Goal: Task Accomplishment & Management: Manage account settings

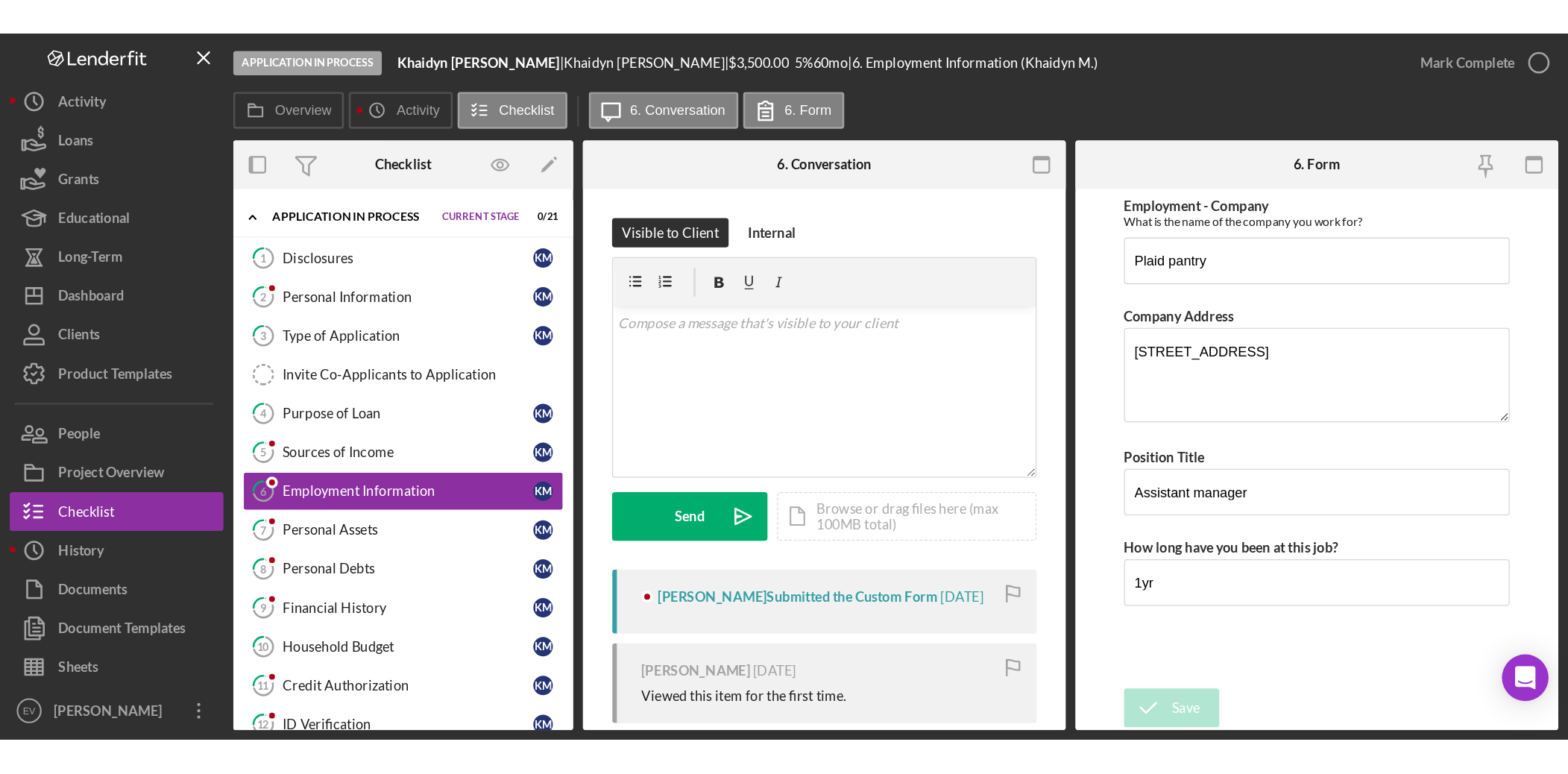
scroll to position [134, 0]
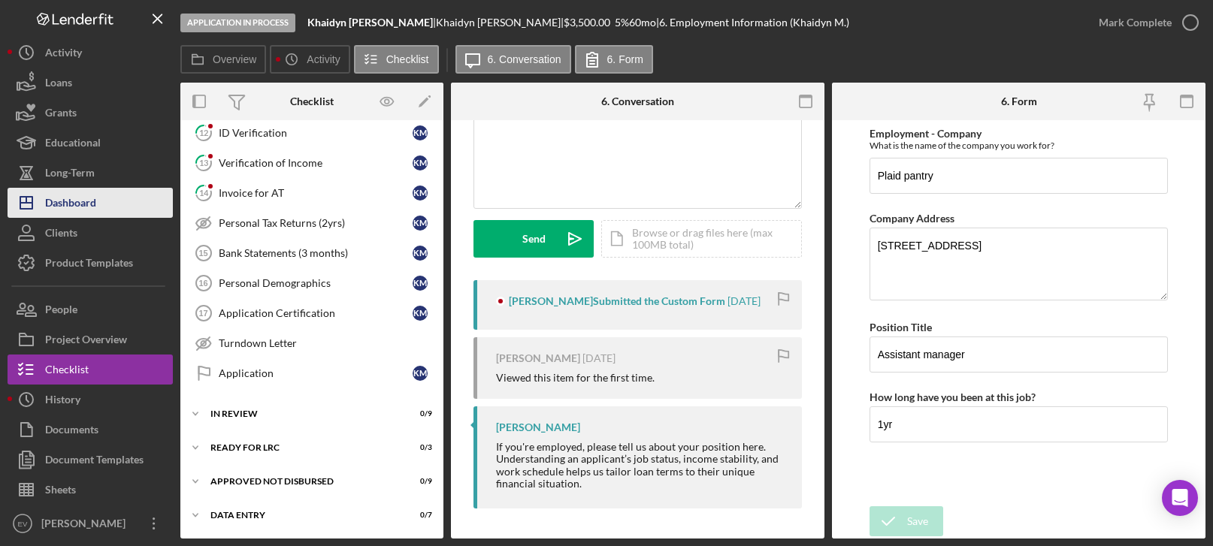
click at [98, 209] on button "Icon/Dashboard Dashboard" at bounding box center [90, 203] width 165 height 30
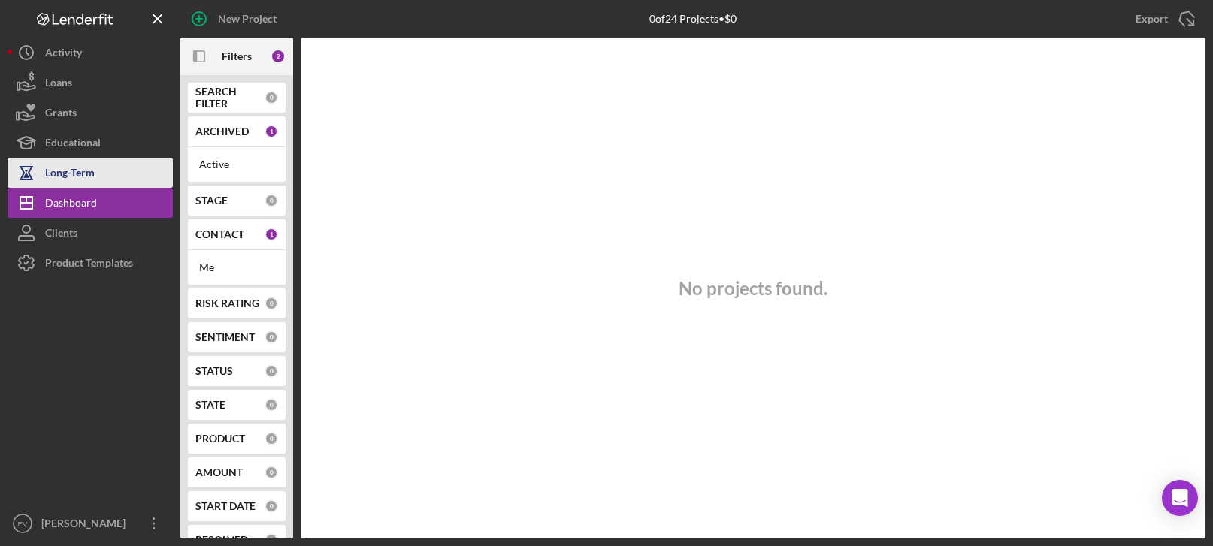
click at [93, 171] on div "Long-Term" at bounding box center [70, 175] width 50 height 34
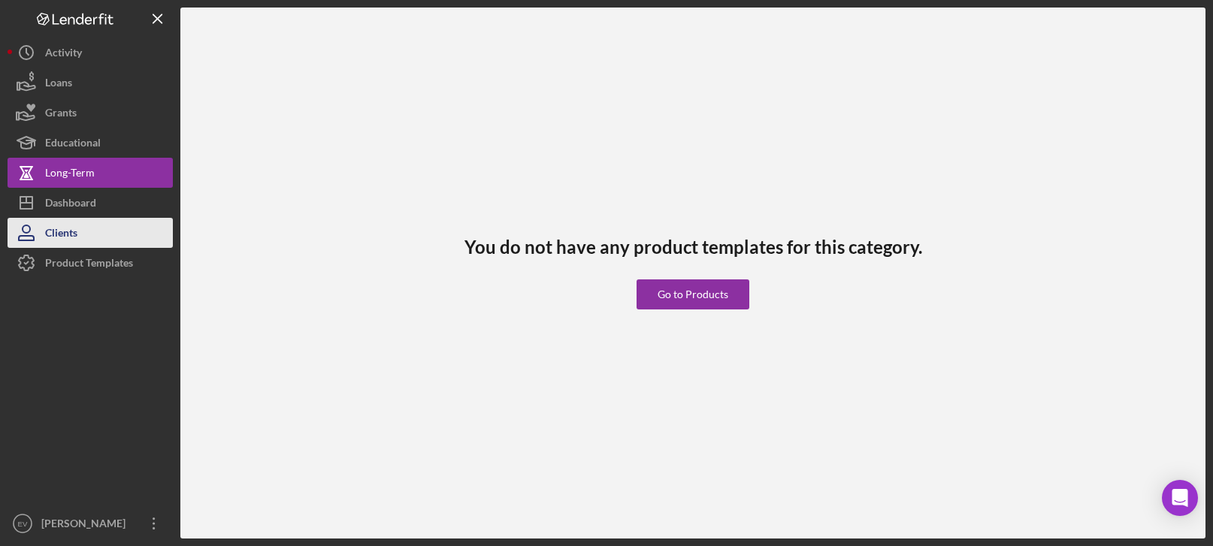
click at [92, 230] on button "Clients" at bounding box center [90, 233] width 165 height 30
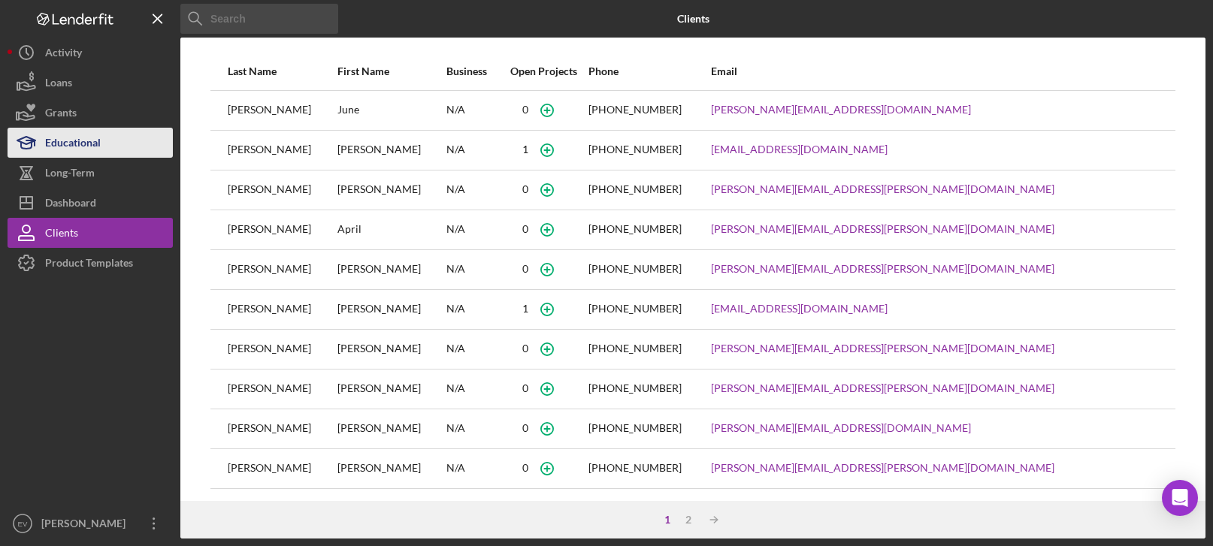
click at [101, 144] on div "Educational" at bounding box center [73, 145] width 56 height 34
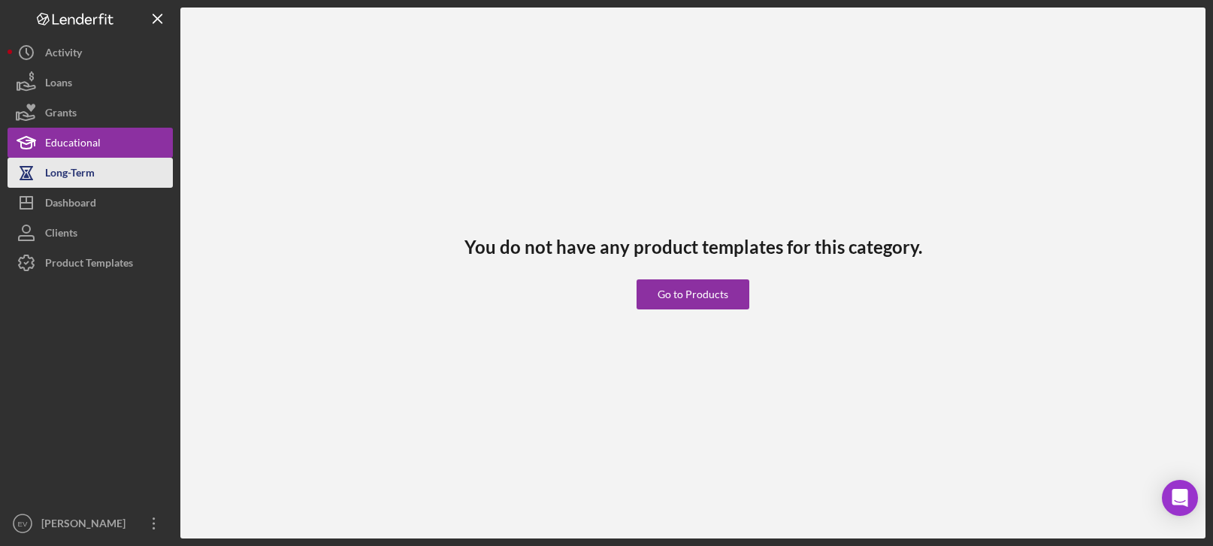
click at [95, 171] on button "Long-Term" at bounding box center [90, 173] width 165 height 30
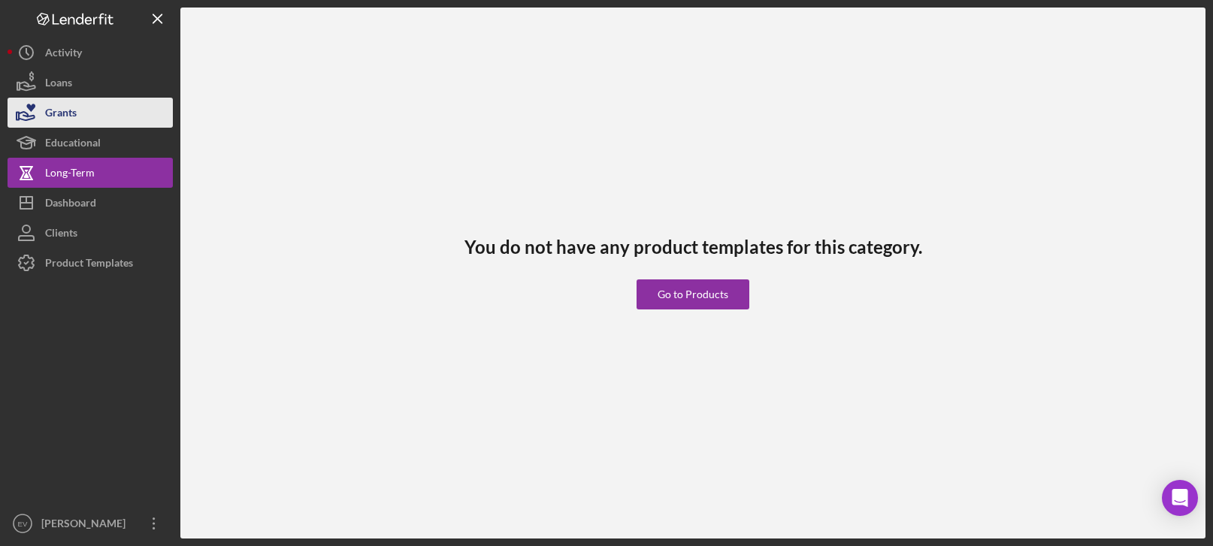
click at [92, 118] on button "Grants" at bounding box center [90, 113] width 165 height 30
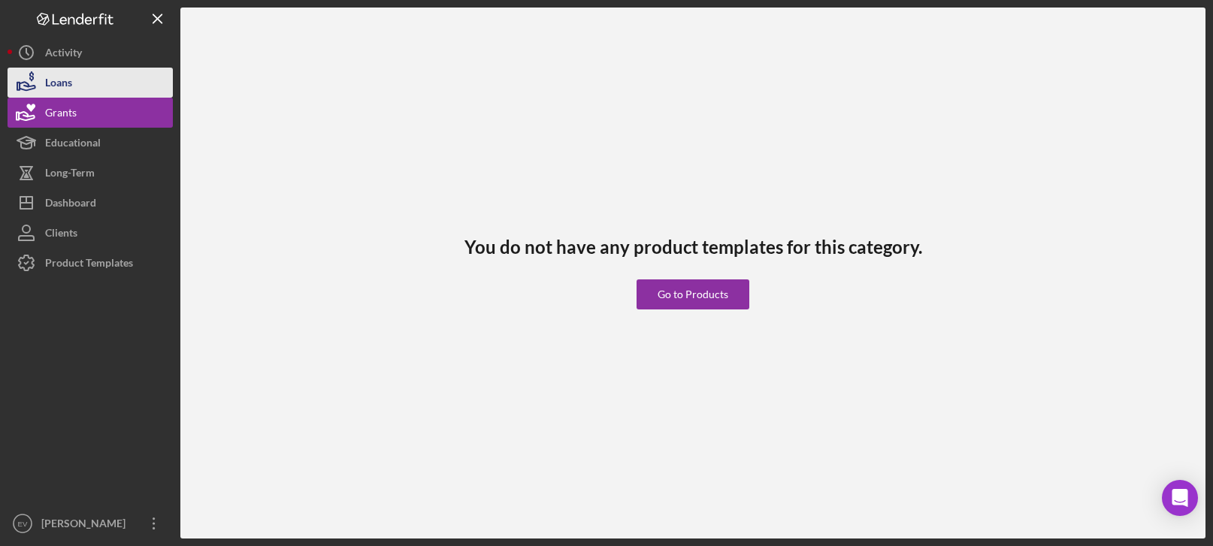
click at [89, 83] on button "Loans" at bounding box center [90, 83] width 165 height 30
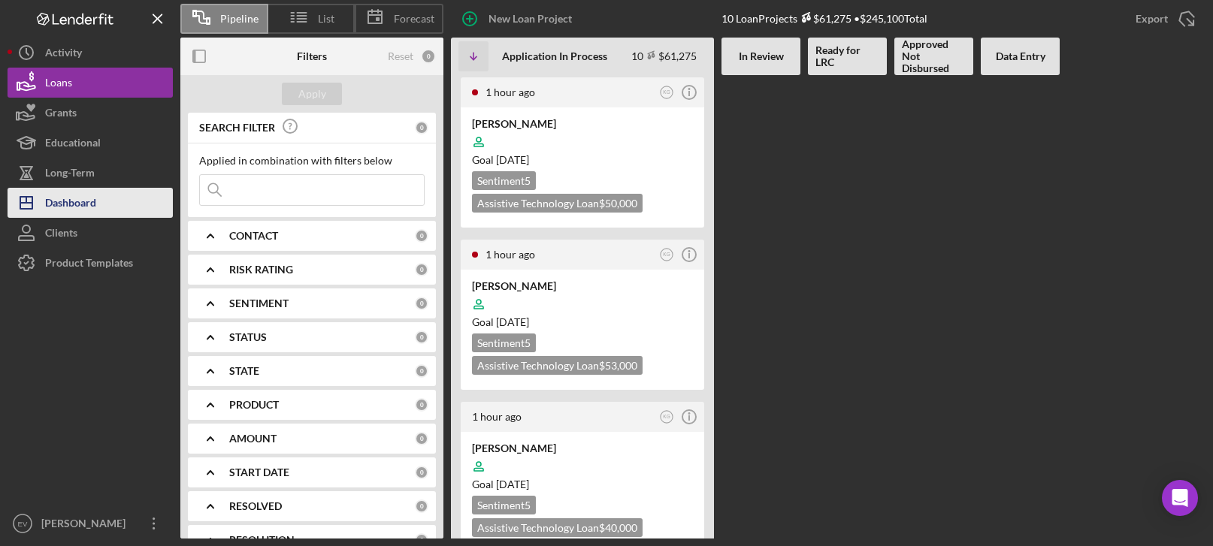
click at [95, 201] on div "Dashboard" at bounding box center [70, 205] width 51 height 34
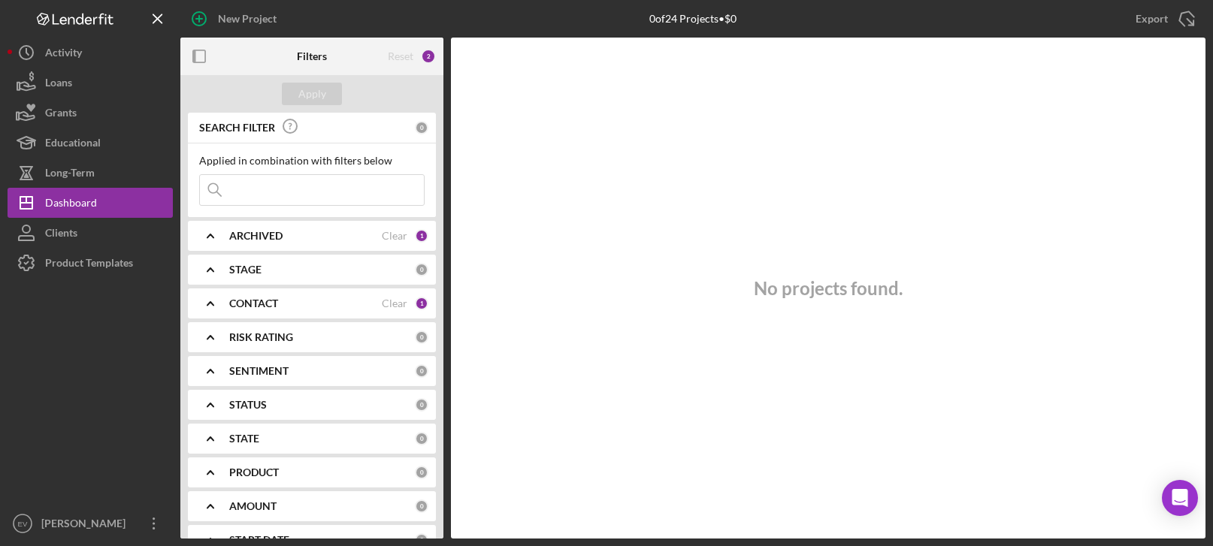
click at [325, 302] on div "CONTACT" at bounding box center [305, 304] width 153 height 12
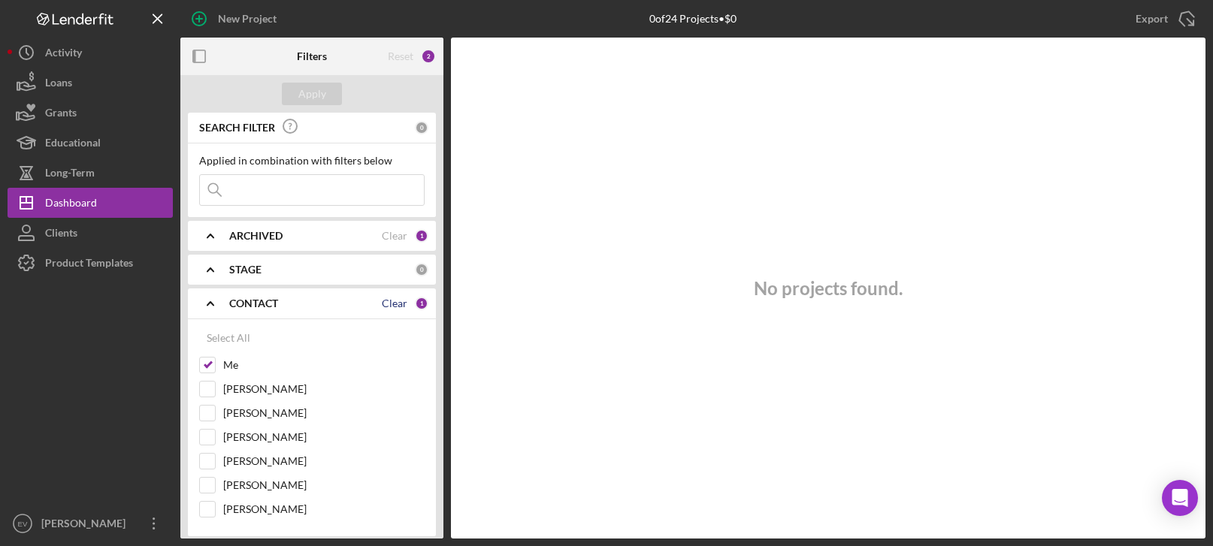
click at [392, 298] on div "Clear" at bounding box center [395, 304] width 26 height 12
checkbox input "false"
click at [298, 88] on div "Apply" at bounding box center [312, 94] width 28 height 23
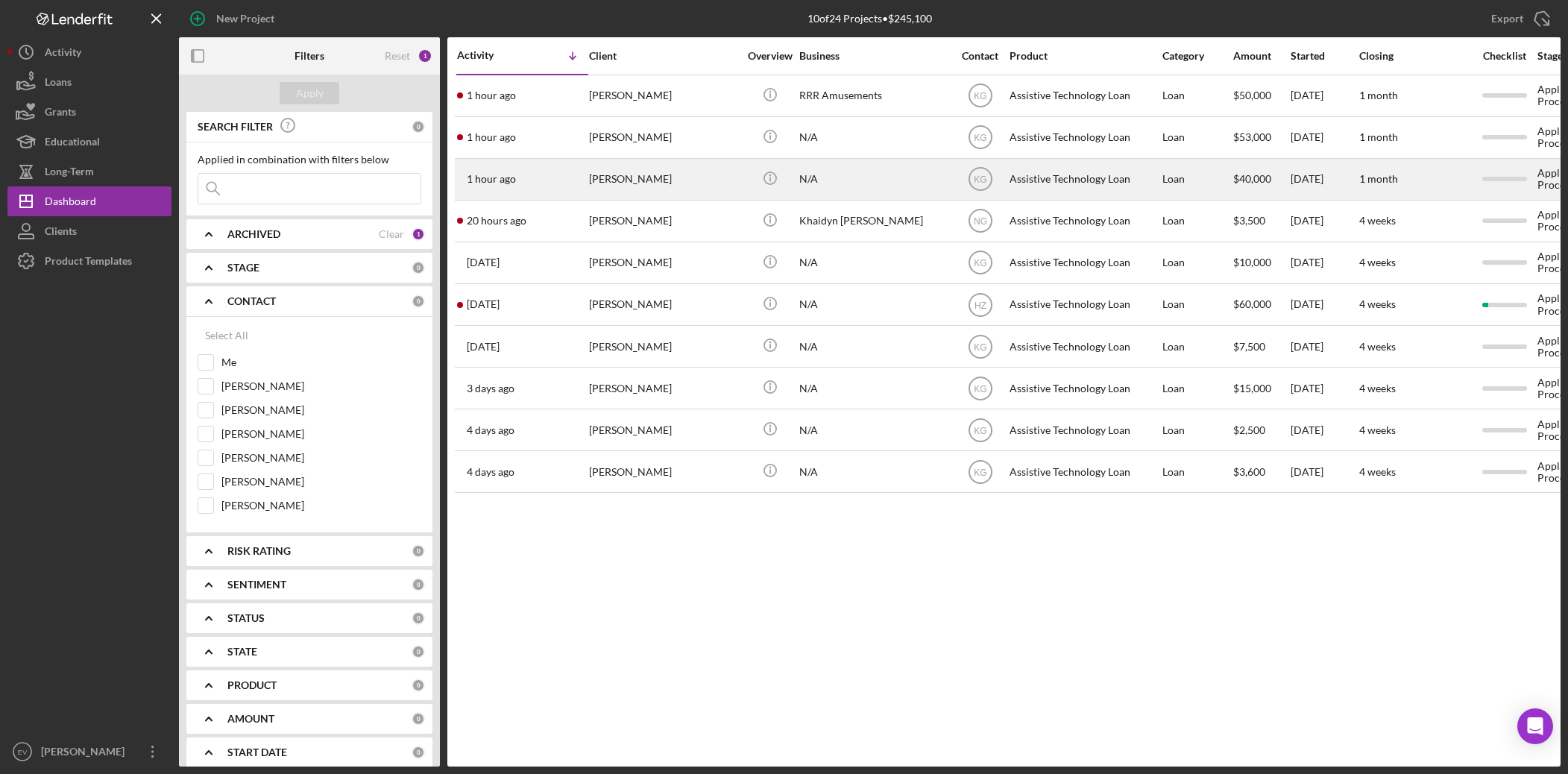
click at [886, 178] on div "N/A" at bounding box center [874, 180] width 149 height 40
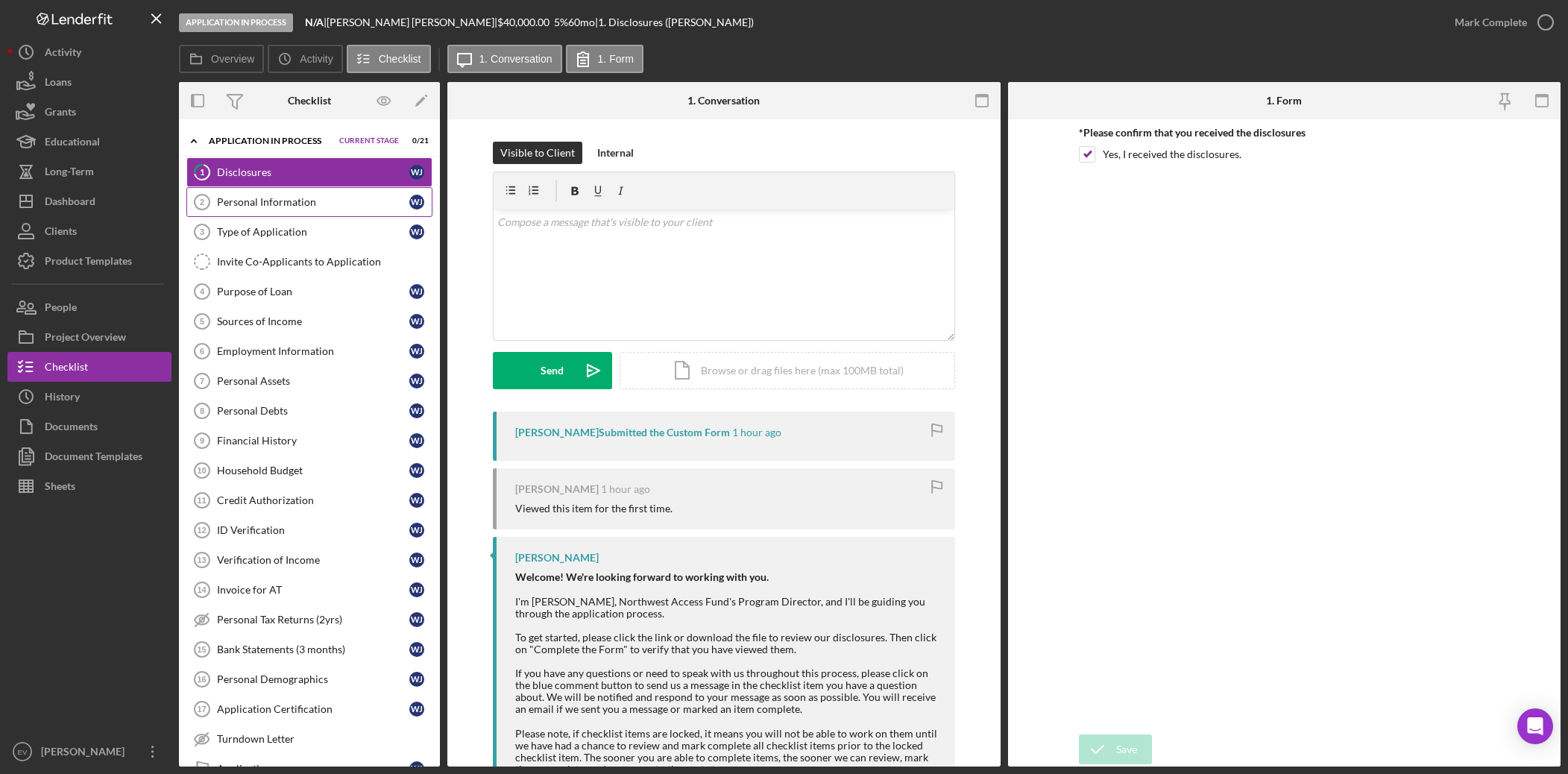
click at [289, 206] on div "Personal Information" at bounding box center [314, 202] width 193 height 12
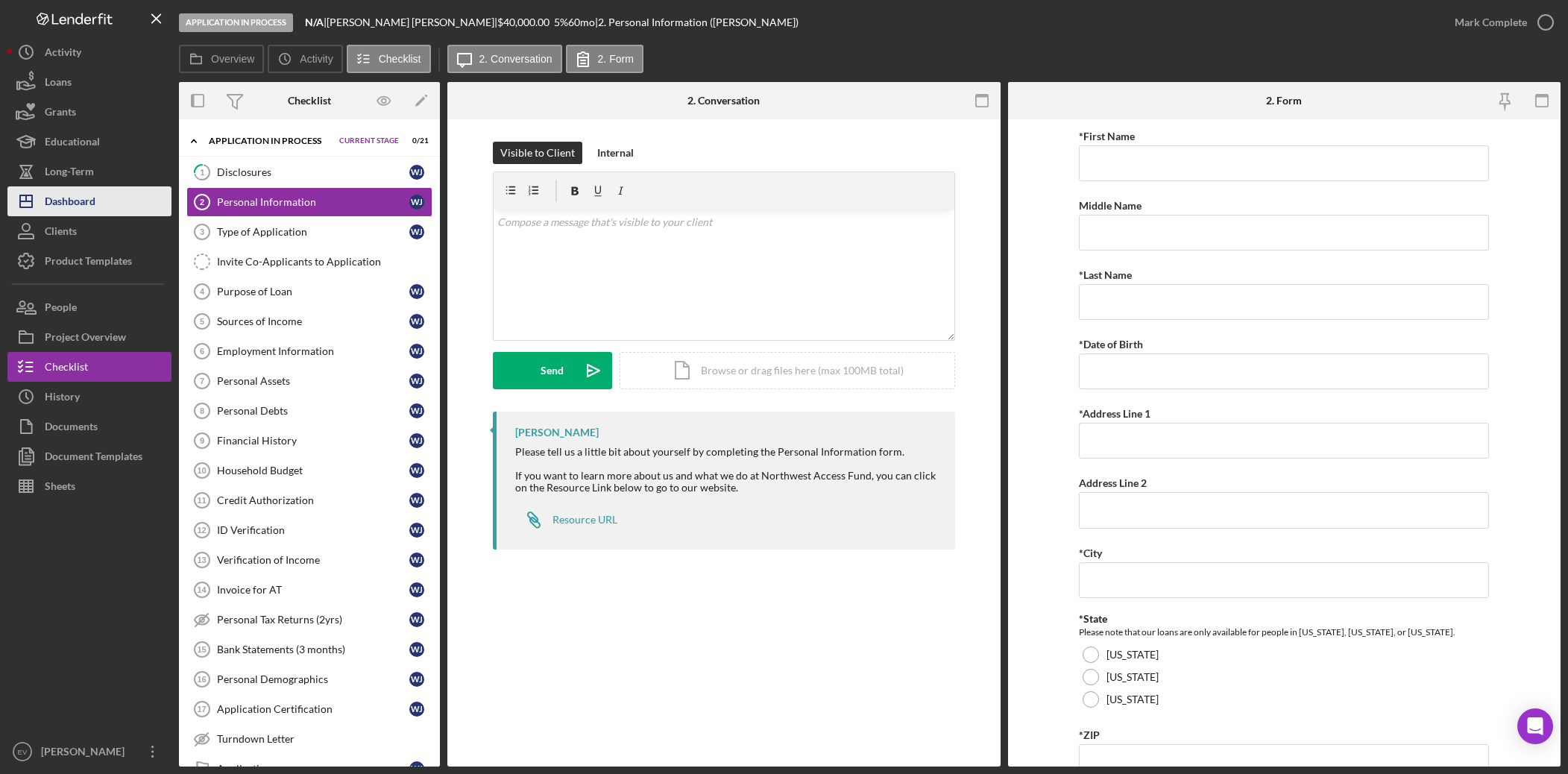
click at [100, 204] on button "Icon/Dashboard Dashboard" at bounding box center [89, 201] width 164 height 30
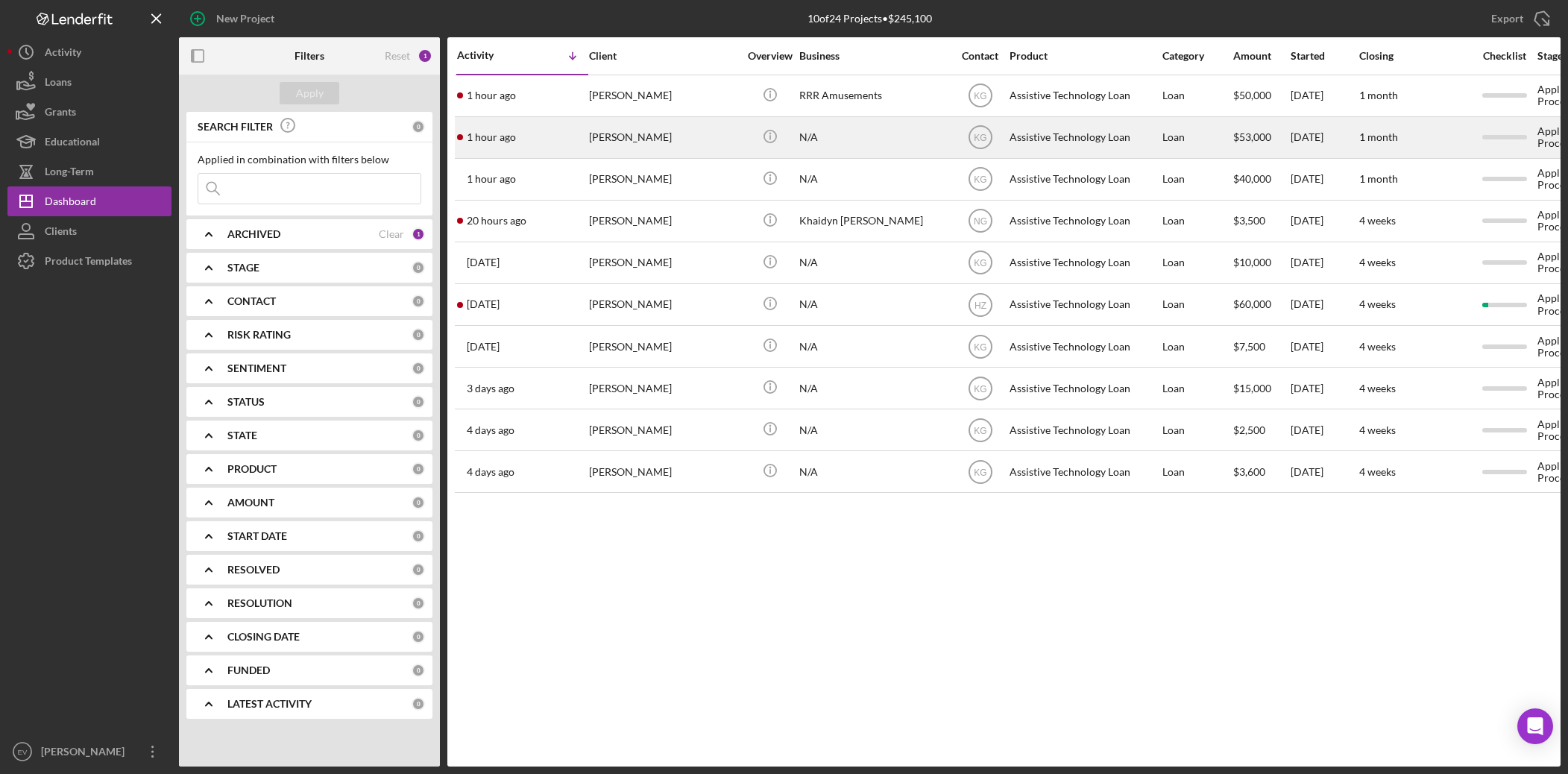
click at [674, 134] on div "[PERSON_NAME]" at bounding box center [664, 138] width 149 height 40
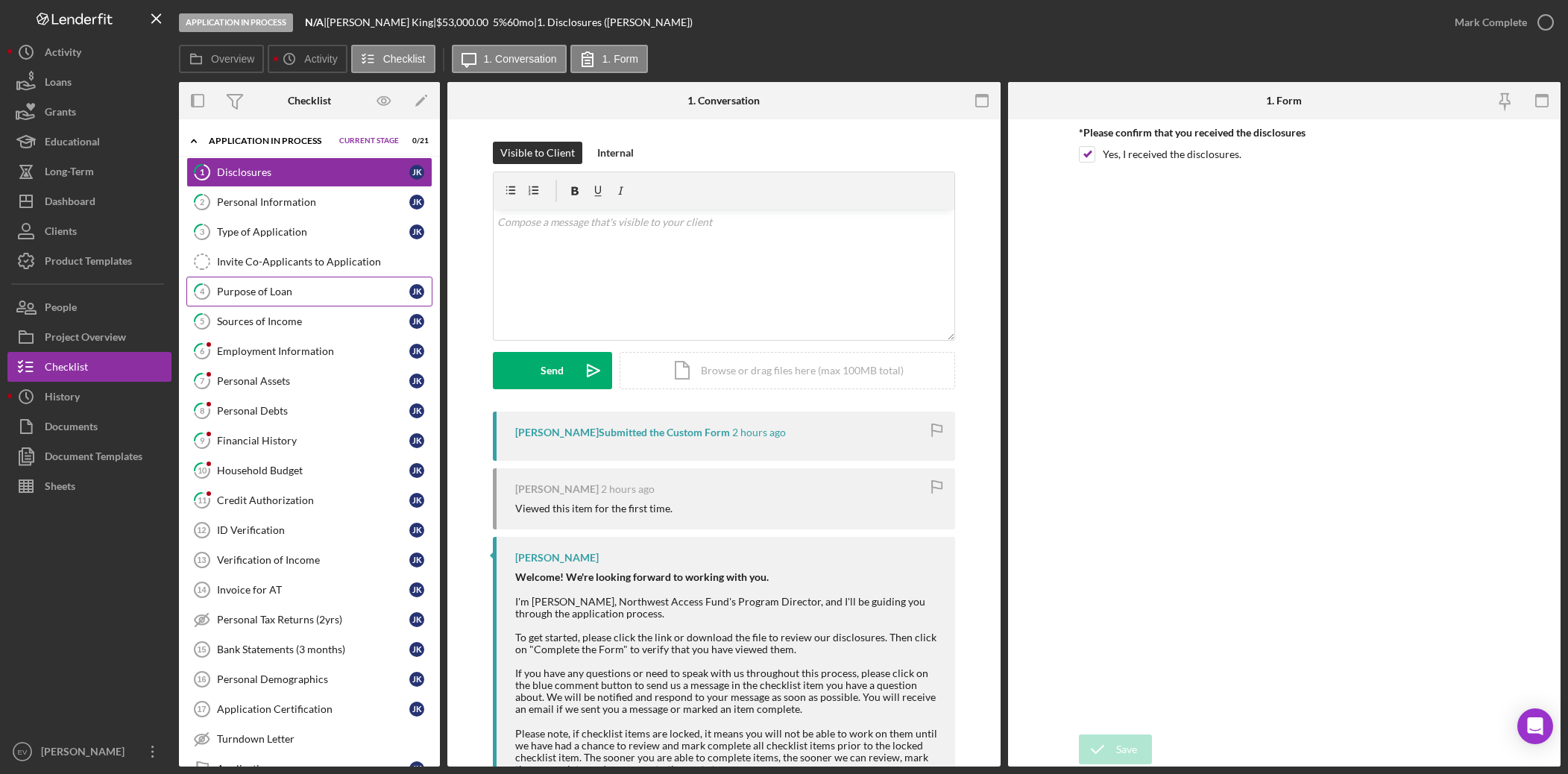
click at [310, 290] on div "Purpose of Loan" at bounding box center [314, 292] width 193 height 12
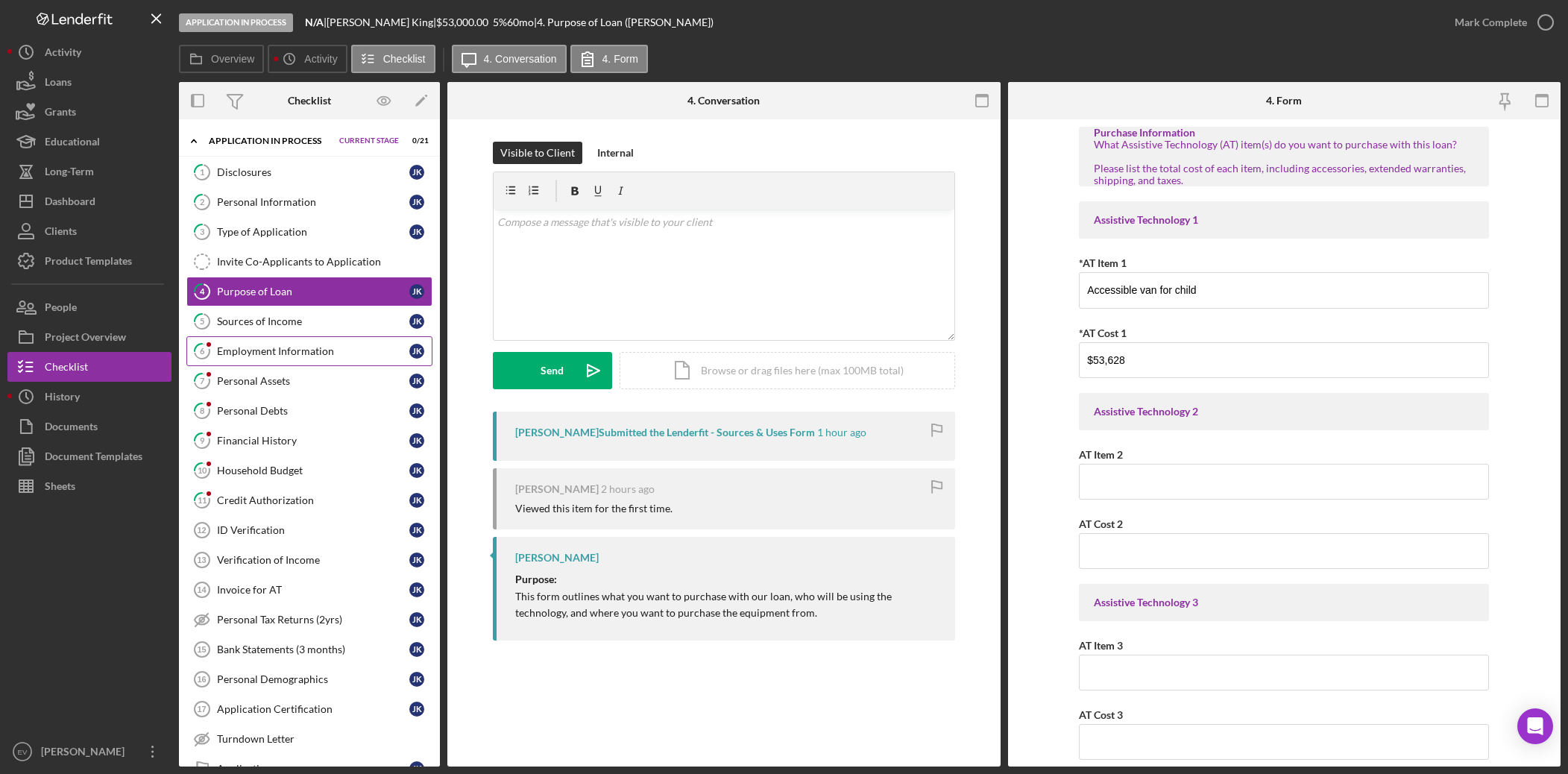
click at [296, 349] on div "Employment Information" at bounding box center [314, 351] width 193 height 12
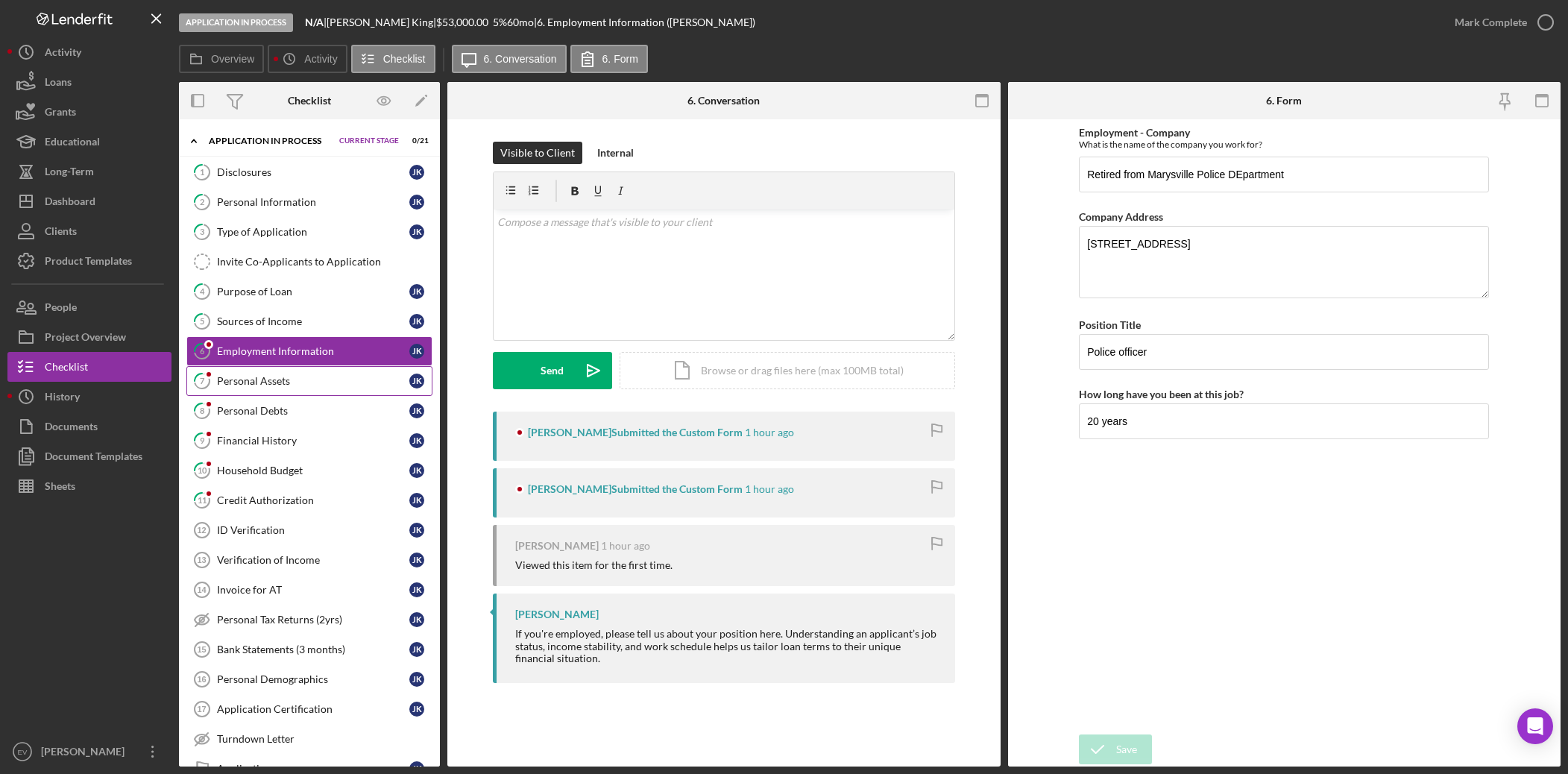
click at [294, 380] on div "Personal Assets" at bounding box center [314, 381] width 193 height 12
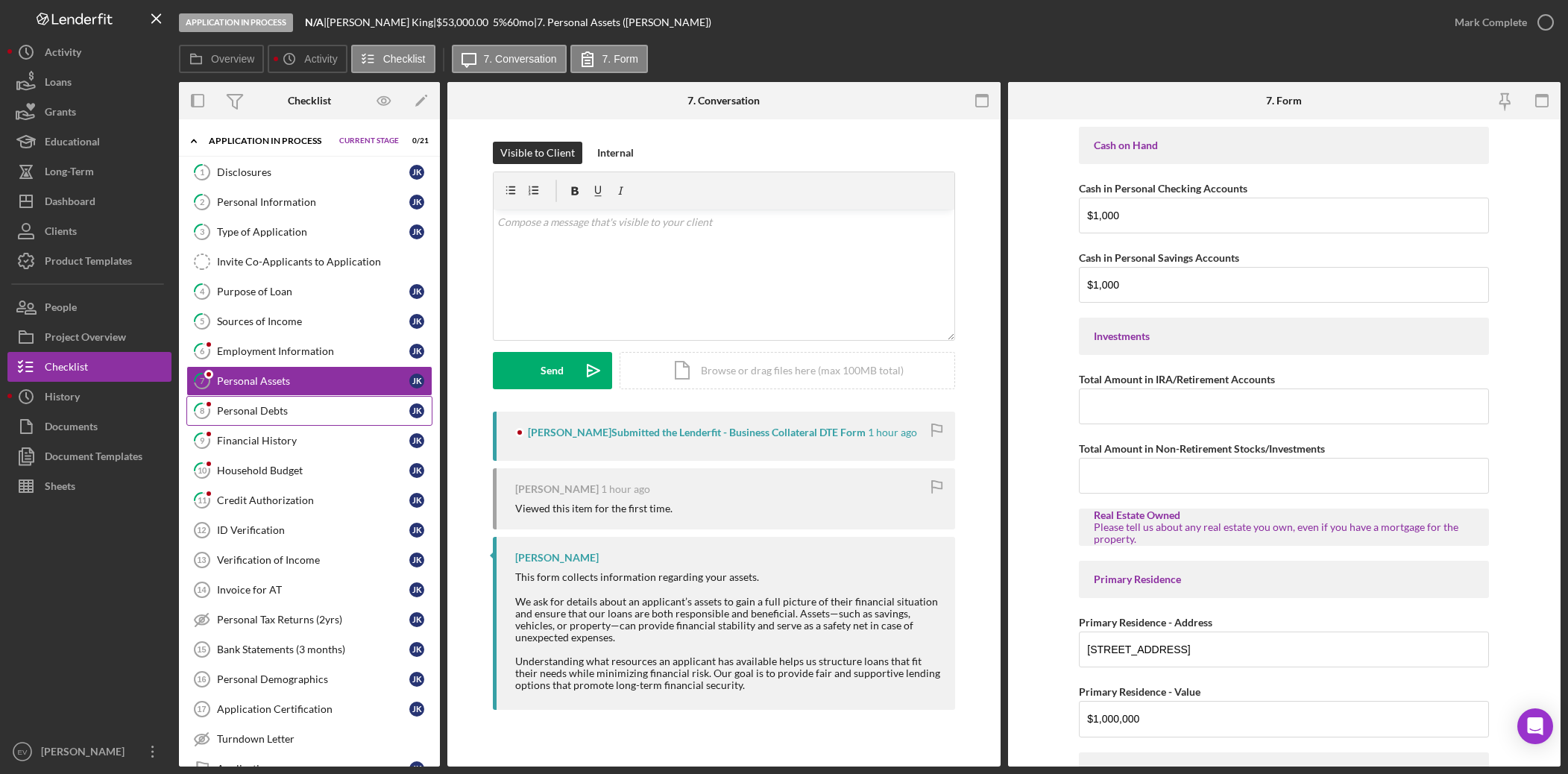
click at [293, 410] on div "Personal Debts" at bounding box center [314, 411] width 193 height 12
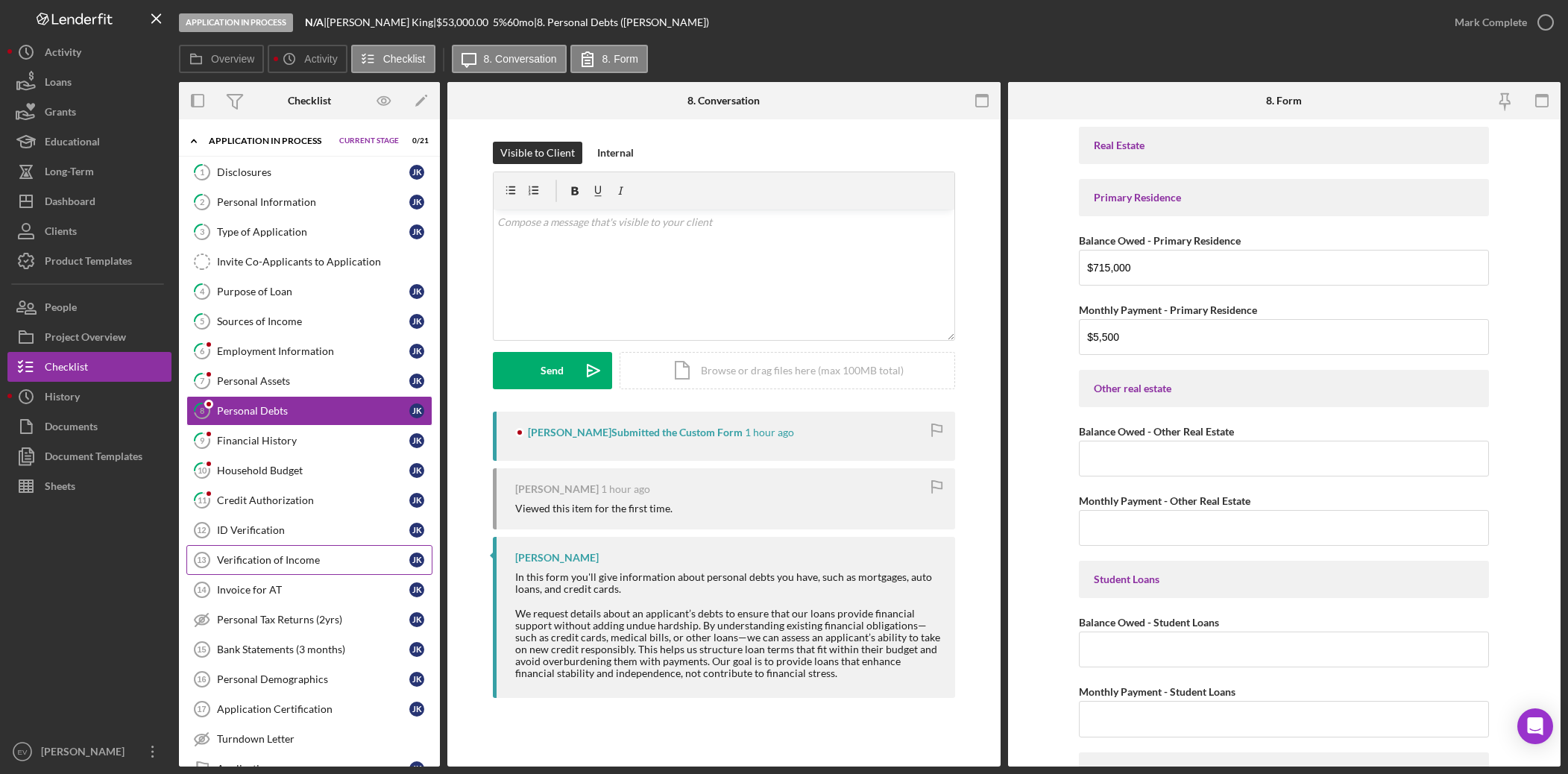
scroll to position [167, 0]
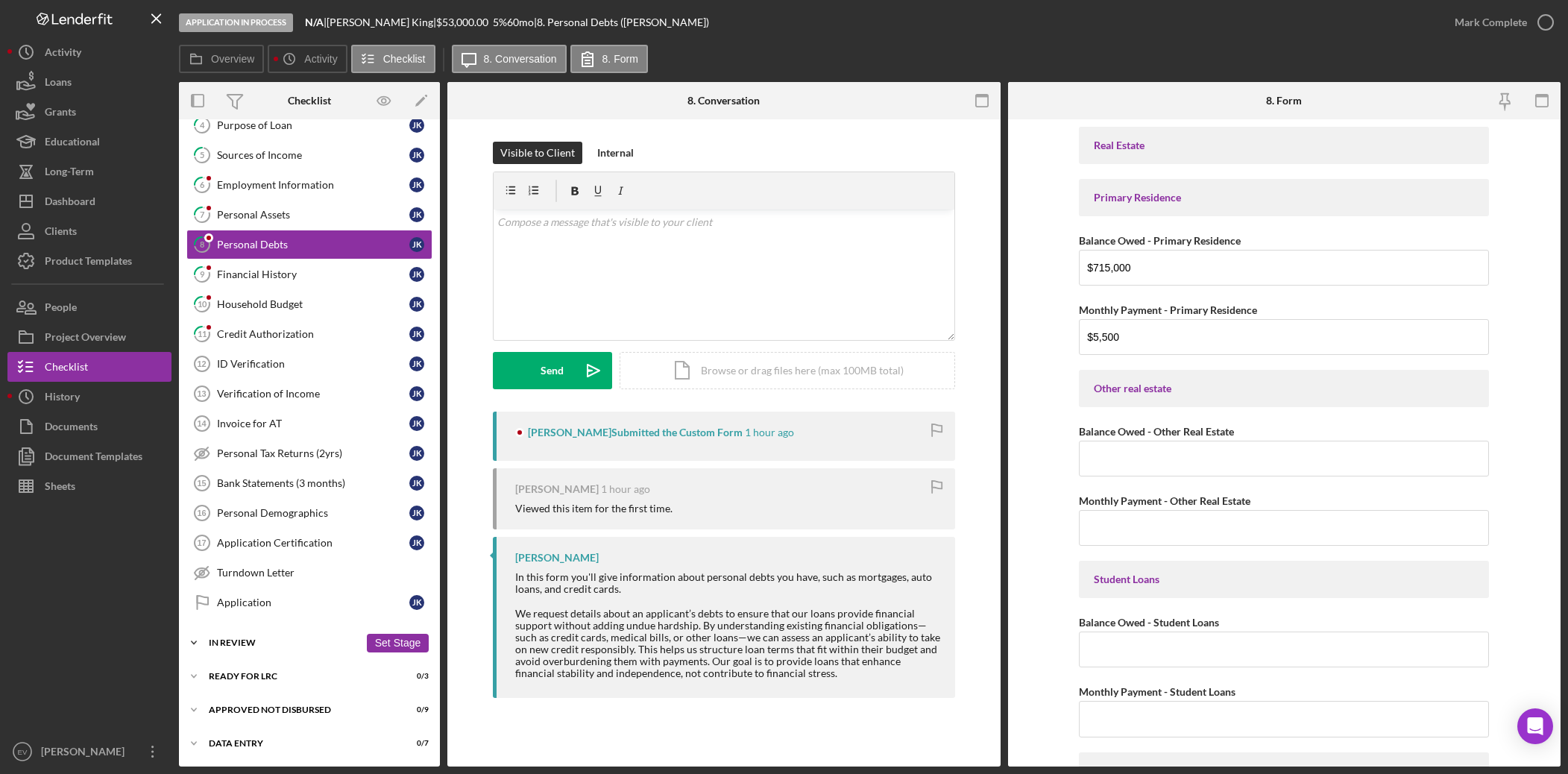
click at [244, 542] on div "Icon/Expander In Review 0 / 9 Set Stage" at bounding box center [309, 643] width 261 height 30
click at [269, 542] on div "Assign Application Number" at bounding box center [325, 674] width 214 height 12
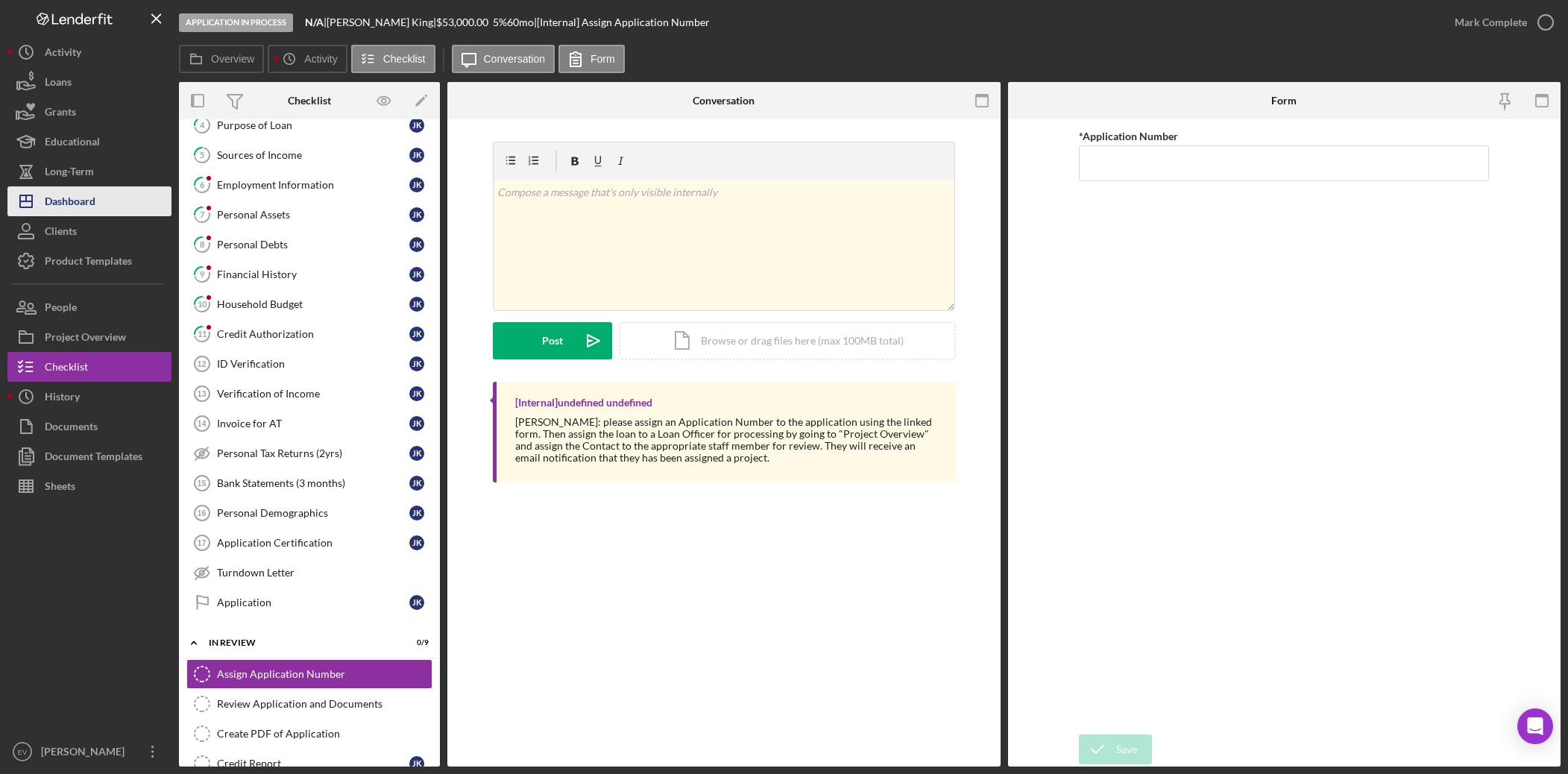
click at [100, 212] on button "Icon/Dashboard Dashboard" at bounding box center [89, 201] width 164 height 30
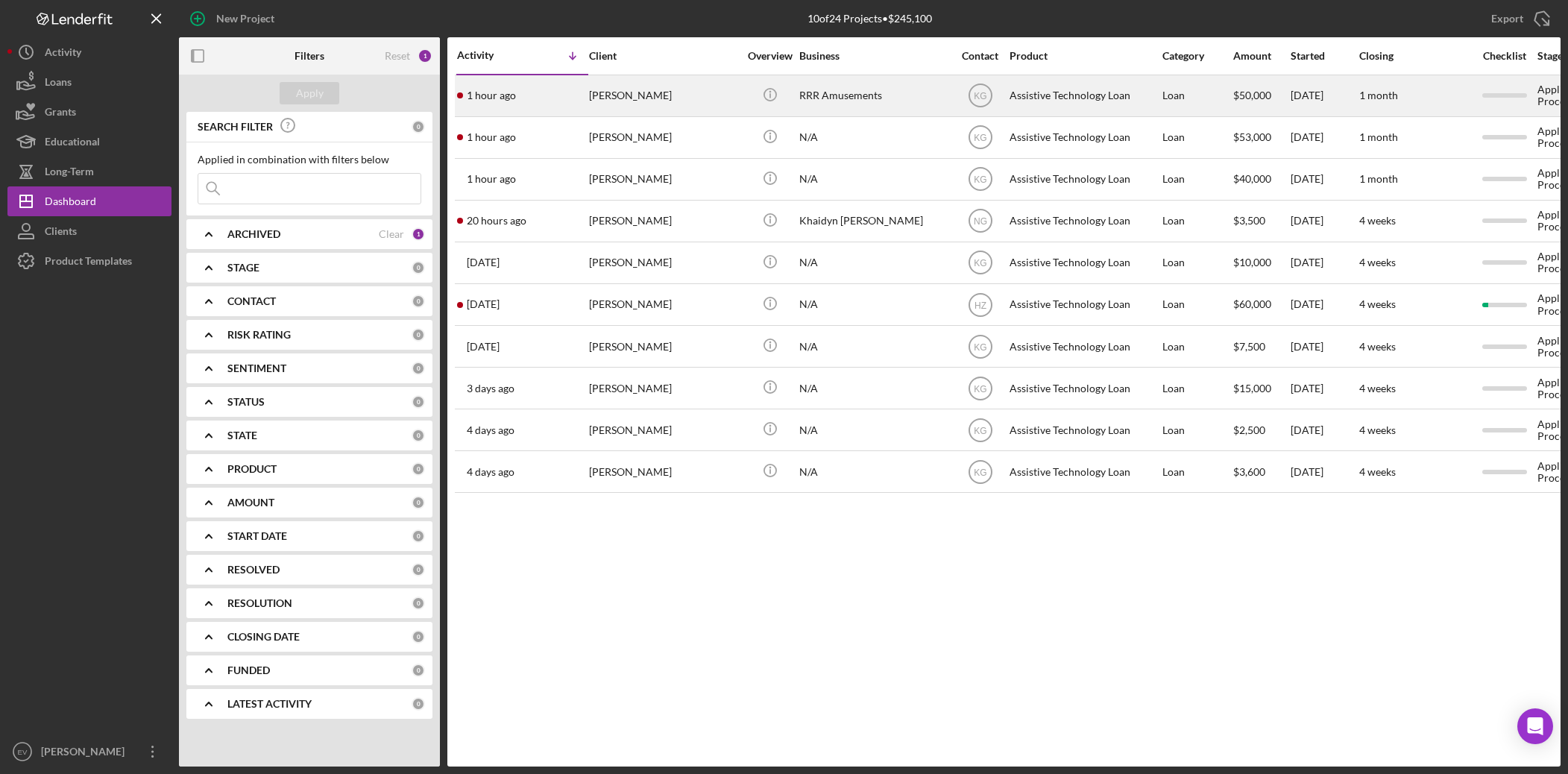
click at [635, 97] on div "[PERSON_NAME]" at bounding box center [664, 96] width 149 height 40
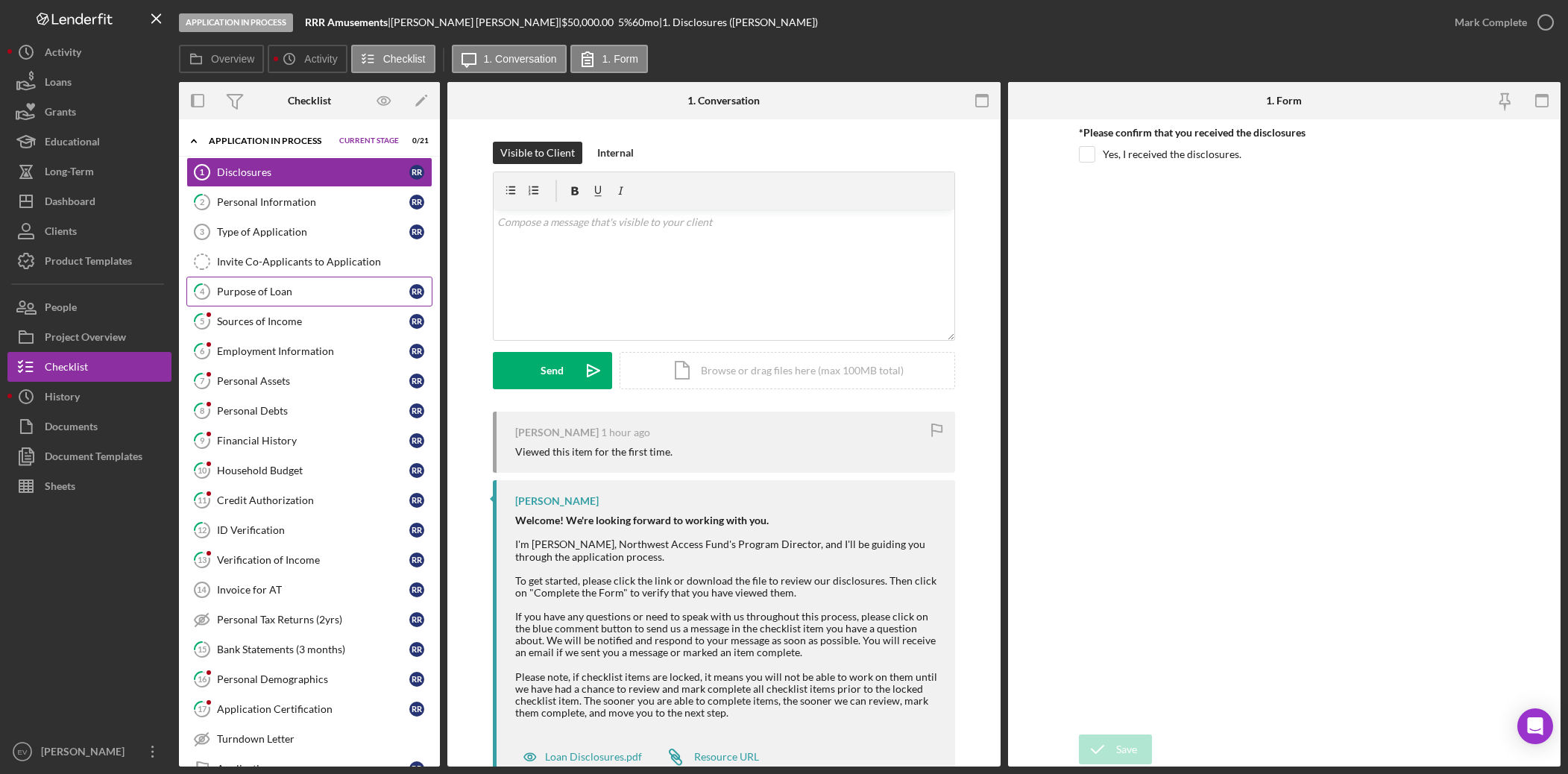
click at [290, 287] on div "Purpose of Loan" at bounding box center [314, 292] width 193 height 12
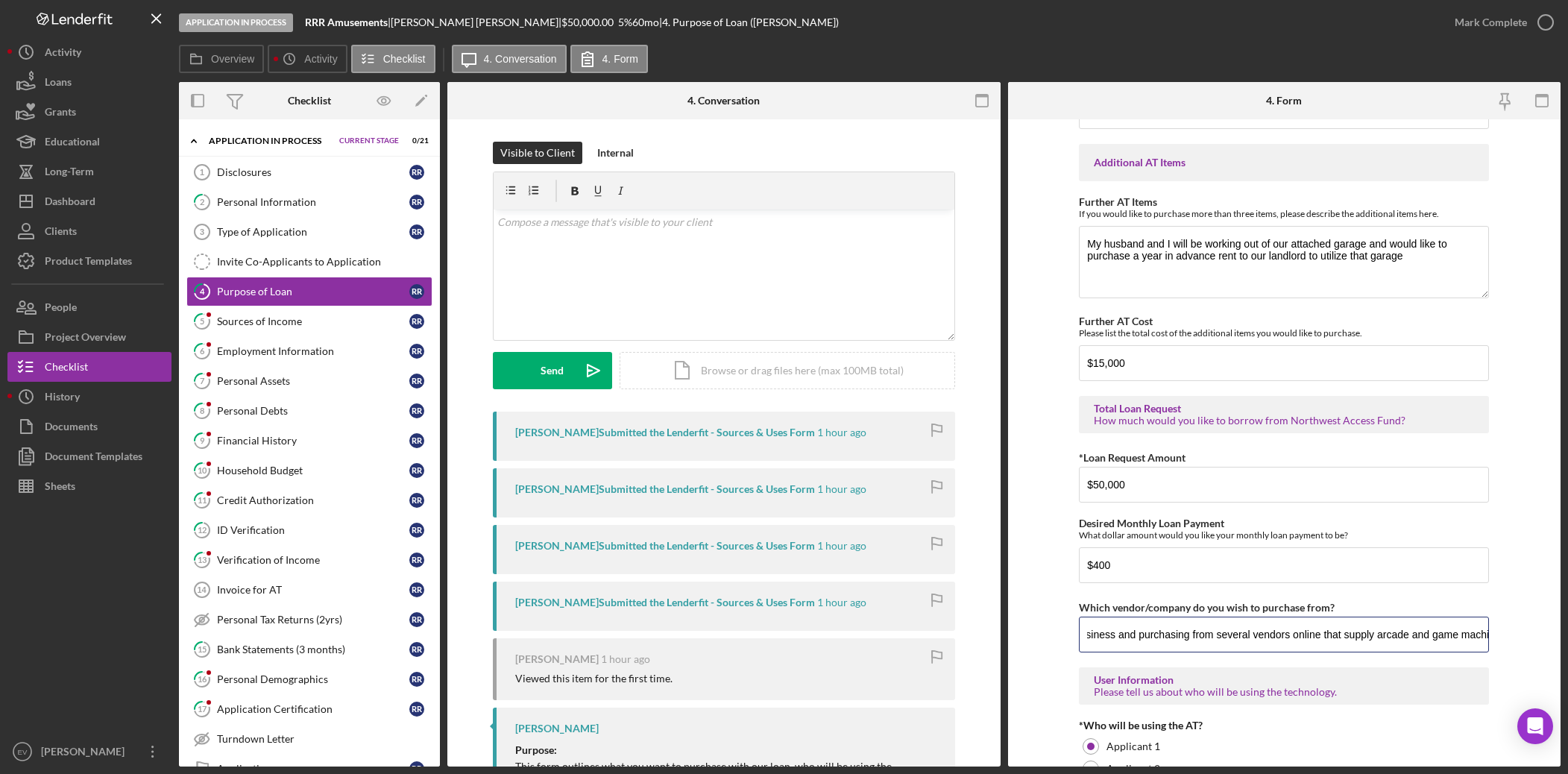
scroll to position [0, 147]
drag, startPoint x: 1265, startPoint y: 641, endPoint x: 1499, endPoint y: 641, distance: 234.0
click at [1203, 542] on form "Purchase Information What Assistive Technology (AT) item(s) do you want to purc…" at bounding box center [1285, 443] width 554 height 647
click at [1203, 542] on input "I will be starting my own business and purchasing from several vendors online t…" at bounding box center [1283, 634] width 410 height 36
click at [1052, 542] on form "Purchase Information What Assistive Technology (AT) item(s) do you want to purc…" at bounding box center [1285, 443] width 554 height 647
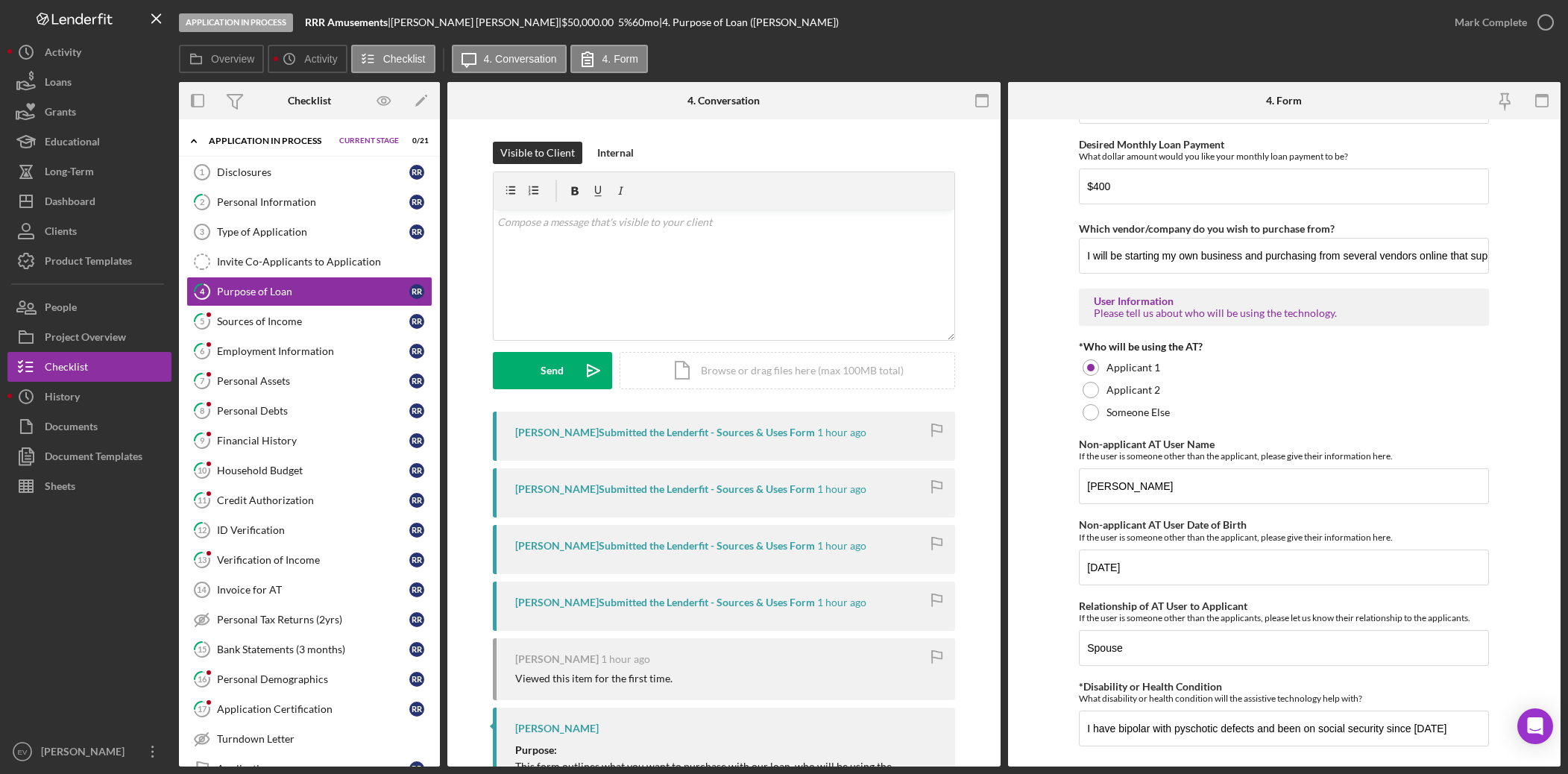
scroll to position [1044, 0]
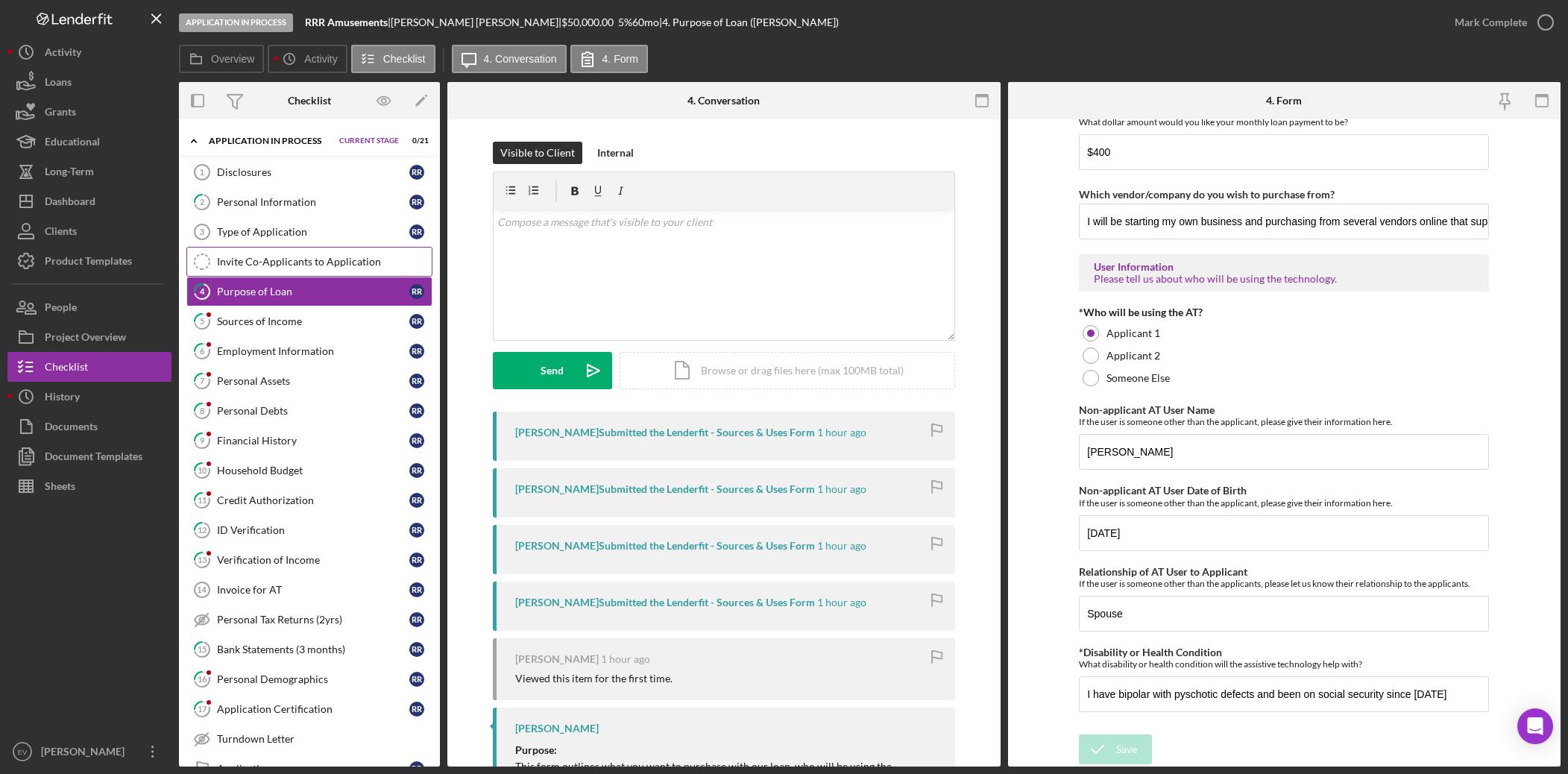
click at [293, 256] on div "Invite Co-Applicants to Application" at bounding box center [325, 262] width 214 height 12
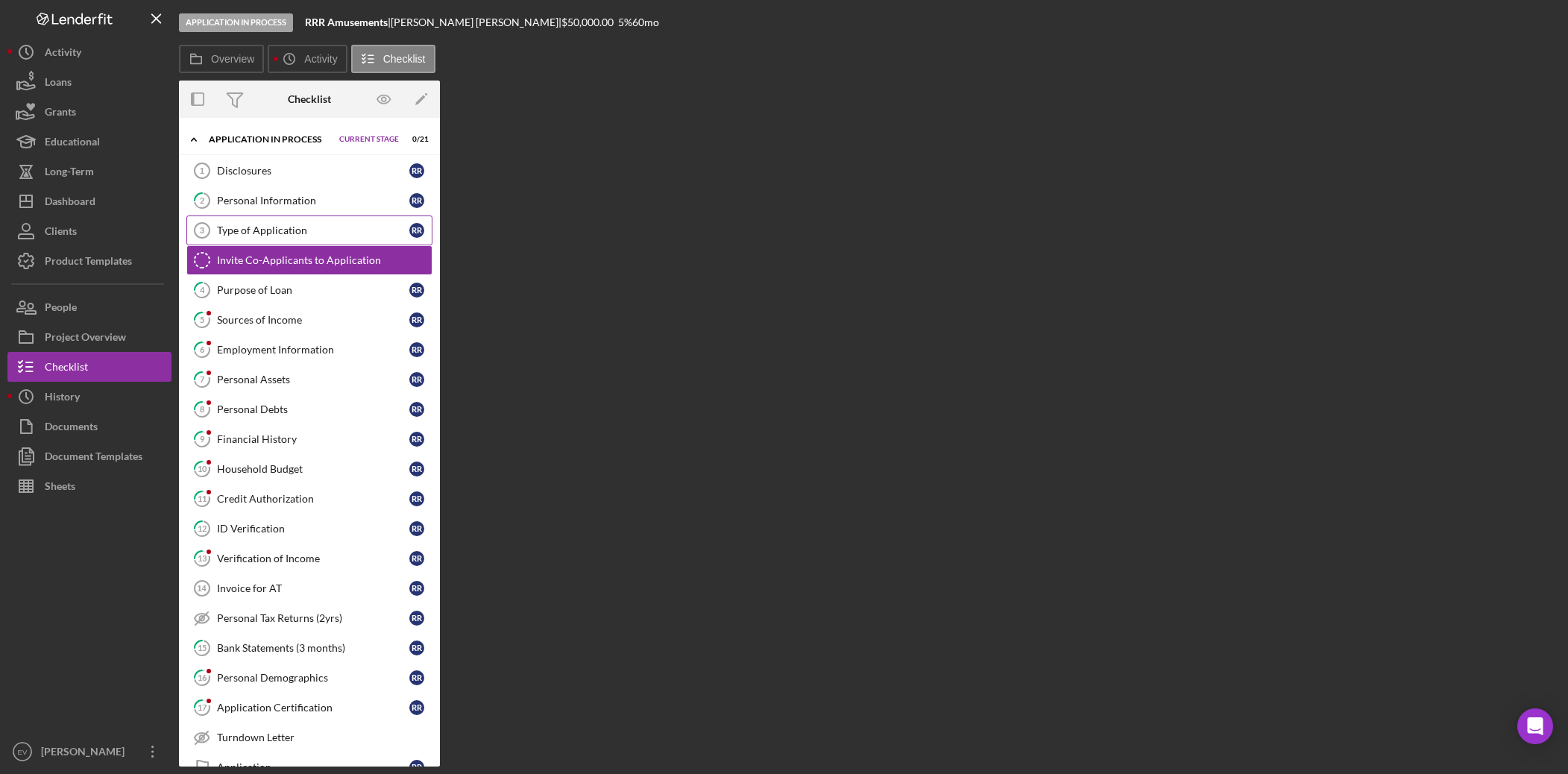
click at [288, 229] on div "Type of Application" at bounding box center [314, 230] width 193 height 12
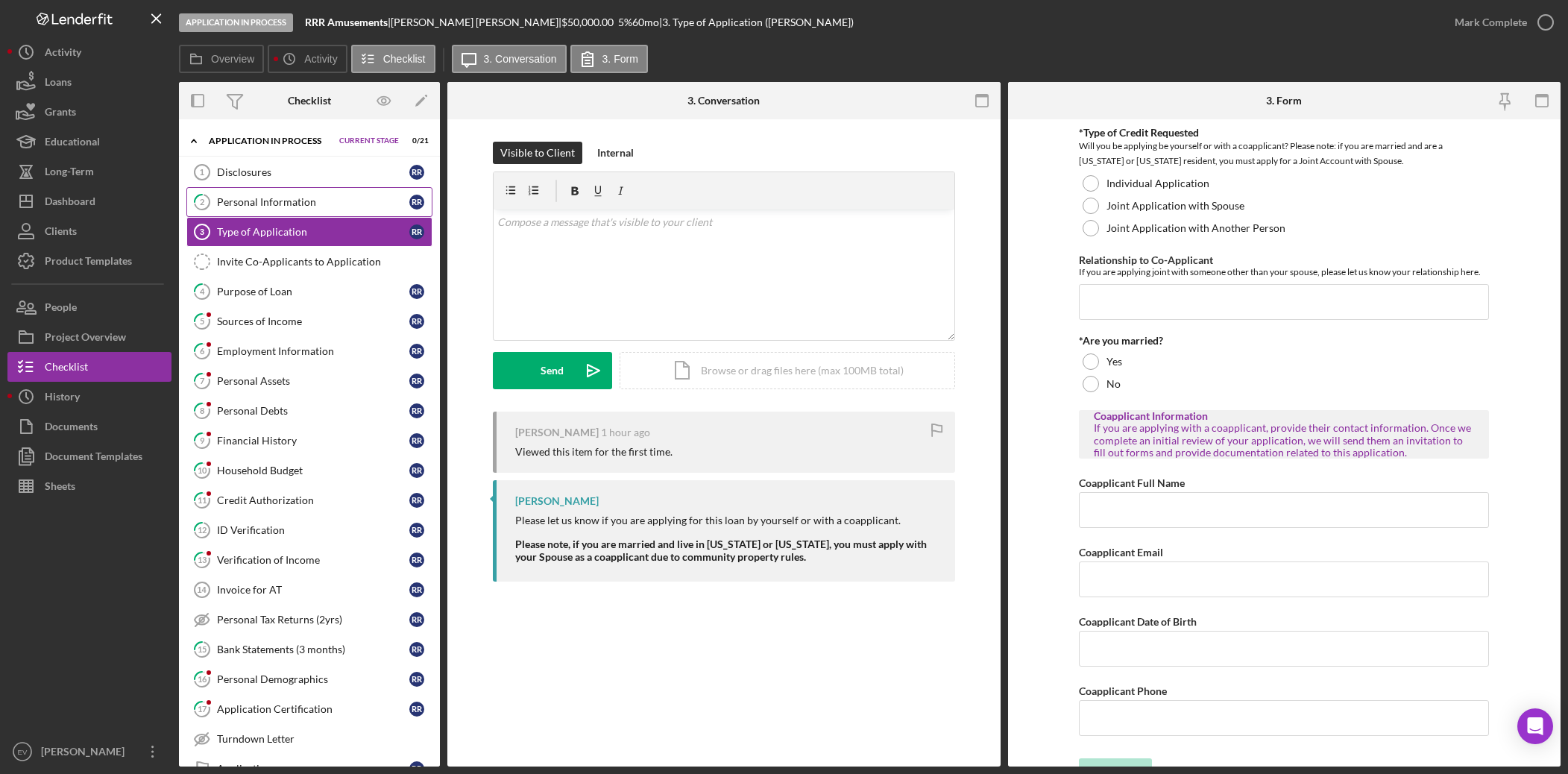
click at [287, 200] on div "Personal Information" at bounding box center [314, 202] width 193 height 12
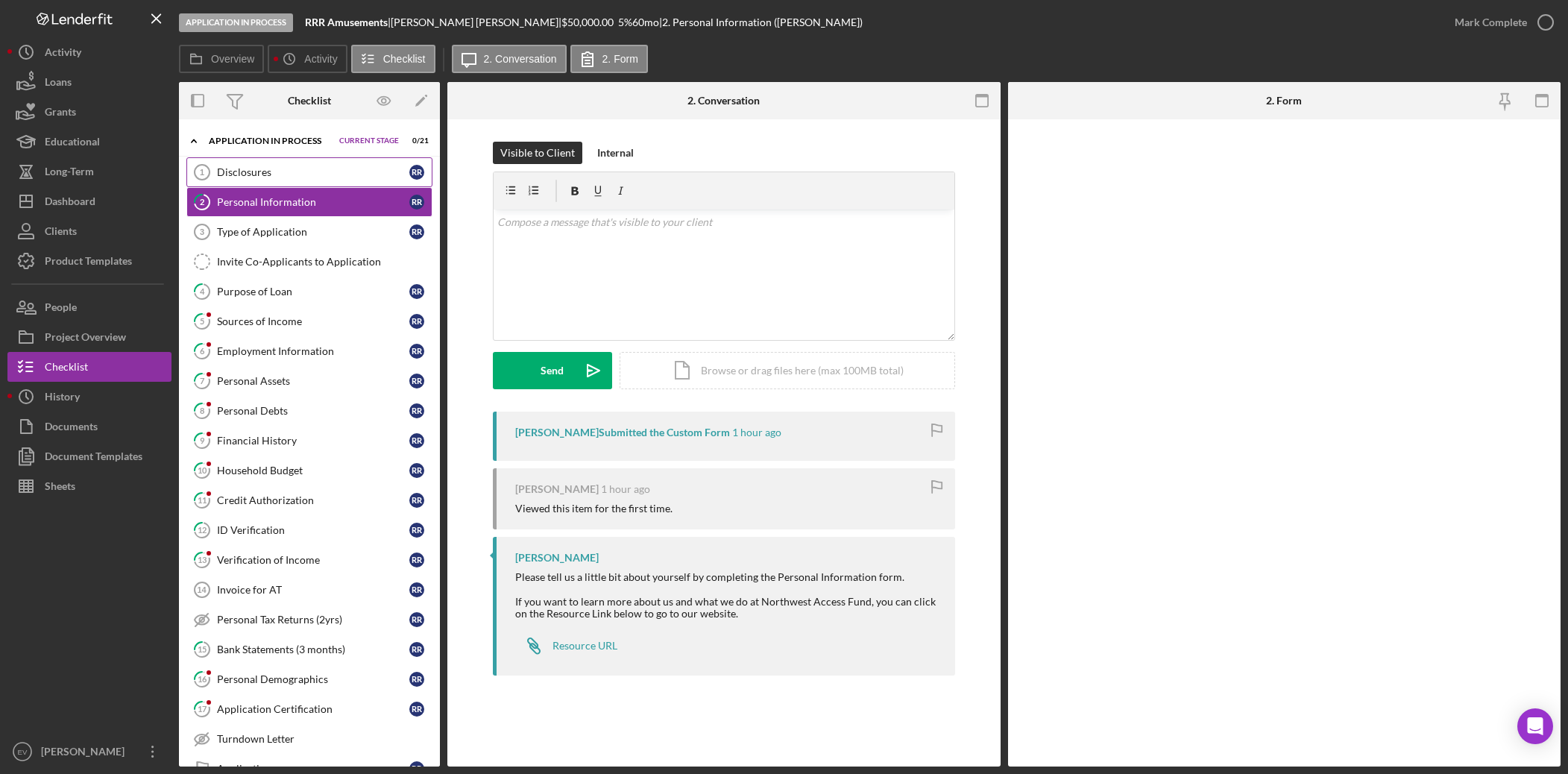
click at [288, 181] on link "Disclosures 1 Disclosures R R" at bounding box center [310, 173] width 246 height 30
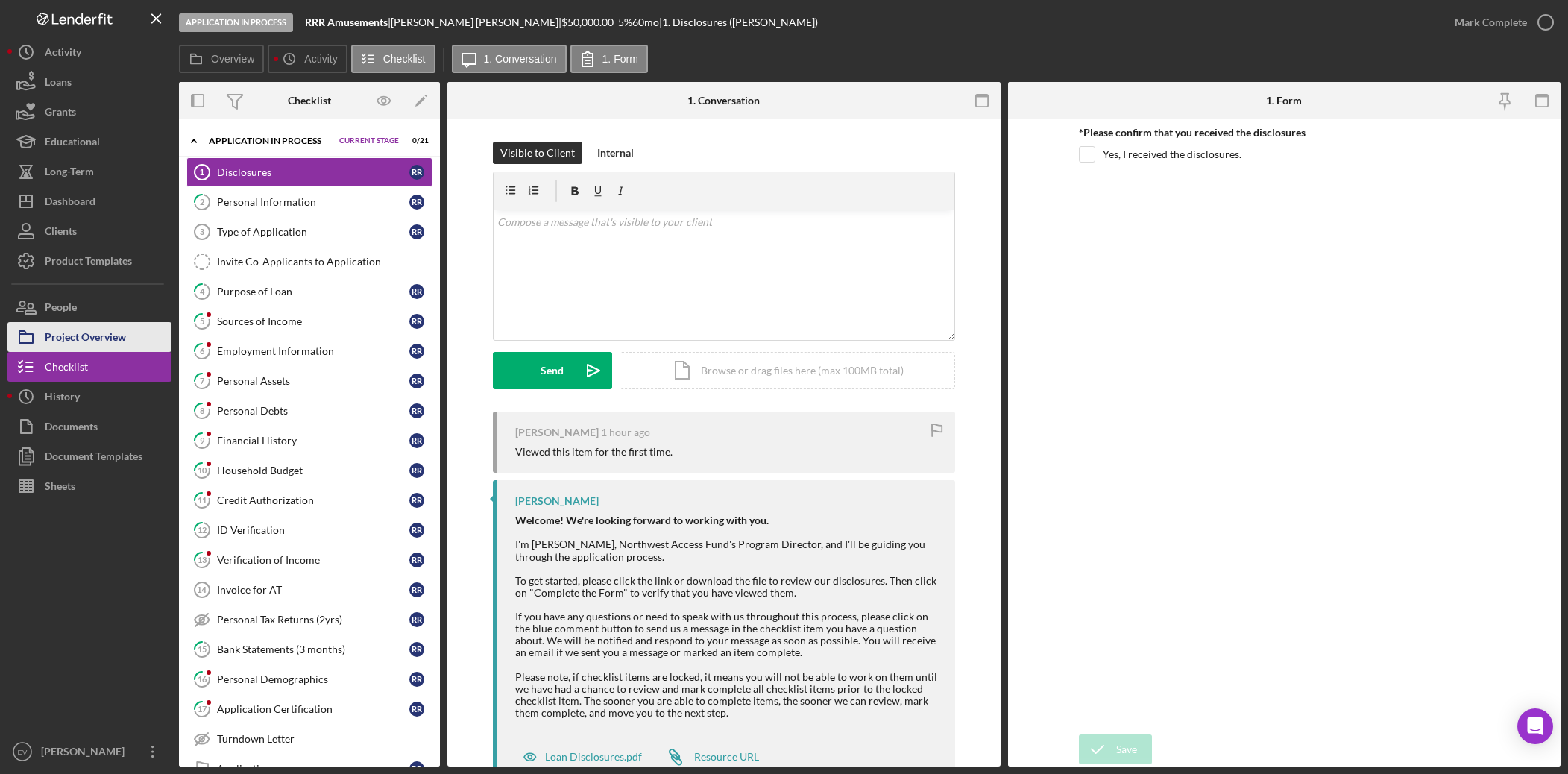
click at [94, 343] on div "Project Overview" at bounding box center [85, 339] width 81 height 34
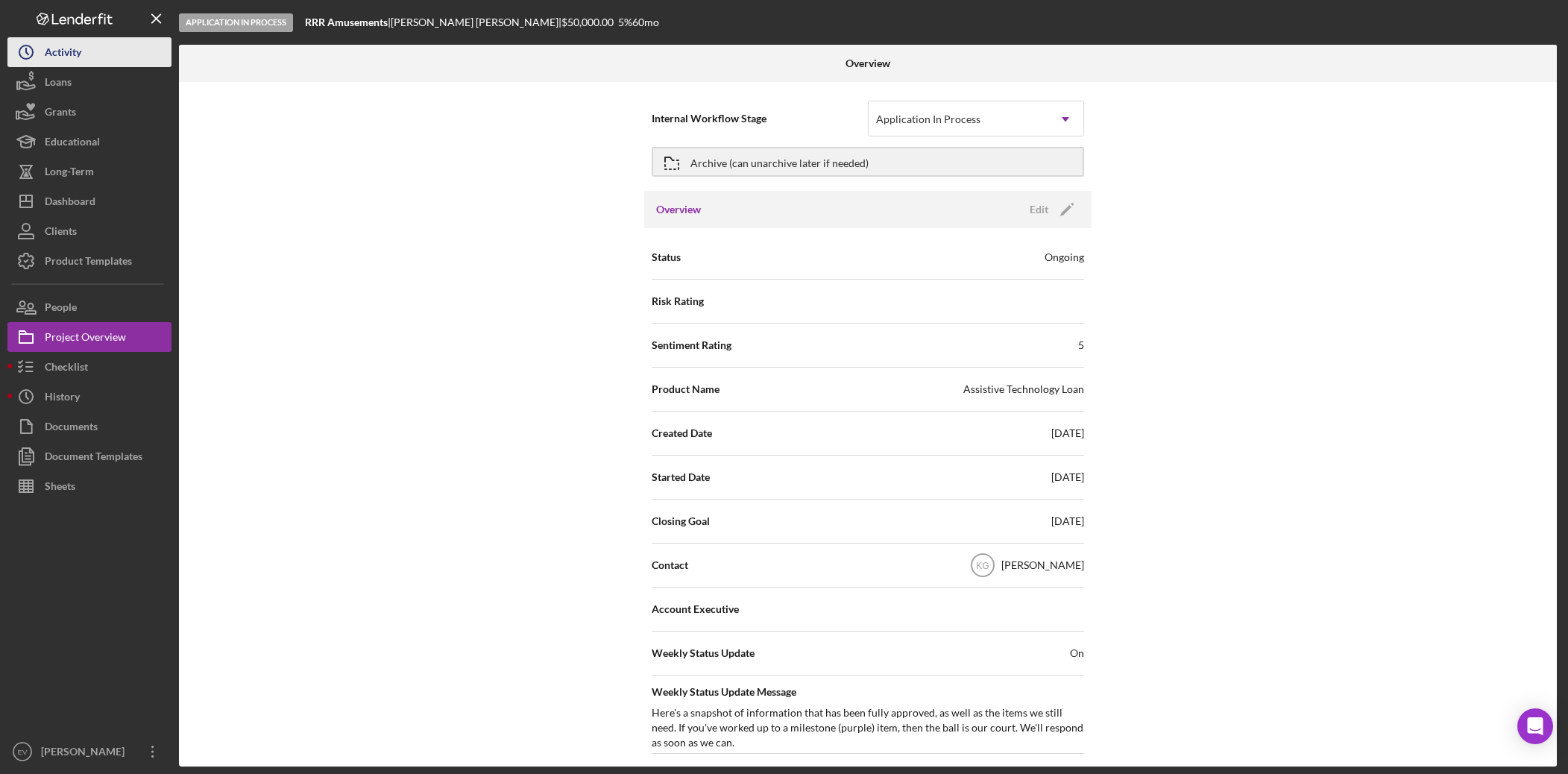
click at [95, 63] on button "Icon/History Activity" at bounding box center [89, 53] width 164 height 30
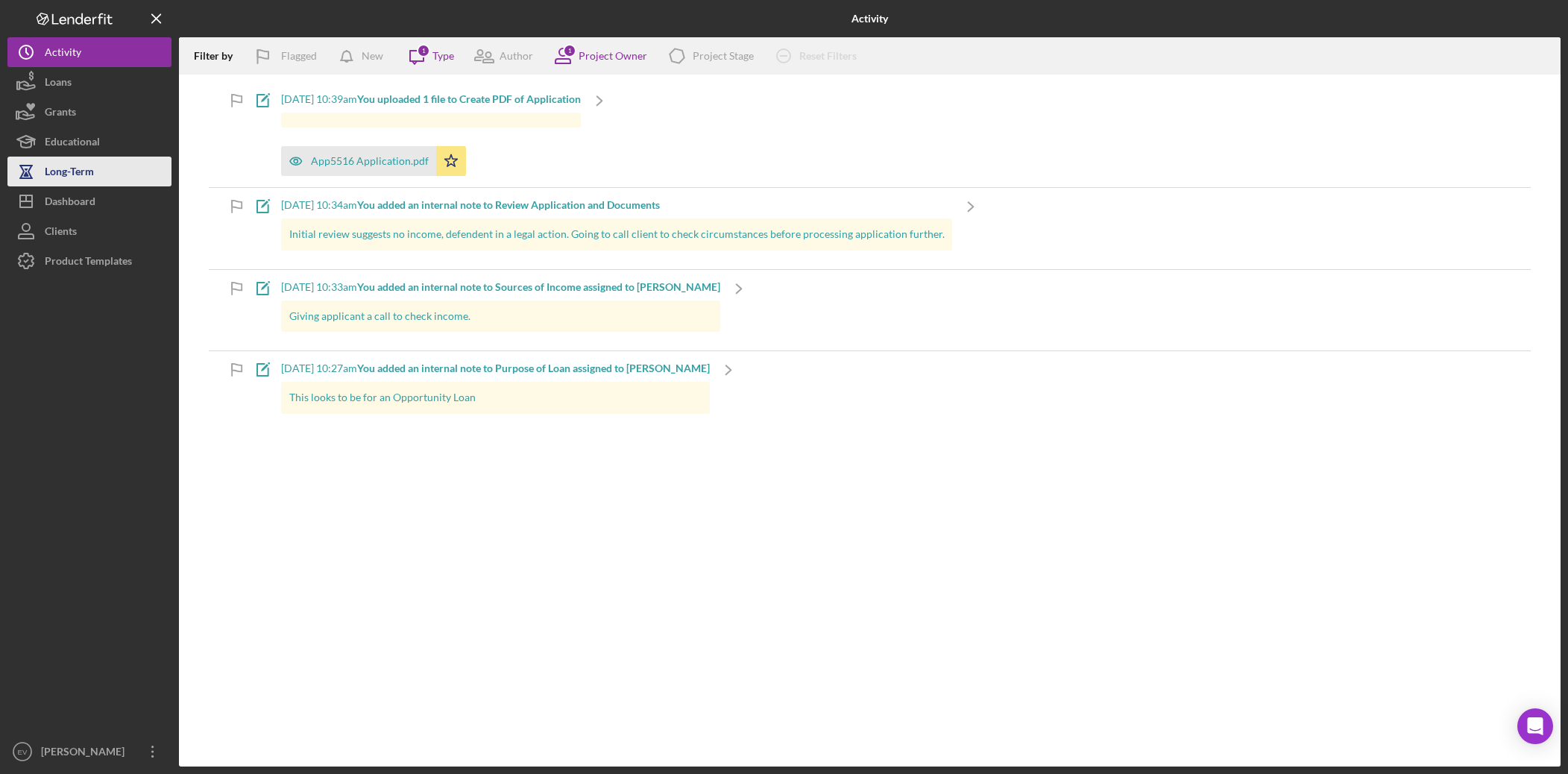
click at [88, 182] on div "Long-Term" at bounding box center [69, 174] width 50 height 34
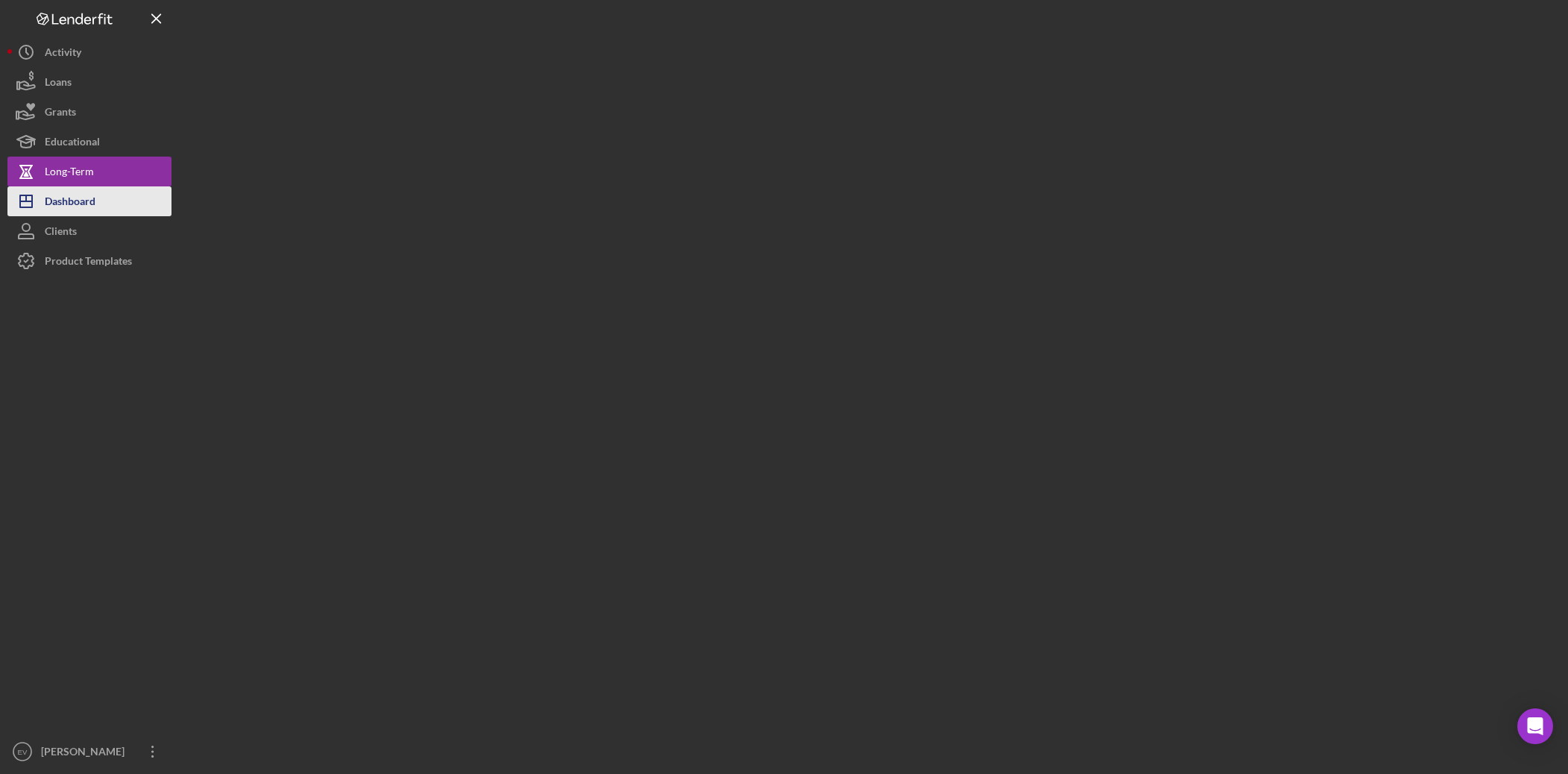
click at [88, 201] on div "Dashboard" at bounding box center [69, 203] width 51 height 34
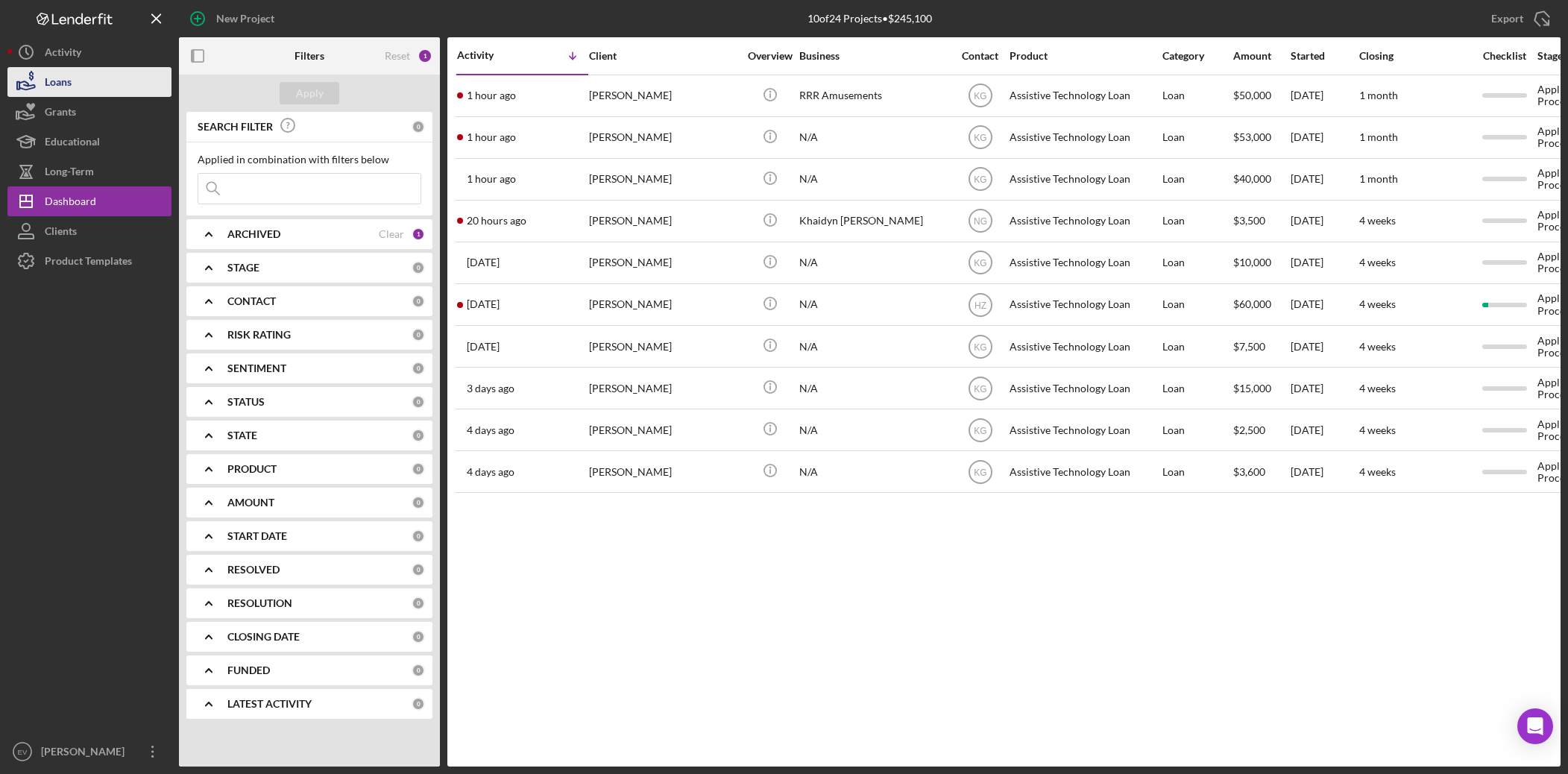
click at [77, 86] on button "Loans" at bounding box center [89, 82] width 164 height 30
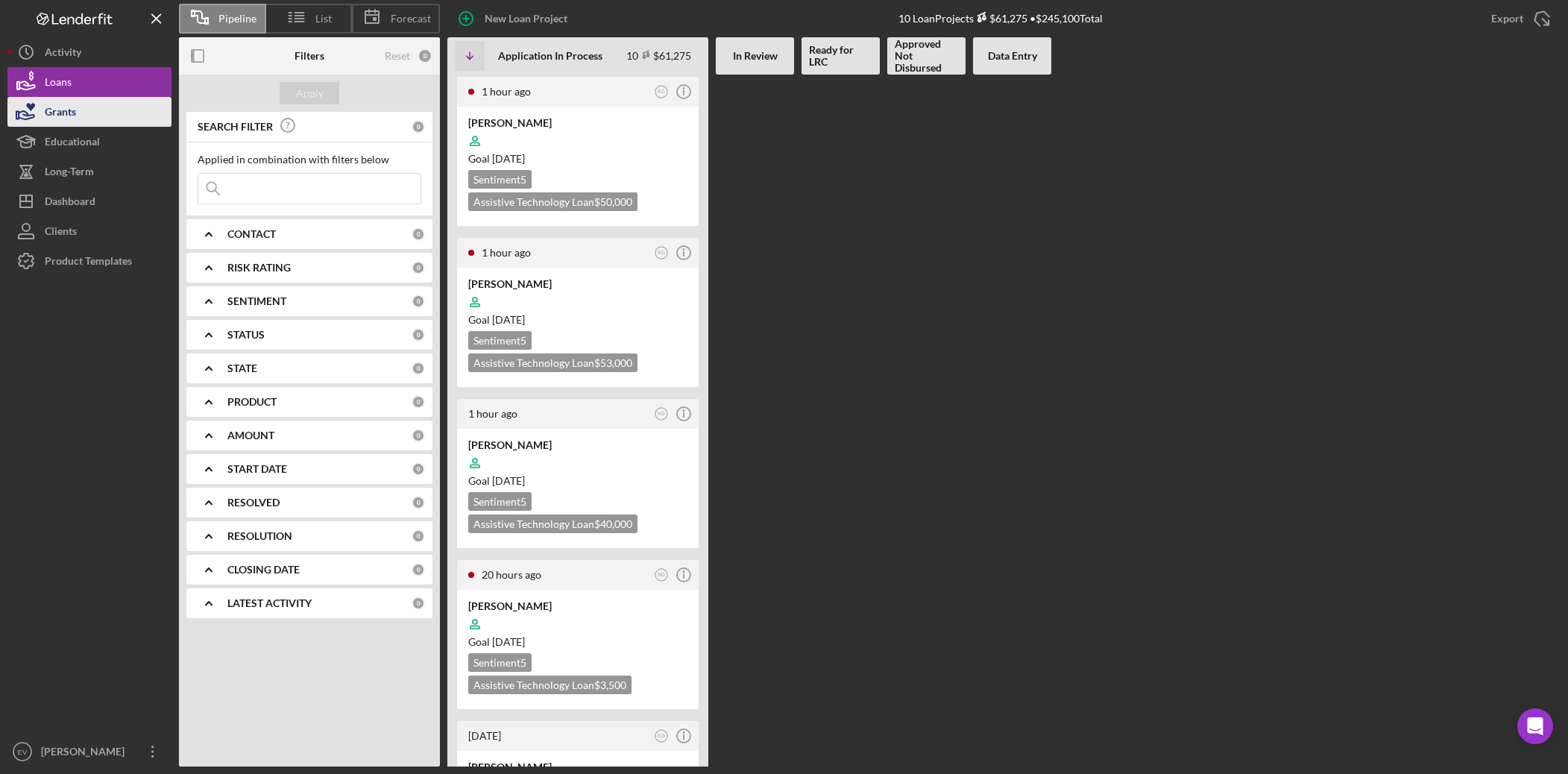
click at [109, 121] on button "Grants" at bounding box center [89, 112] width 164 height 30
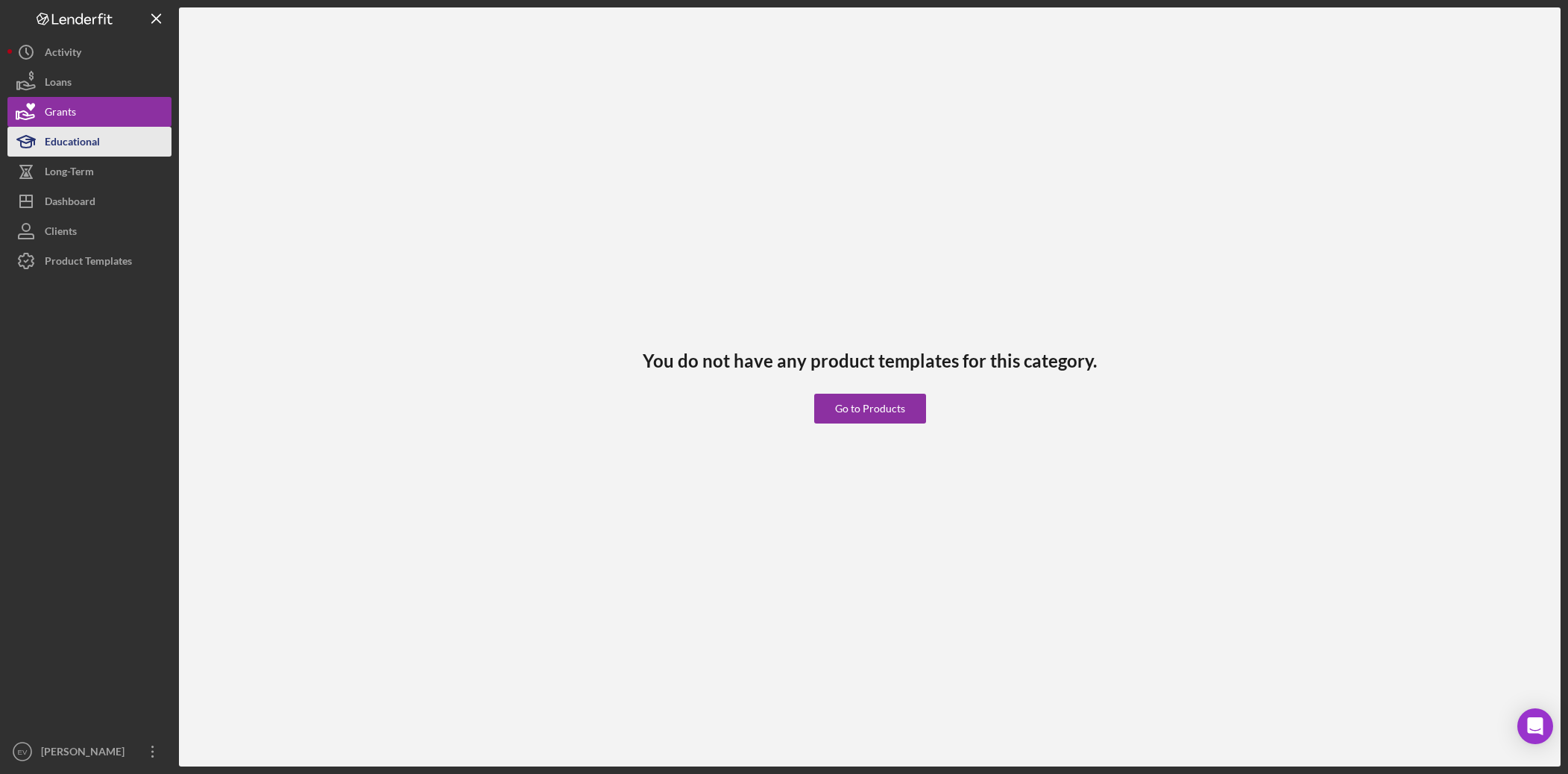
click at [101, 141] on button "Educational" at bounding box center [89, 142] width 164 height 30
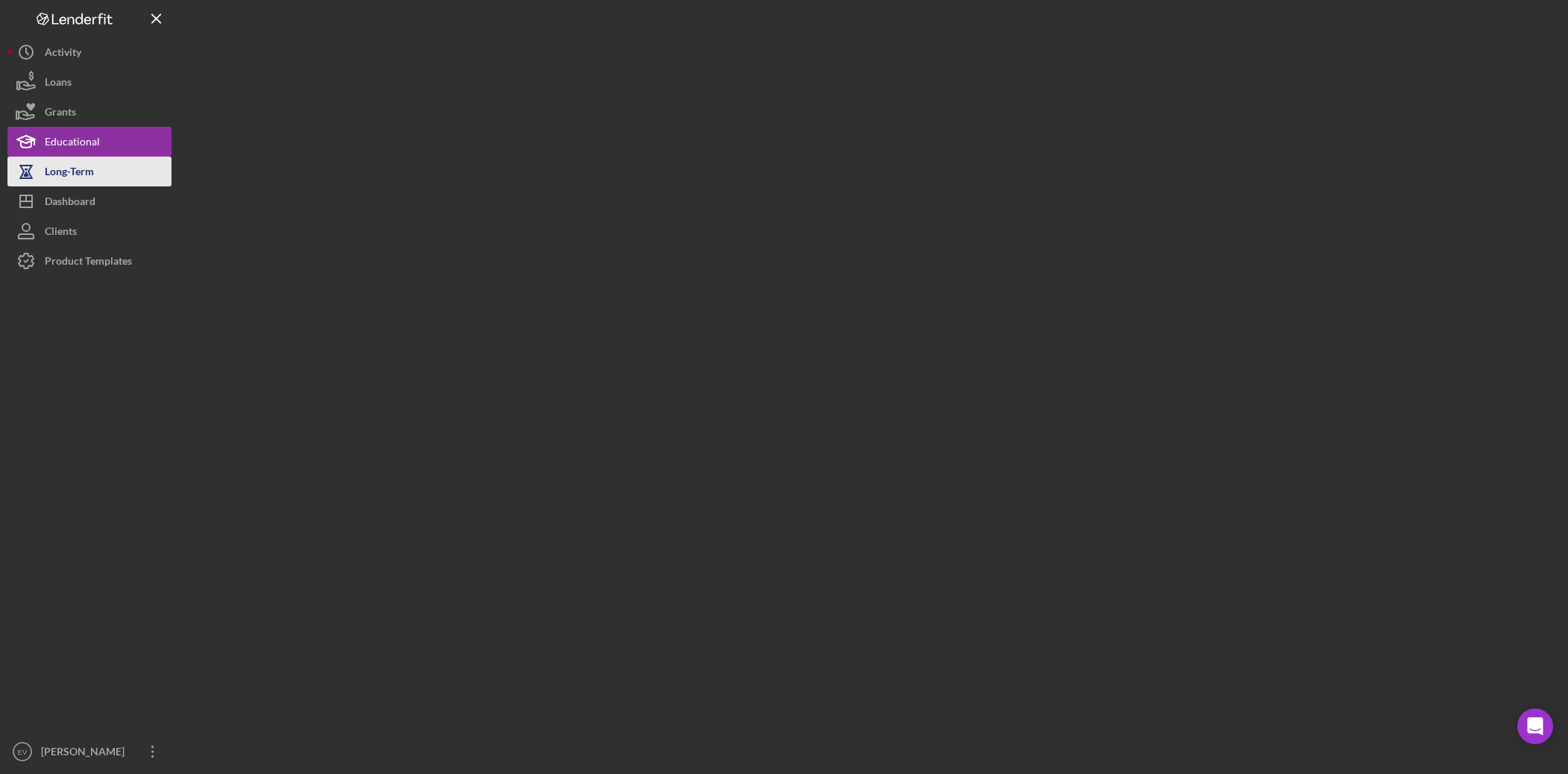
click at [99, 173] on button "Long-Term" at bounding box center [89, 172] width 164 height 30
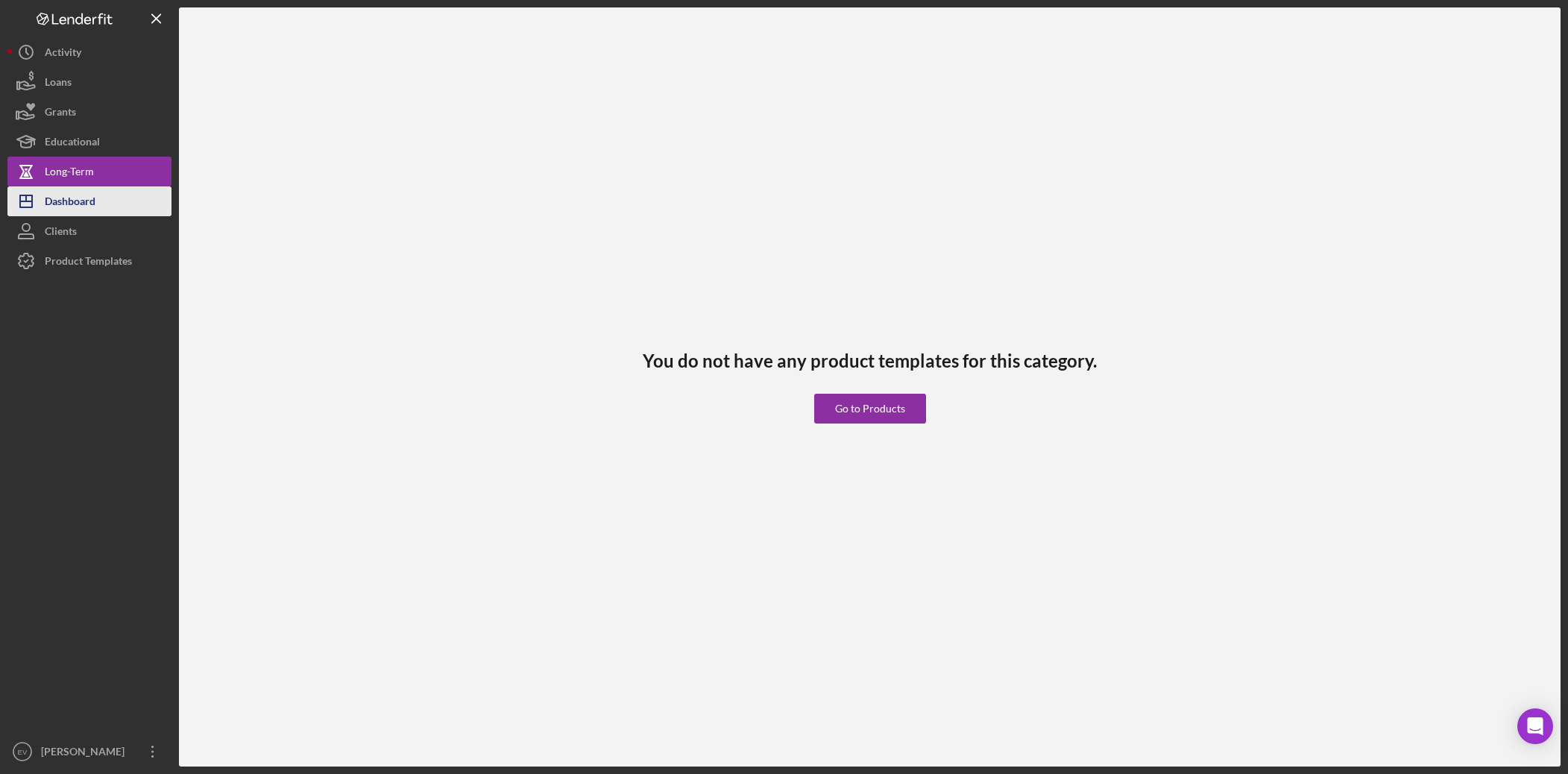
click at [116, 206] on button "Icon/Dashboard Dashboard" at bounding box center [89, 201] width 164 height 30
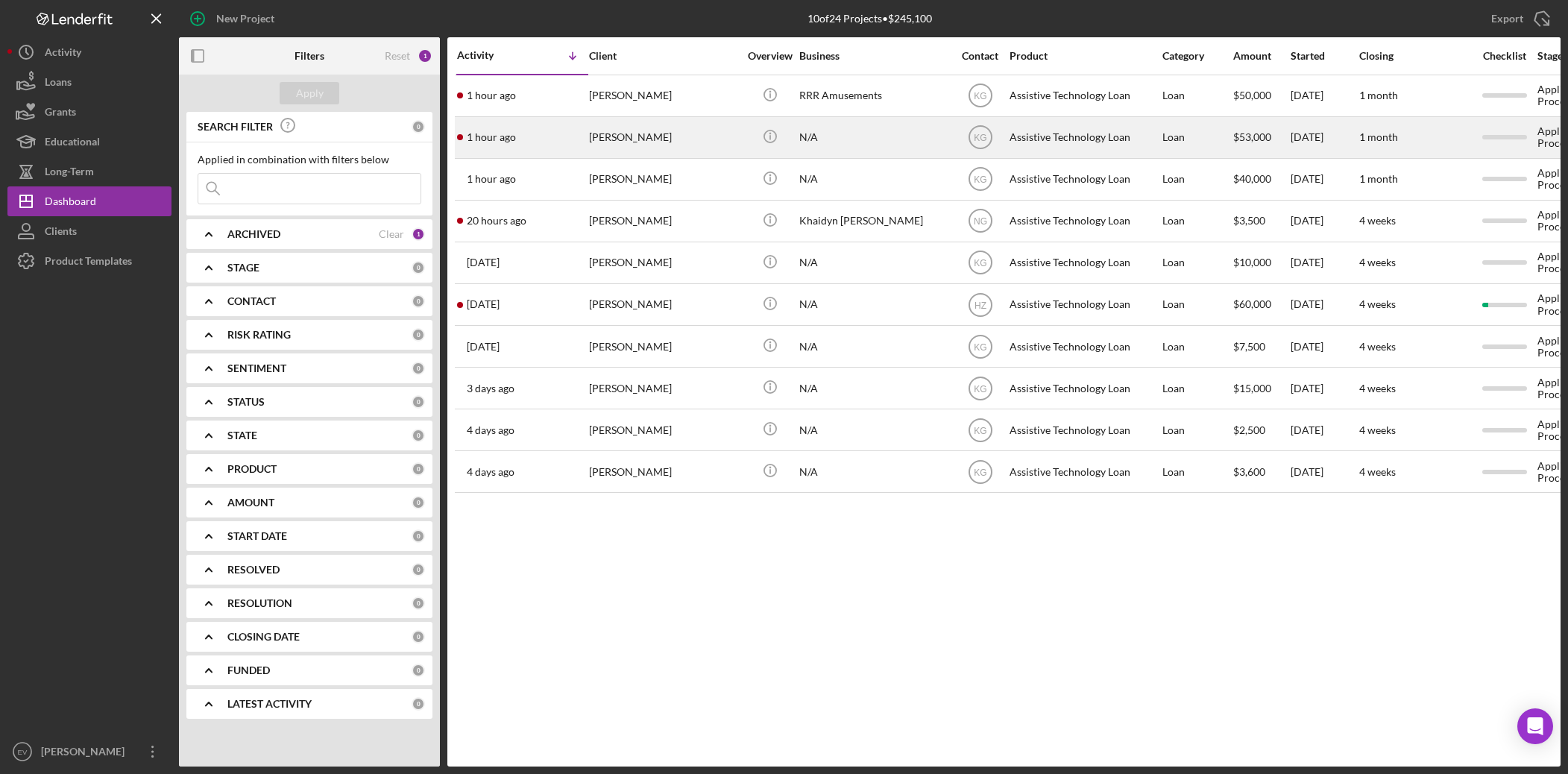
click at [879, 145] on div "N/A" at bounding box center [874, 138] width 149 height 40
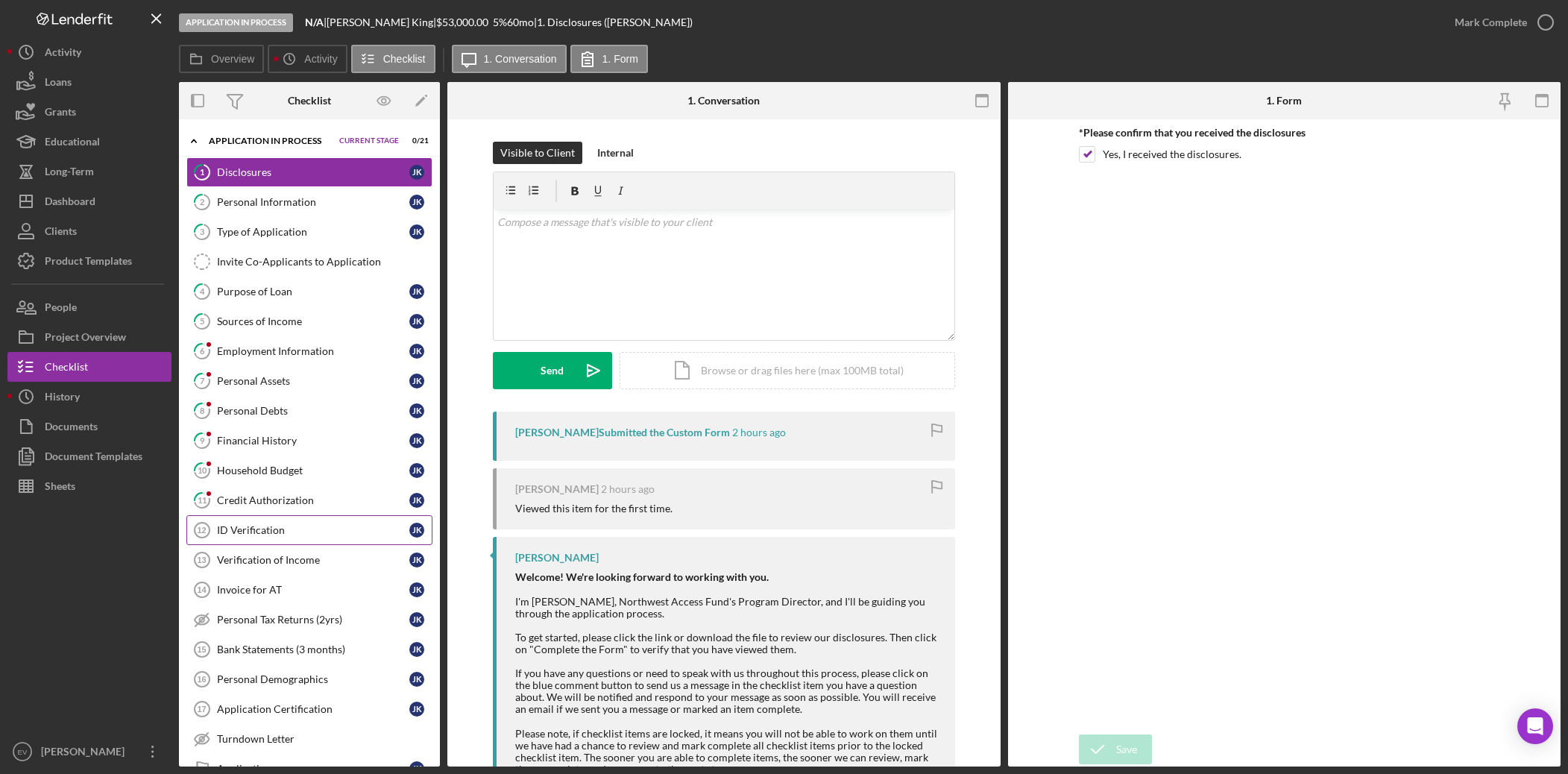
click at [312, 539] on link "ID Verification 12 ID Verification J K" at bounding box center [310, 530] width 246 height 30
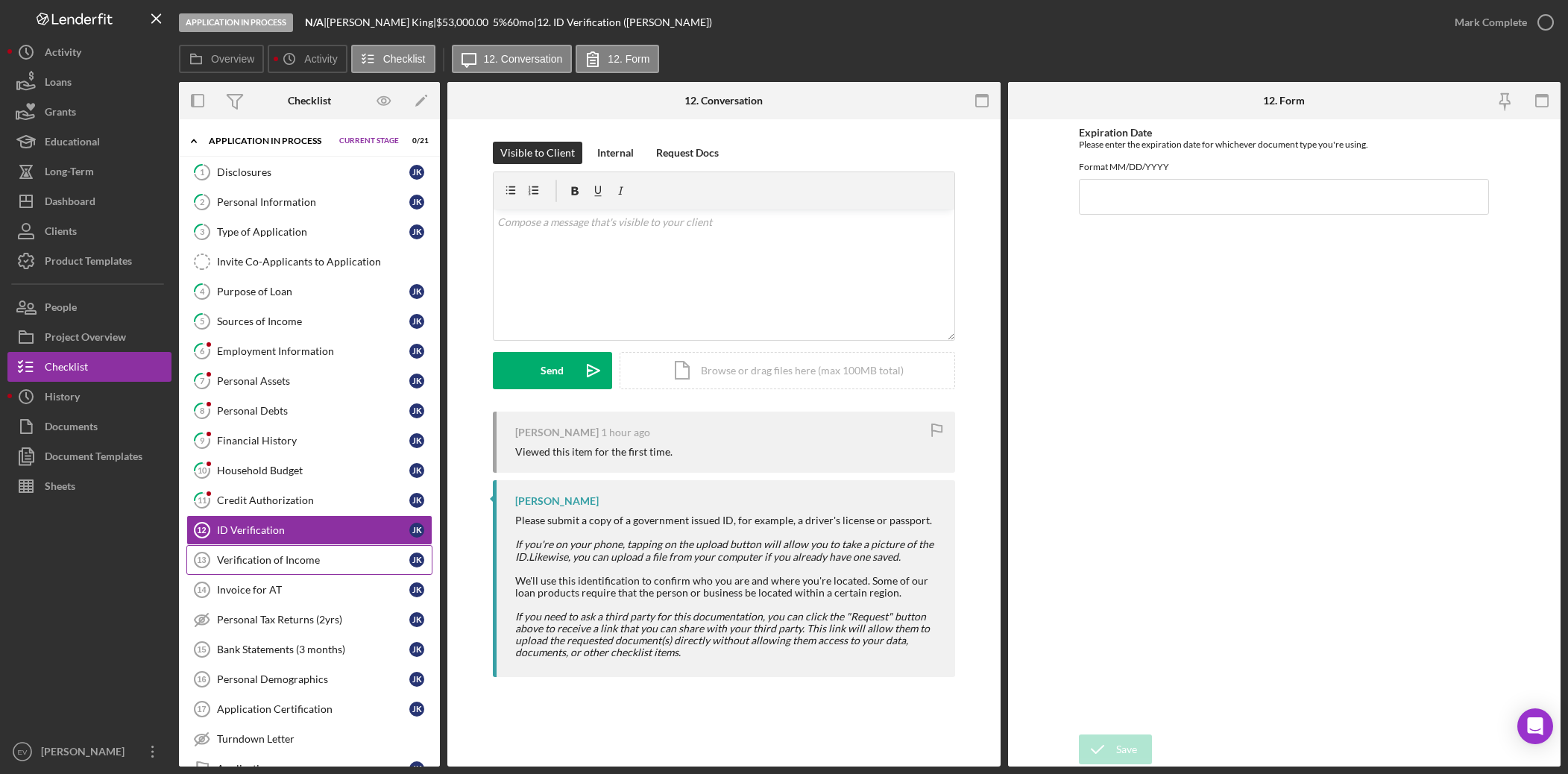
click at [314, 542] on div "Verification of Income" at bounding box center [314, 560] width 193 height 12
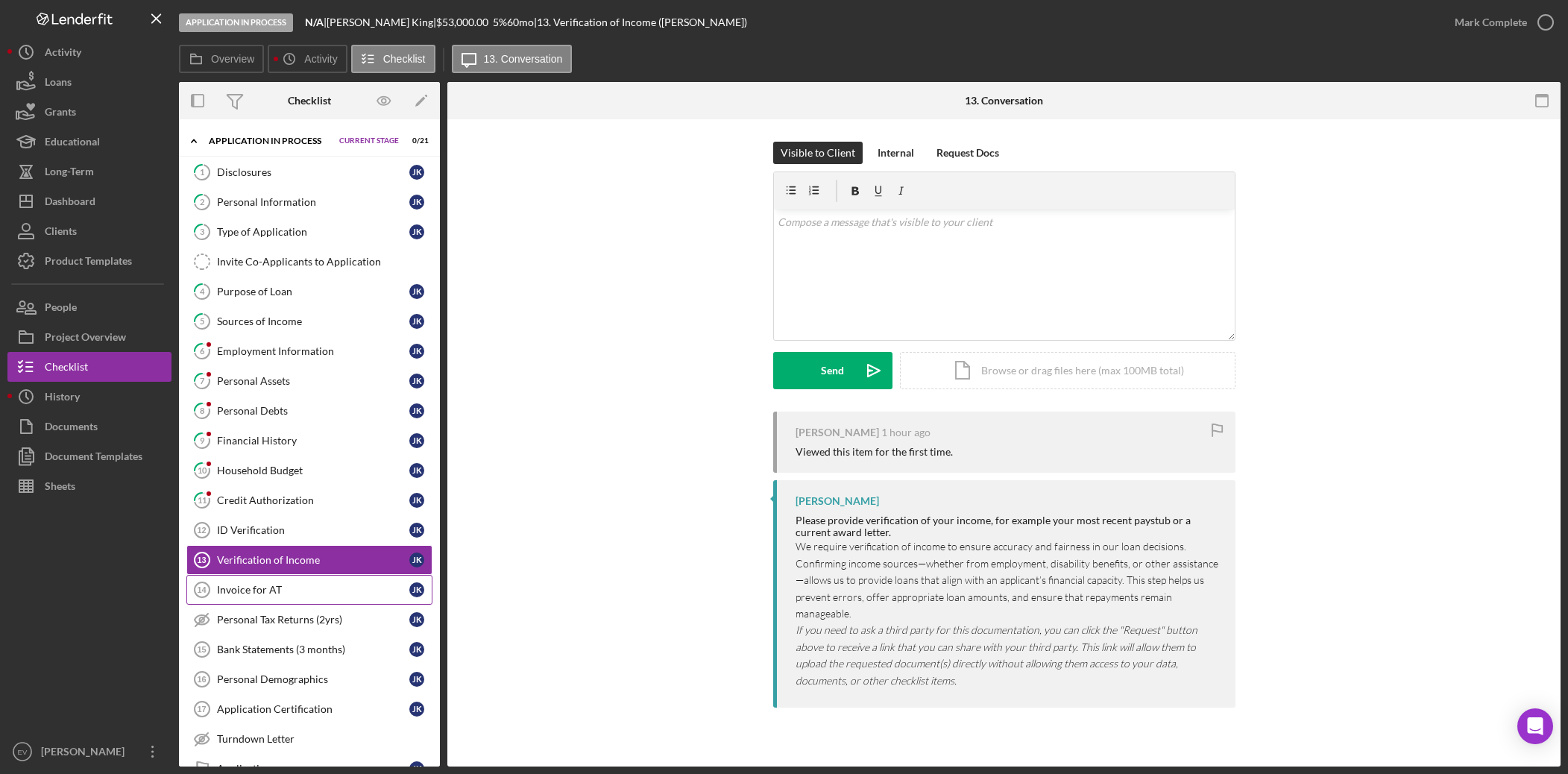
click at [314, 542] on div "Invoice for AT" at bounding box center [314, 589] width 193 height 12
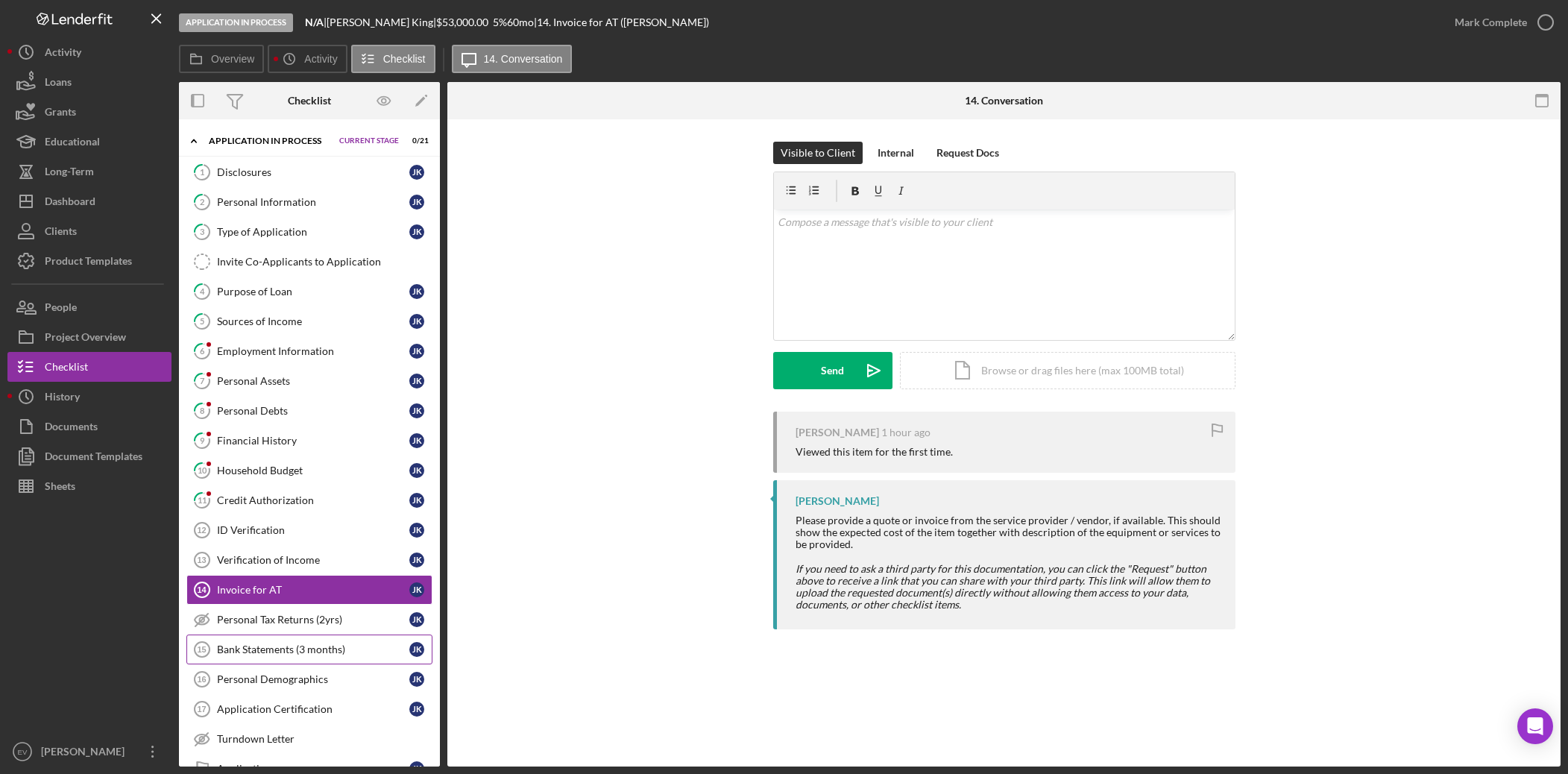
click at [325, 542] on link "Bank Statements (3 months) 15 Bank Statements (3 months) J K" at bounding box center [310, 650] width 246 height 30
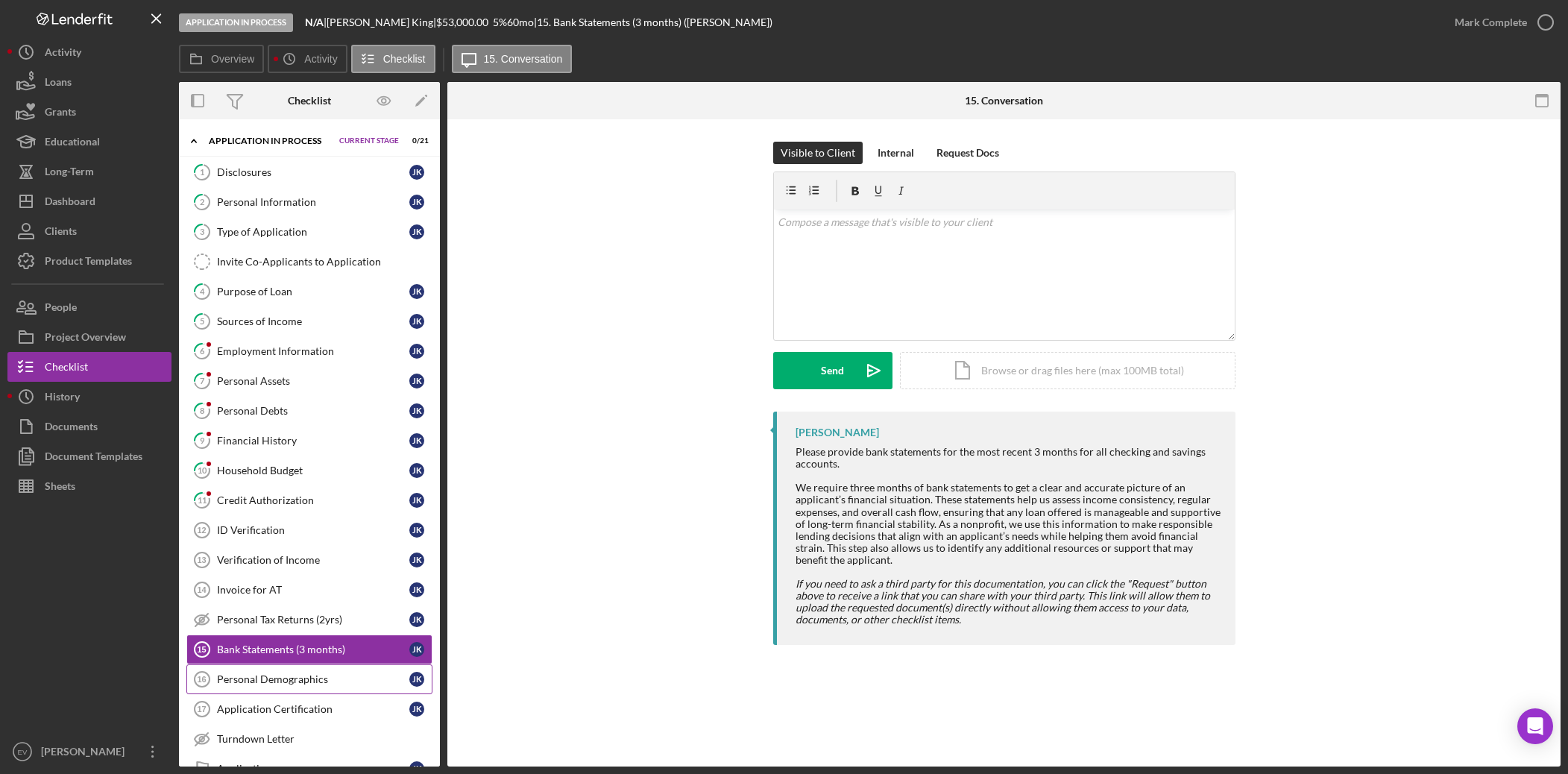
click at [329, 542] on link "Personal Demographics 16 Personal Demographics J K" at bounding box center [310, 680] width 246 height 30
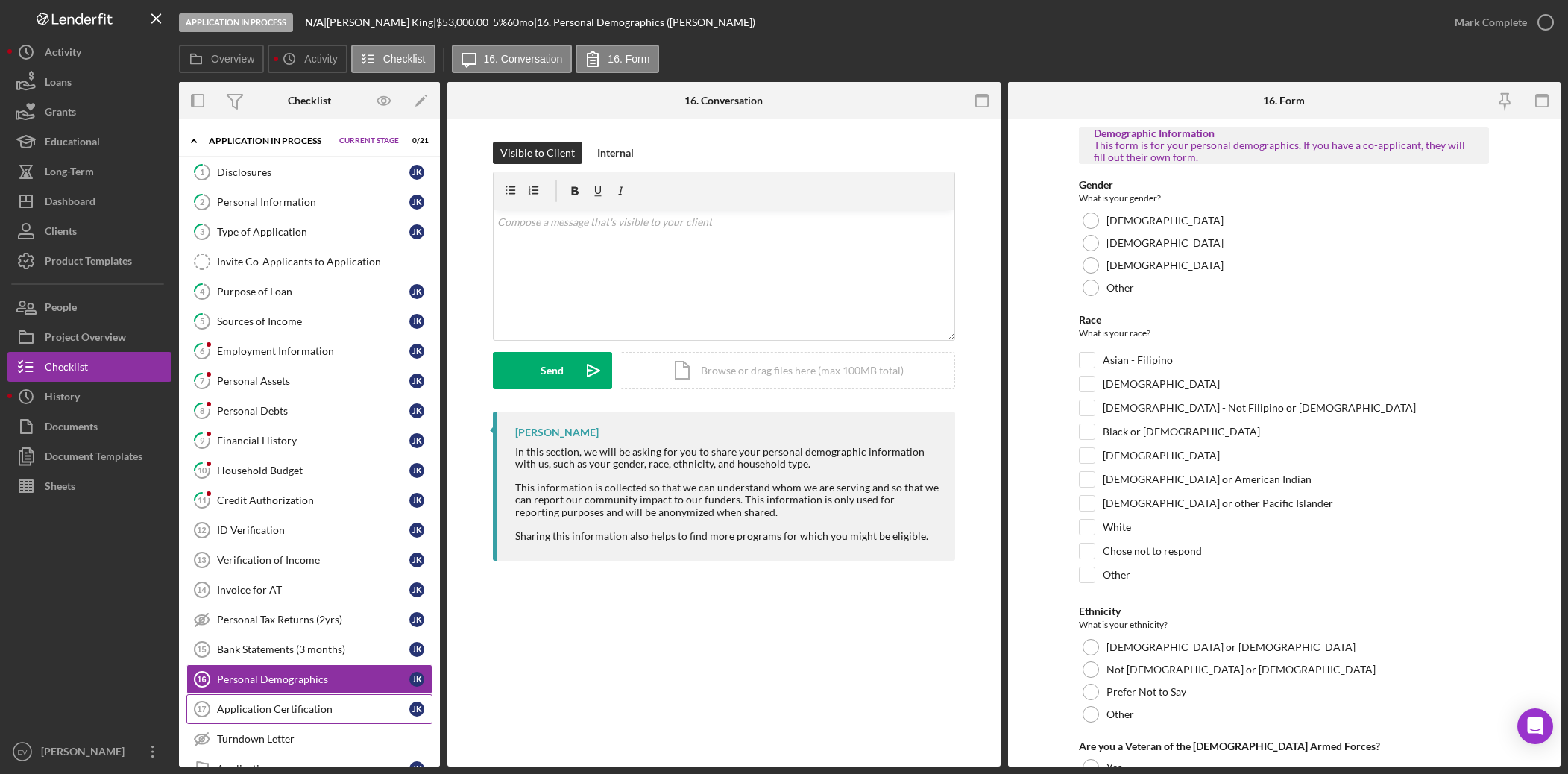
click at [332, 542] on div "Application Certification" at bounding box center [314, 710] width 193 height 12
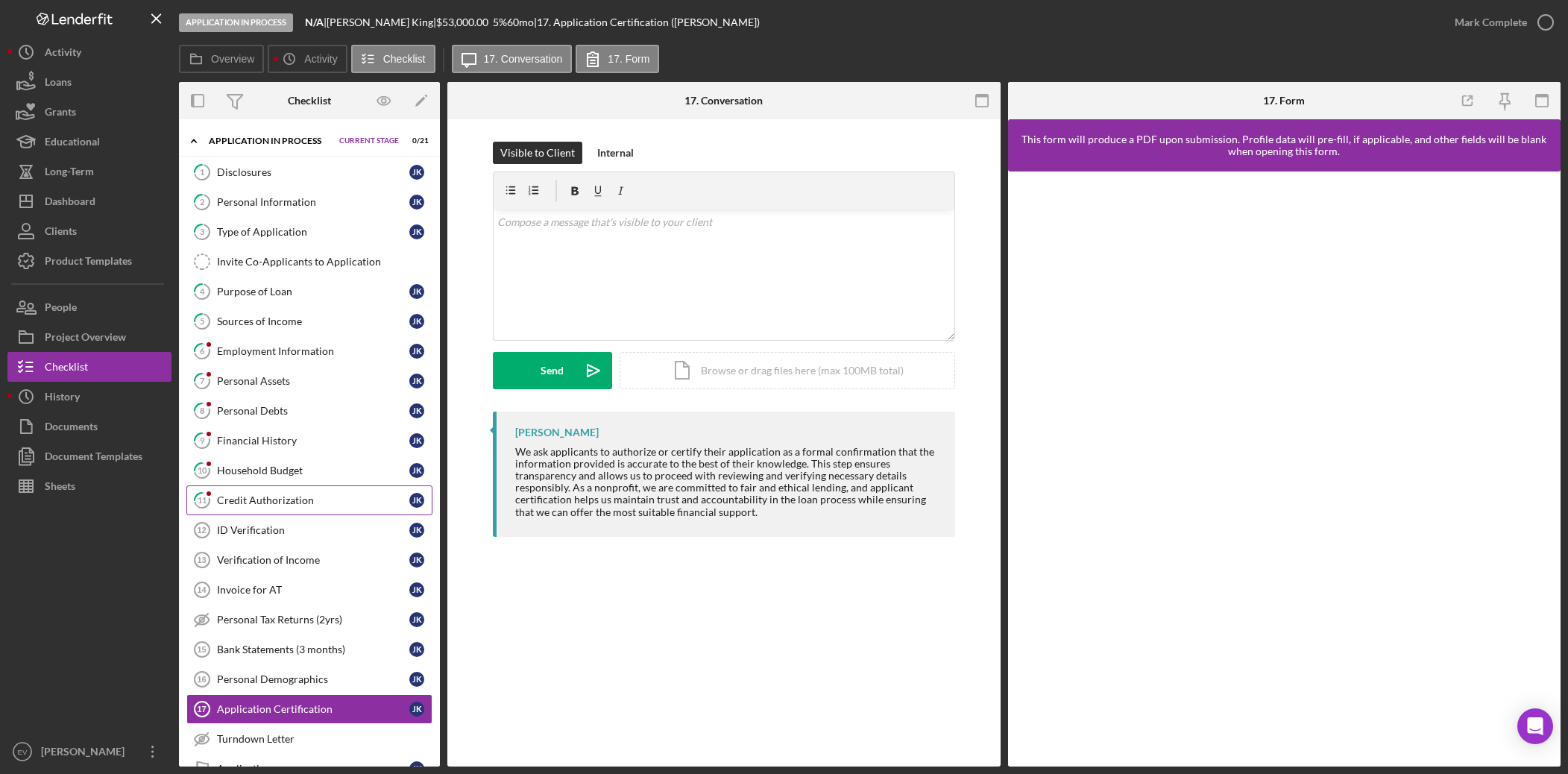
click at [282, 503] on div "Credit Authorization" at bounding box center [314, 500] width 193 height 12
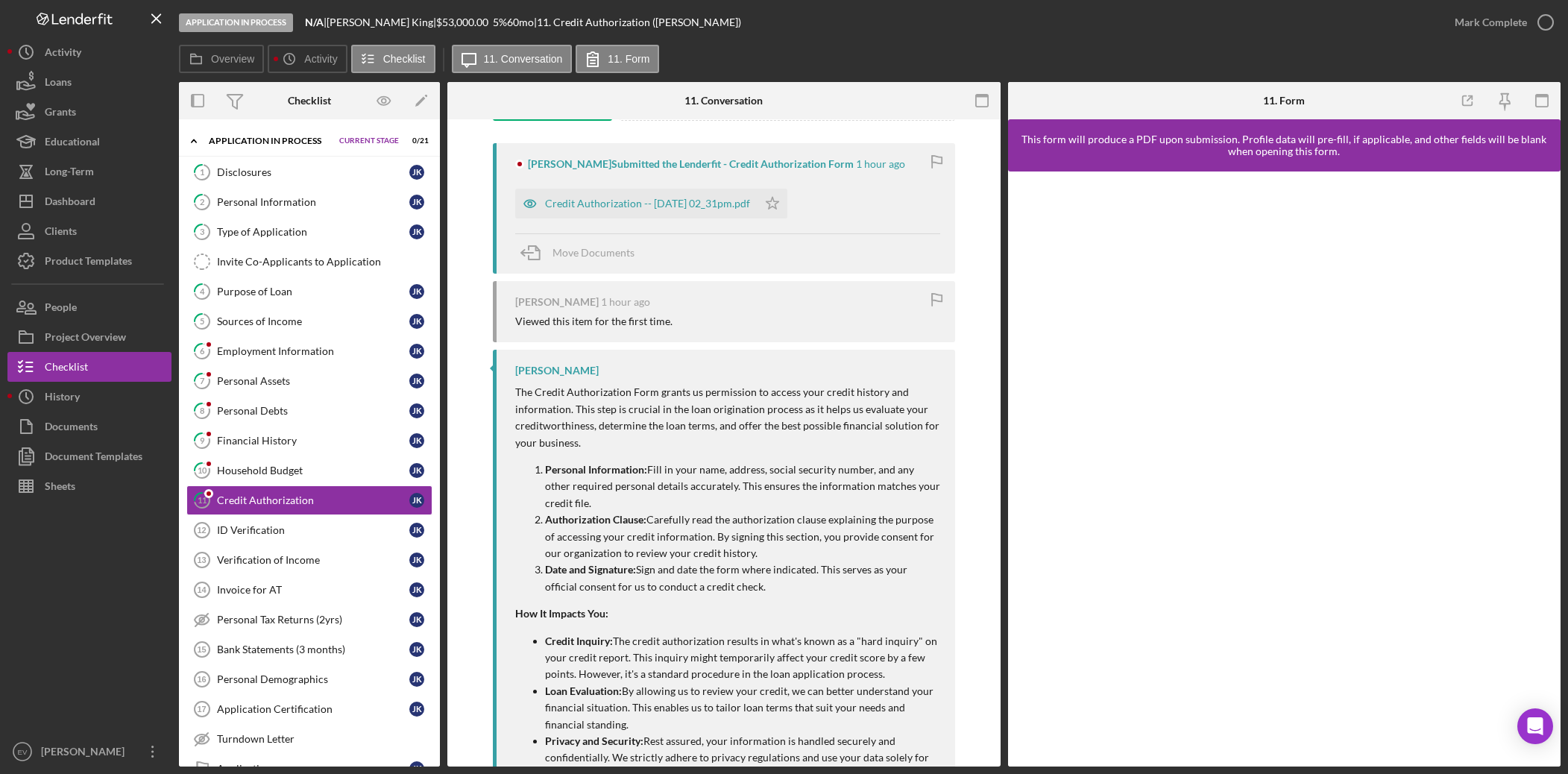
scroll to position [328, 0]
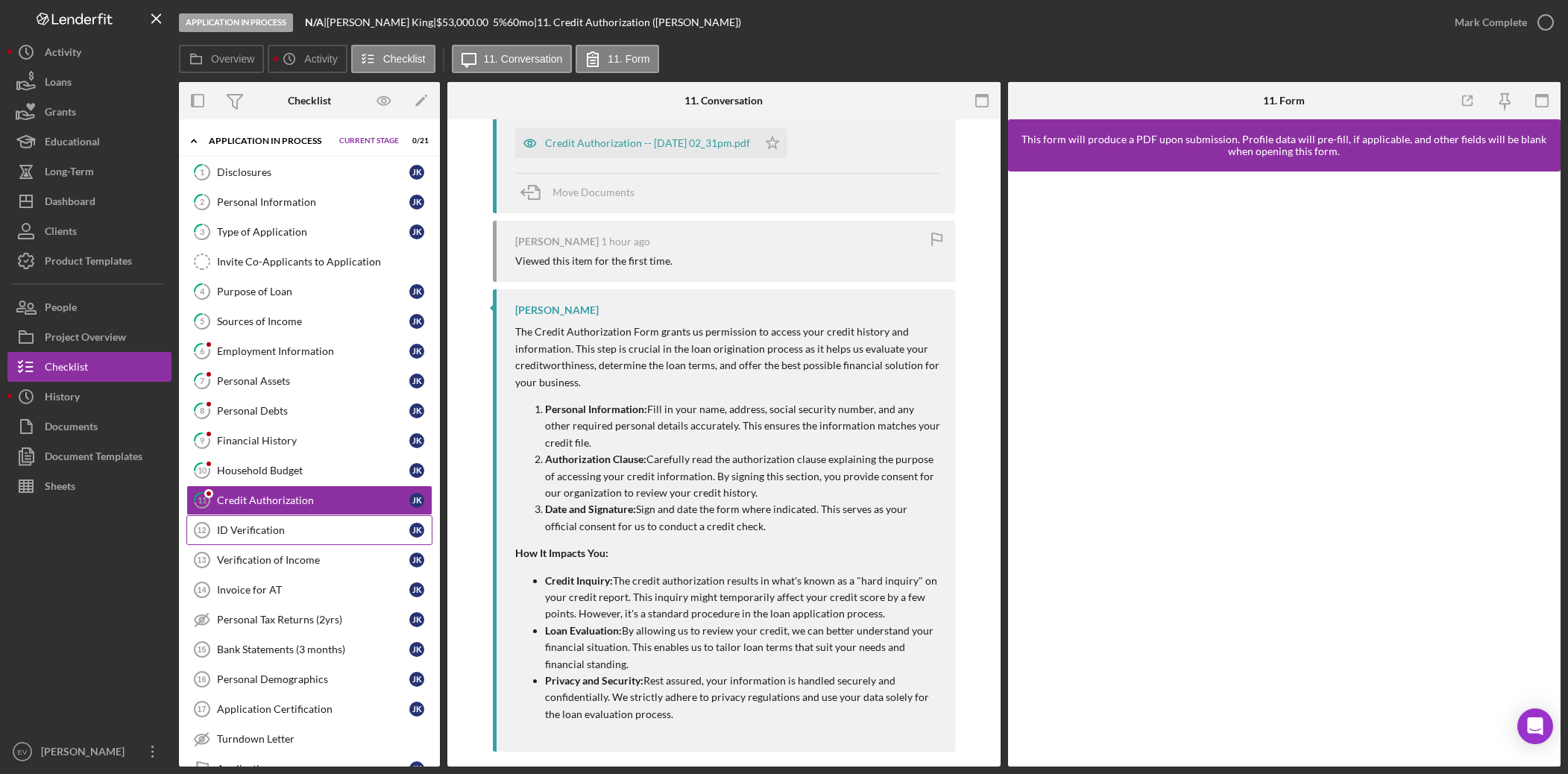
click at [284, 536] on link "ID Verification 12 ID Verification J K" at bounding box center [310, 530] width 246 height 30
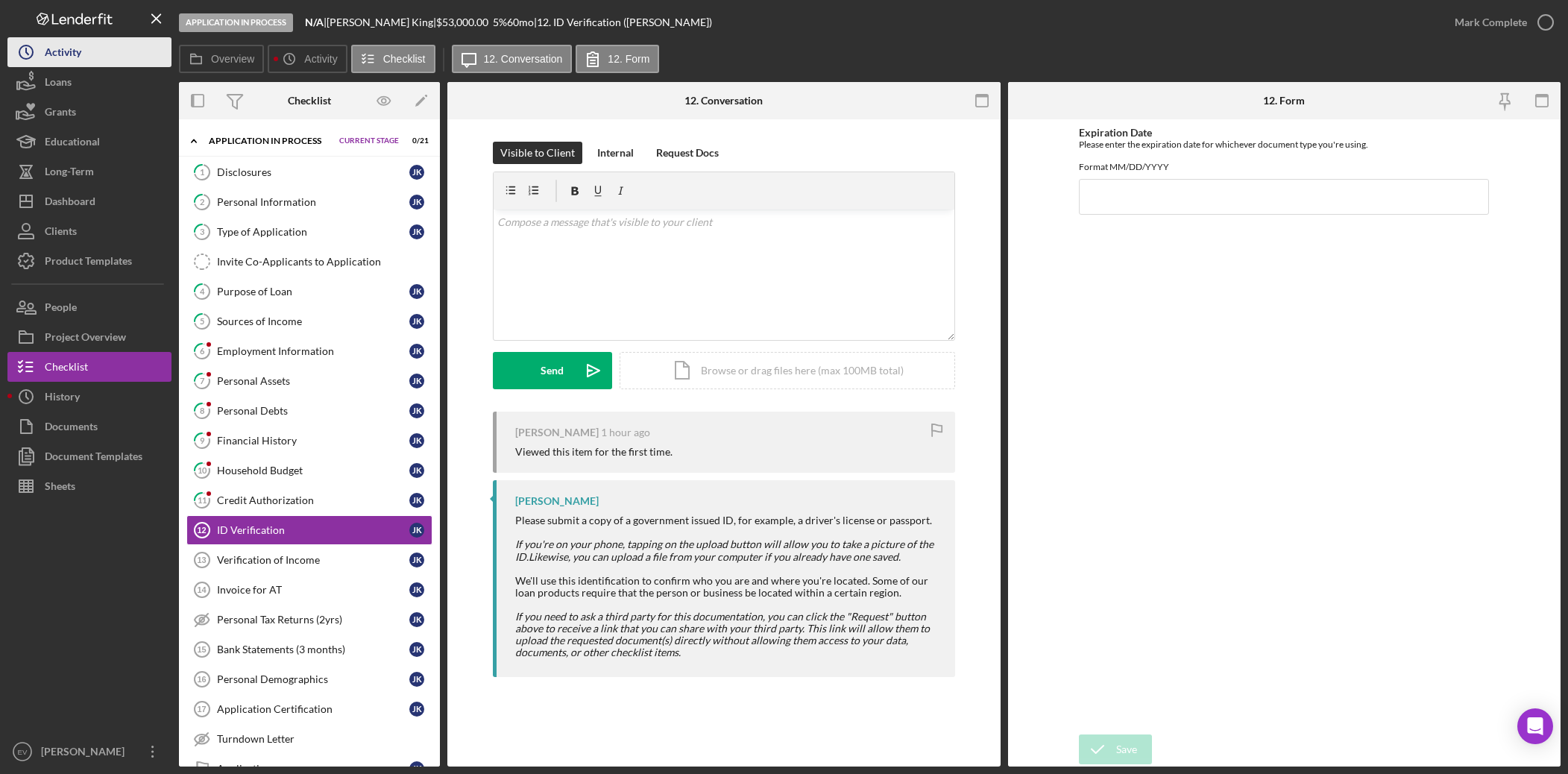
click at [85, 62] on button "Icon/History Activity" at bounding box center [89, 53] width 164 height 30
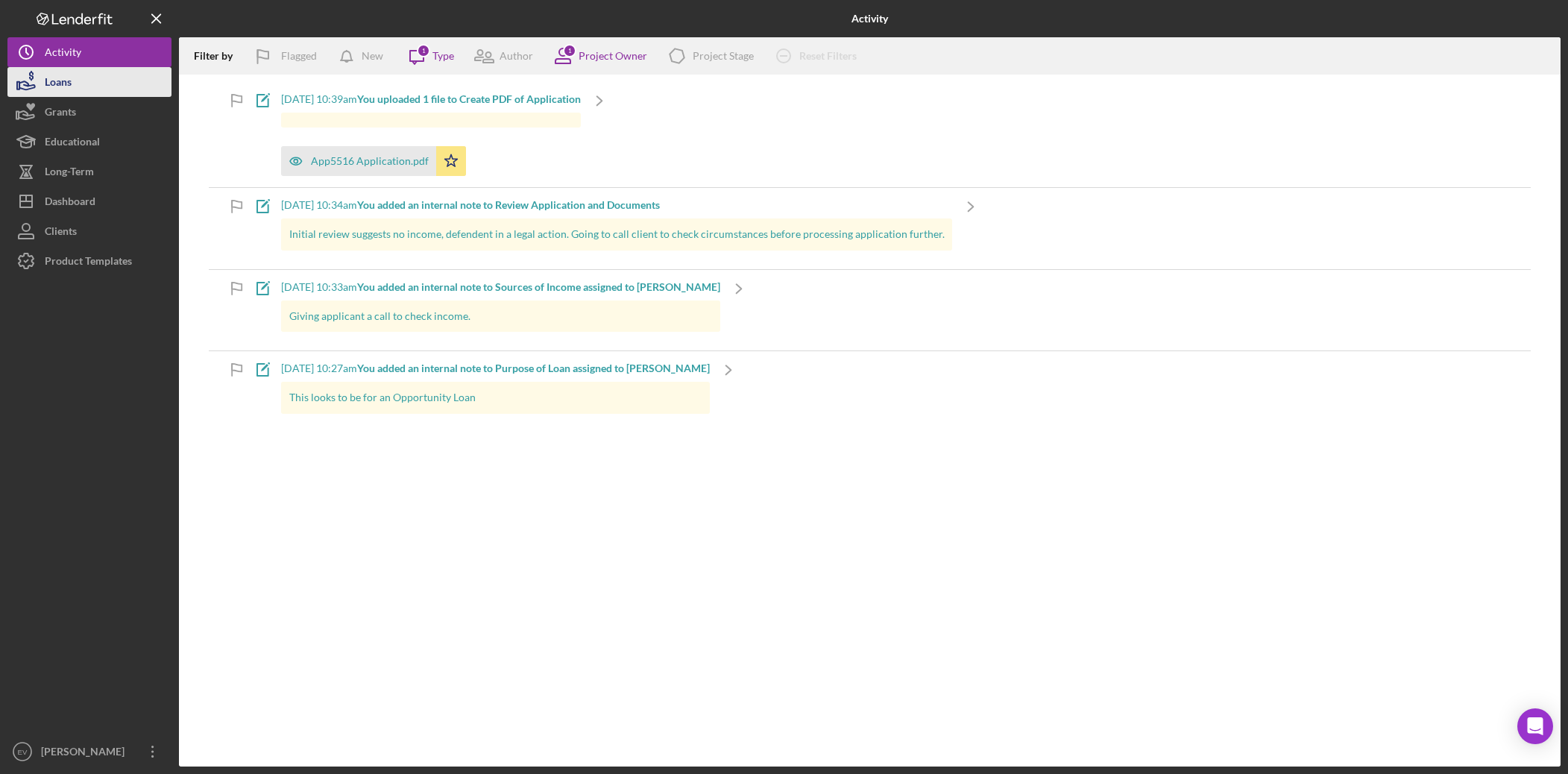
click at [77, 88] on button "Loans" at bounding box center [89, 82] width 164 height 30
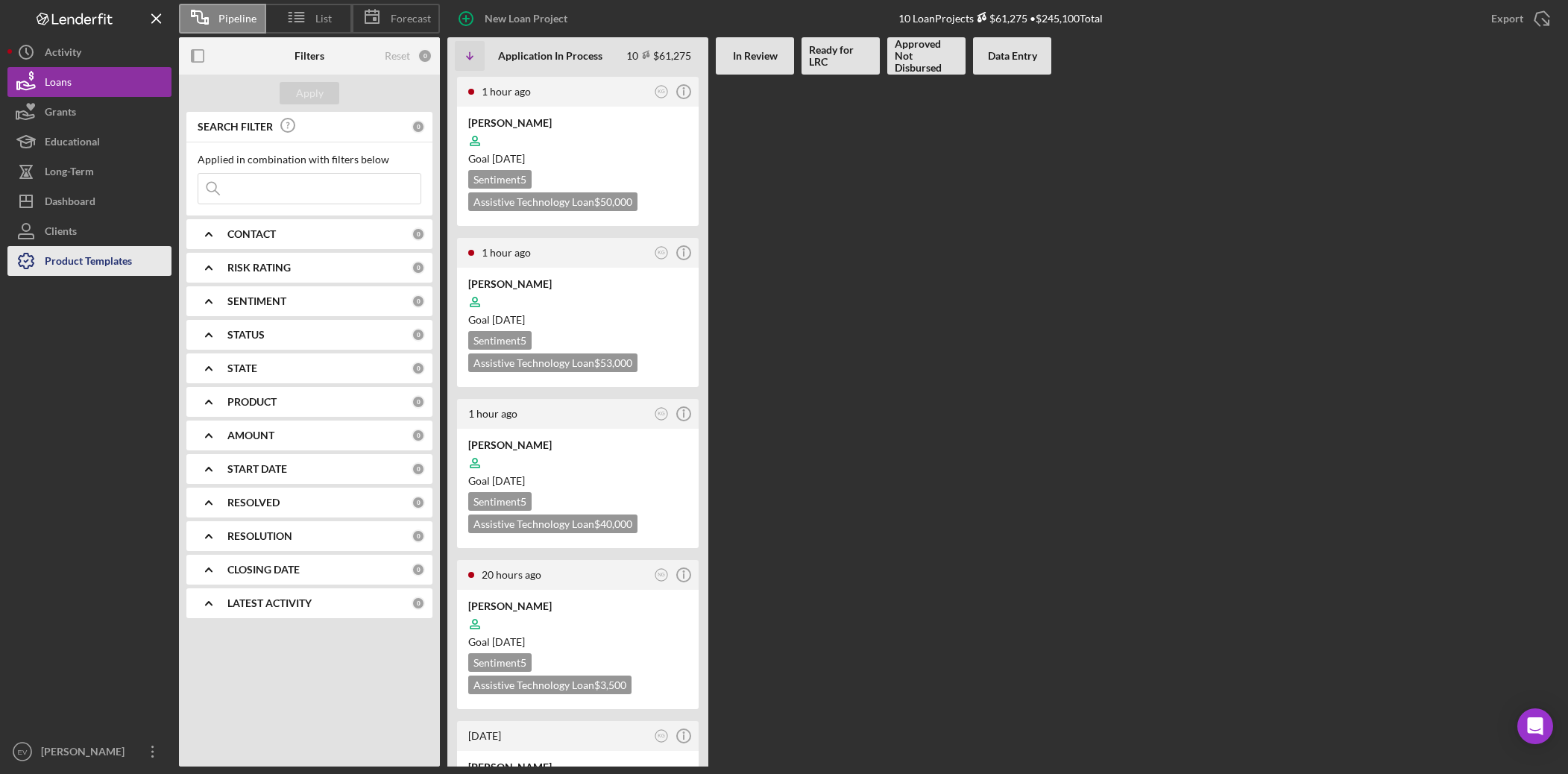
click at [73, 260] on div "Product Templates" at bounding box center [88, 263] width 87 height 34
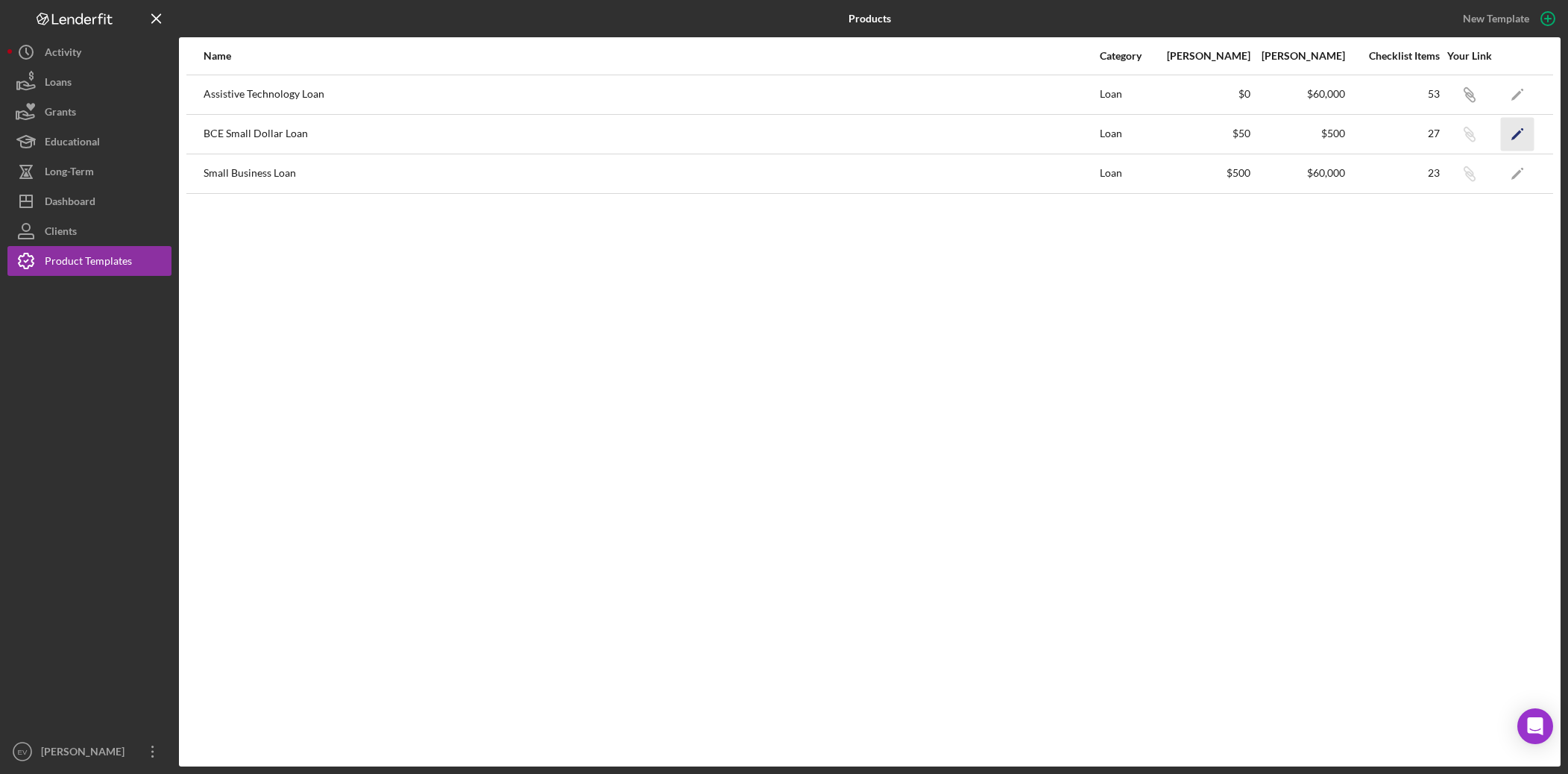
click at [1203, 131] on icon "Icon/Edit" at bounding box center [1518, 134] width 34 height 34
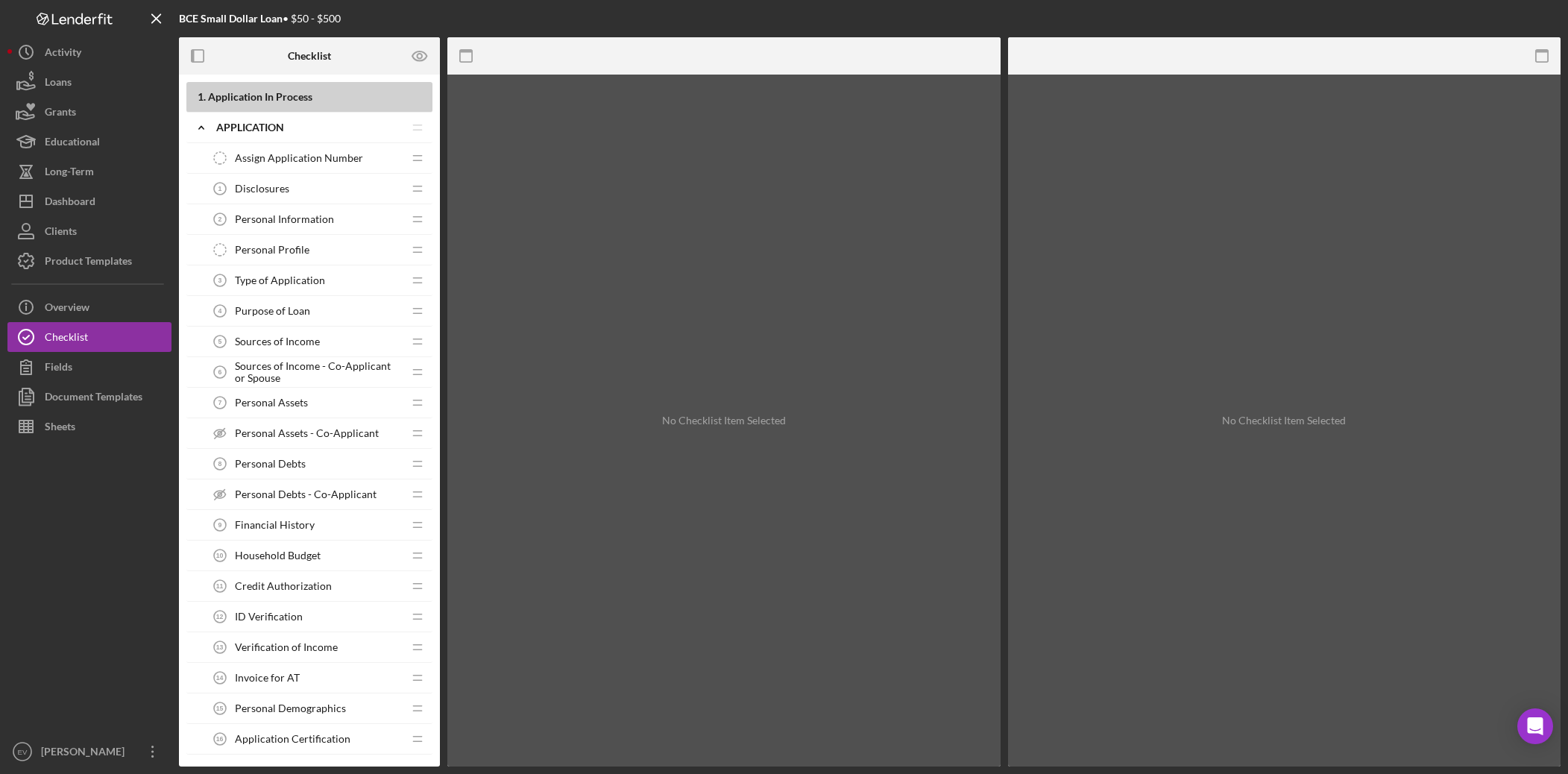
click at [235, 21] on b "BCE Small Dollar Loan" at bounding box center [230, 18] width 103 height 13
click at [83, 263] on div "Product Templates" at bounding box center [88, 263] width 87 height 34
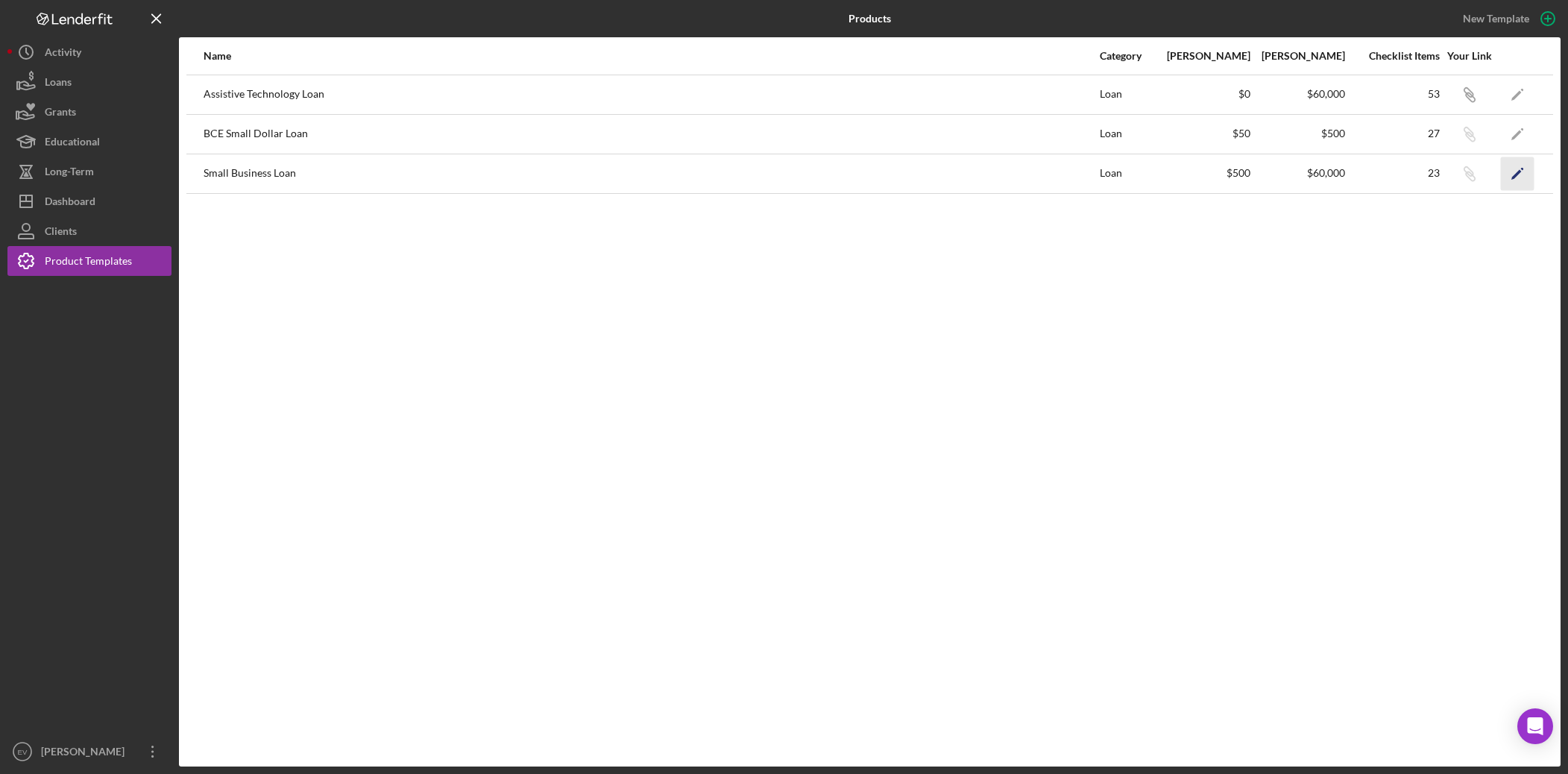
click at [1203, 177] on icon "Icon/Edit" at bounding box center [1518, 174] width 34 height 34
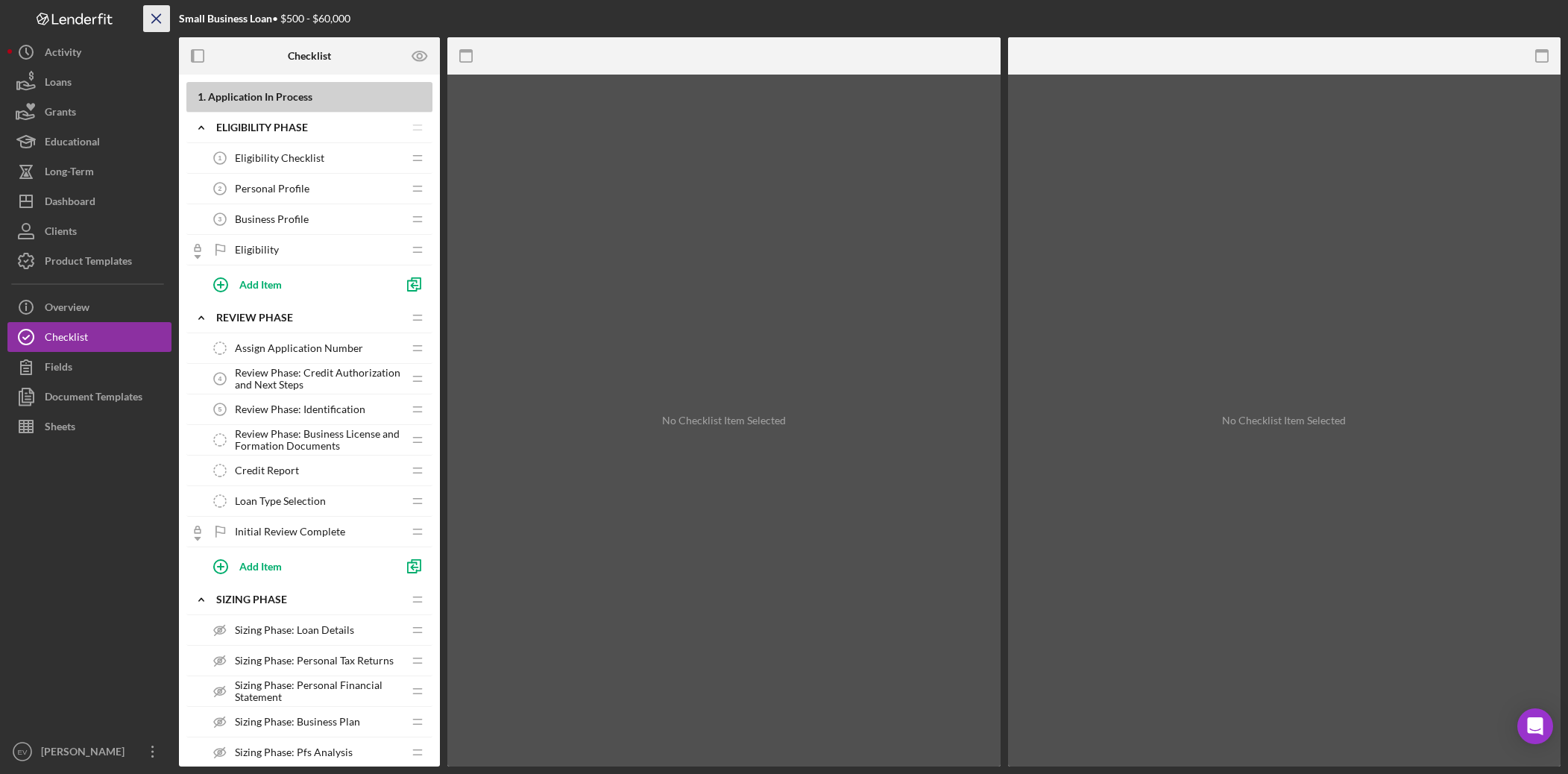
click at [153, 23] on icon "Icon/Menu Close" at bounding box center [157, 19] width 34 height 34
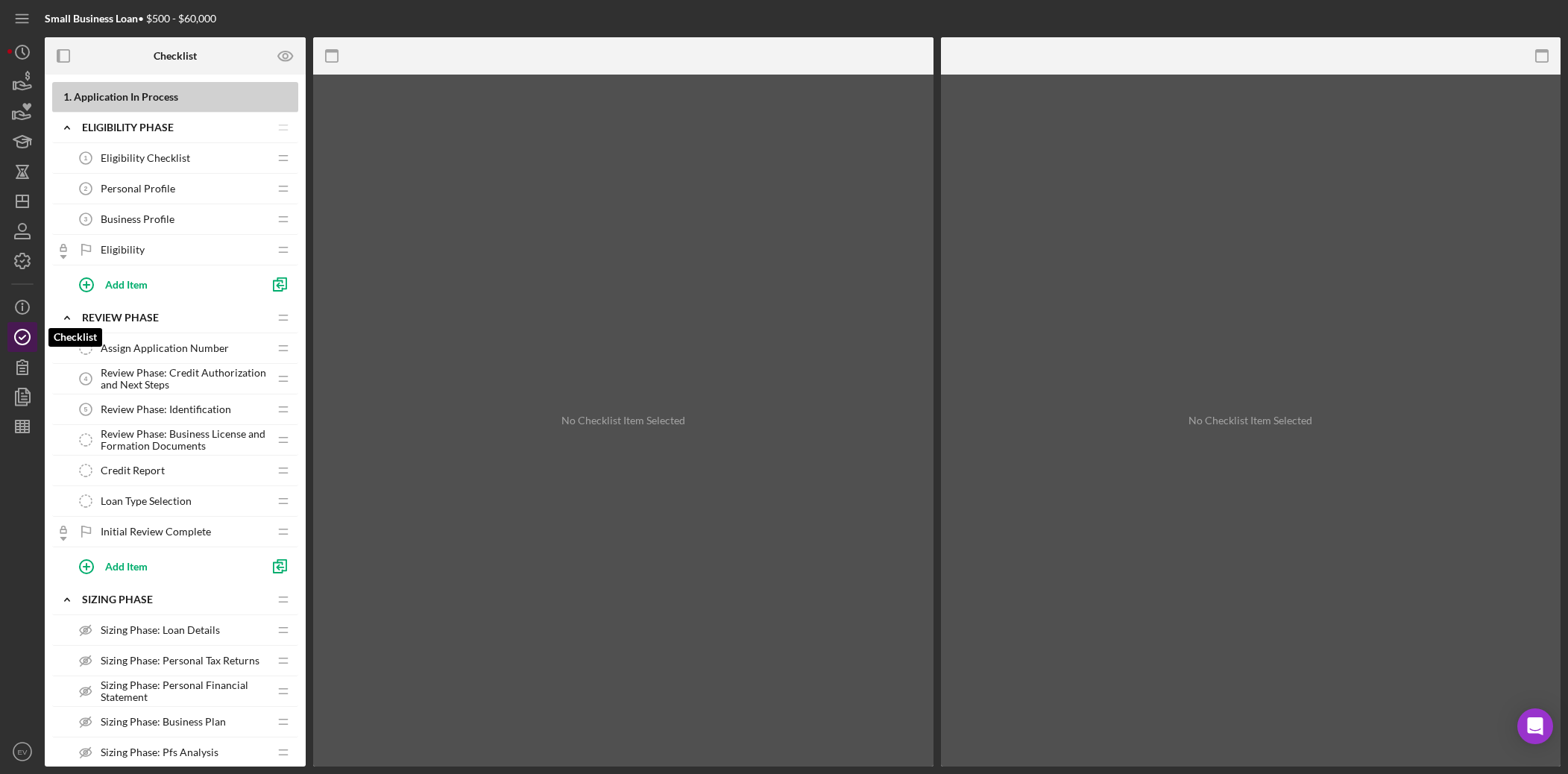
click at [27, 334] on icon "button" at bounding box center [23, 337] width 38 height 38
click at [19, 261] on icon "button" at bounding box center [23, 261] width 38 height 38
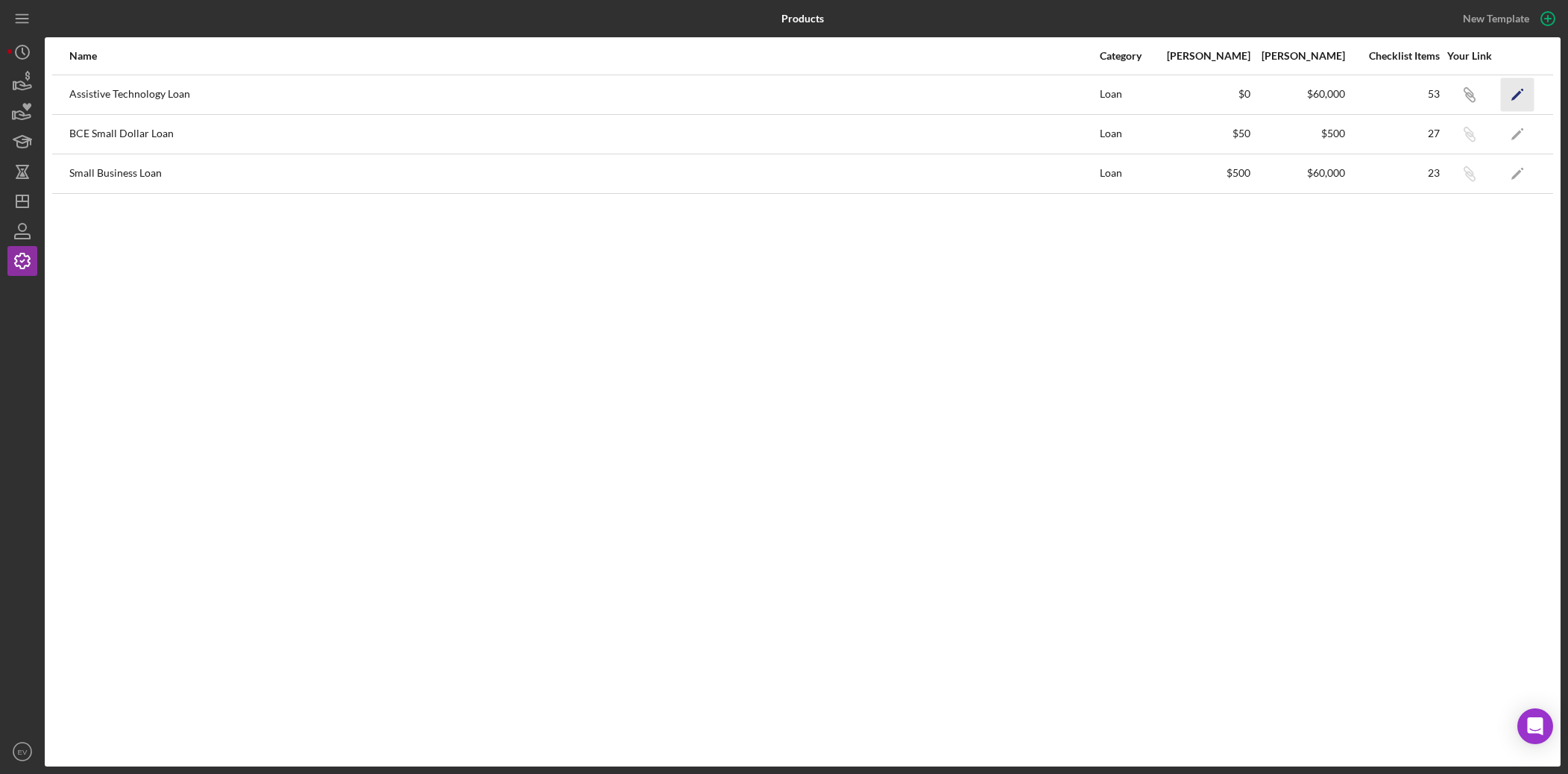
click at [1203, 96] on icon "Icon/Edit" at bounding box center [1518, 94] width 34 height 34
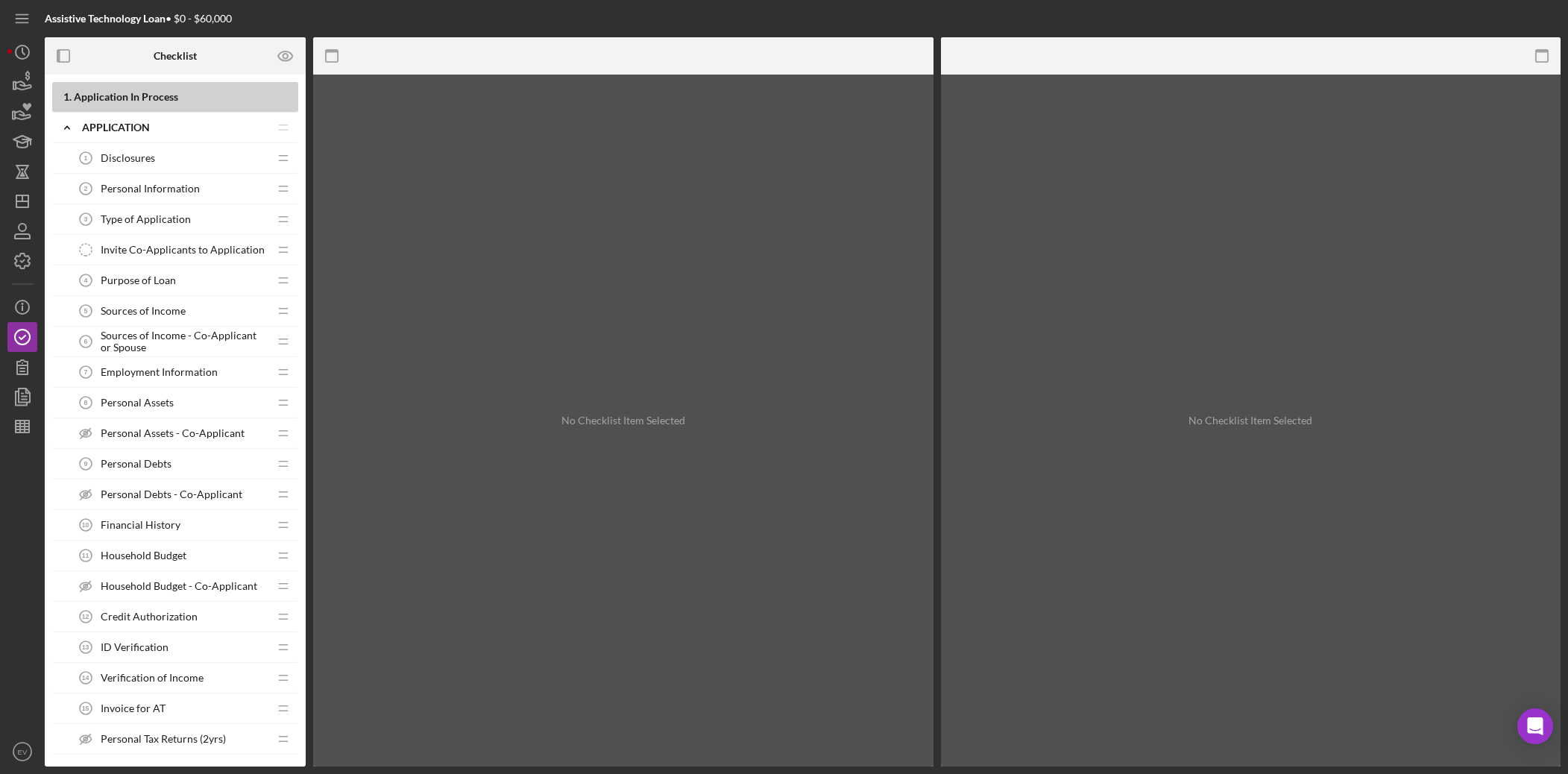
click at [120, 91] on span "Application In Process" at bounding box center [125, 96] width 104 height 13
click at [146, 55] on div at bounding box center [99, 57] width 109 height 38
click at [160, 23] on b "Assistive Technology Loan" at bounding box center [105, 18] width 121 height 13
click at [17, 253] on icon "button" at bounding box center [23, 261] width 38 height 38
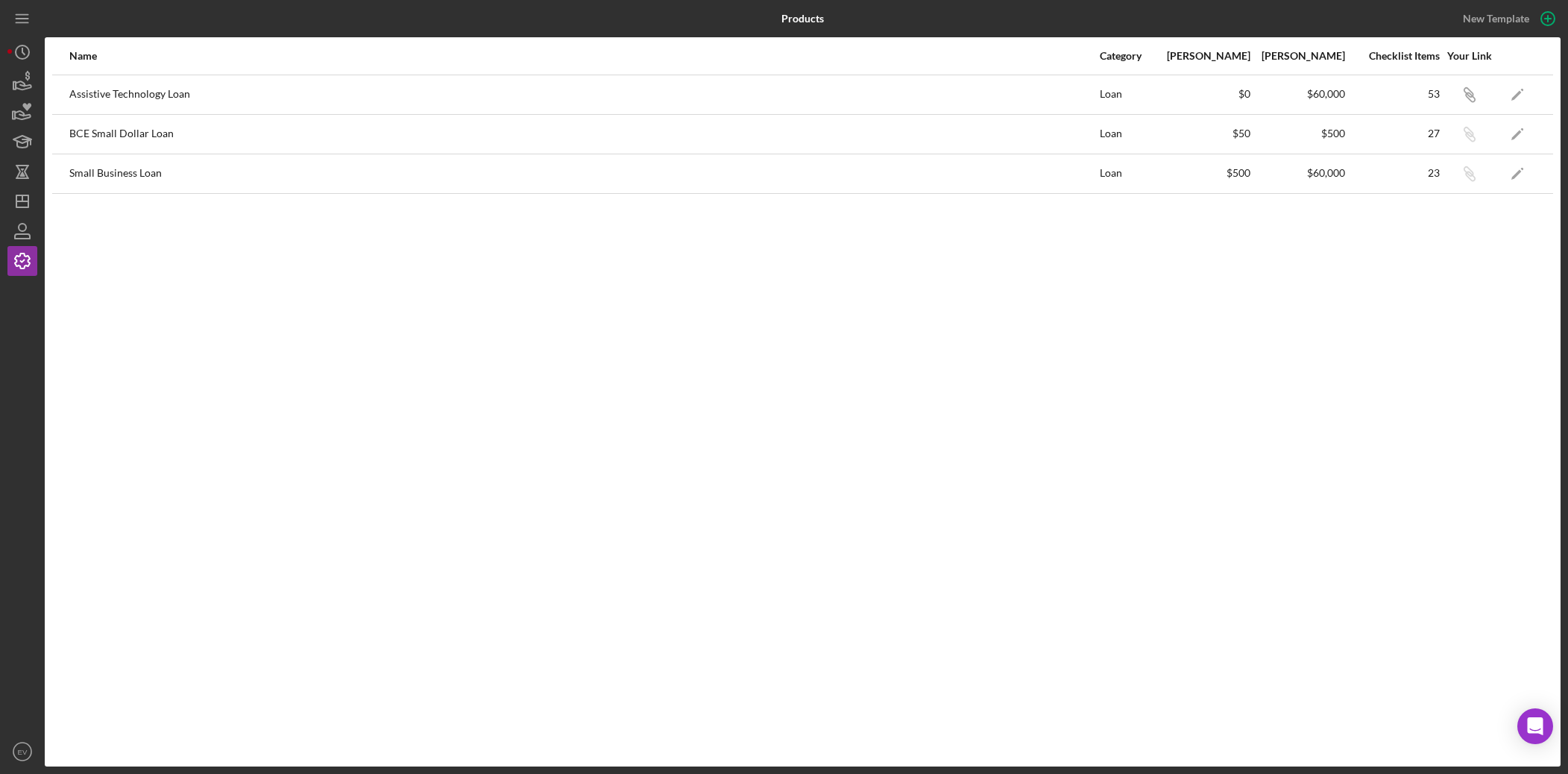
click at [97, 132] on div "BCE Small Dollar Loan" at bounding box center [584, 134] width 1029 height 38
click at [1203, 137] on div "$500" at bounding box center [1299, 134] width 93 height 12
click at [120, 136] on div "BCE Small Dollar Loan" at bounding box center [584, 134] width 1029 height 38
click at [1203, 134] on icon "Icon/Edit" at bounding box center [1518, 134] width 34 height 34
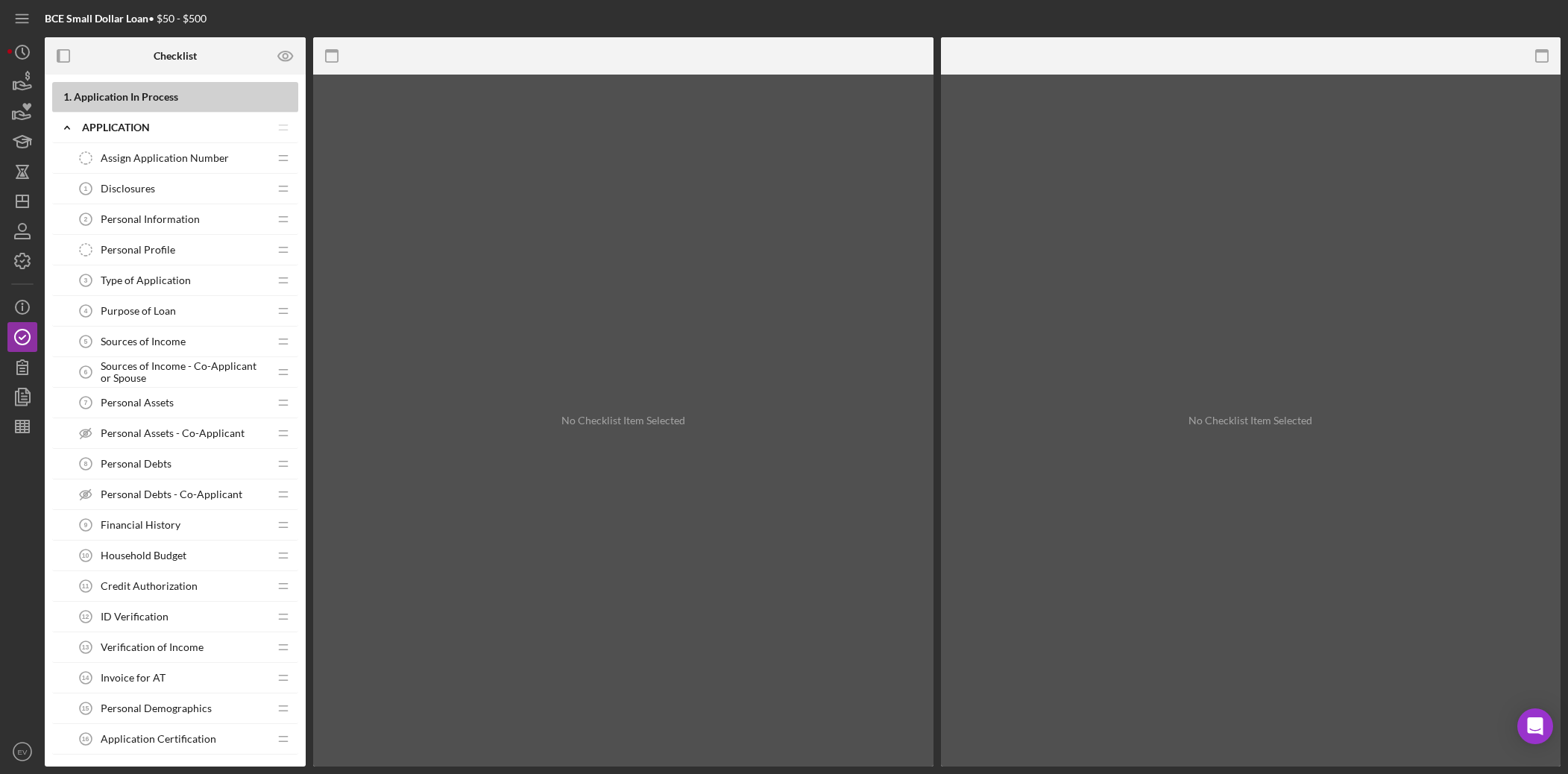
click at [133, 155] on span "Assign Application Number" at bounding box center [164, 158] width 128 height 12
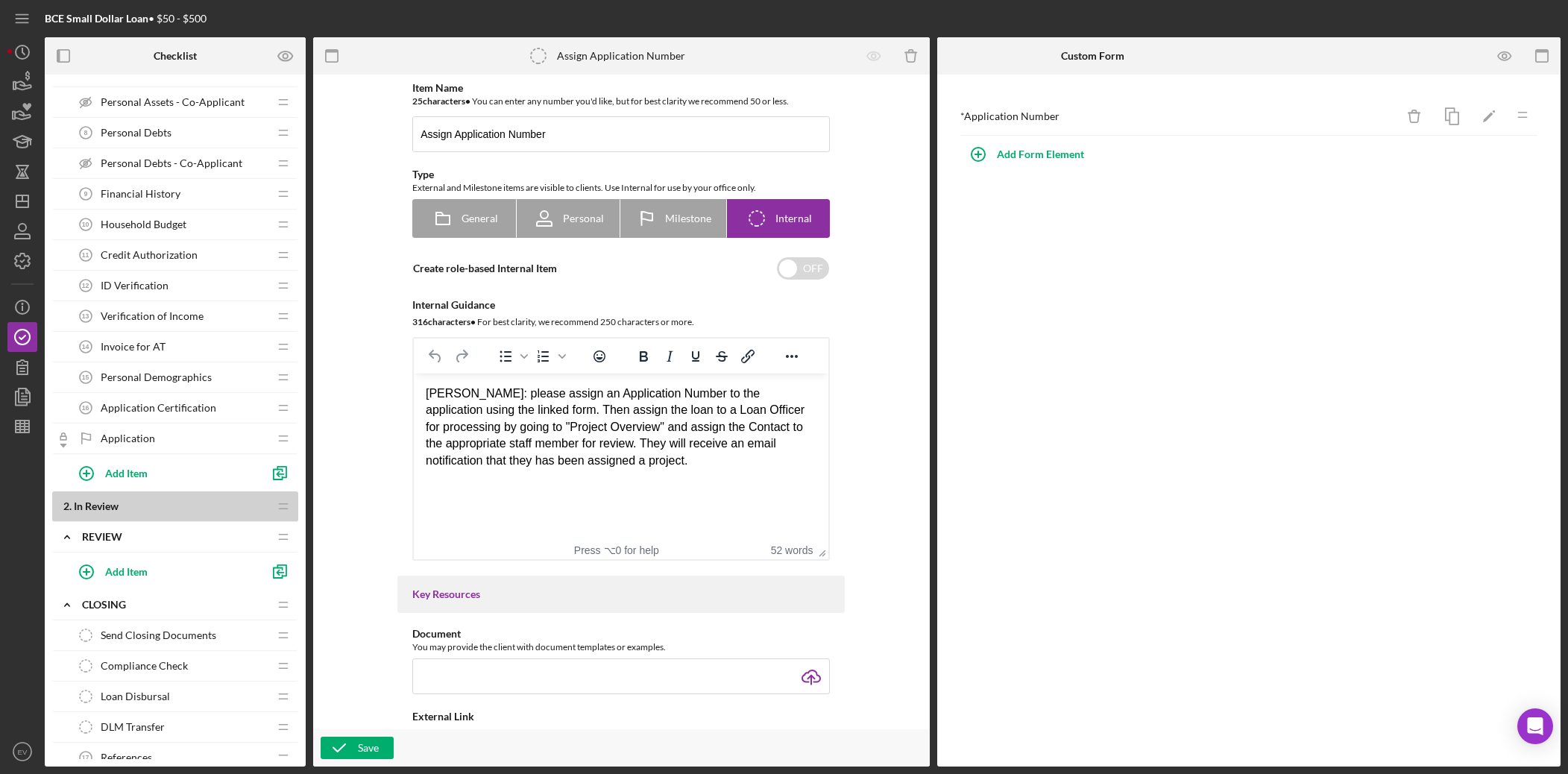
scroll to position [572, 0]
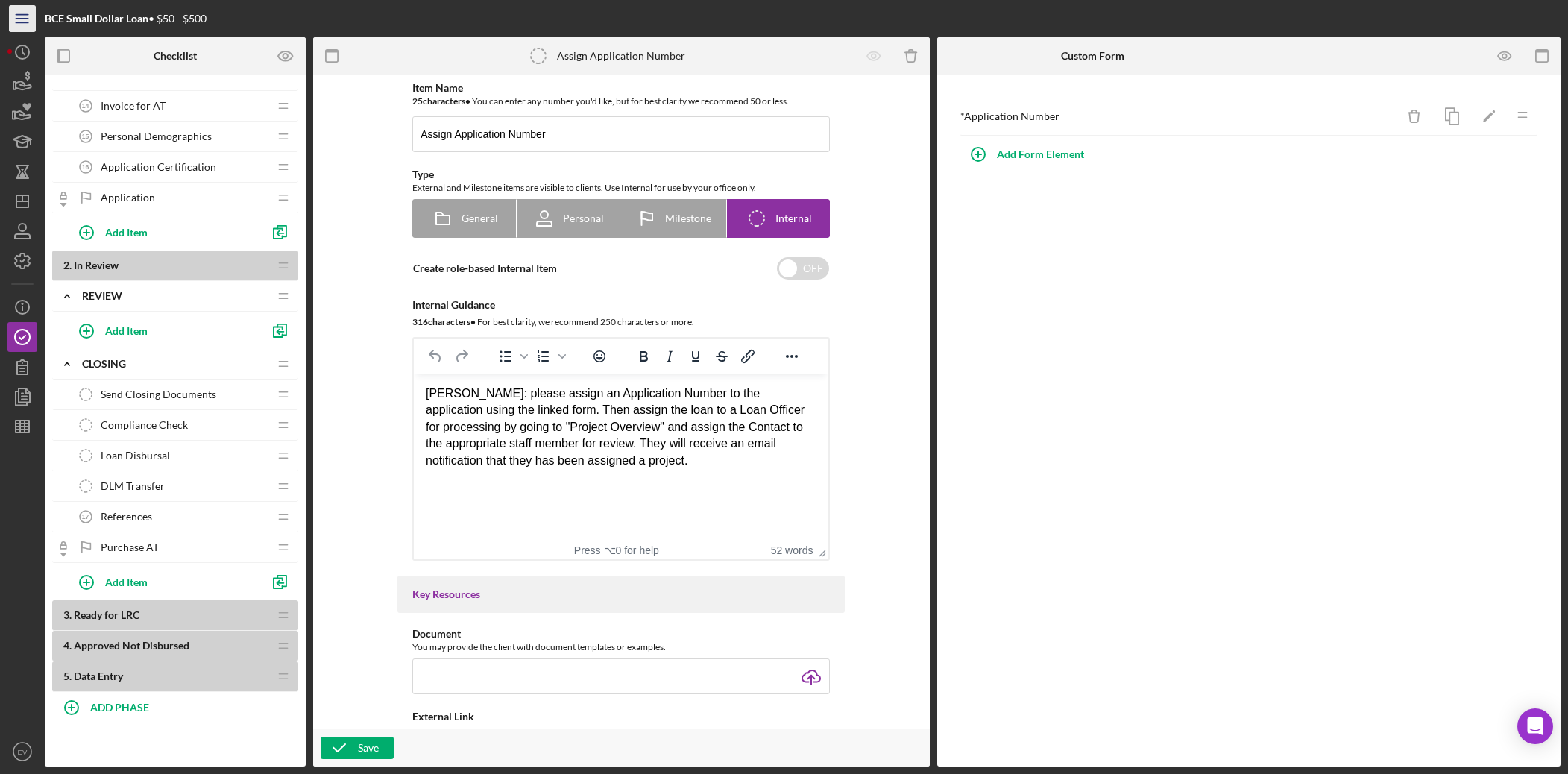
click at [31, 27] on icon "Icon/Menu" at bounding box center [23, 19] width 34 height 34
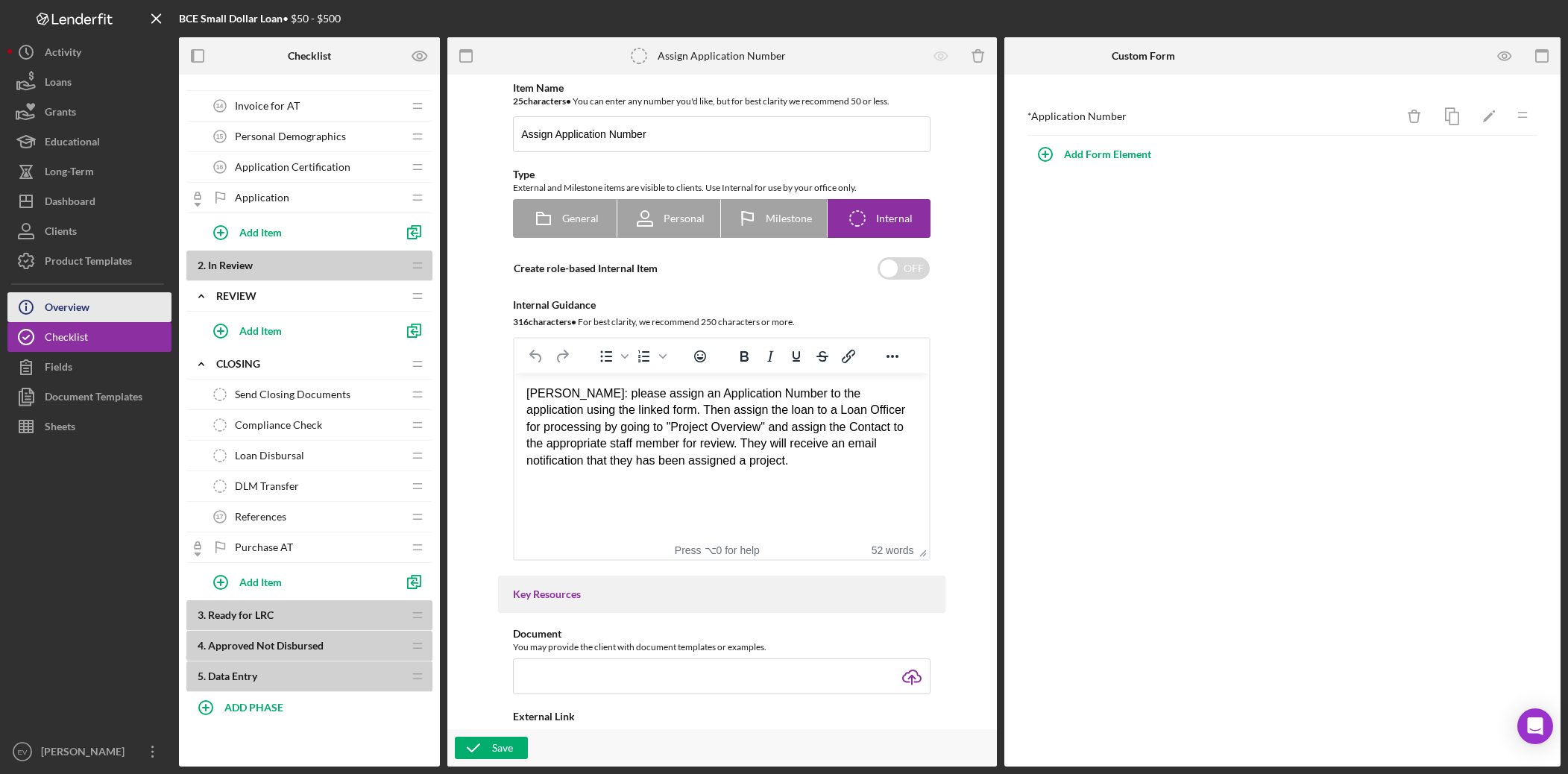
click at [108, 318] on button "Icon/Info Overview" at bounding box center [89, 308] width 164 height 30
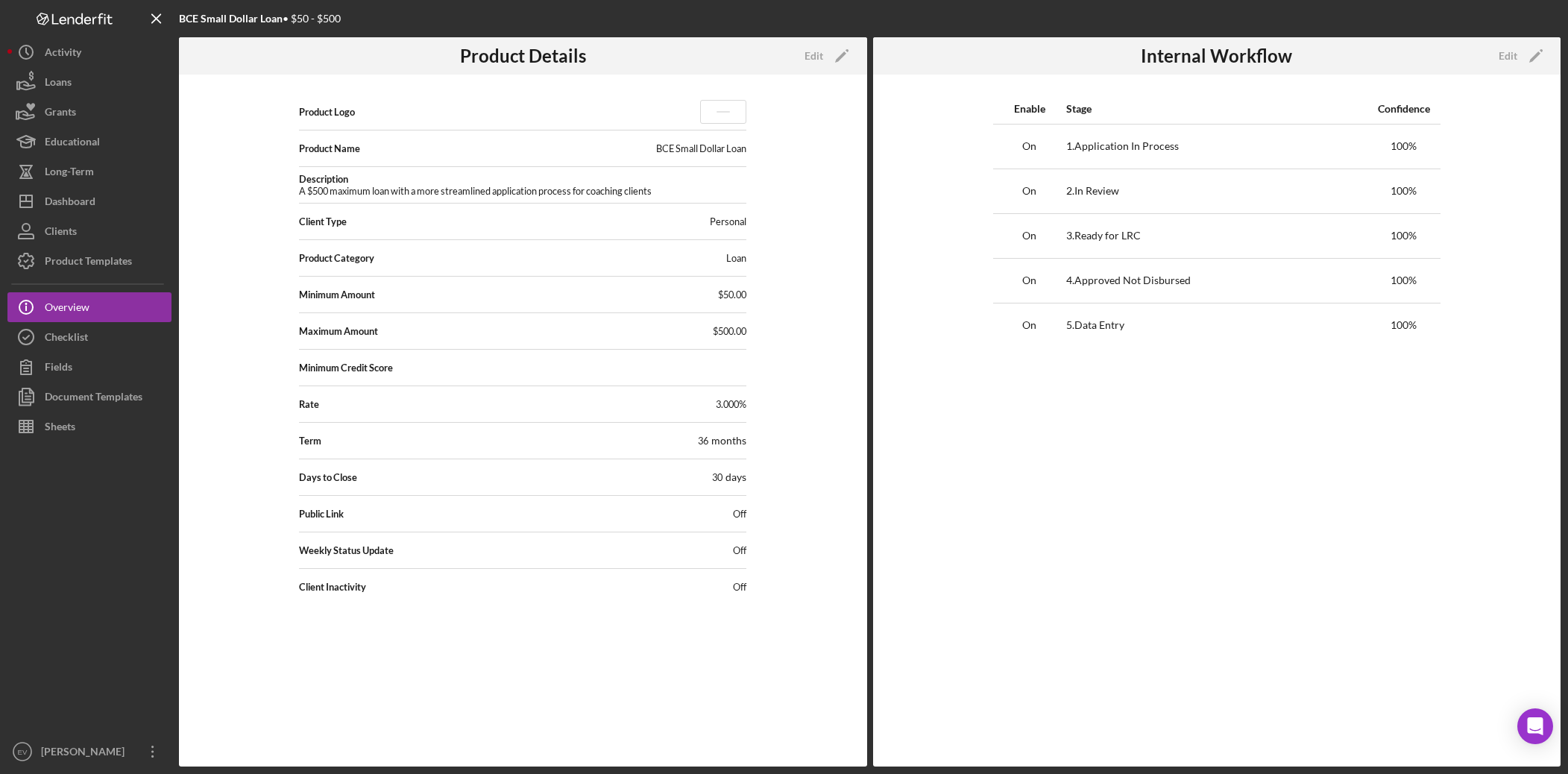
click at [657, 145] on div "BCE Small Dollar Loan" at bounding box center [701, 149] width 90 height 12
click at [824, 56] on icon "Icon/Edit" at bounding box center [843, 57] width 38 height 38
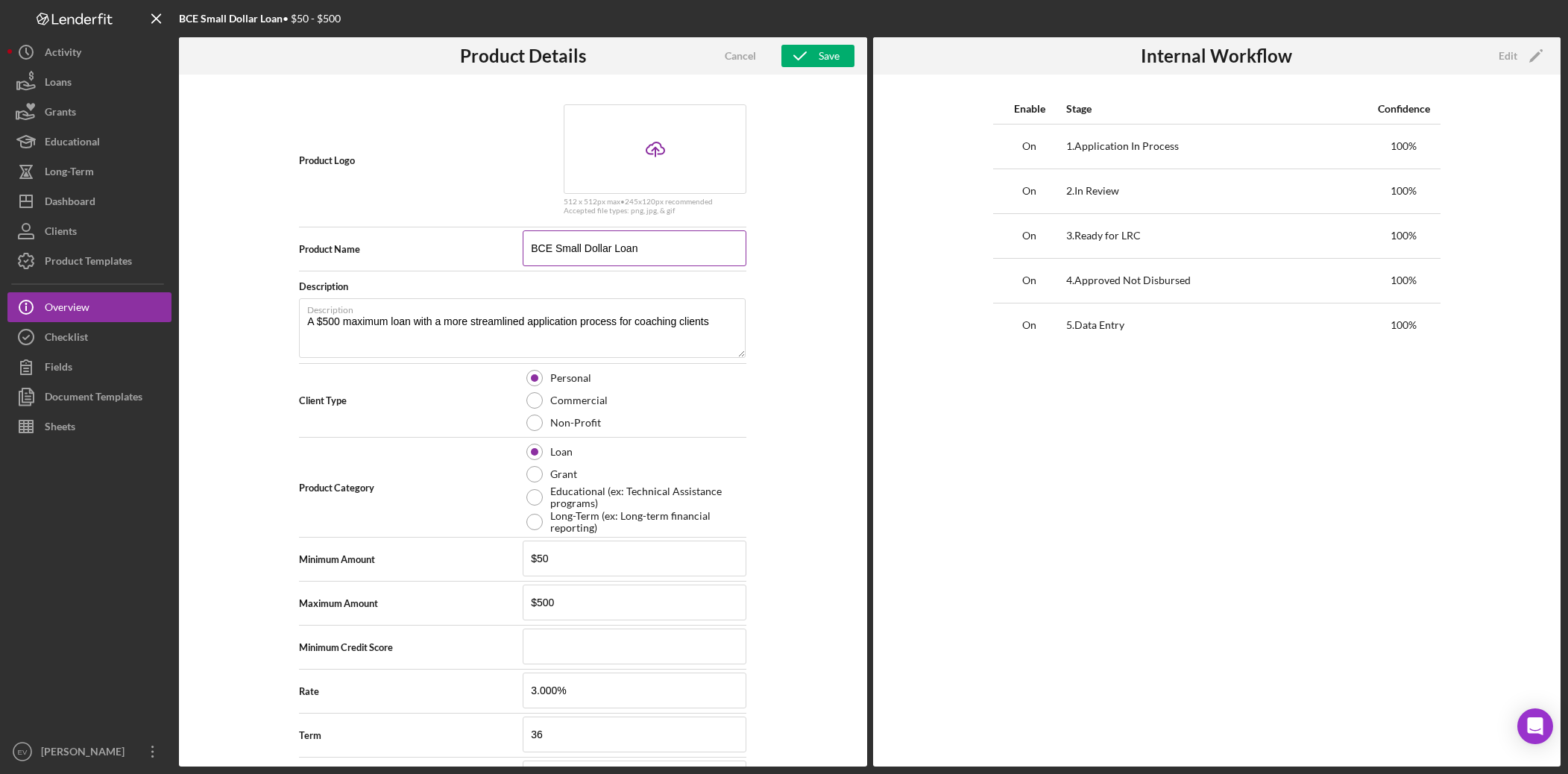
click at [597, 251] on input "BCE Small Dollar Loan" at bounding box center [634, 248] width 223 height 36
type input "Opportunity Loan"
click at [318, 322] on textarea "A $500 maximum loan with a more streamlined application process for coaching cl…" at bounding box center [522, 328] width 447 height 60
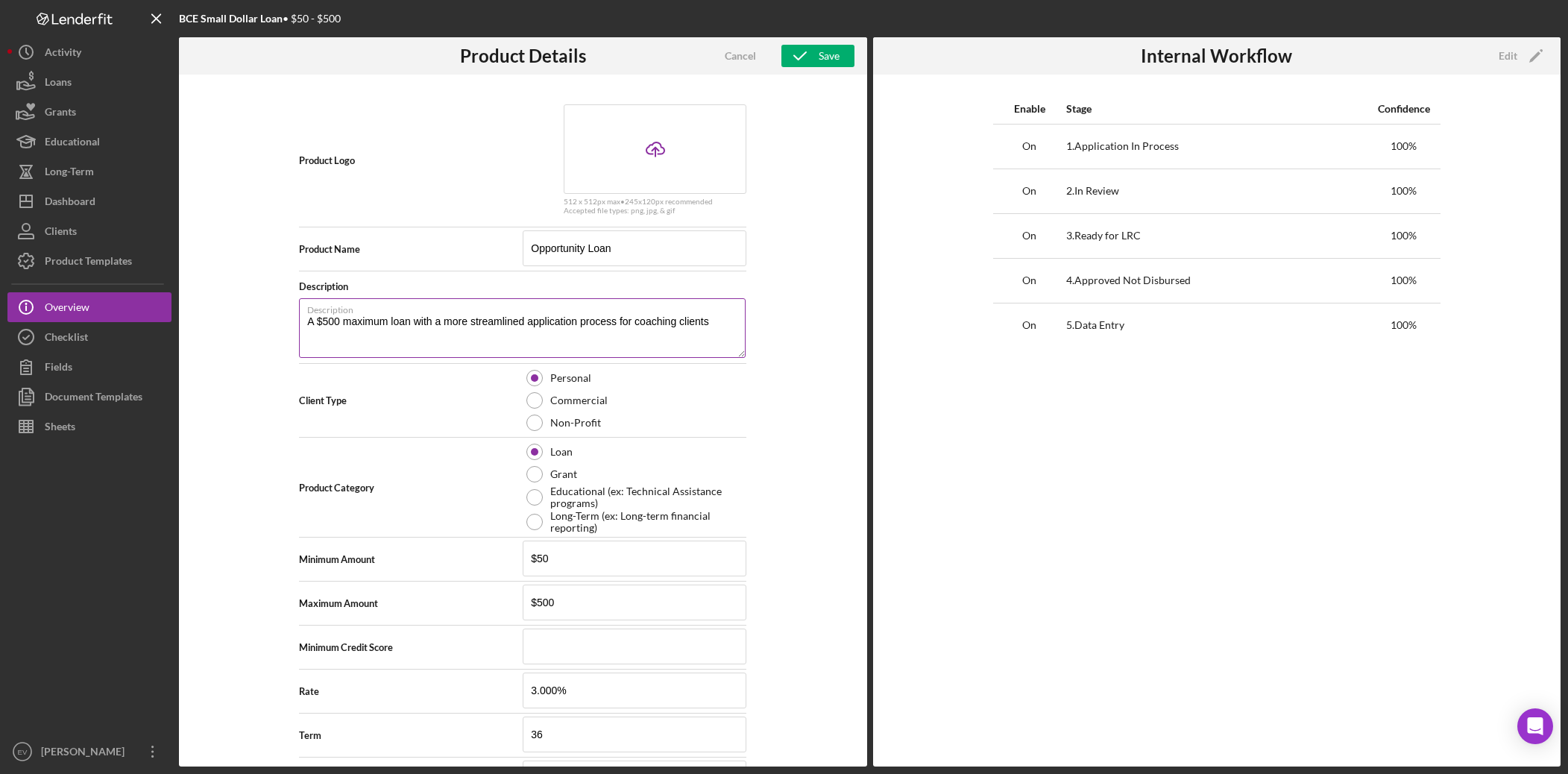
click at [318, 322] on textarea "A $500 maximum loan with a more streamlined application process for coaching cl…" at bounding box center [522, 328] width 447 height 60
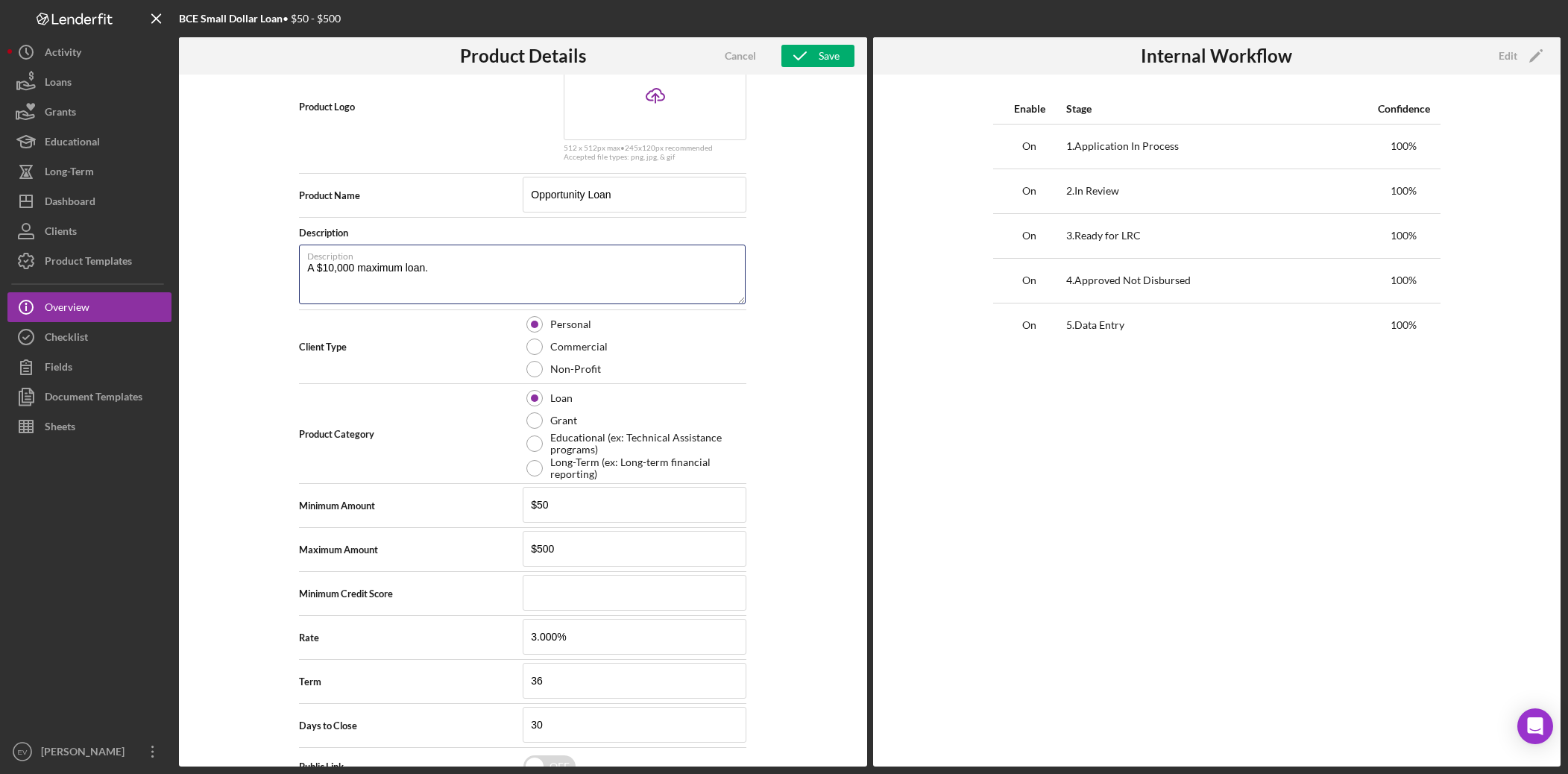
scroll to position [94, 0]
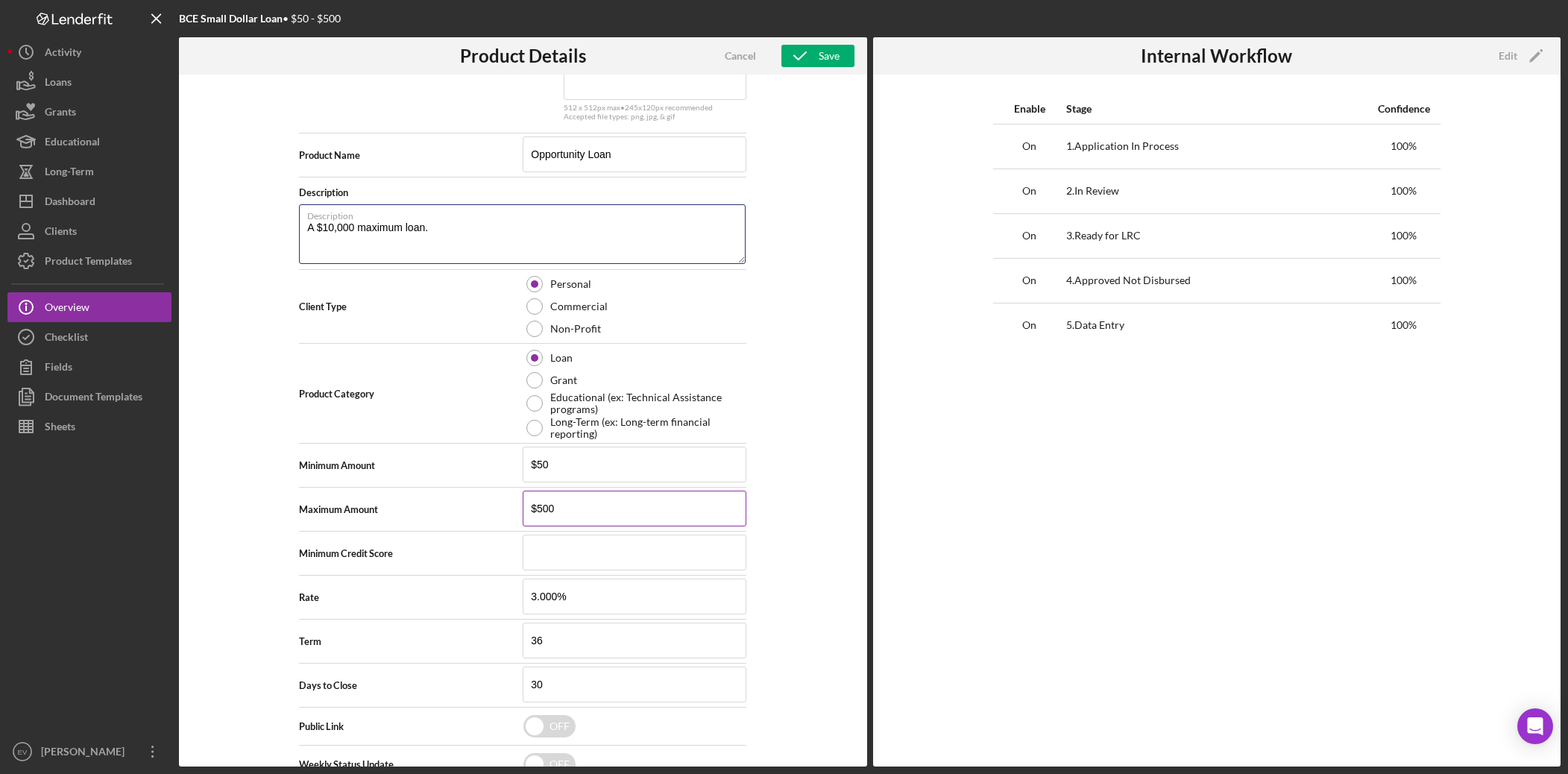
type textarea "A $10,000 maximum loan."
drag, startPoint x: 564, startPoint y: 512, endPoint x: 525, endPoint y: 507, distance: 39.3
click at [525, 507] on input "$500" at bounding box center [634, 508] width 223 height 36
drag, startPoint x: 525, startPoint y: 507, endPoint x: 538, endPoint y: 508, distance: 13.0
click at [538, 508] on input "$500" at bounding box center [634, 508] width 223 height 36
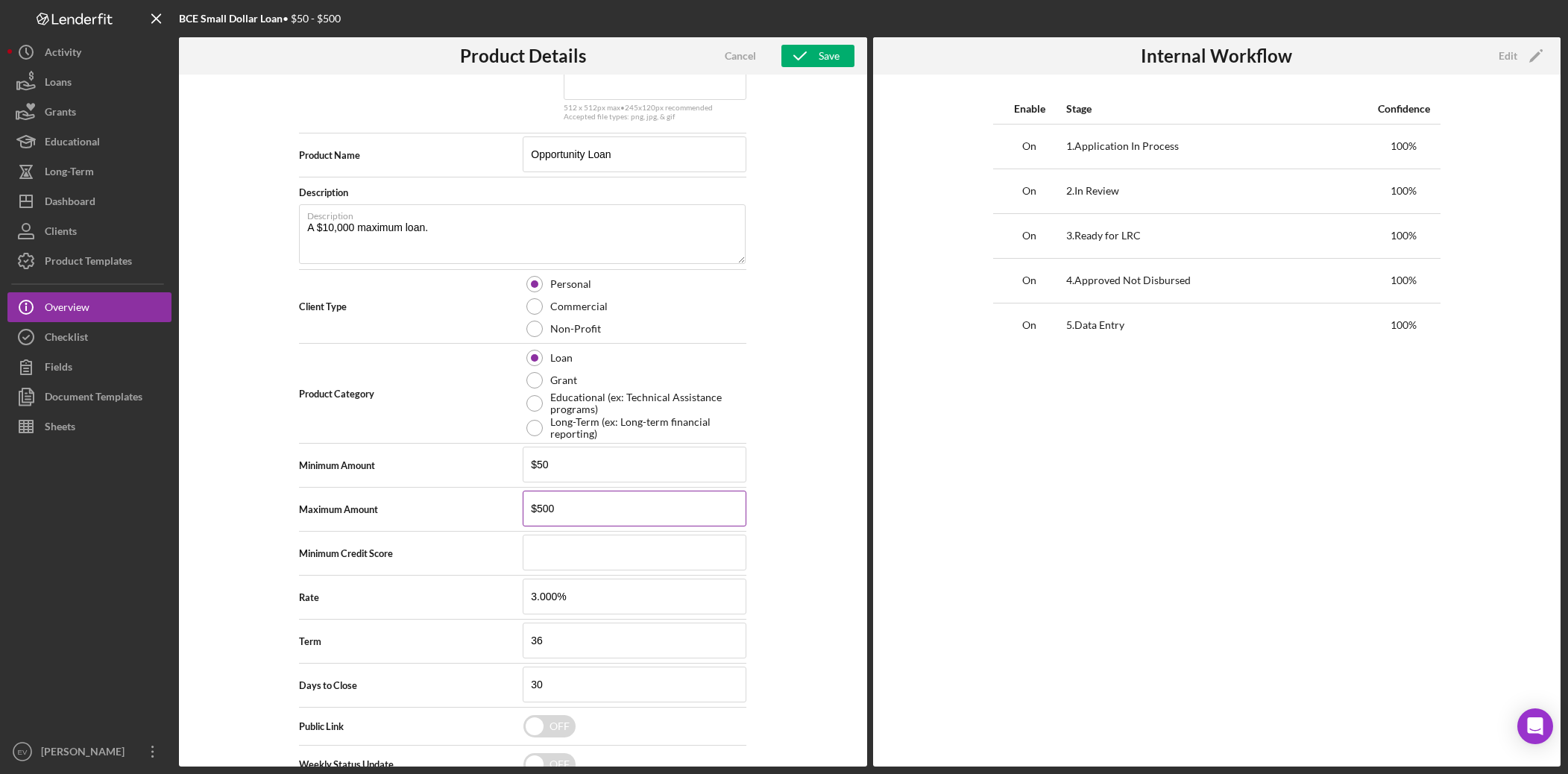
click at [536, 508] on input "$500" at bounding box center [634, 508] width 223 height 36
drag, startPoint x: 536, startPoint y: 508, endPoint x: 550, endPoint y: 512, distance: 14.6
click at [550, 512] on input "$500" at bounding box center [634, 508] width 223 height 36
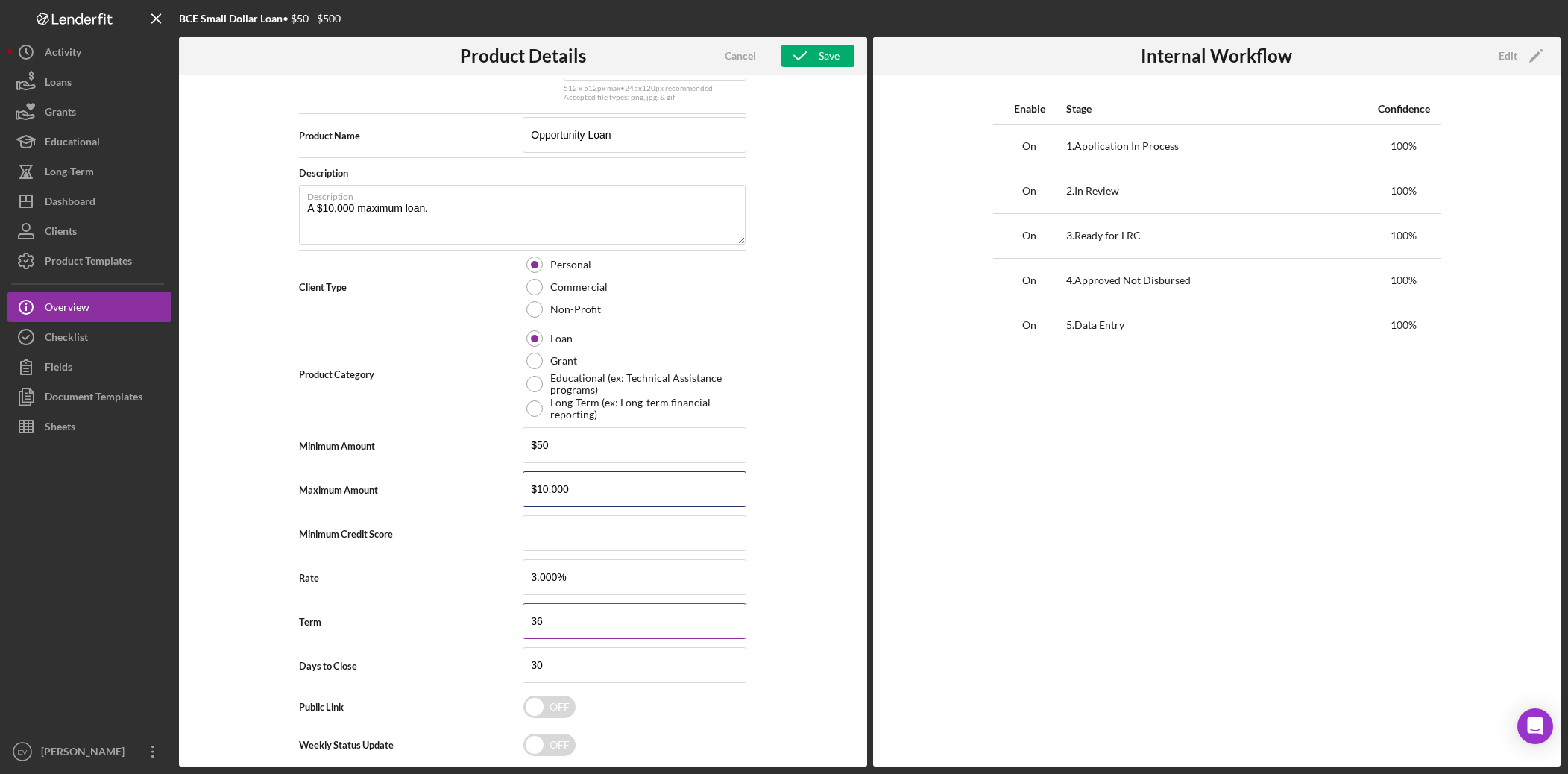
scroll to position [123, 0]
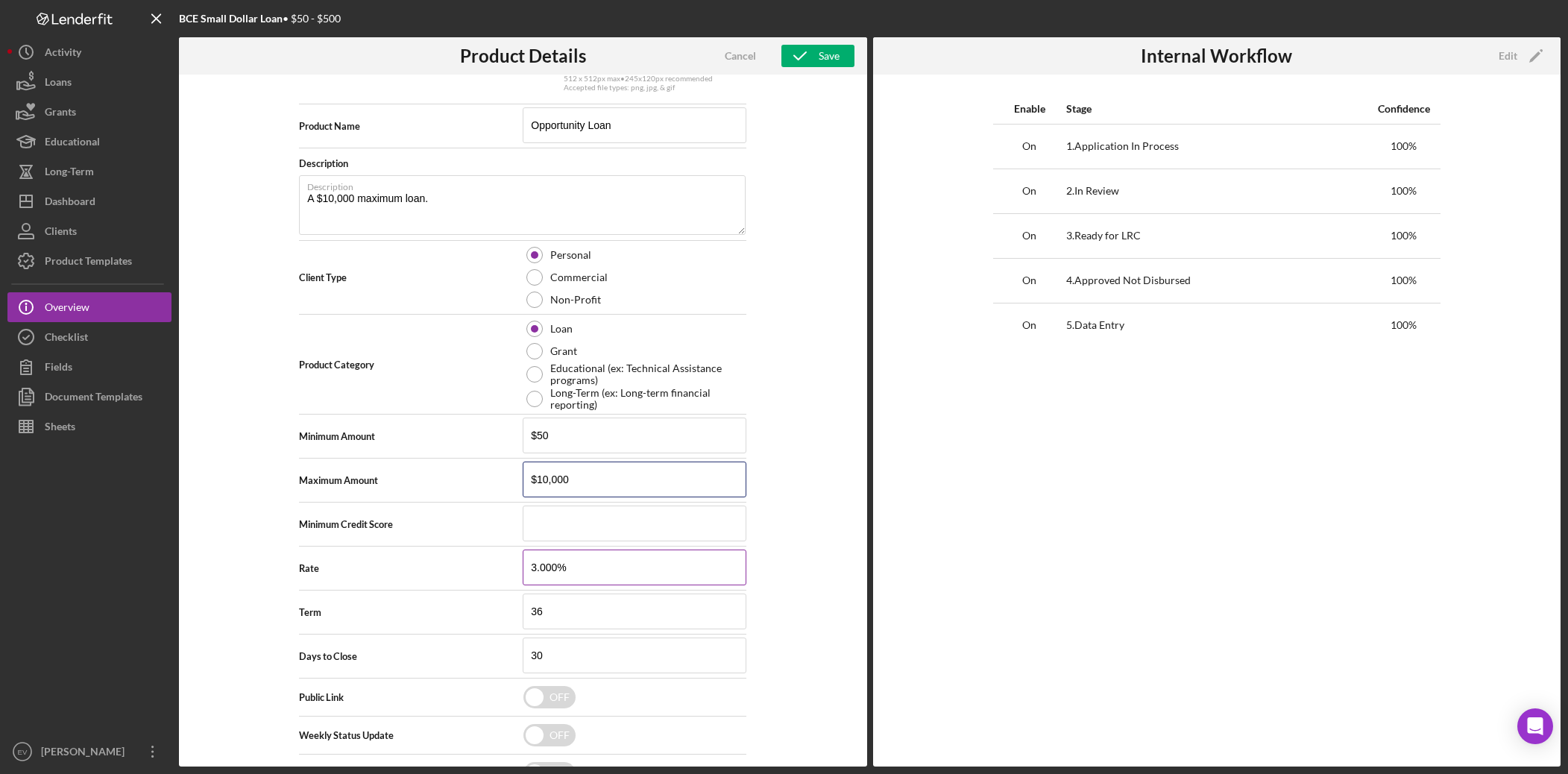
type input "$10,000"
drag, startPoint x: 533, startPoint y: 567, endPoint x: 497, endPoint y: 566, distance: 36.0
click at [497, 542] on div "Rate 3.000%" at bounding box center [522, 569] width 448 height 38
type input "5.000%"
drag, startPoint x: 551, startPoint y: 608, endPoint x: 473, endPoint y: 605, distance: 78.1
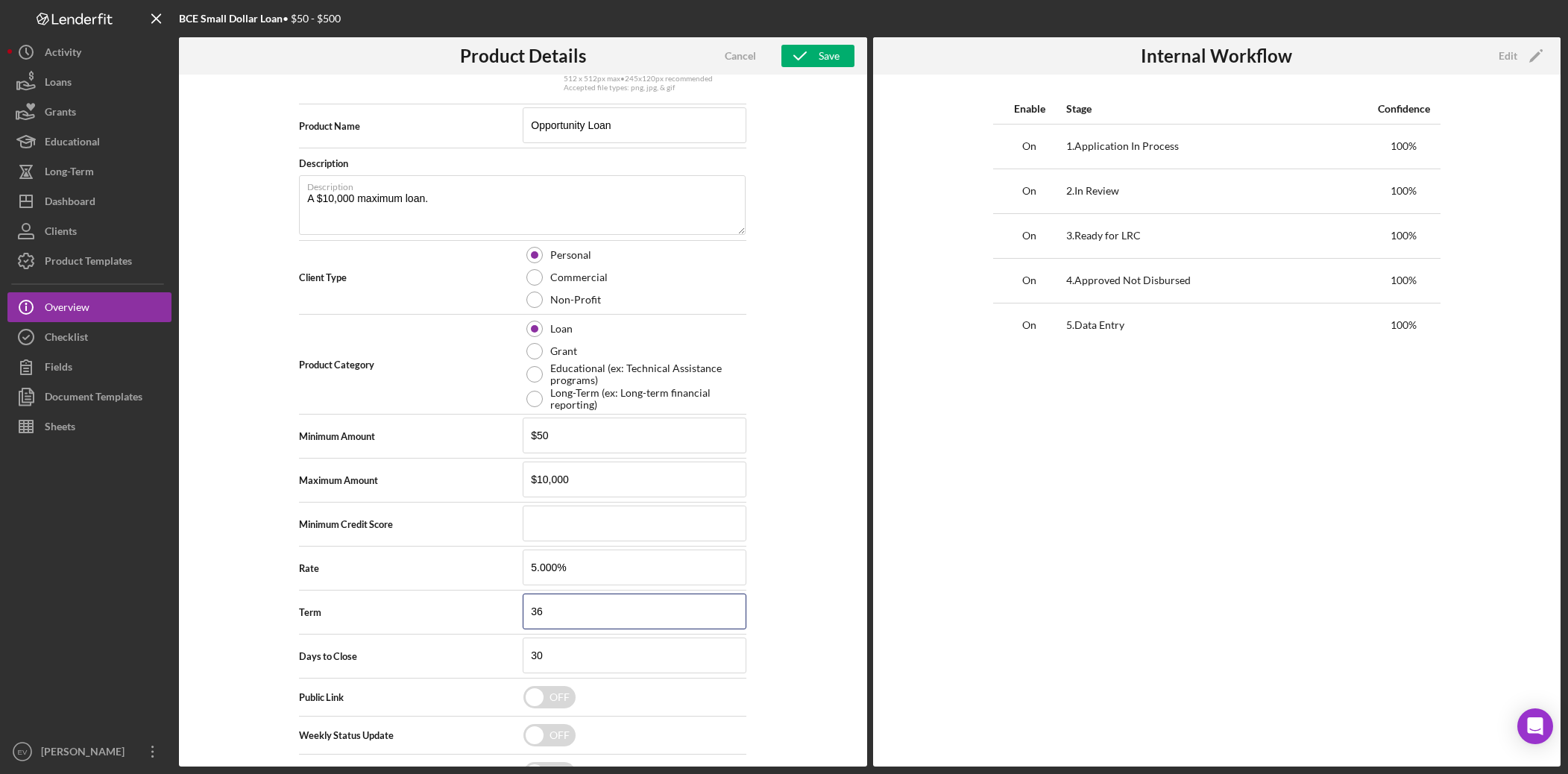
click at [484, 542] on div "Term 36" at bounding box center [522, 612] width 448 height 38
click at [500, 542] on div "Term 36" at bounding box center [522, 612] width 448 height 38
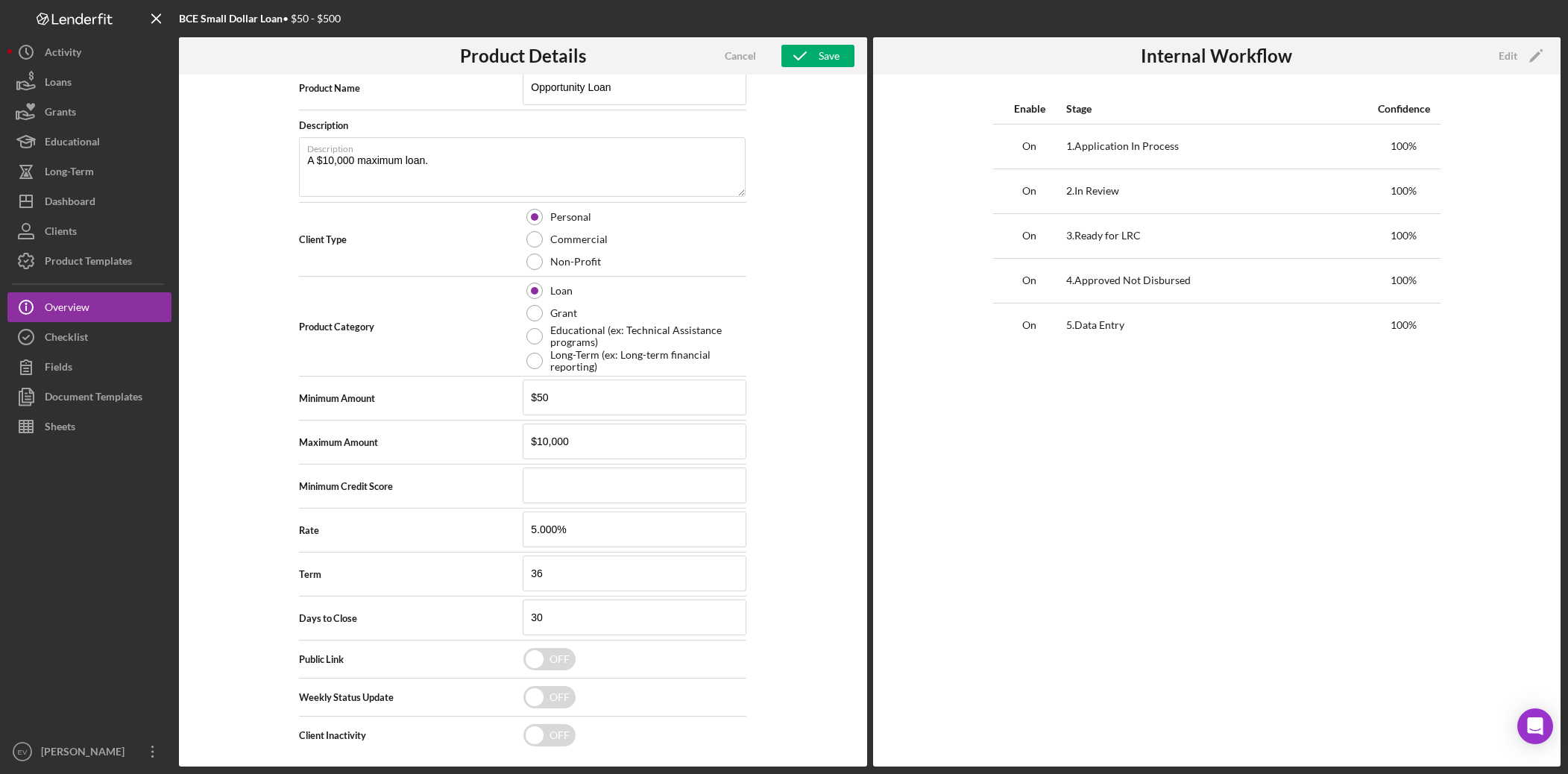
scroll to position [168, 0]
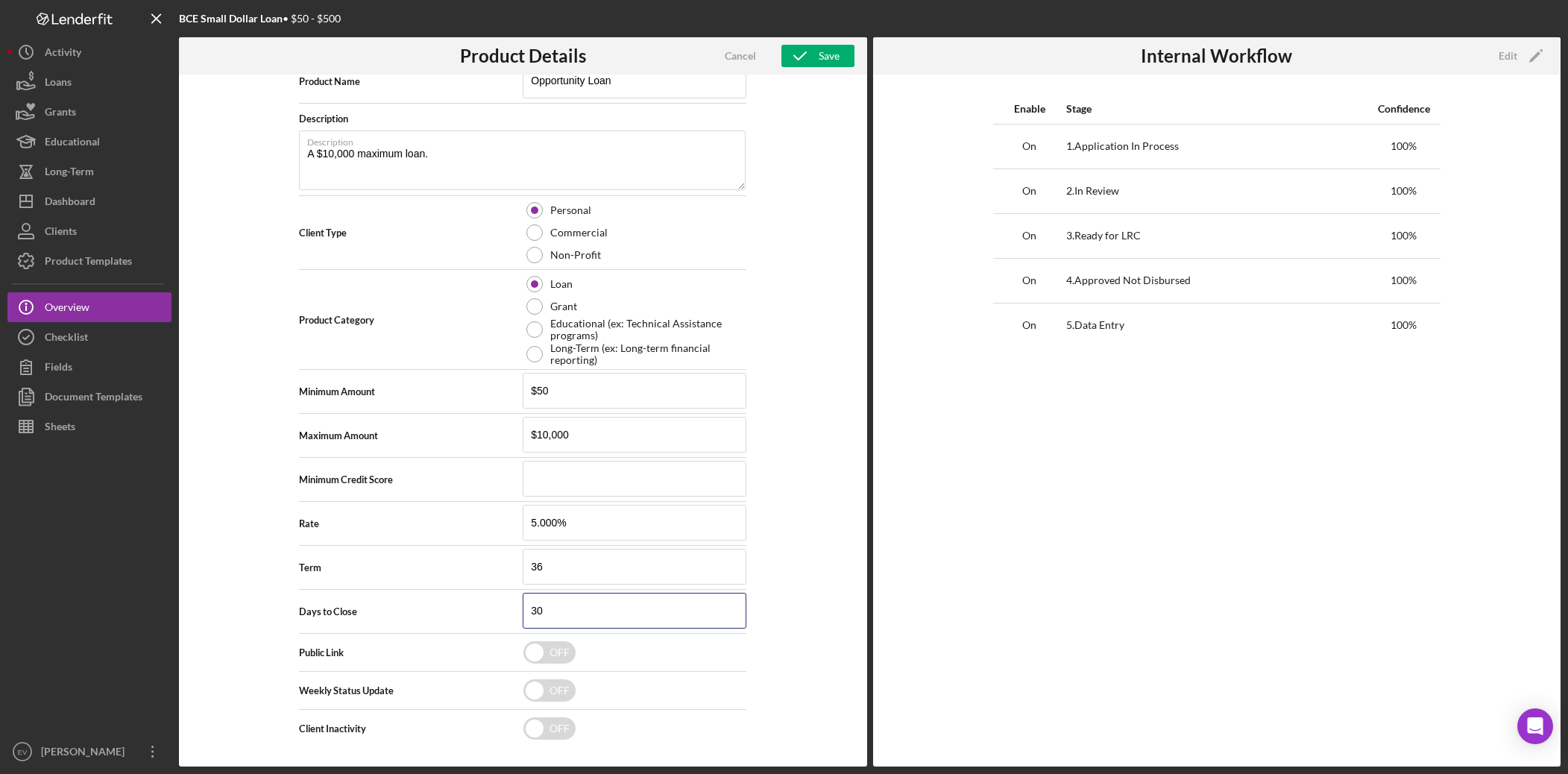
drag, startPoint x: 564, startPoint y: 610, endPoint x: 464, endPoint y: 601, distance: 100.4
click at [466, 542] on div "Days to Close 30" at bounding box center [522, 611] width 448 height 38
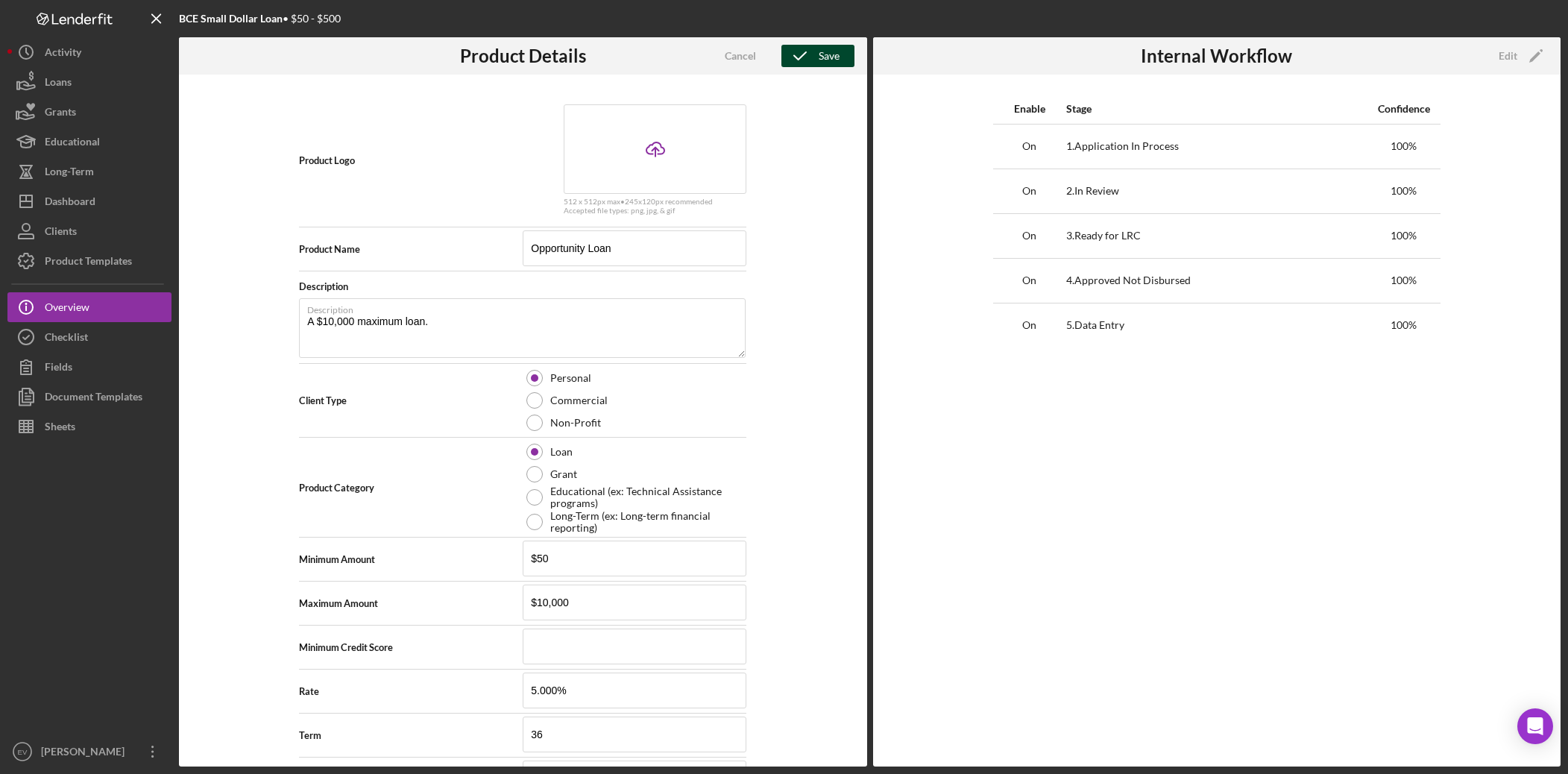
click at [828, 49] on div "Save" at bounding box center [829, 56] width 21 height 23
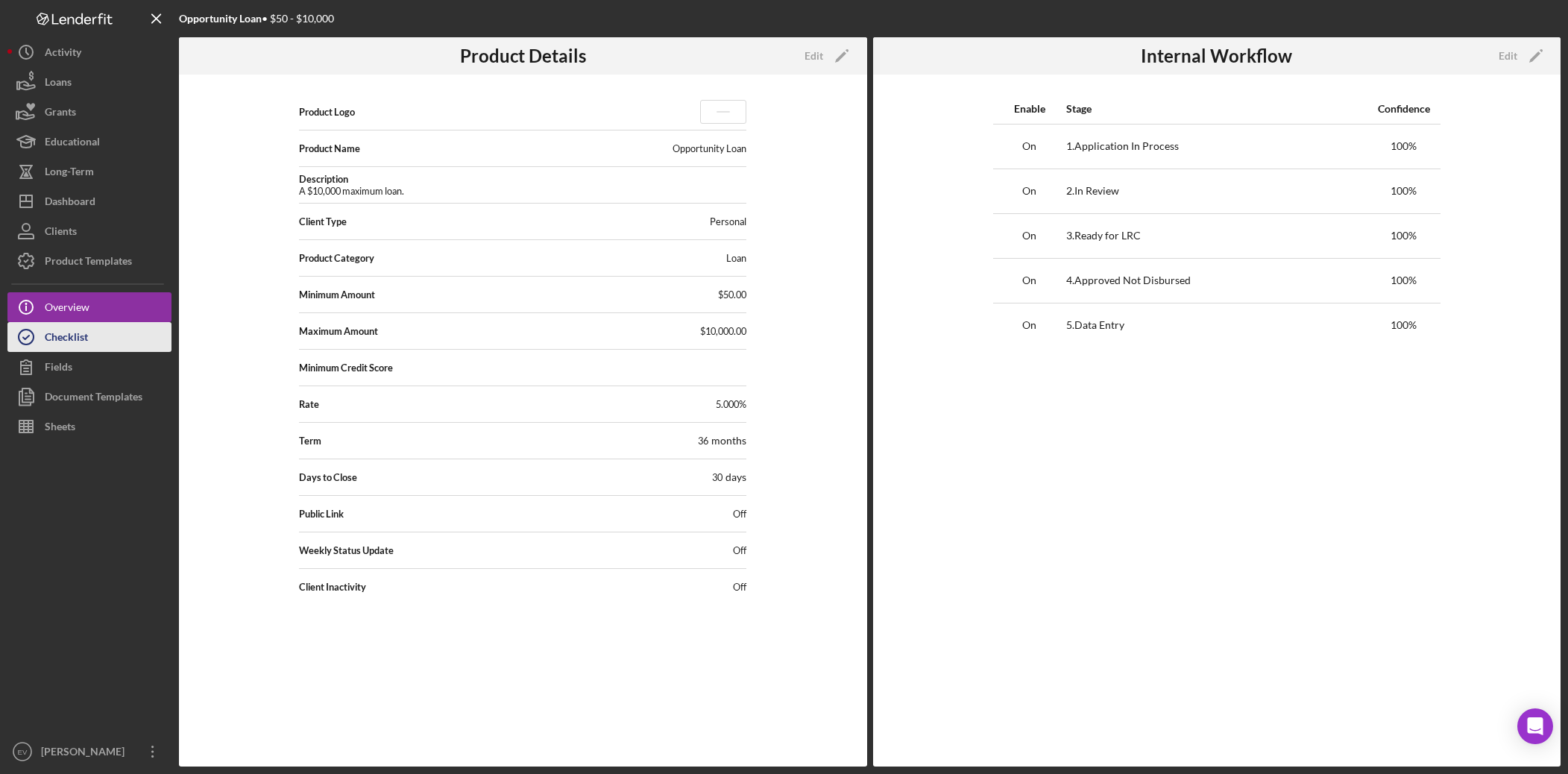
click at [81, 331] on div "Checklist" at bounding box center [66, 339] width 44 height 34
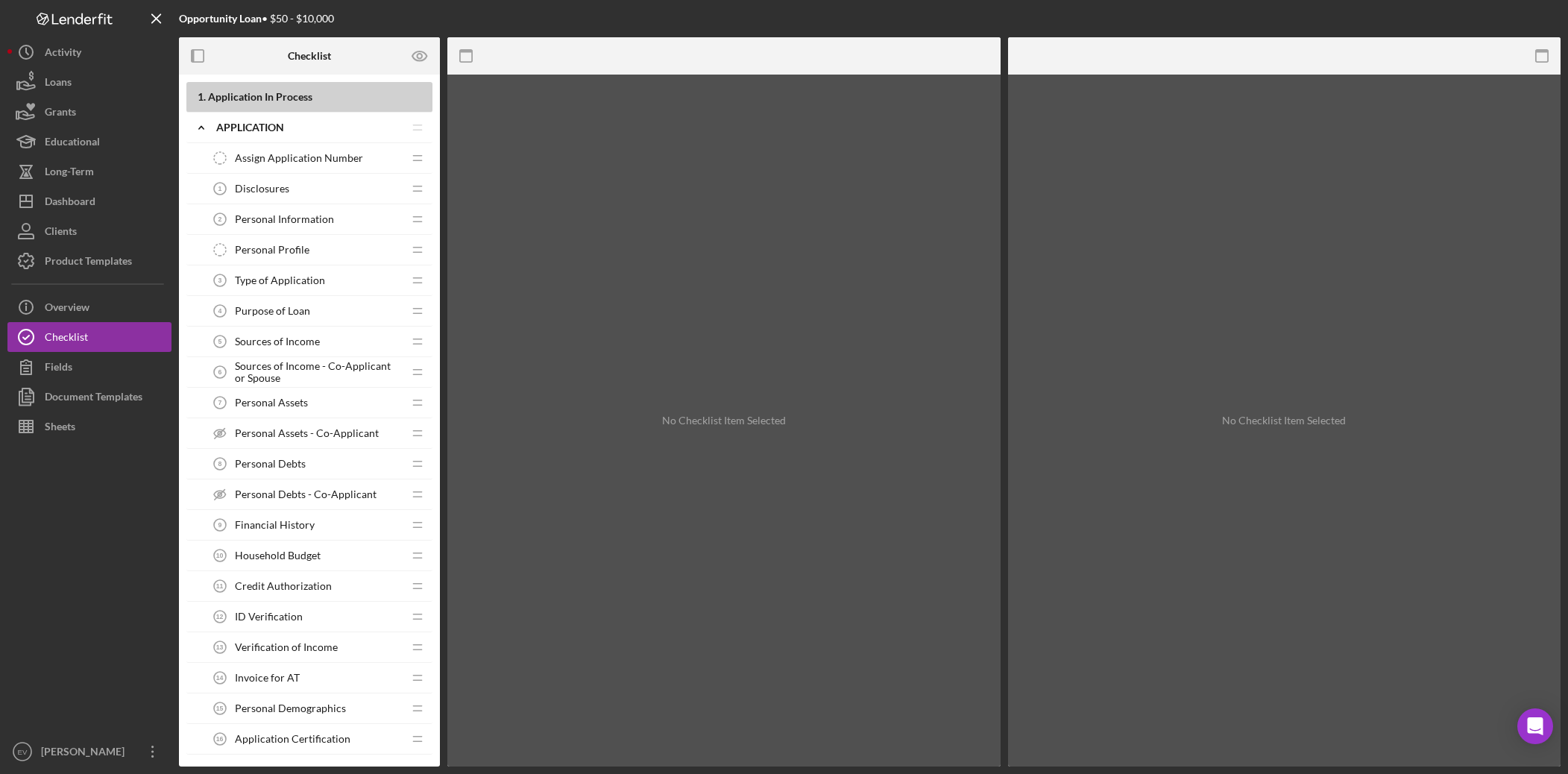
click at [302, 160] on span "Assign Application Number" at bounding box center [299, 158] width 128 height 12
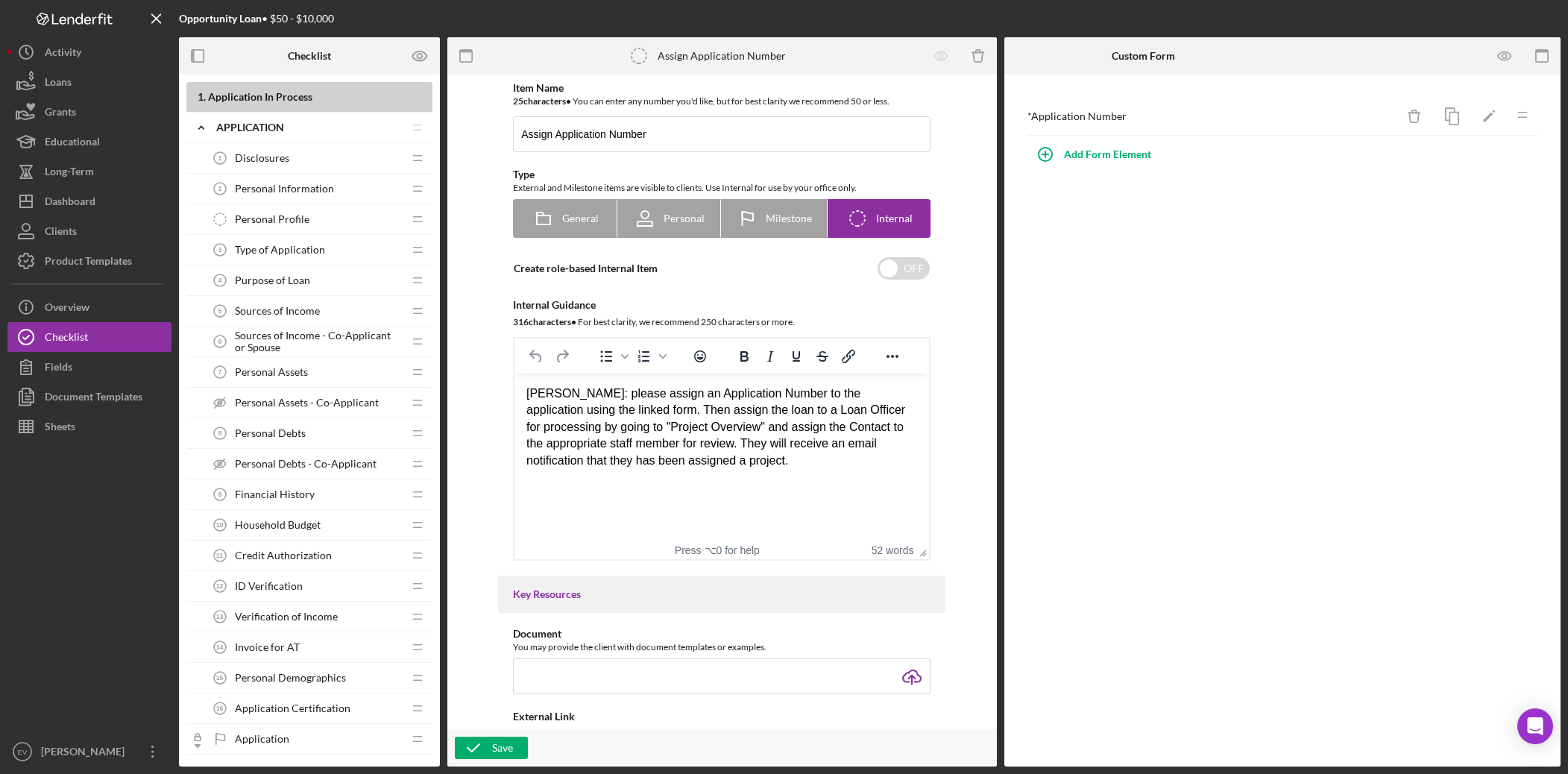
click at [298, 152] on div "Disclosures 1 Disclosures" at bounding box center [304, 158] width 197 height 30
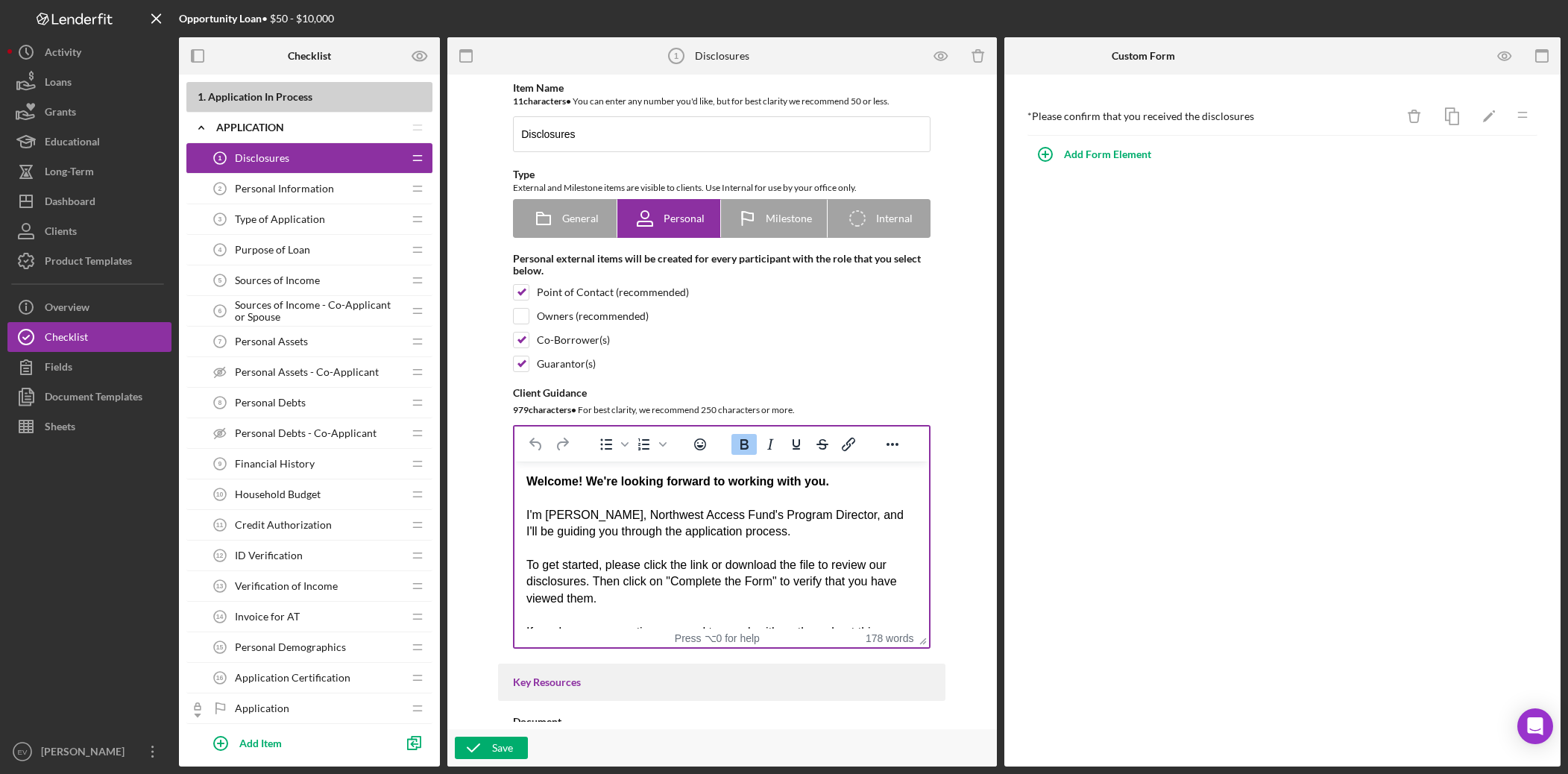
click at [560, 516] on div "I'm [PERSON_NAME], Northwest Access Fund's Program Director, and I'll be guidin…" at bounding box center [722, 524] width 391 height 34
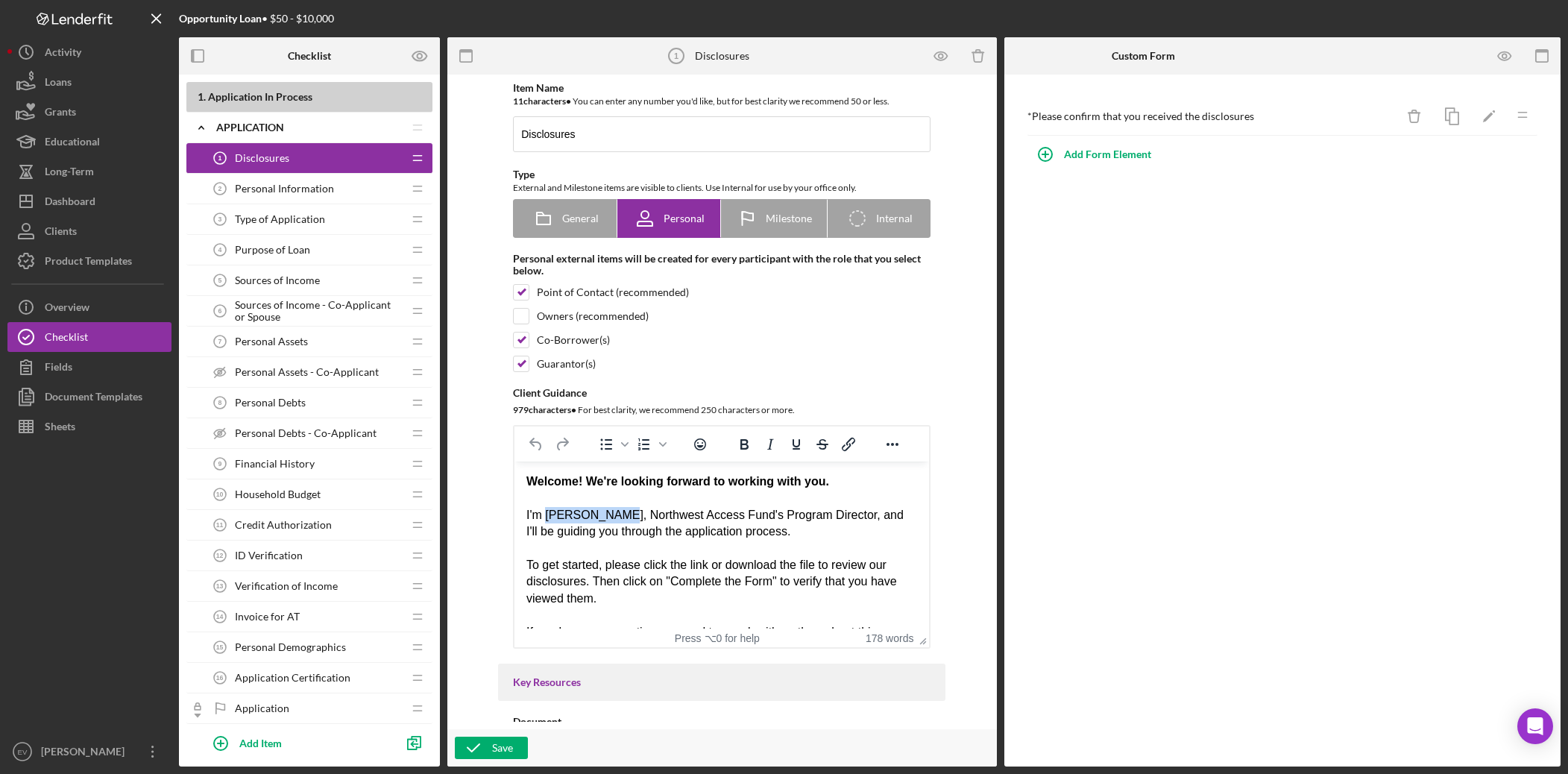
drag, startPoint x: 560, startPoint y: 516, endPoint x: 599, endPoint y: 518, distance: 39.1
click at [599, 518] on div "I'm [PERSON_NAME], Northwest Access Fund's Program Director, and I'll be guidin…" at bounding box center [722, 524] width 391 height 34
click at [792, 515] on div "I'm [PERSON_NAME], Northwest Access Fund's Program Director, and I'll be guidin…" at bounding box center [722, 524] width 391 height 34
drag, startPoint x: 792, startPoint y: 515, endPoint x: 833, endPoint y: 517, distance: 41.0
click at [833, 517] on div "I'm [PERSON_NAME], Northwest Access Fund's Program Director, and I'll be guidin…" at bounding box center [722, 524] width 391 height 34
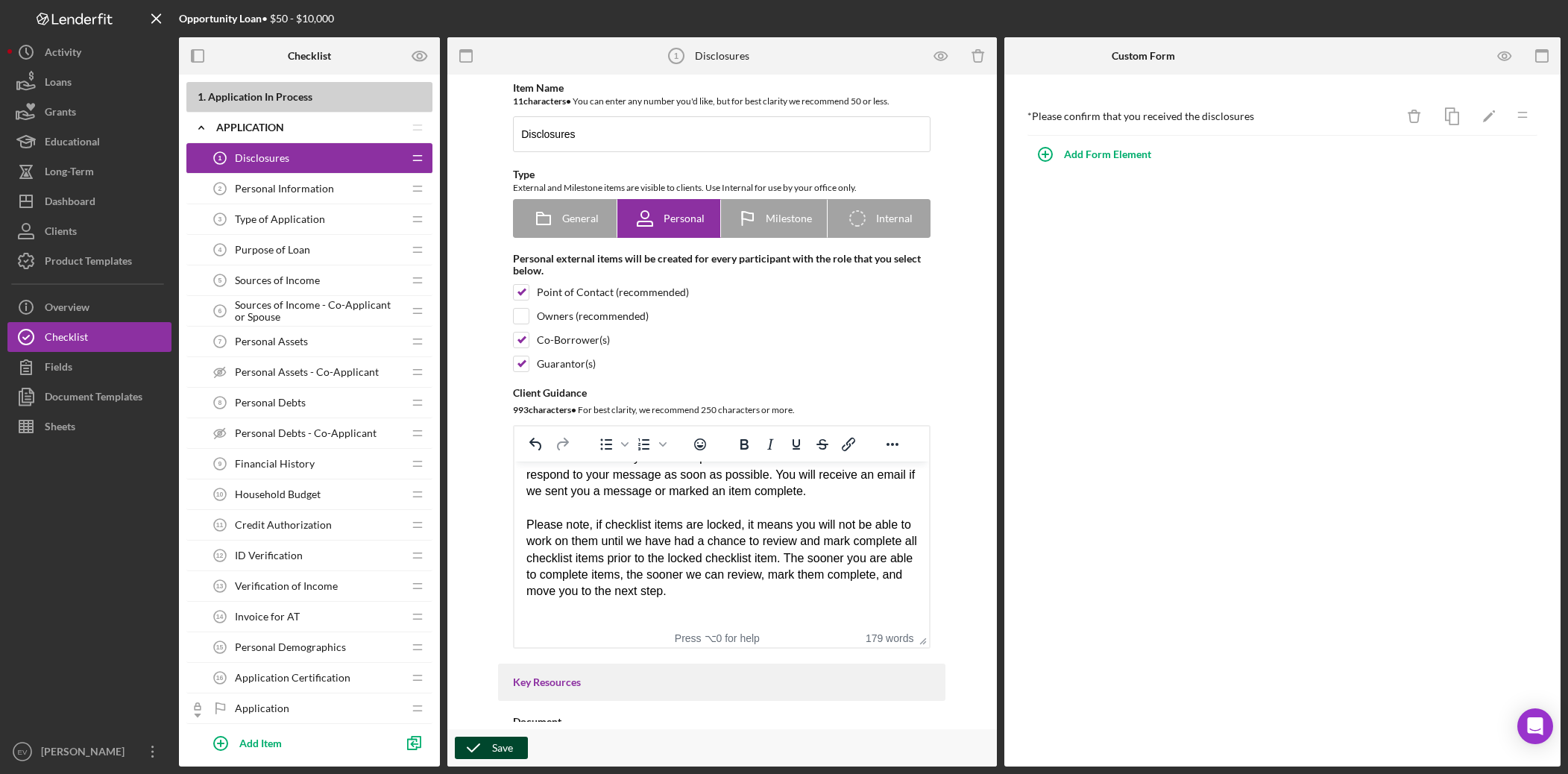
click at [484, 542] on icon "button" at bounding box center [473, 748] width 38 height 38
click at [352, 192] on div "Personal Information 2 Personal Information" at bounding box center [304, 189] width 197 height 30
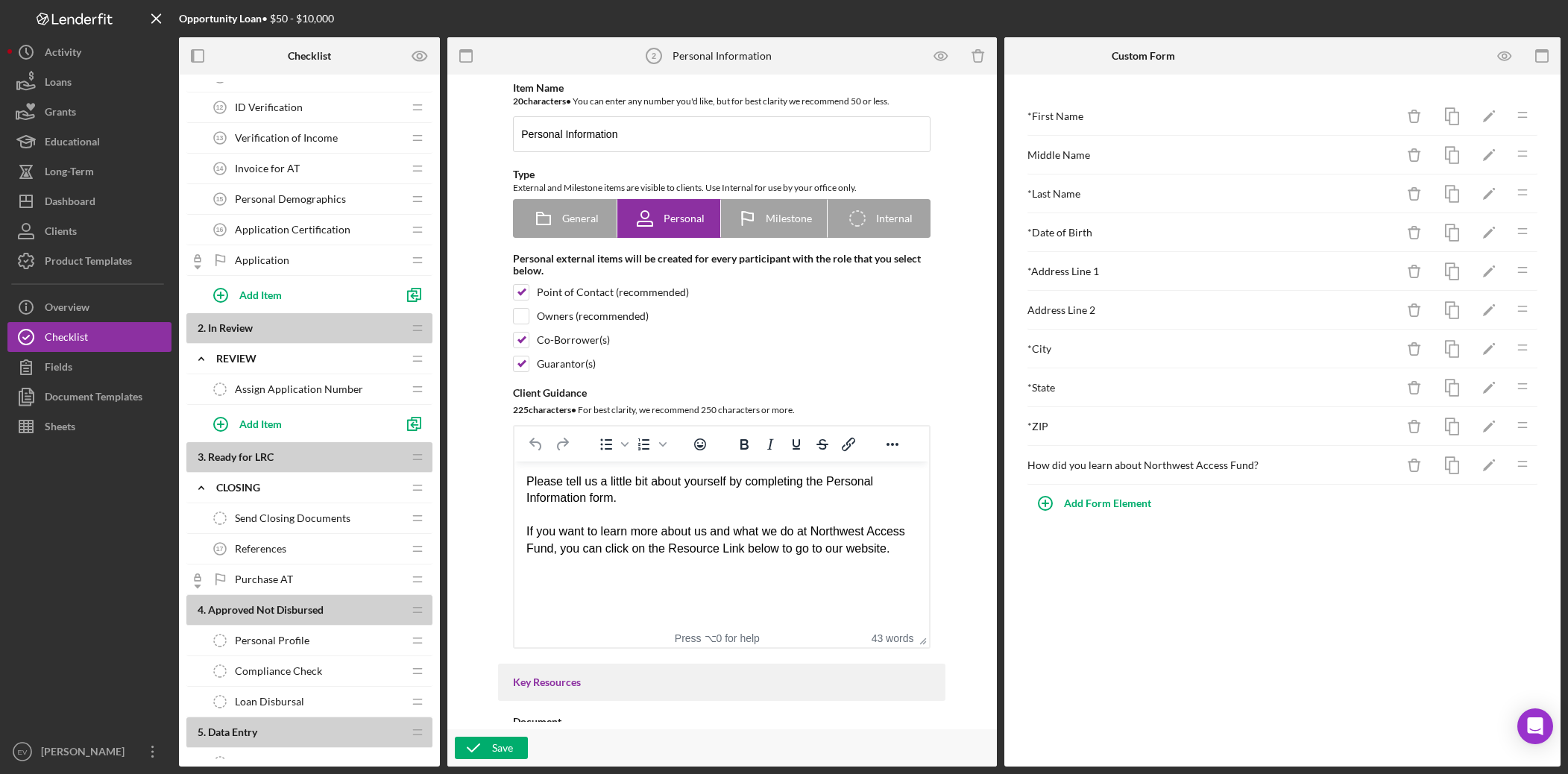
scroll to position [457, 0]
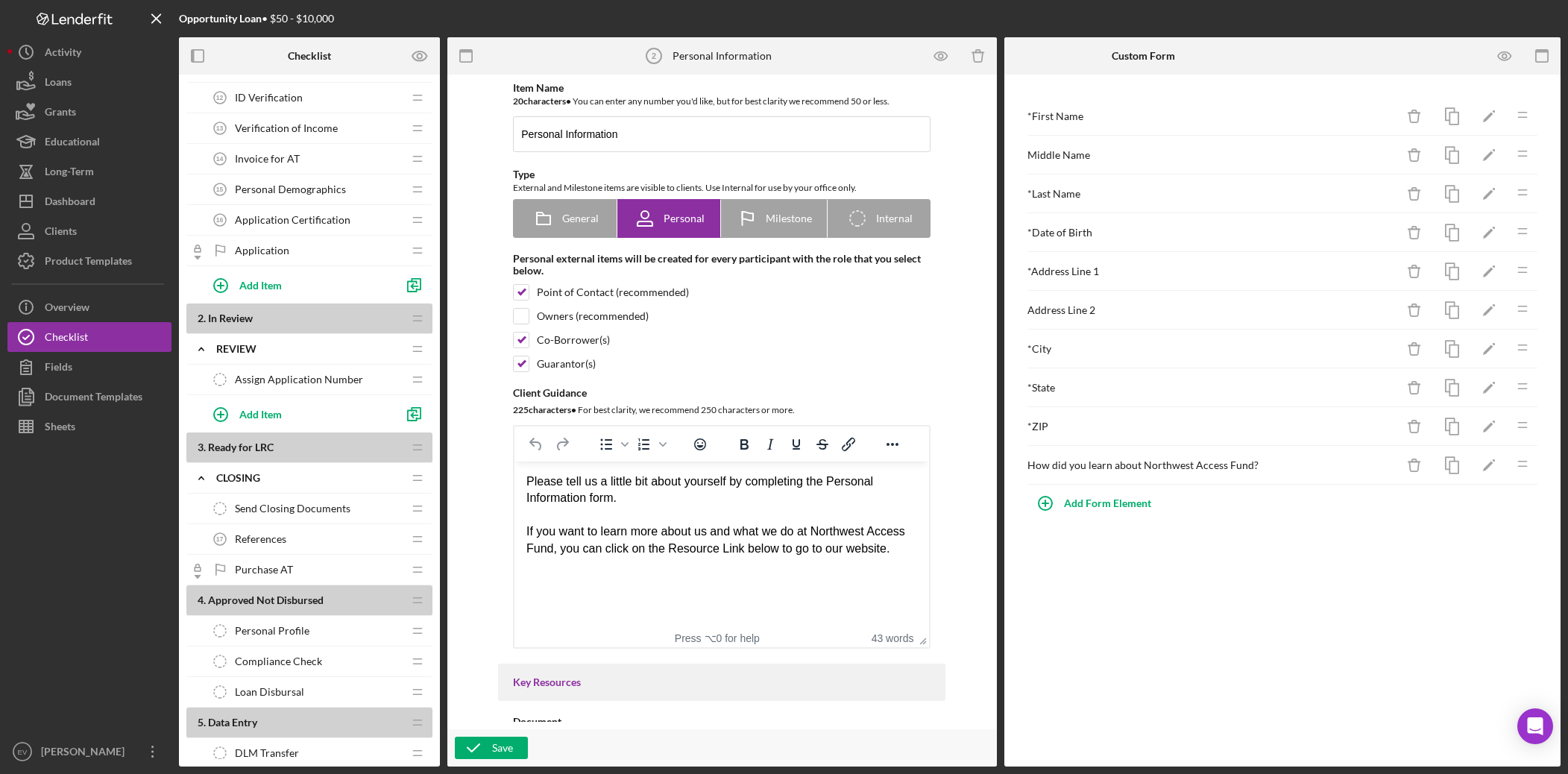
click at [309, 542] on div "Personal Profile Personal Profile" at bounding box center [304, 631] width 197 height 30
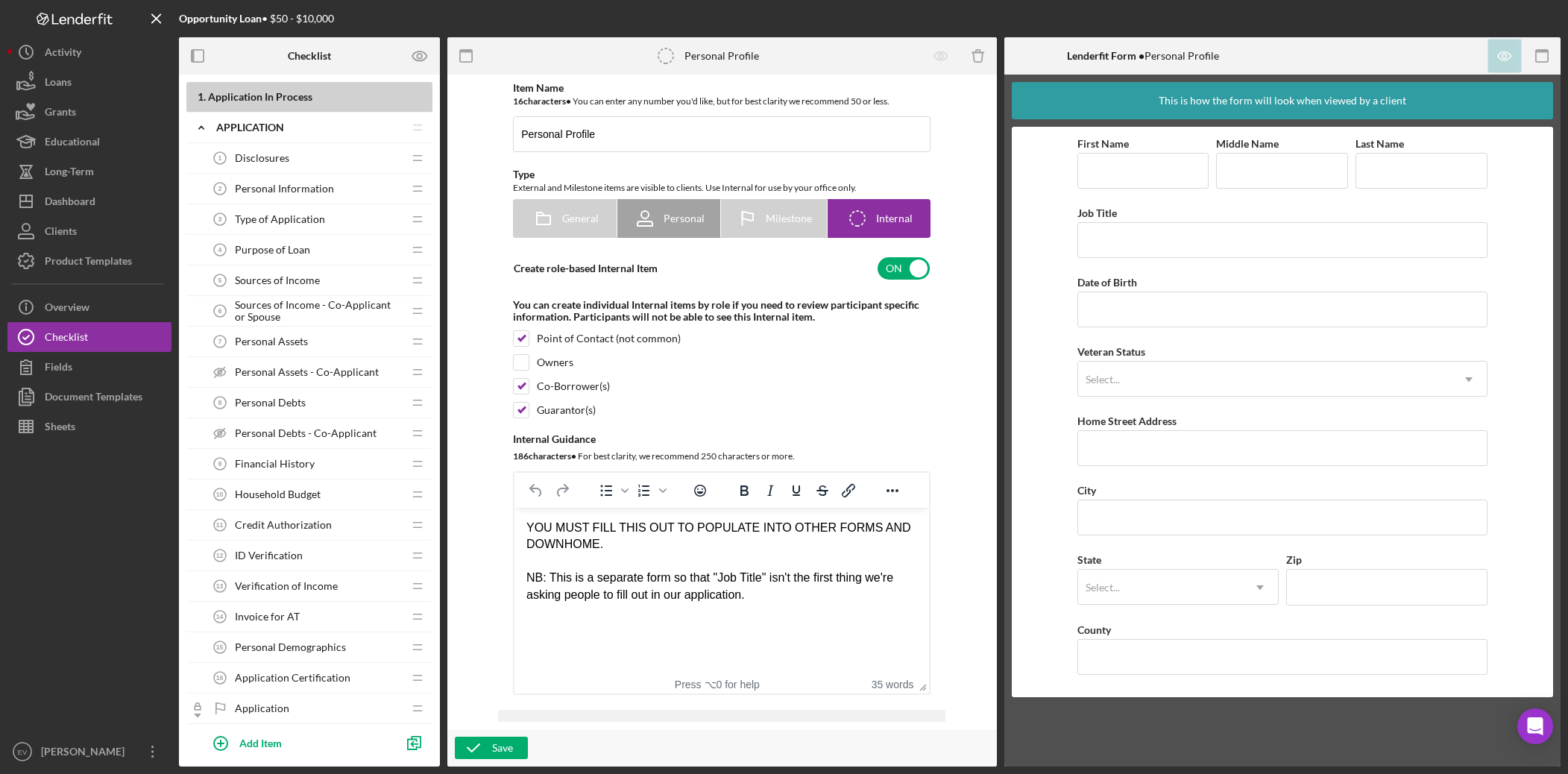
click at [268, 161] on span "Disclosures" at bounding box center [262, 158] width 55 height 12
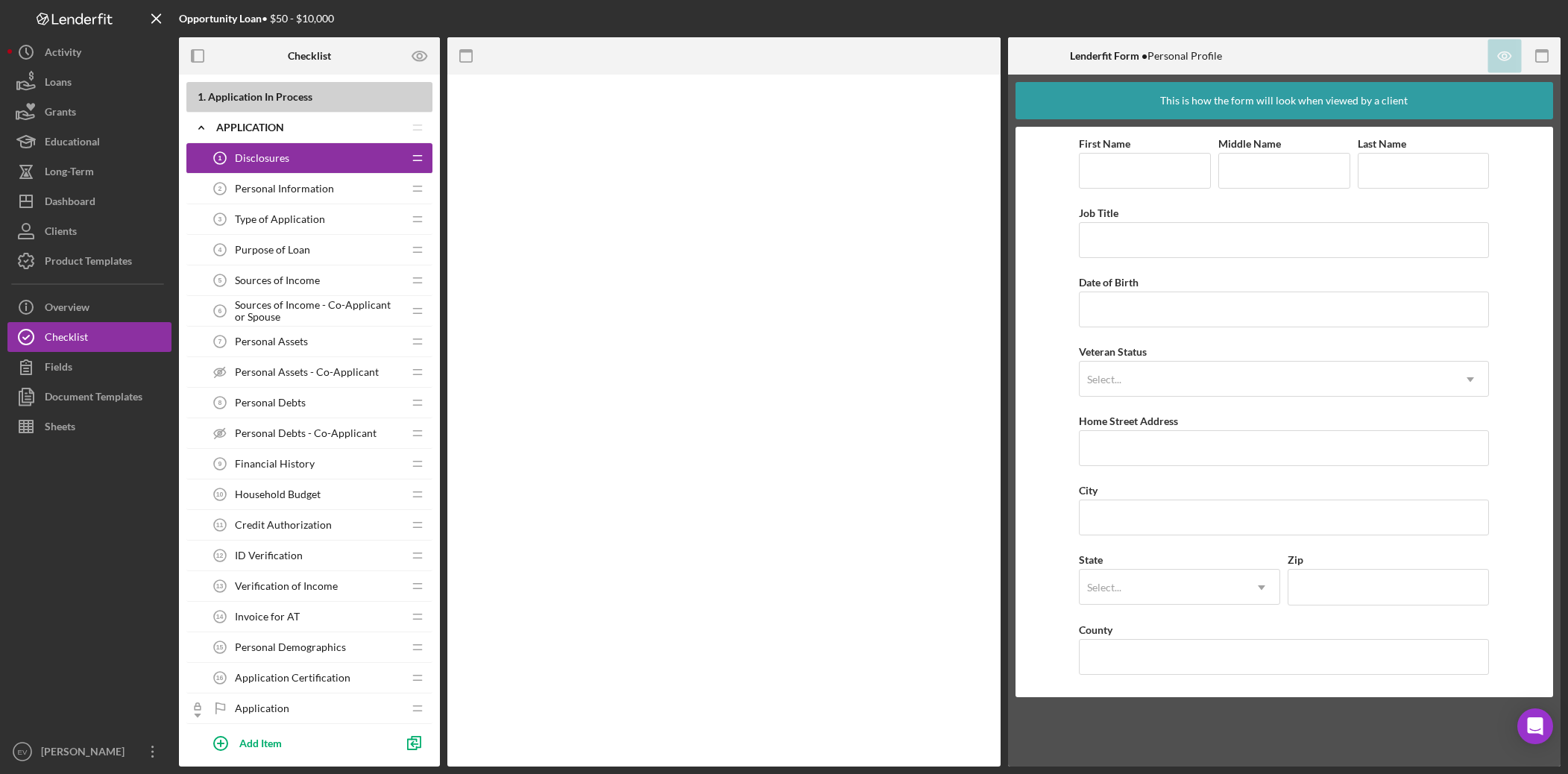
click at [278, 186] on span "Personal Information" at bounding box center [285, 189] width 99 height 12
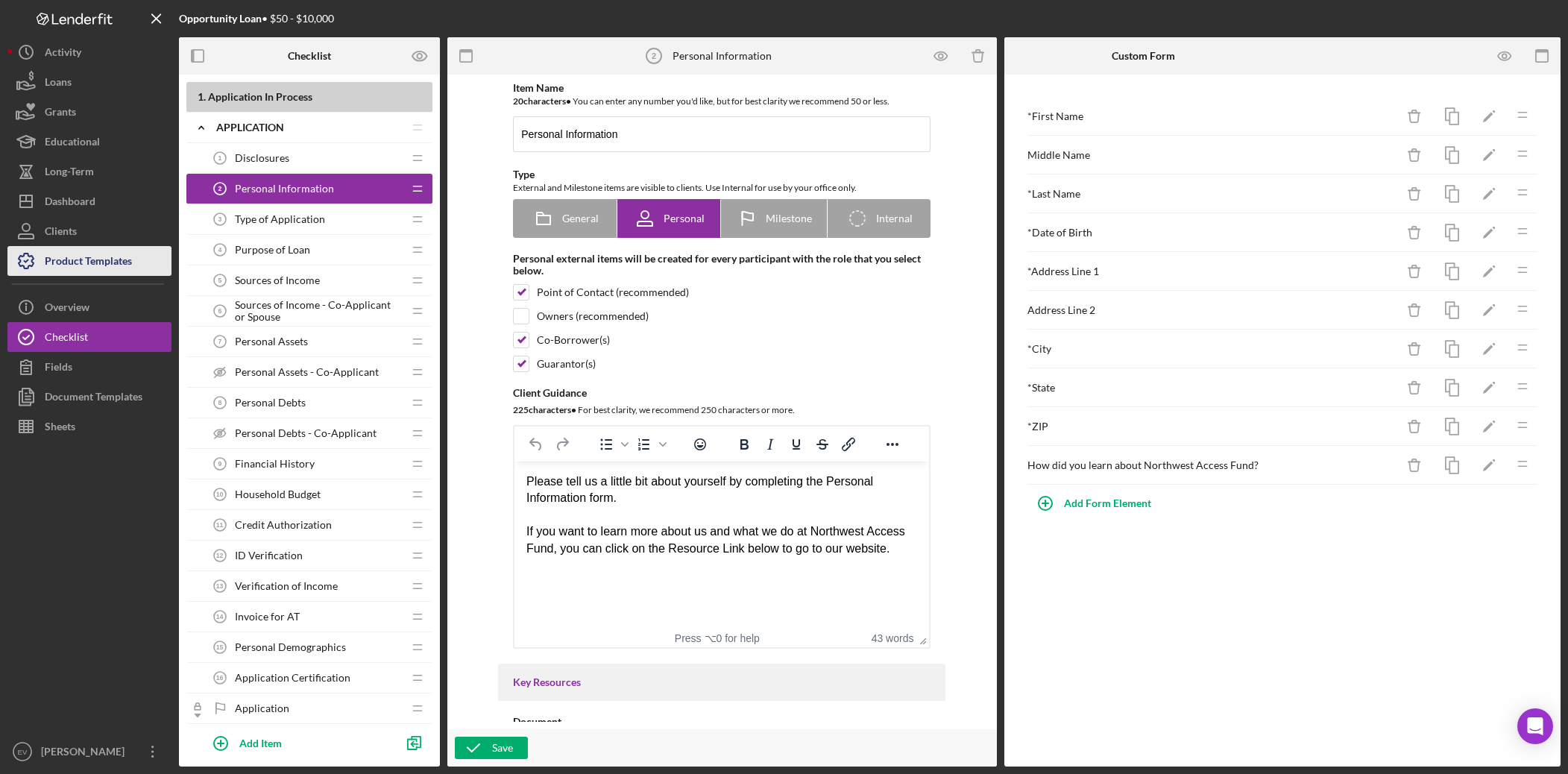
click at [56, 254] on div "Product Templates" at bounding box center [88, 263] width 87 height 34
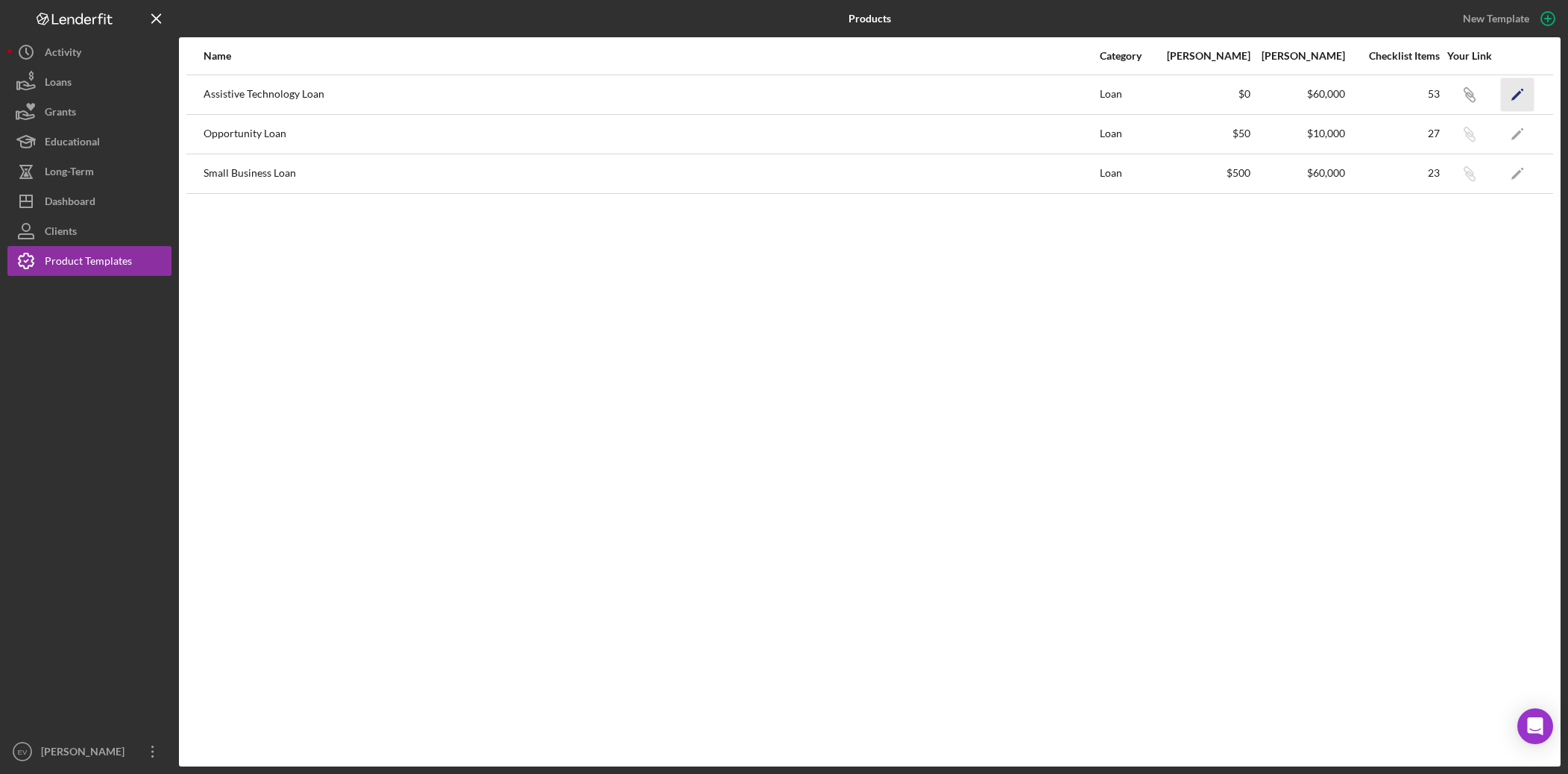
click at [1203, 94] on polygon "button" at bounding box center [1516, 95] width 11 height 11
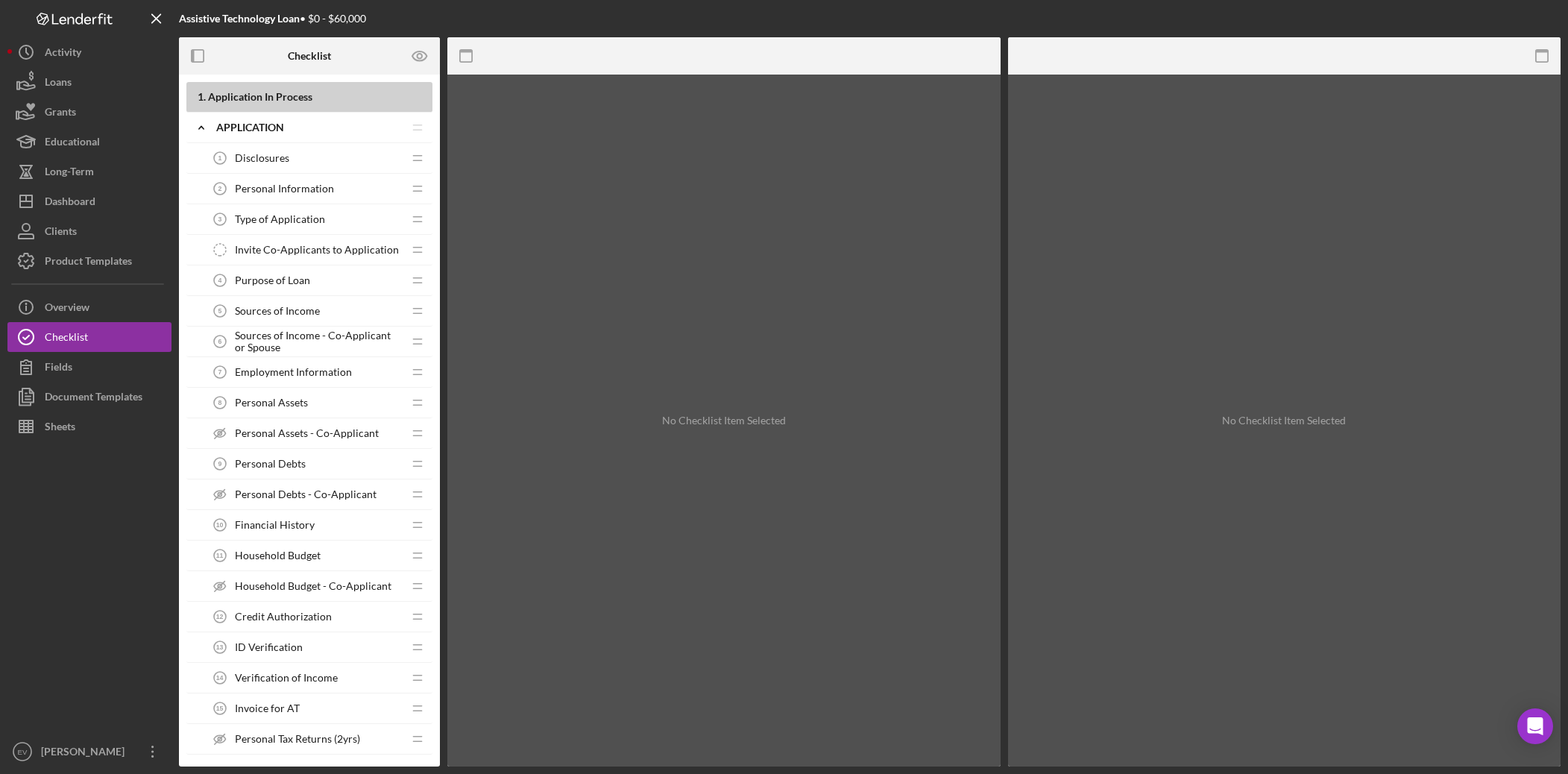
click at [291, 189] on span "Personal Information" at bounding box center [285, 189] width 99 height 12
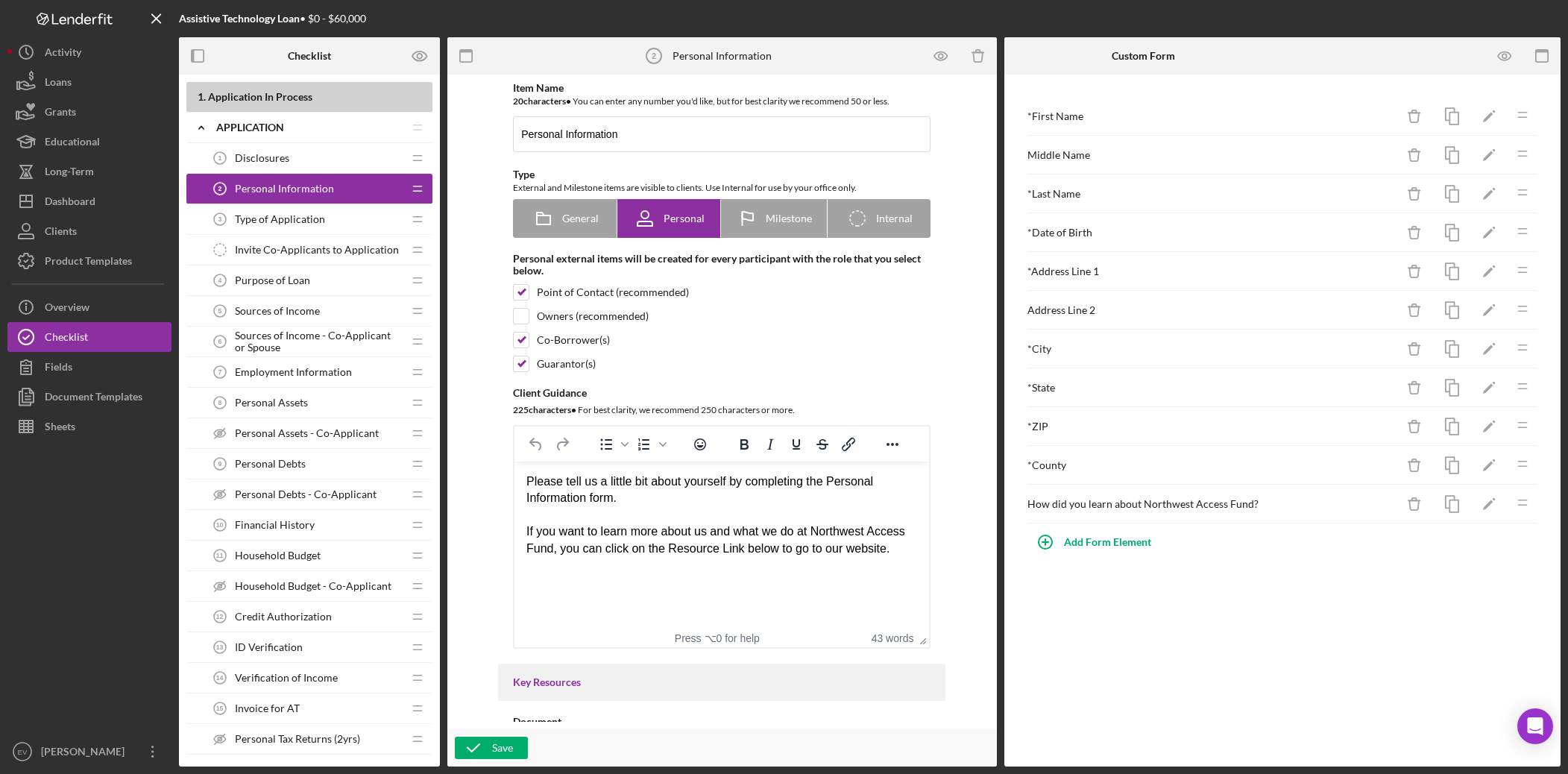
click at [286, 168] on div "Disclosures 1 Disclosures" at bounding box center [304, 158] width 197 height 30
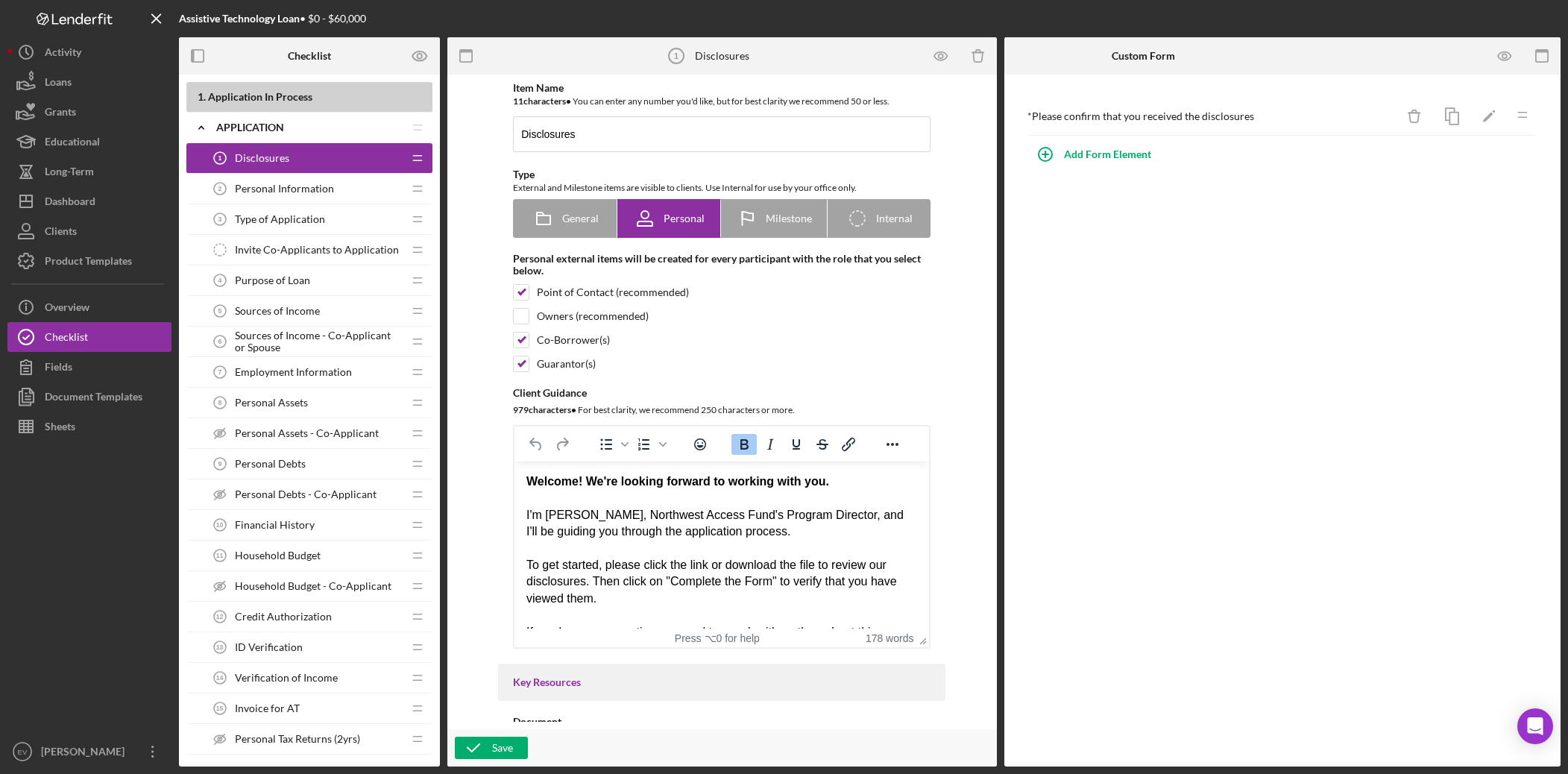
click at [272, 199] on div "Personal Information 2 Personal Information" at bounding box center [304, 189] width 197 height 30
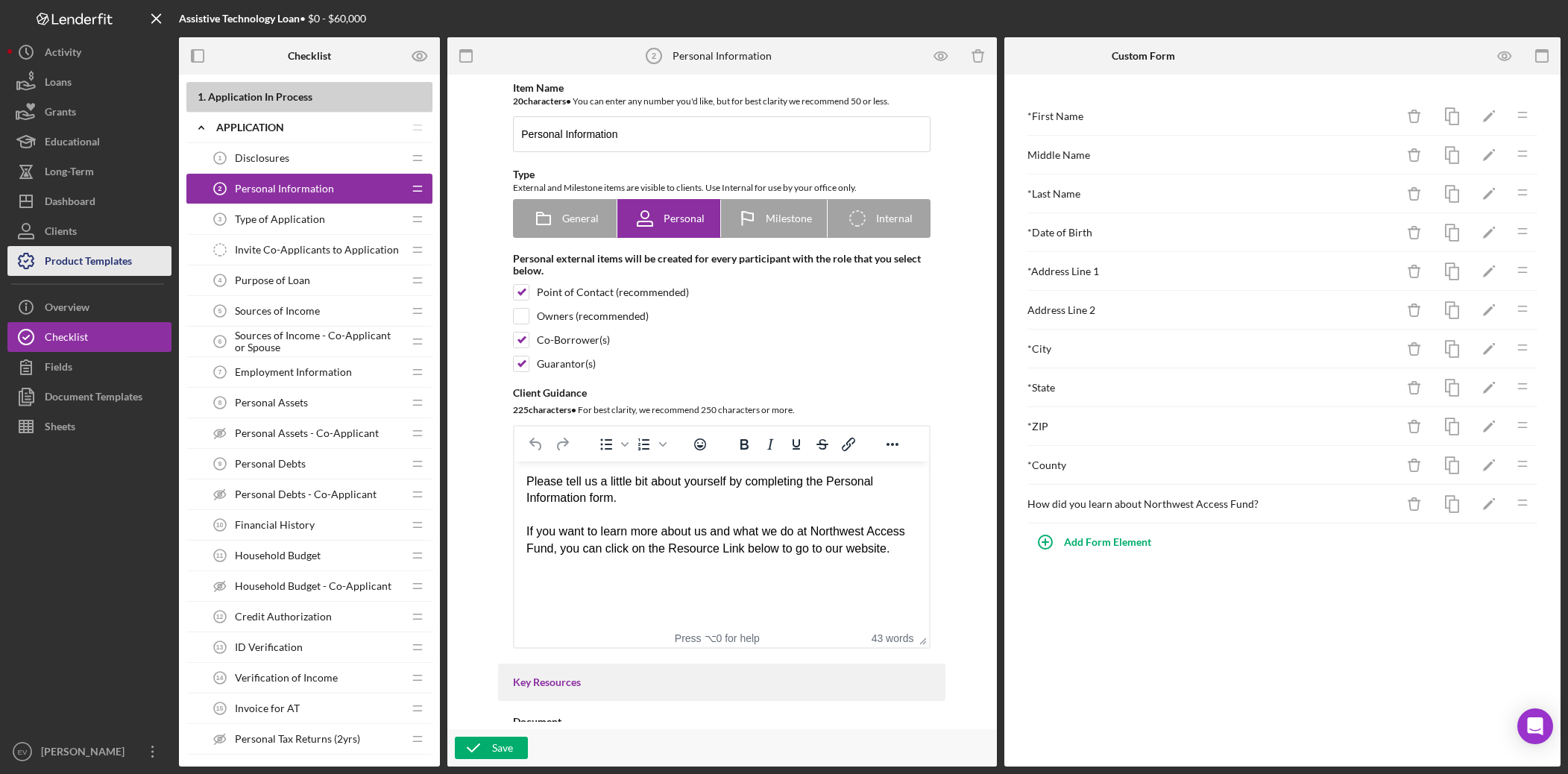
click at [100, 261] on div "Product Templates" at bounding box center [88, 263] width 87 height 34
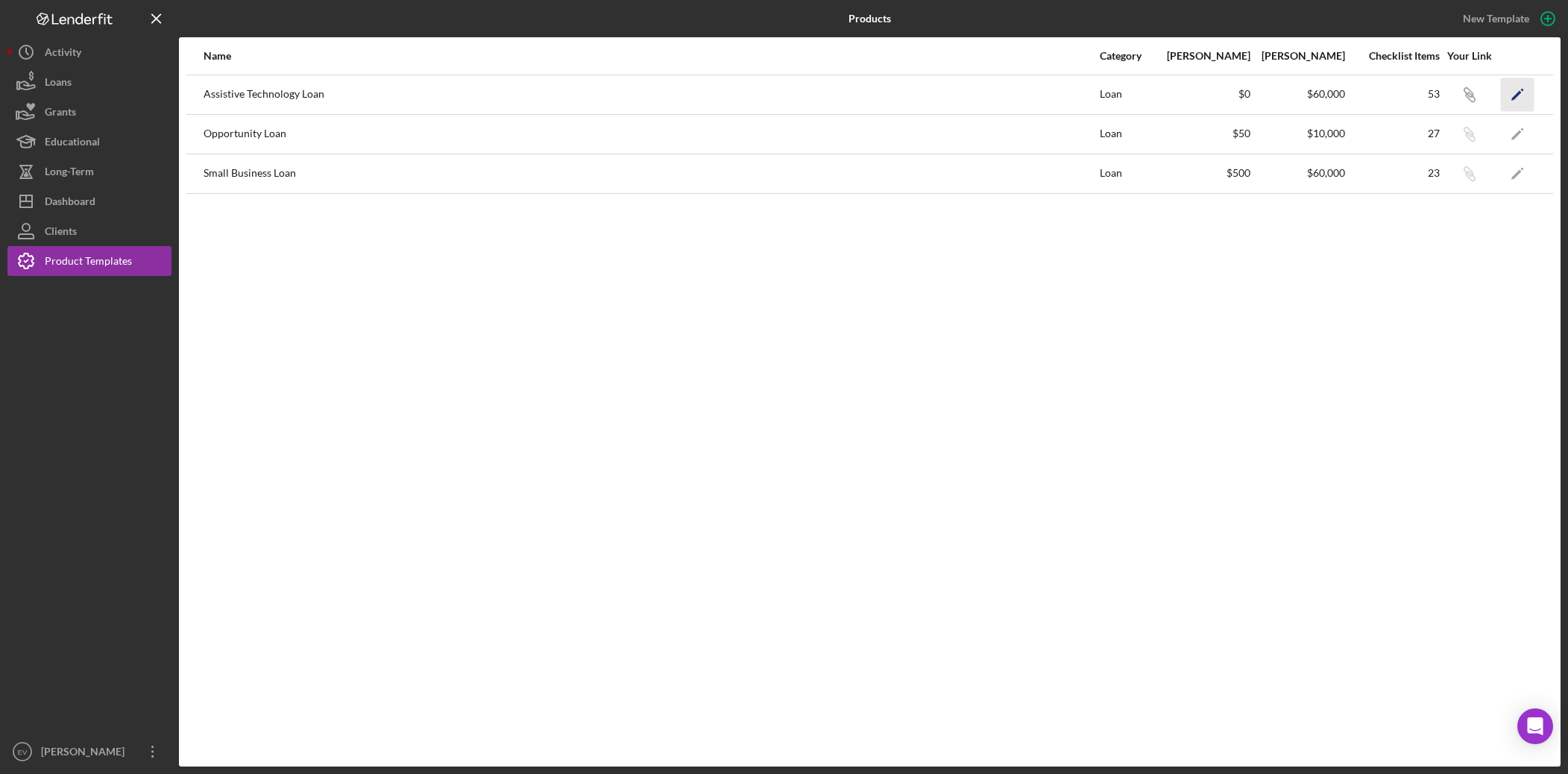
click at [1203, 94] on icon "Icon/Edit" at bounding box center [1518, 94] width 34 height 34
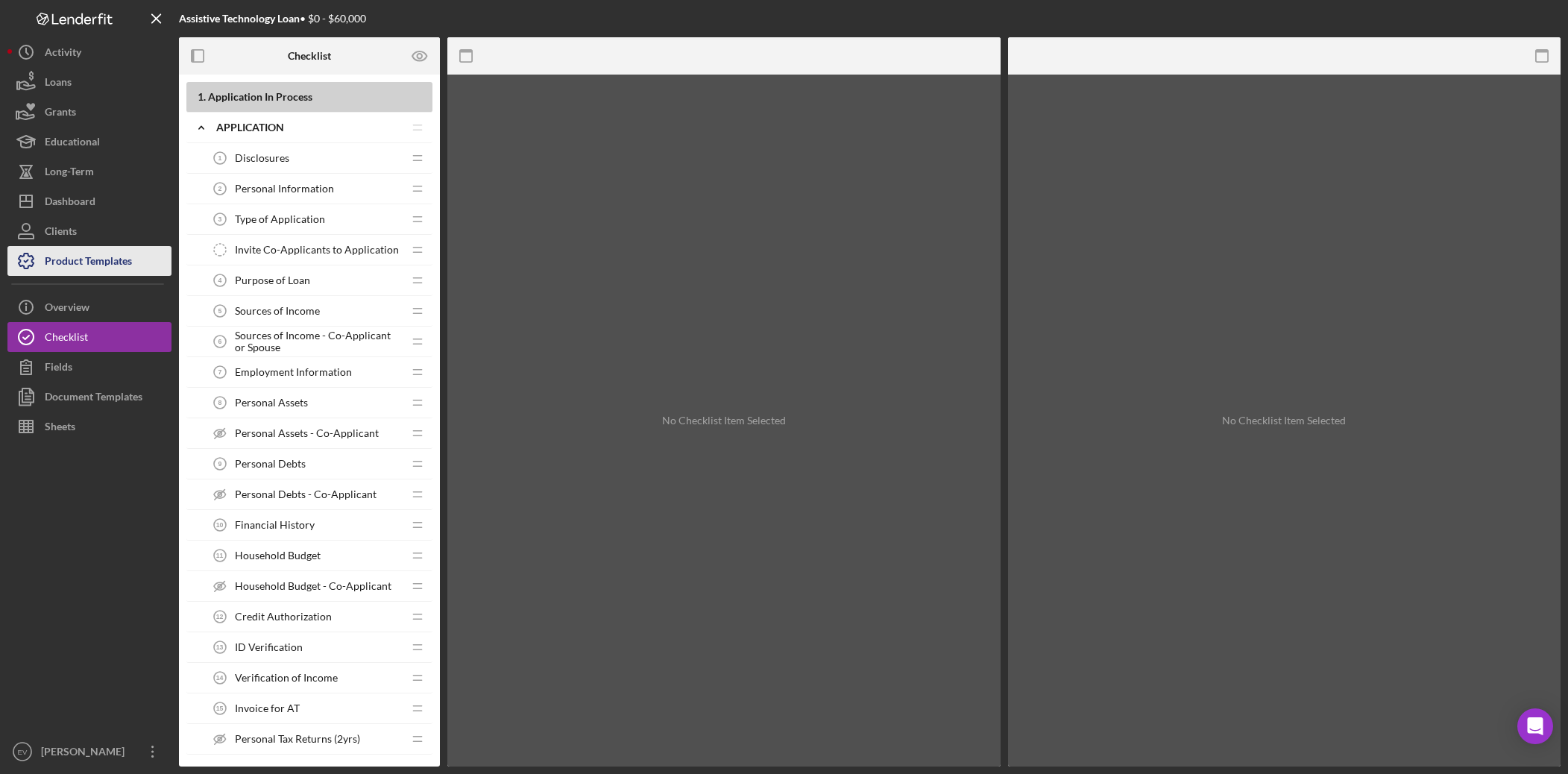
click at [77, 263] on div "Product Templates" at bounding box center [88, 263] width 87 height 34
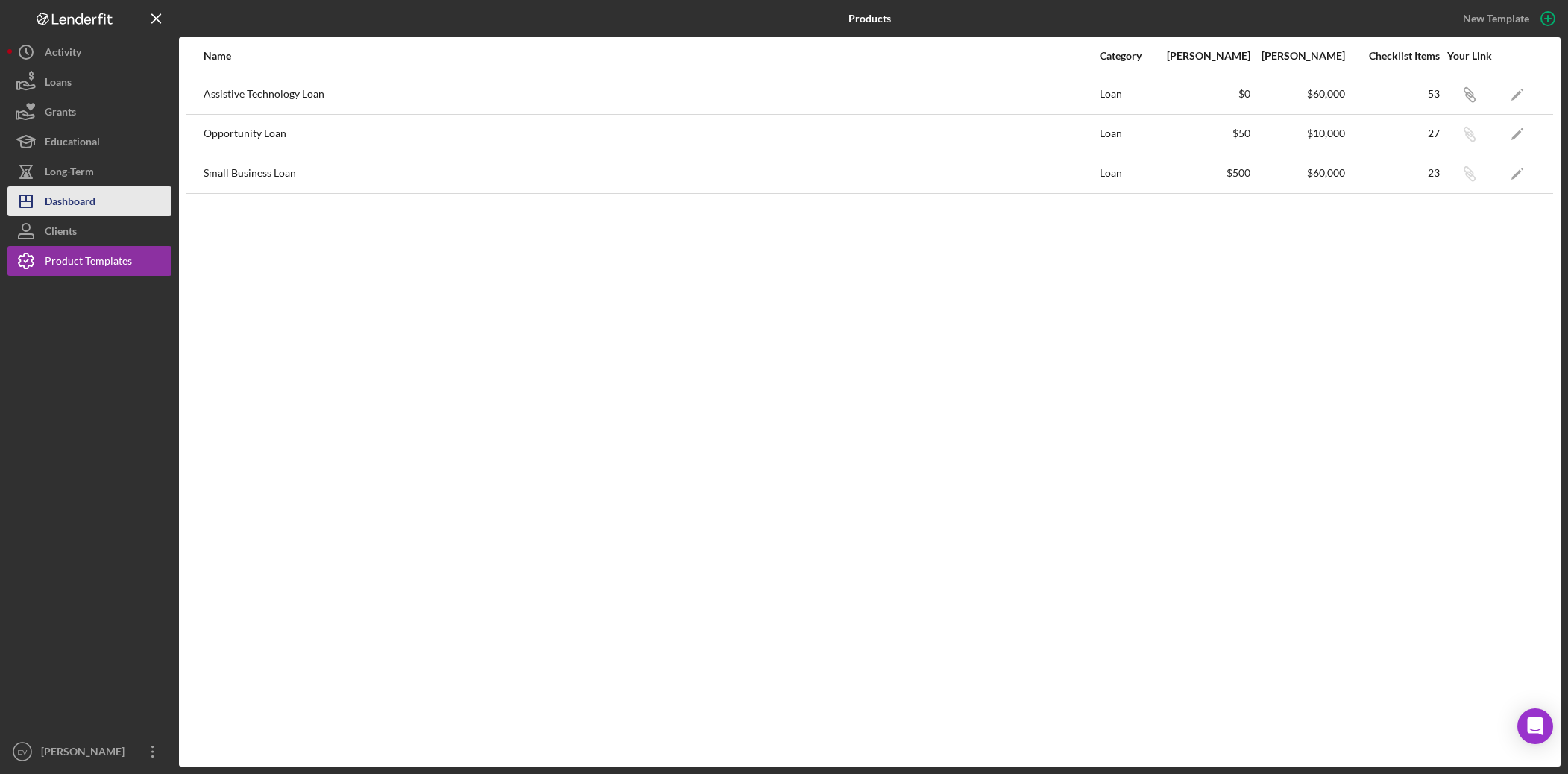
click at [69, 199] on div "Dashboard" at bounding box center [69, 203] width 51 height 34
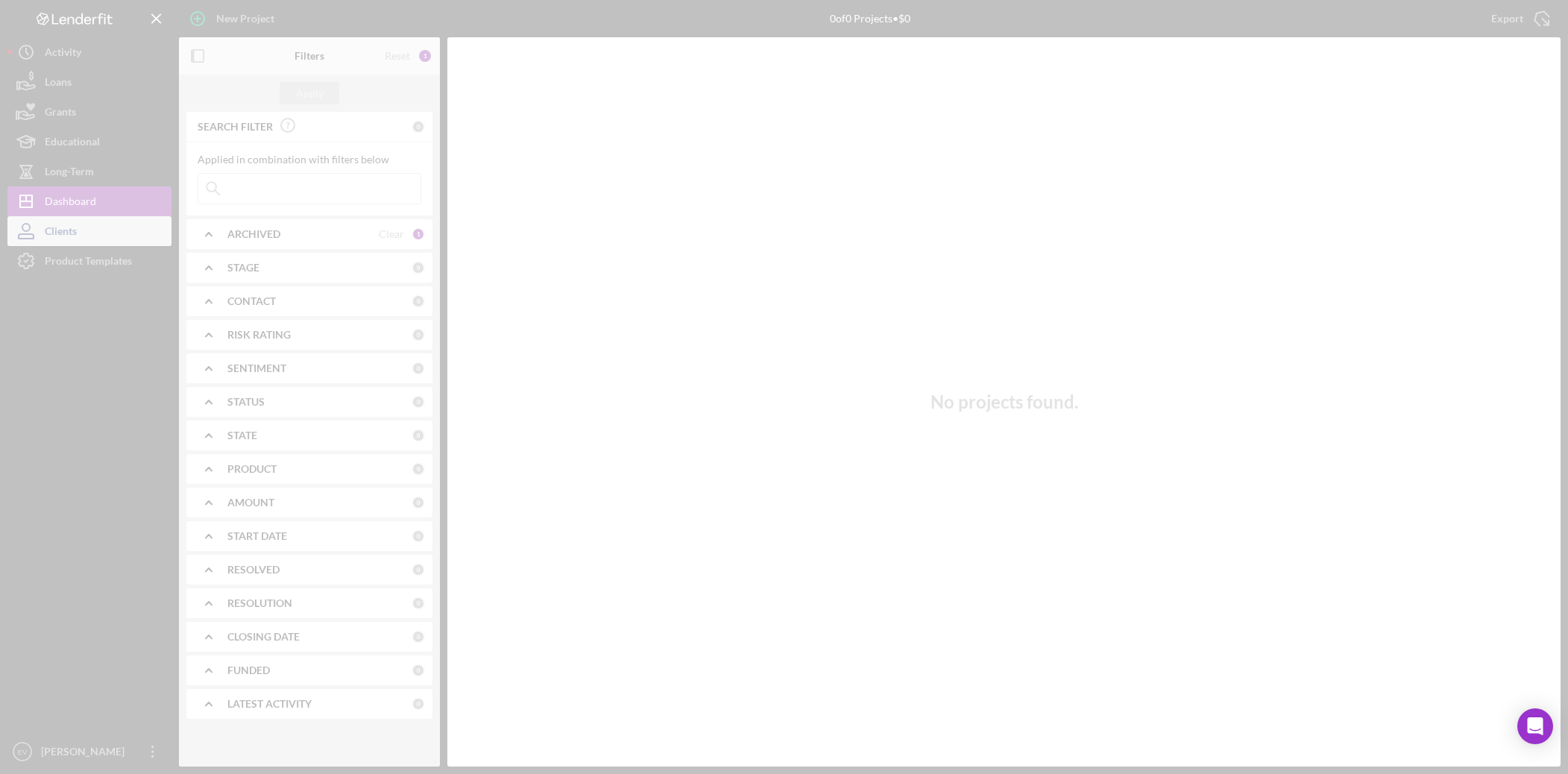
click at [61, 226] on div at bounding box center [784, 387] width 1568 height 774
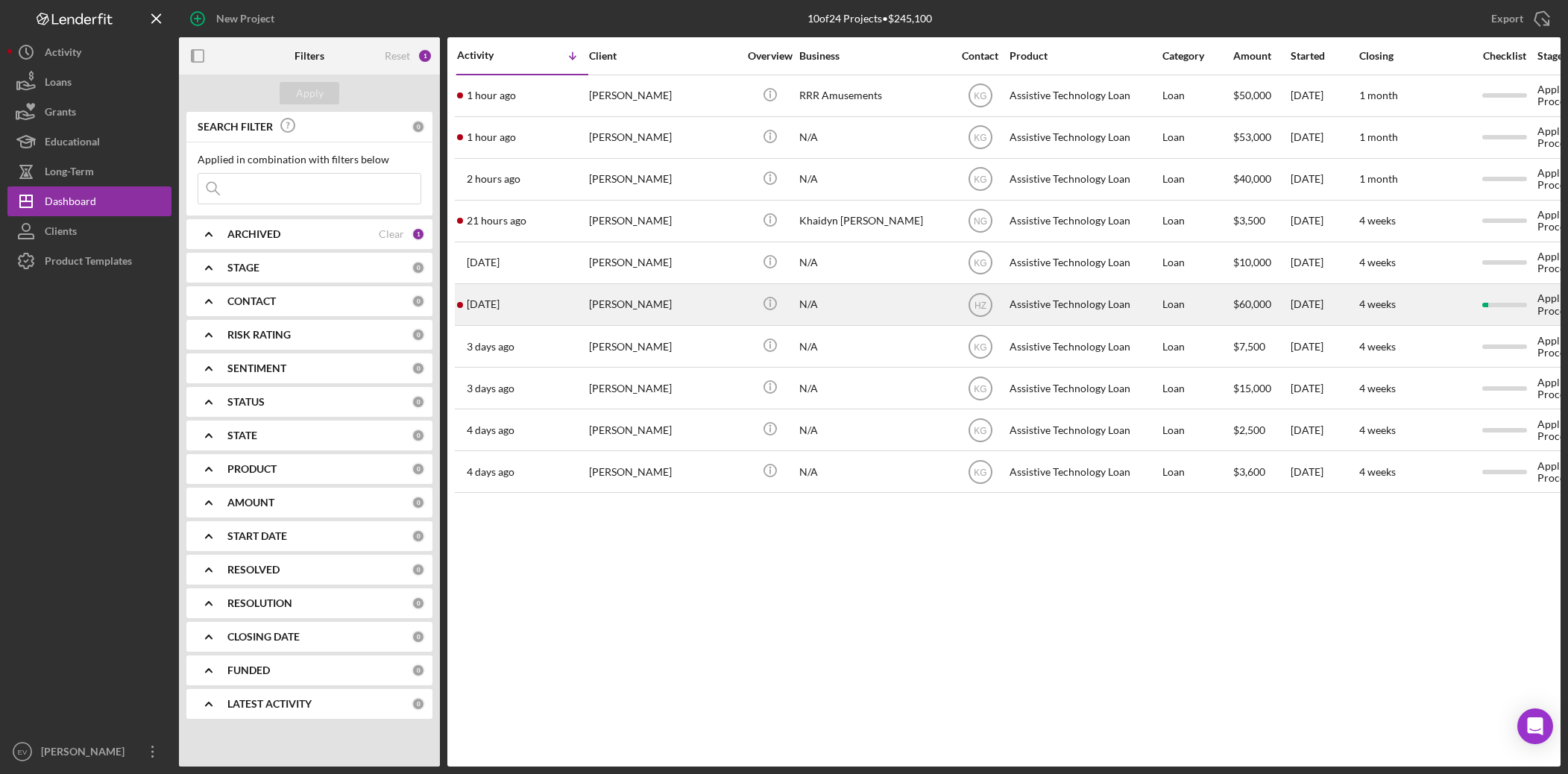
click at [658, 306] on div "[PERSON_NAME]" at bounding box center [664, 305] width 149 height 40
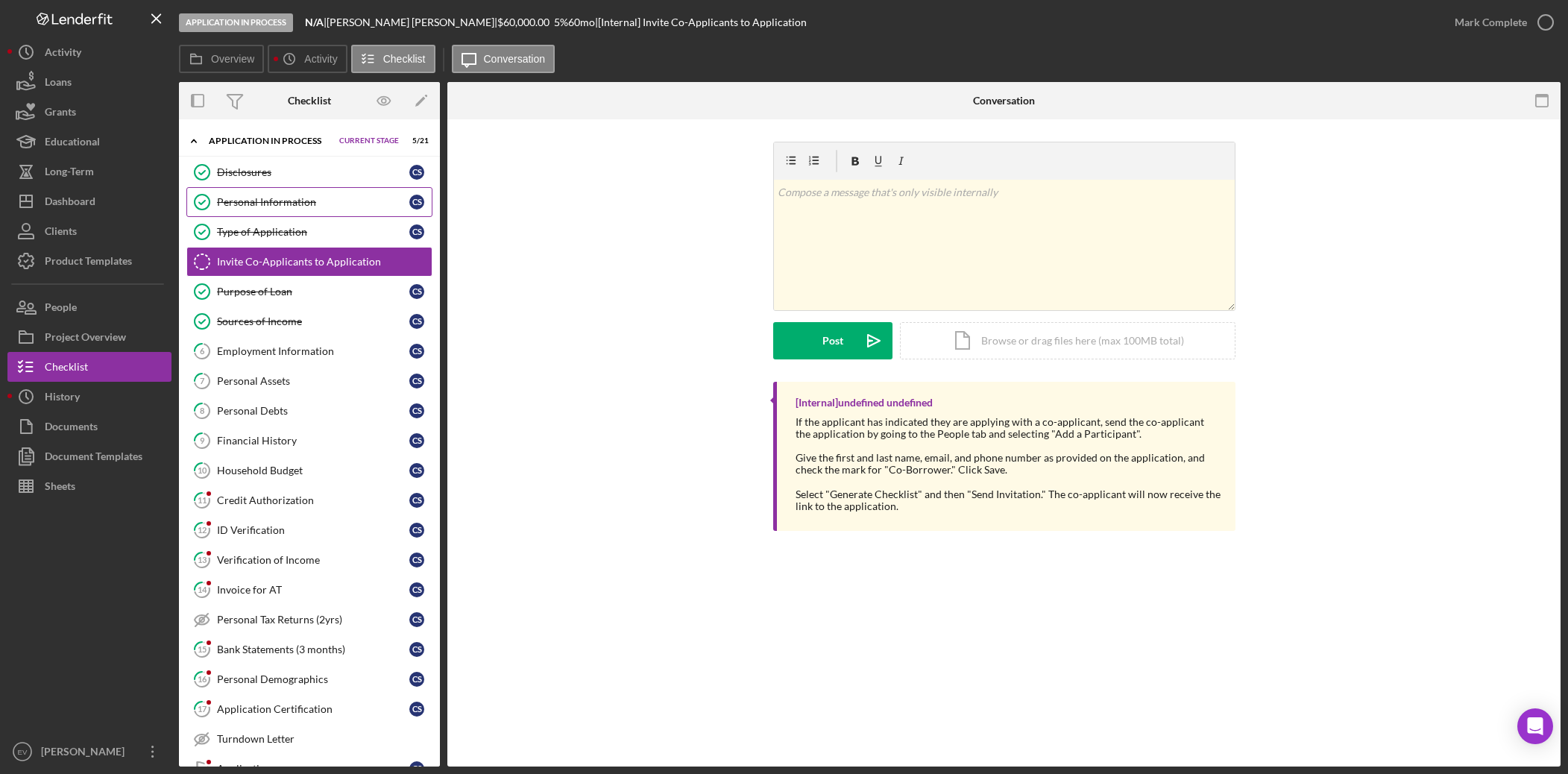
click at [285, 201] on div "Personal Information" at bounding box center [314, 202] width 193 height 12
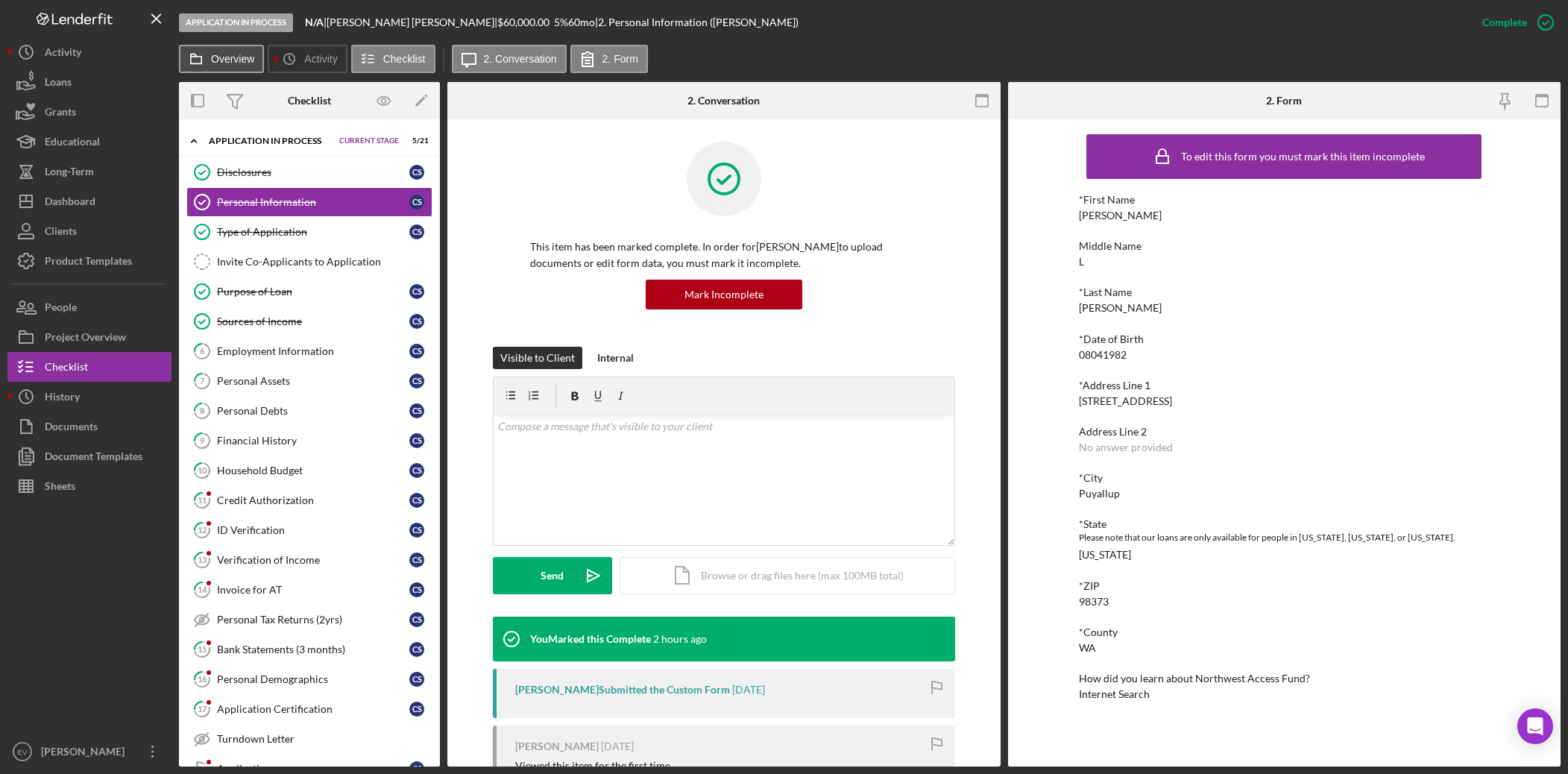
click at [238, 59] on label "Overview" at bounding box center [233, 59] width 44 height 12
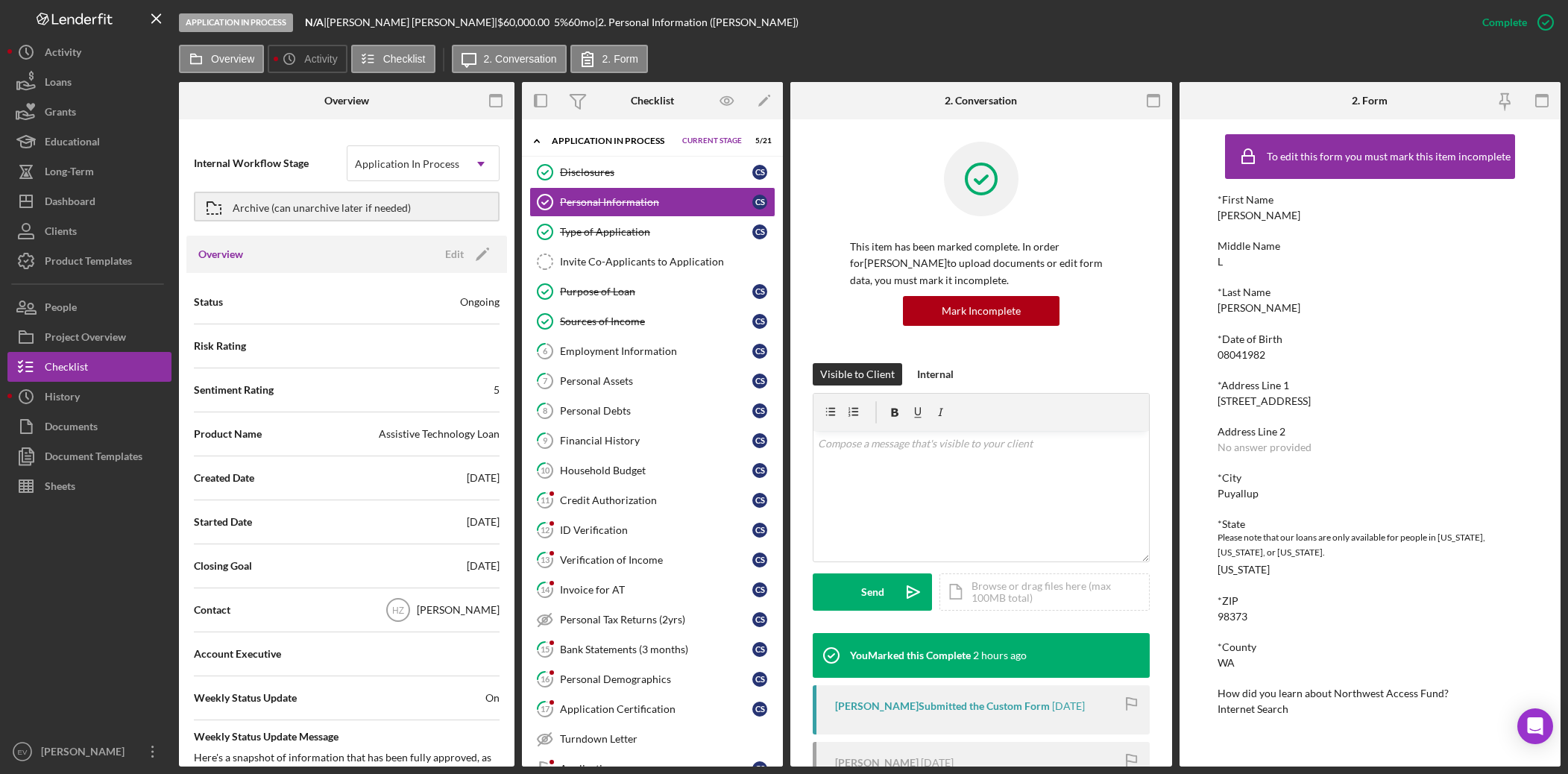
scroll to position [193, 0]
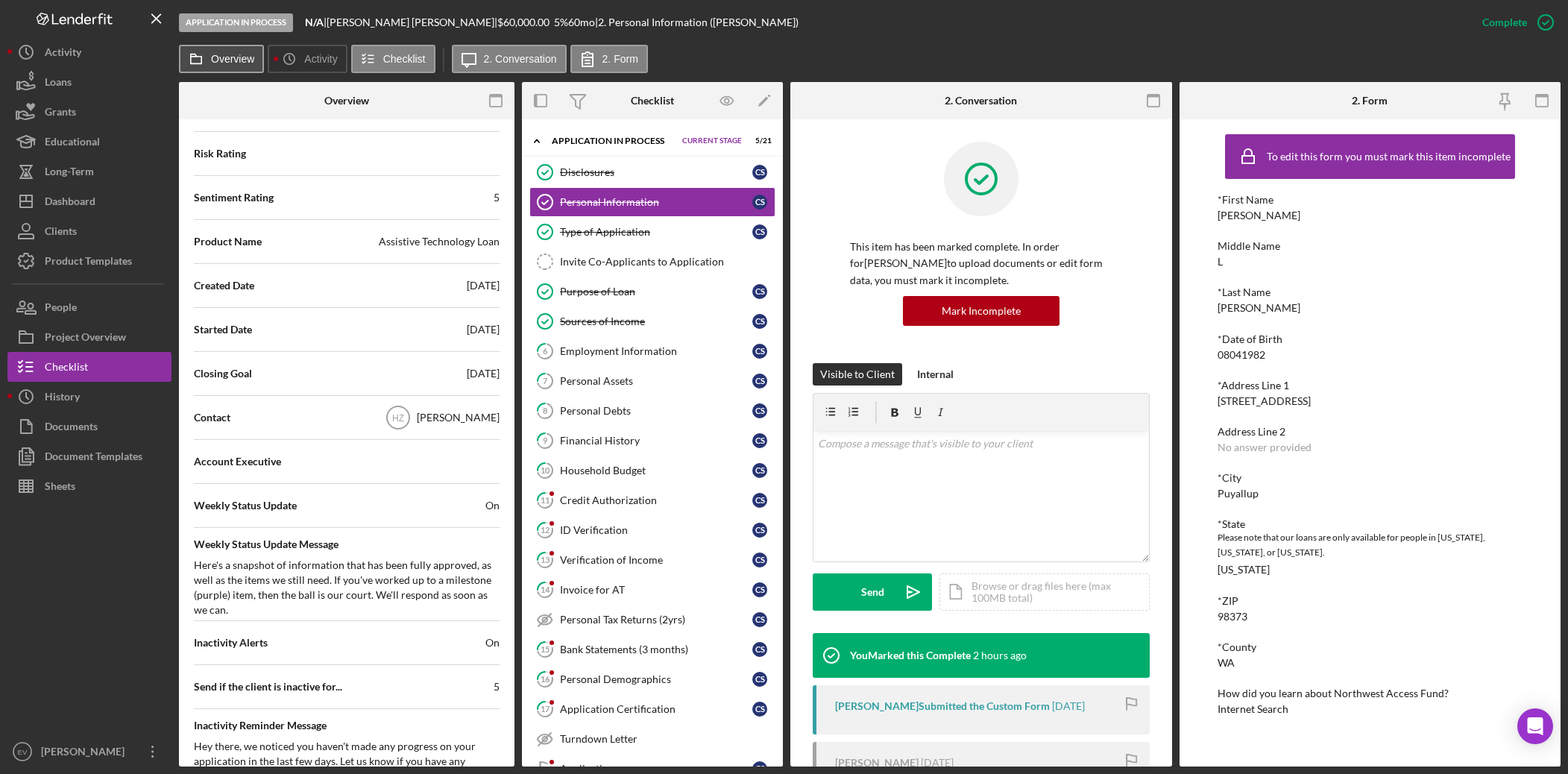
click at [207, 56] on icon at bounding box center [196, 59] width 30 height 30
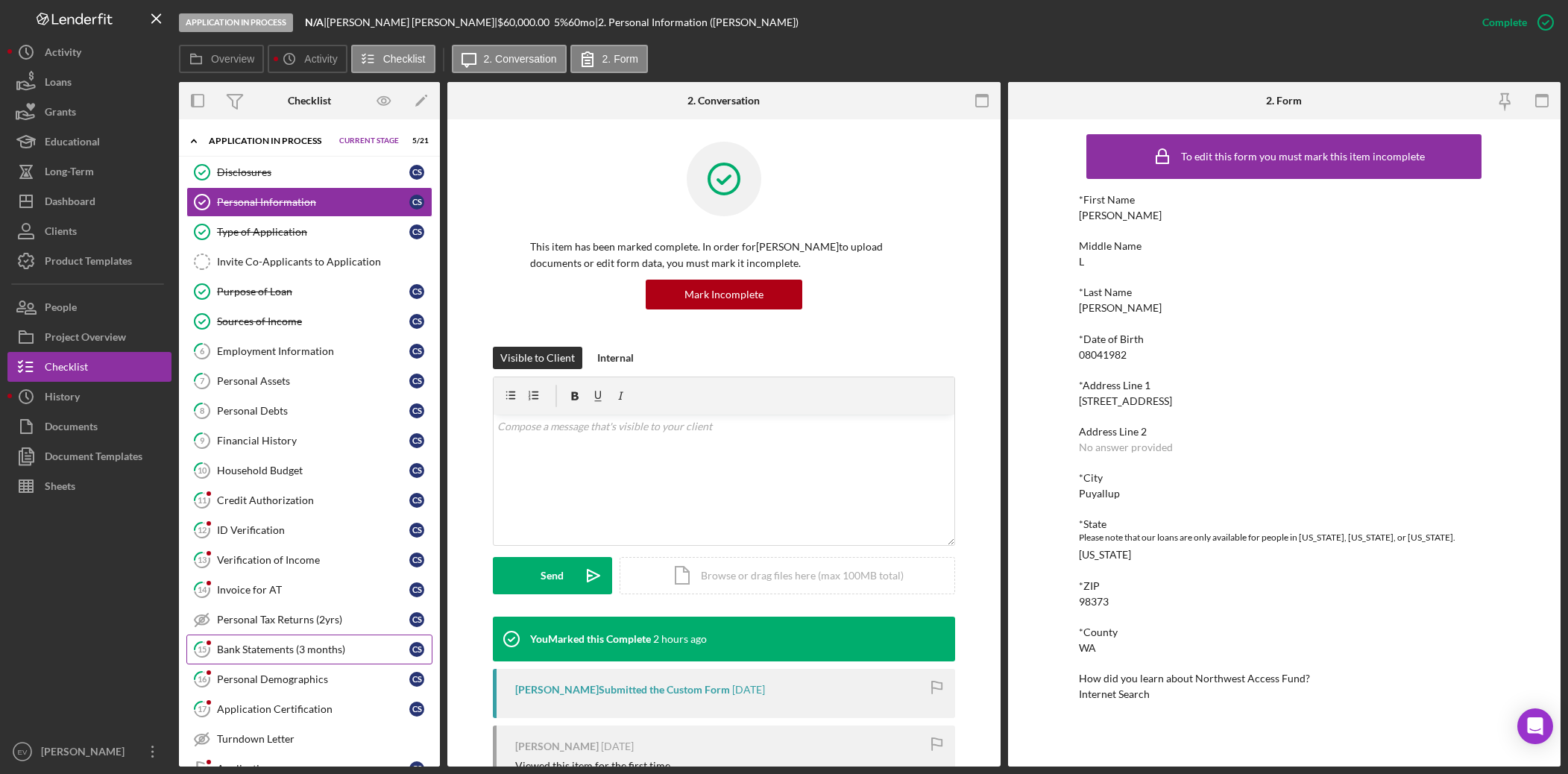
scroll to position [167, 0]
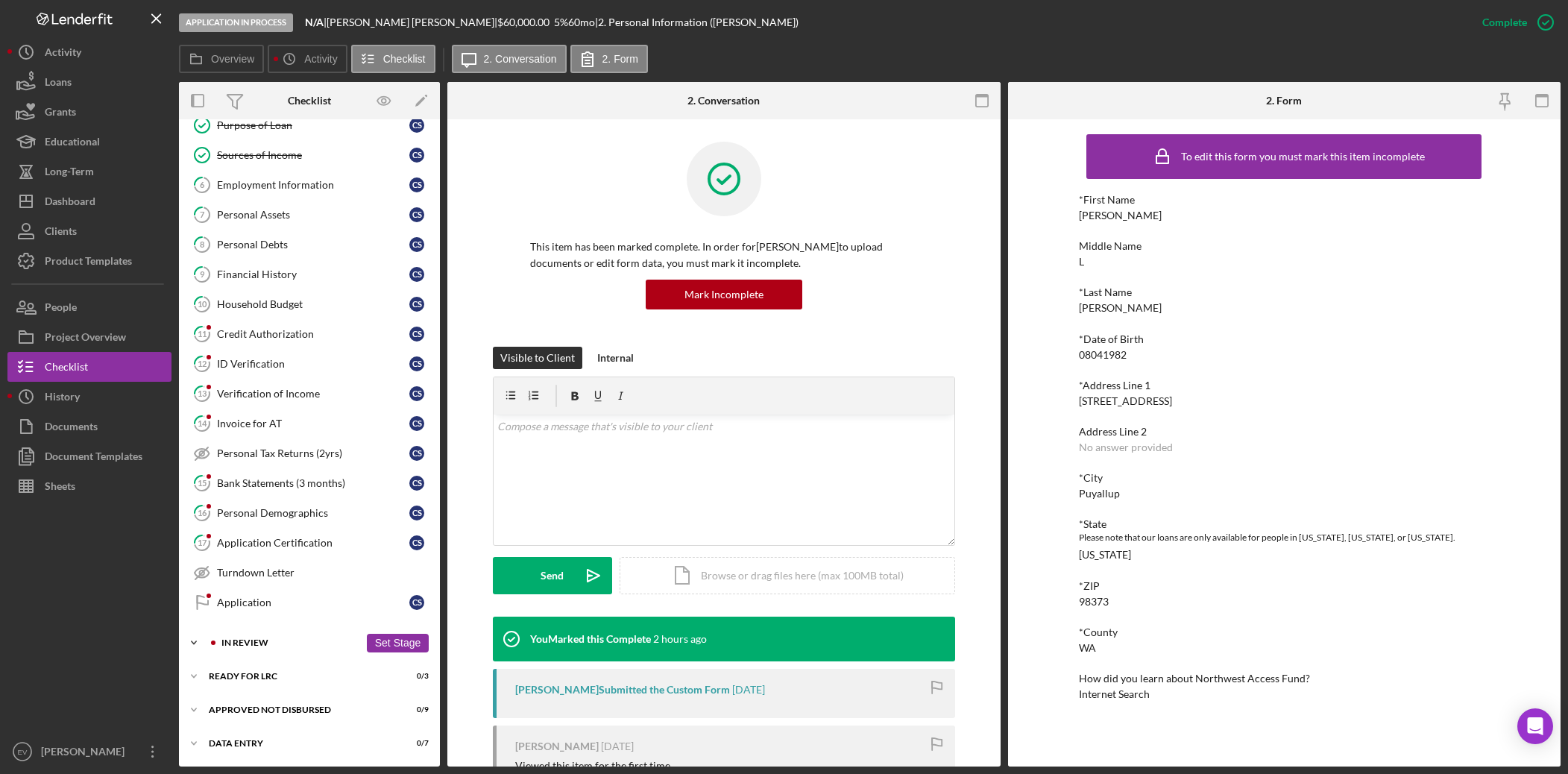
click at [258, 542] on div "In Review" at bounding box center [287, 642] width 158 height 9
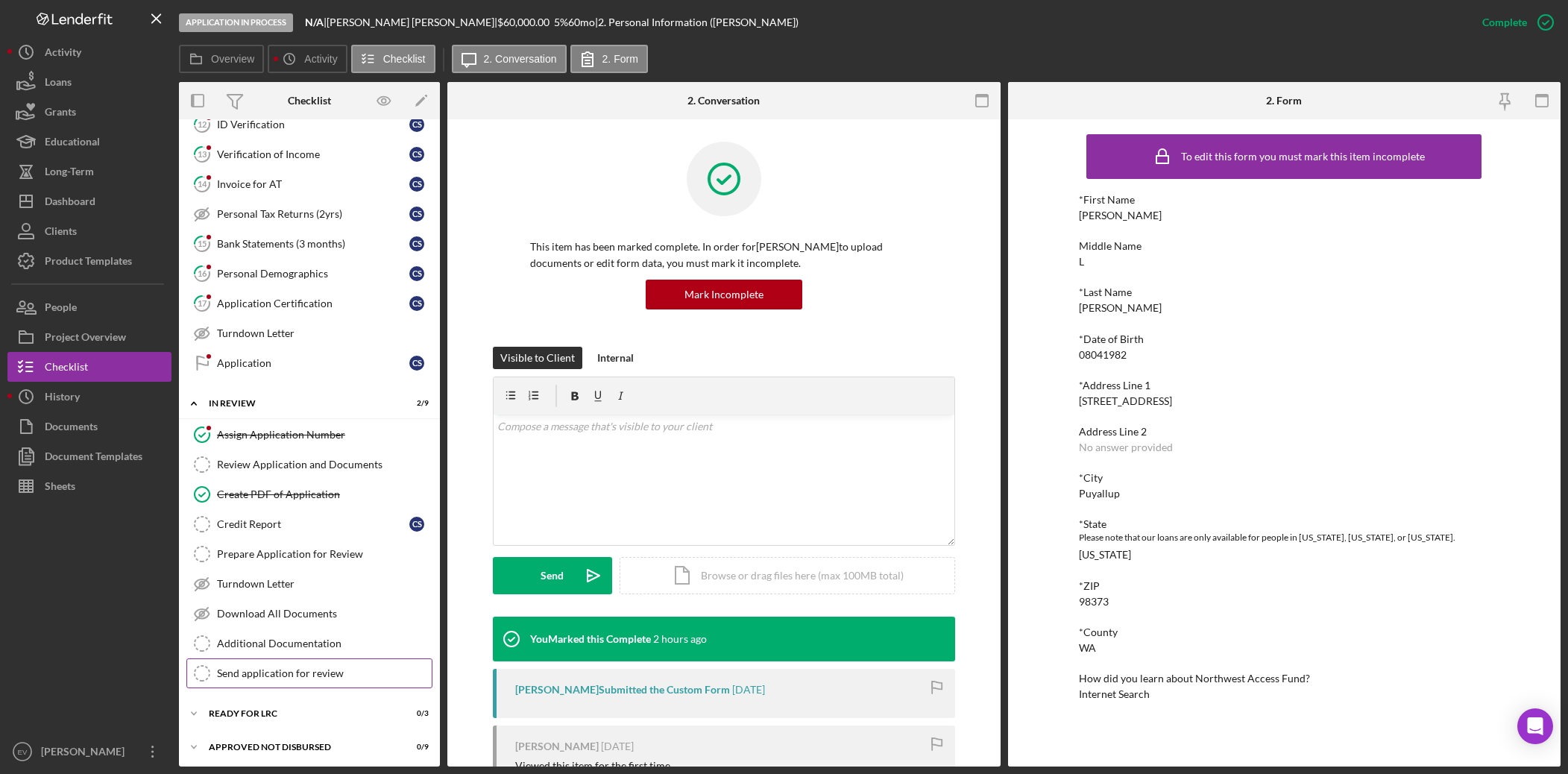
scroll to position [443, 0]
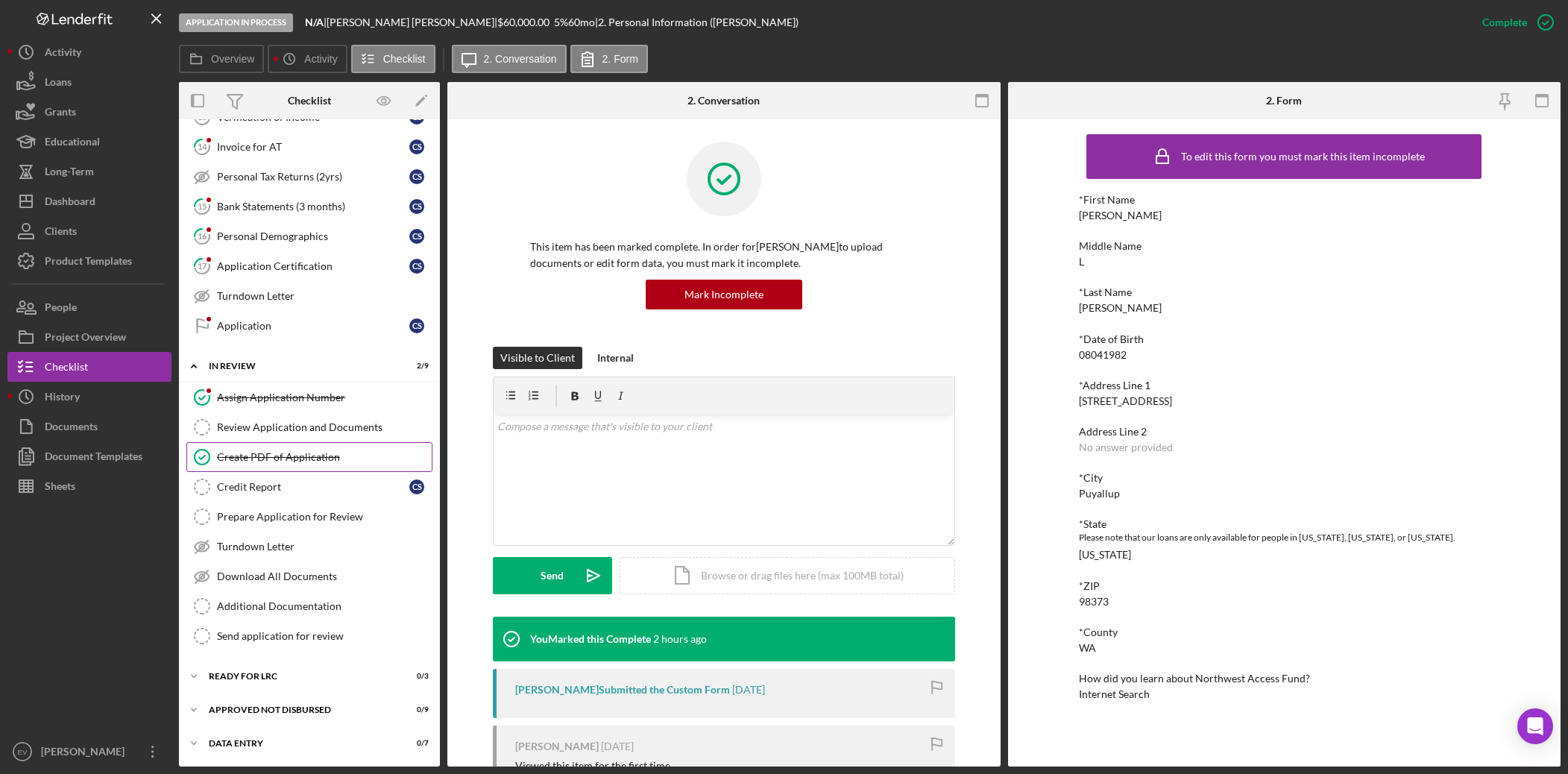
click at [308, 455] on div "Create PDF of Application" at bounding box center [325, 457] width 214 height 12
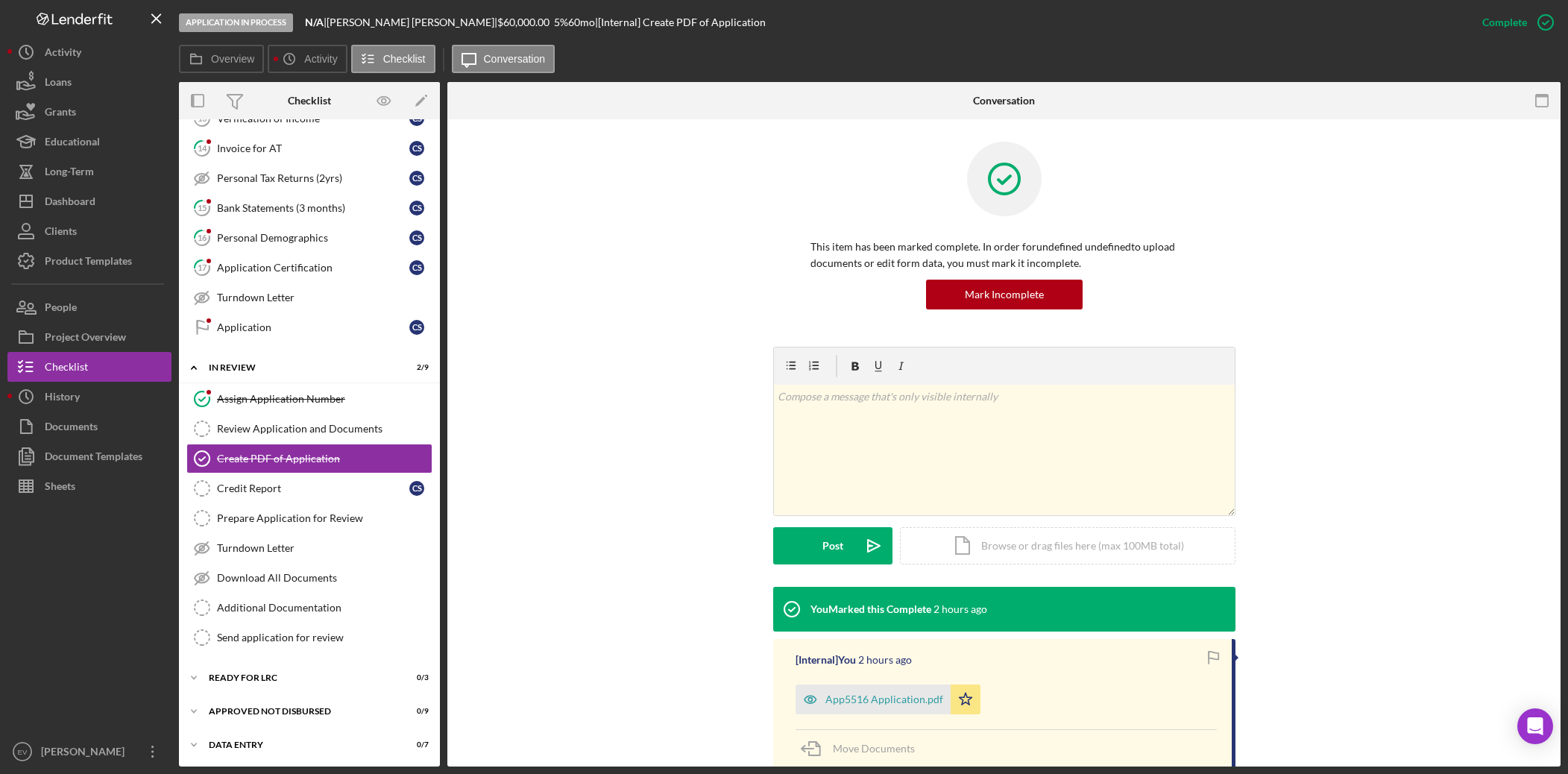
scroll to position [443, 0]
click at [906, 542] on div "App5516 Application.pdf" at bounding box center [884, 700] width 118 height 12
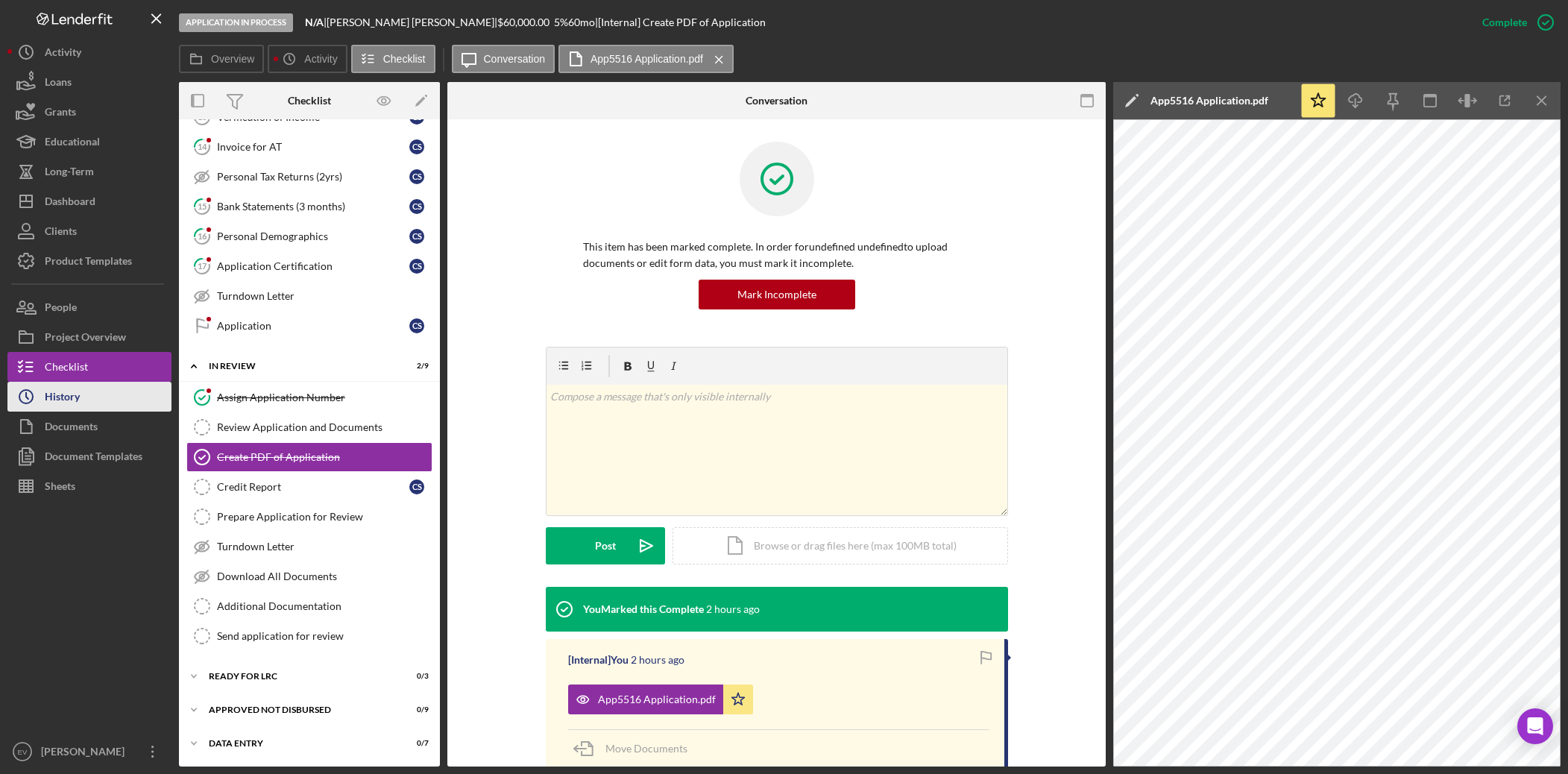
click at [66, 402] on div "History" at bounding box center [62, 399] width 35 height 34
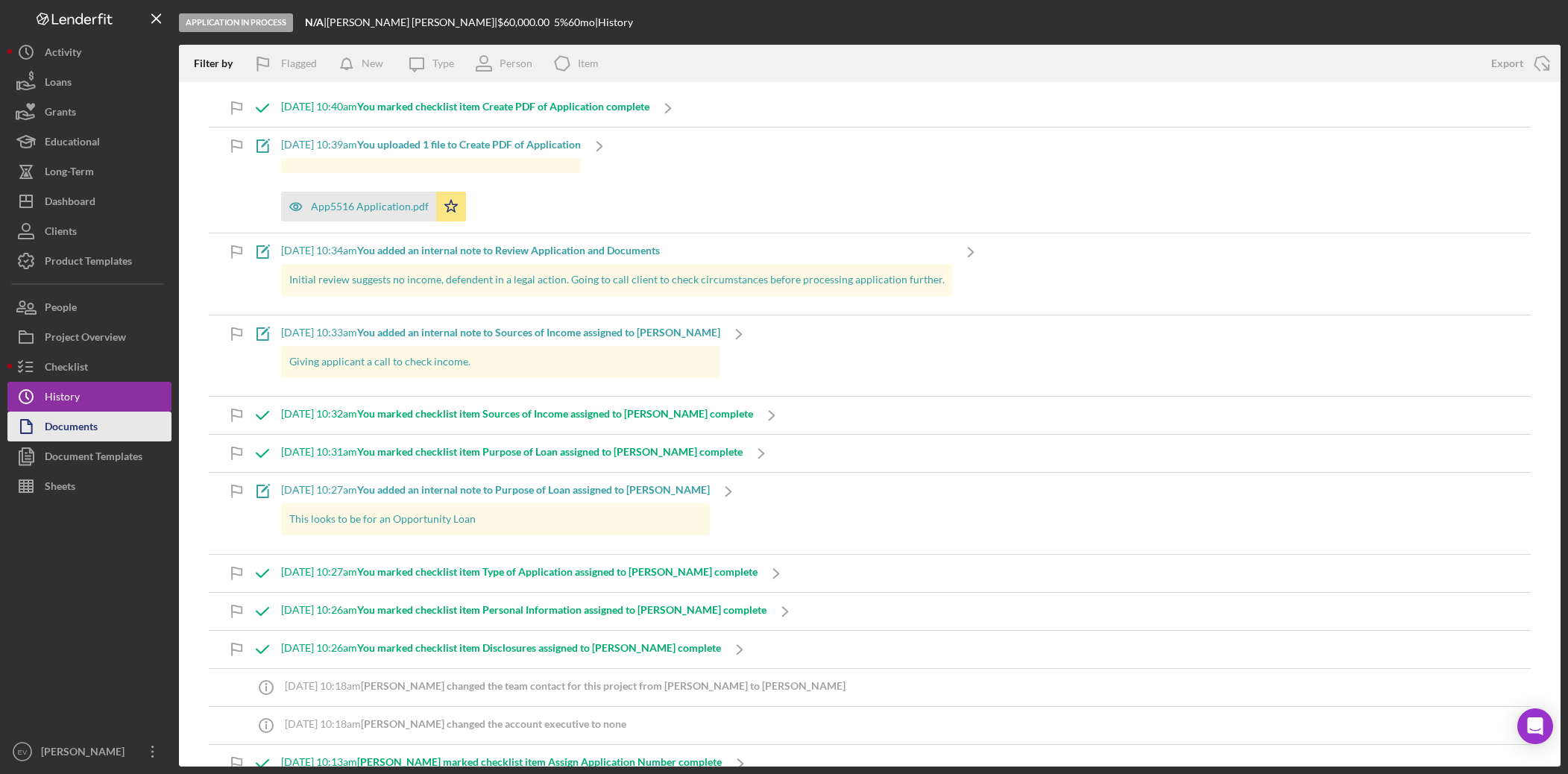
click at [76, 437] on div "Documents" at bounding box center [70, 429] width 53 height 34
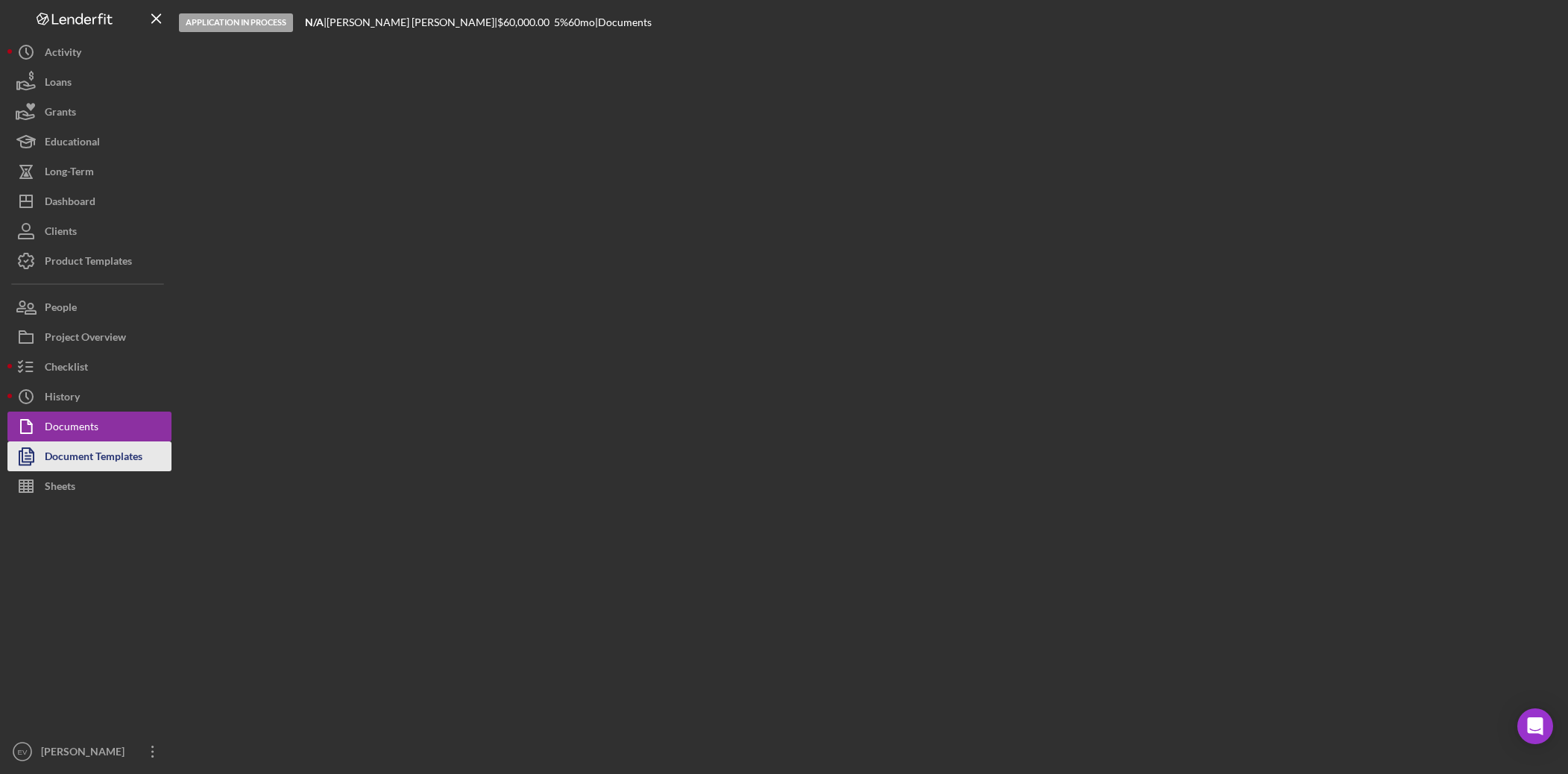
click at [78, 452] on div "Document Templates" at bounding box center [93, 458] width 97 height 34
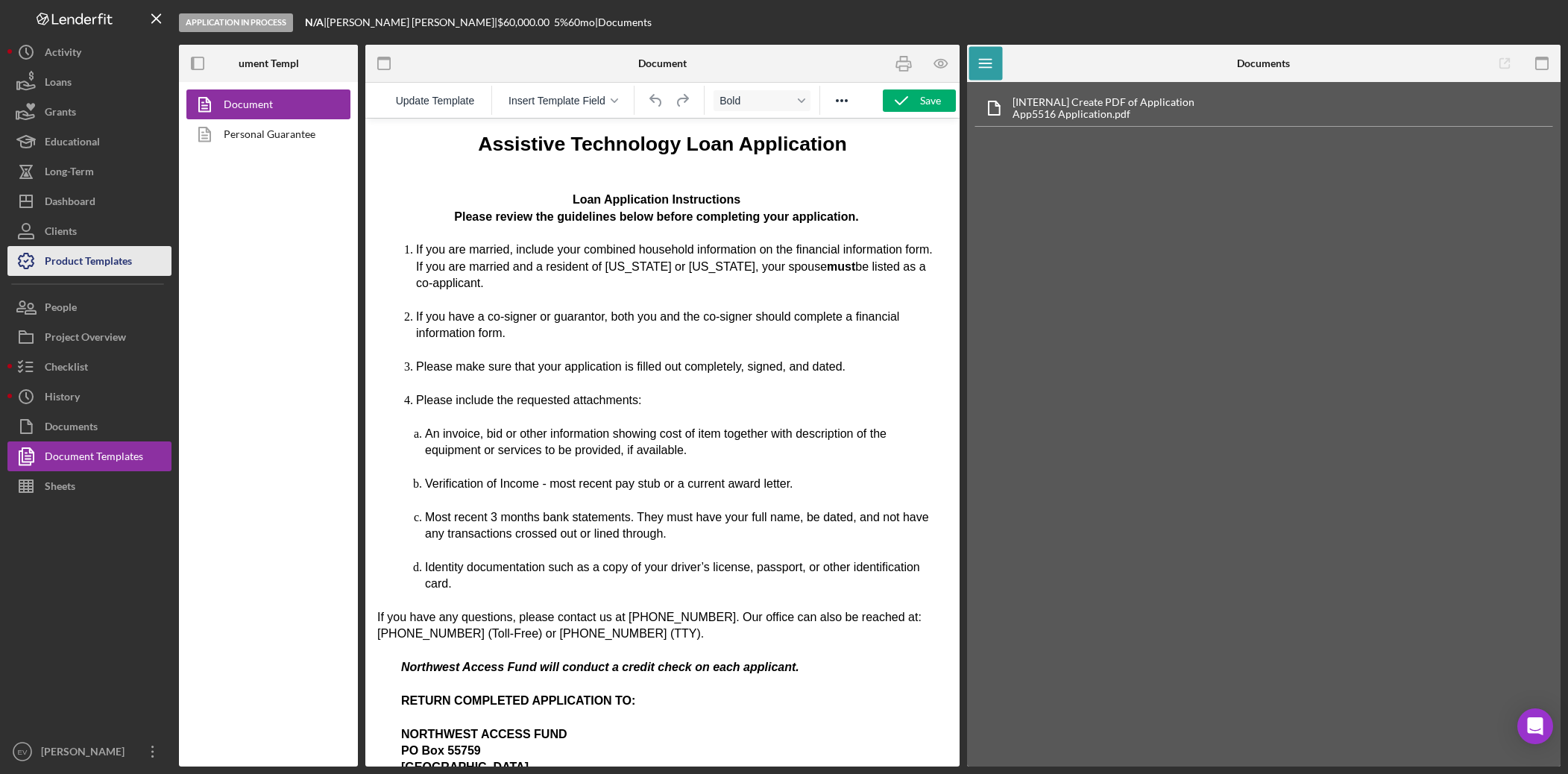
click at [109, 272] on div "Product Templates" at bounding box center [88, 263] width 87 height 34
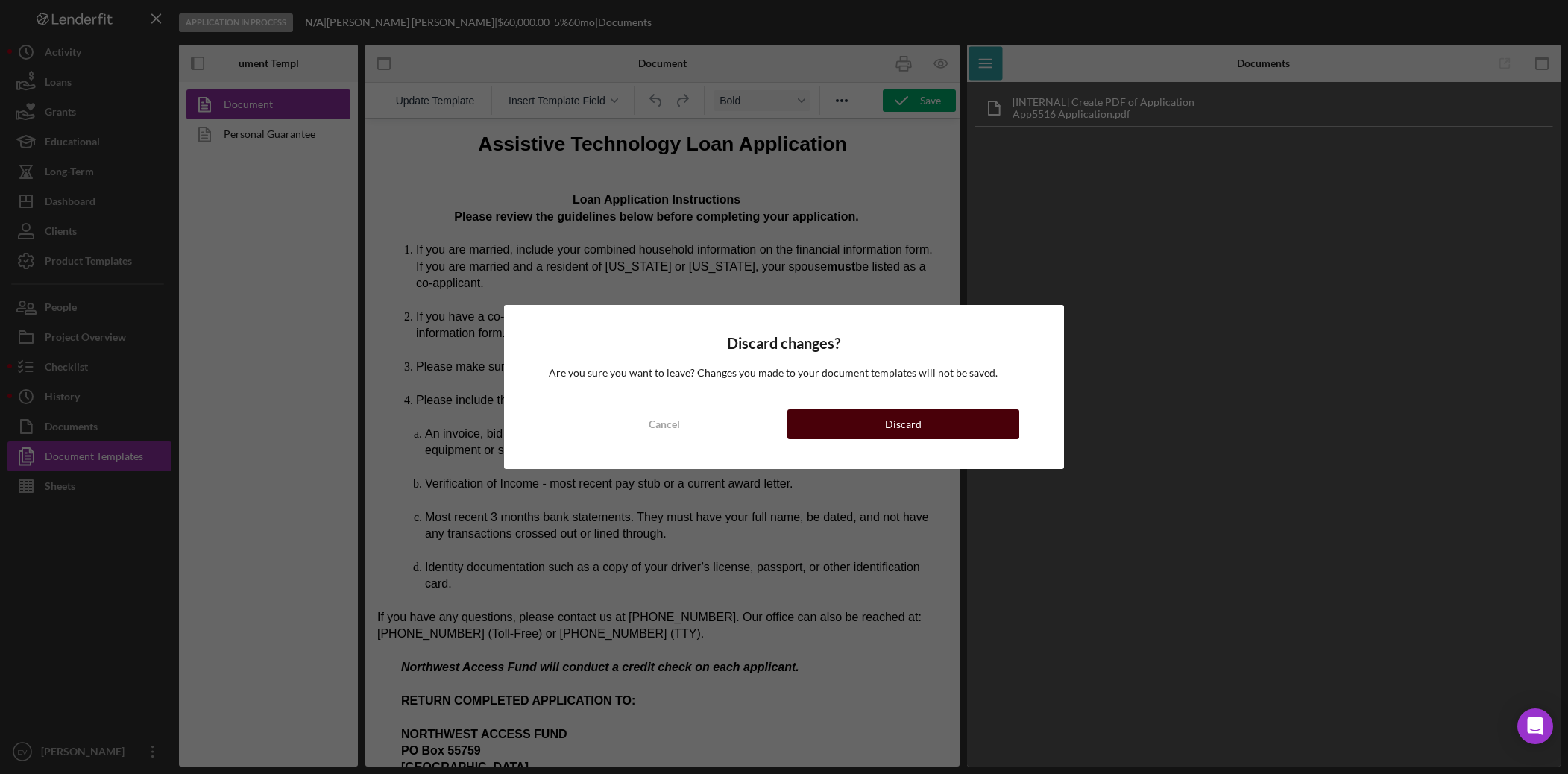
click at [867, 416] on button "Discard" at bounding box center [903, 425] width 231 height 30
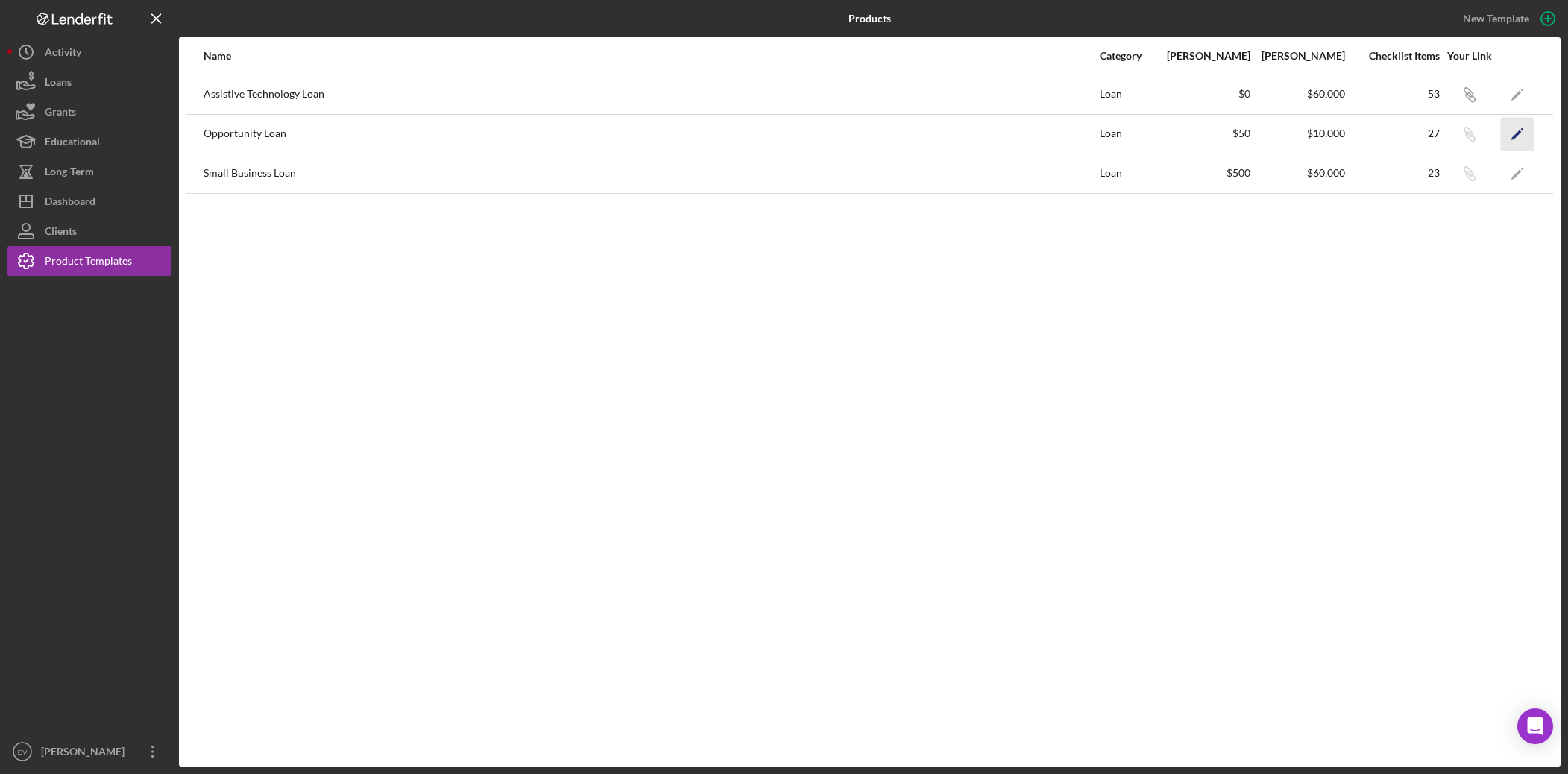
click at [1203, 137] on icon "Icon/Edit" at bounding box center [1518, 134] width 34 height 34
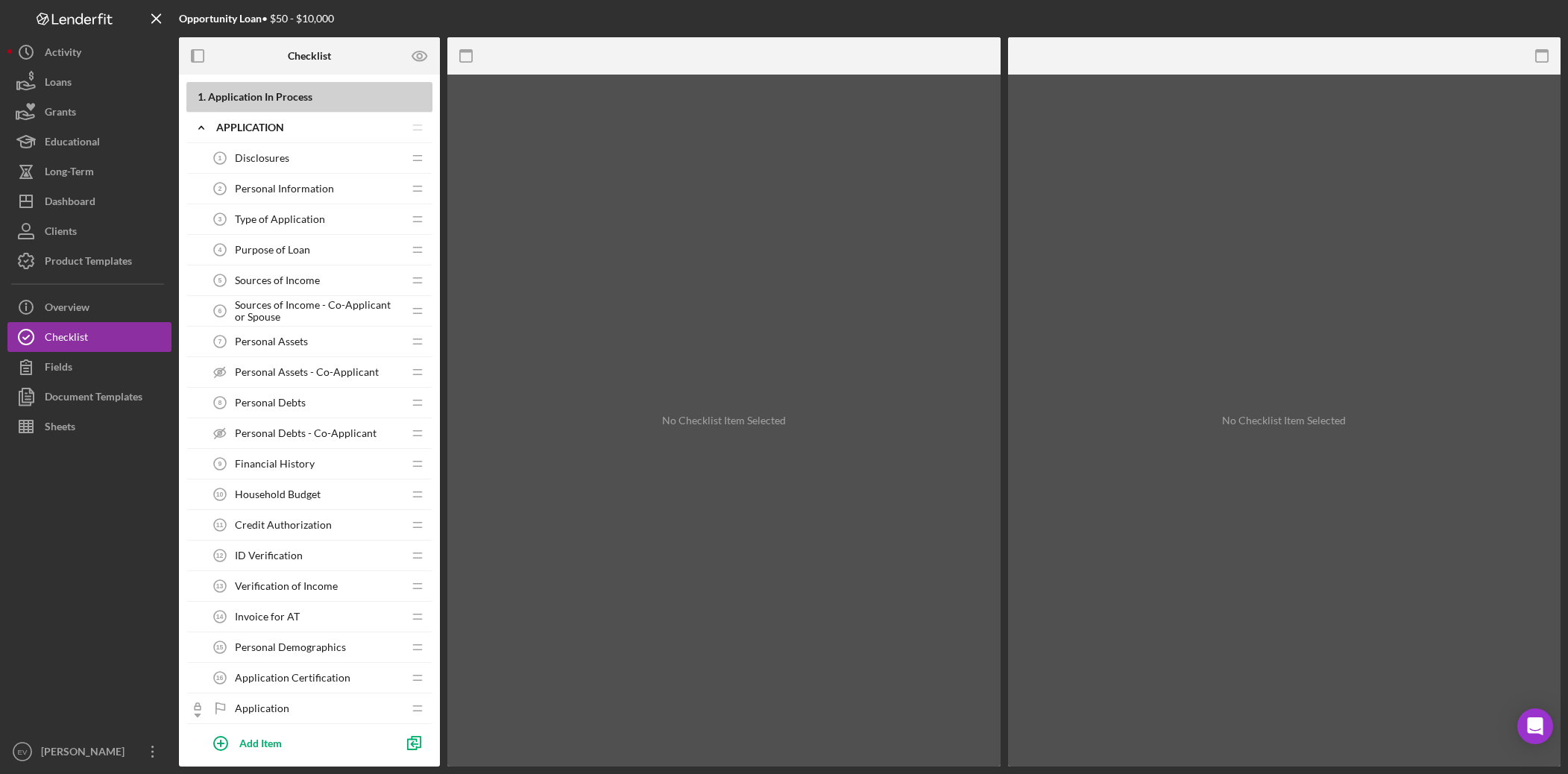
click at [294, 186] on span "Personal Information" at bounding box center [285, 189] width 99 height 12
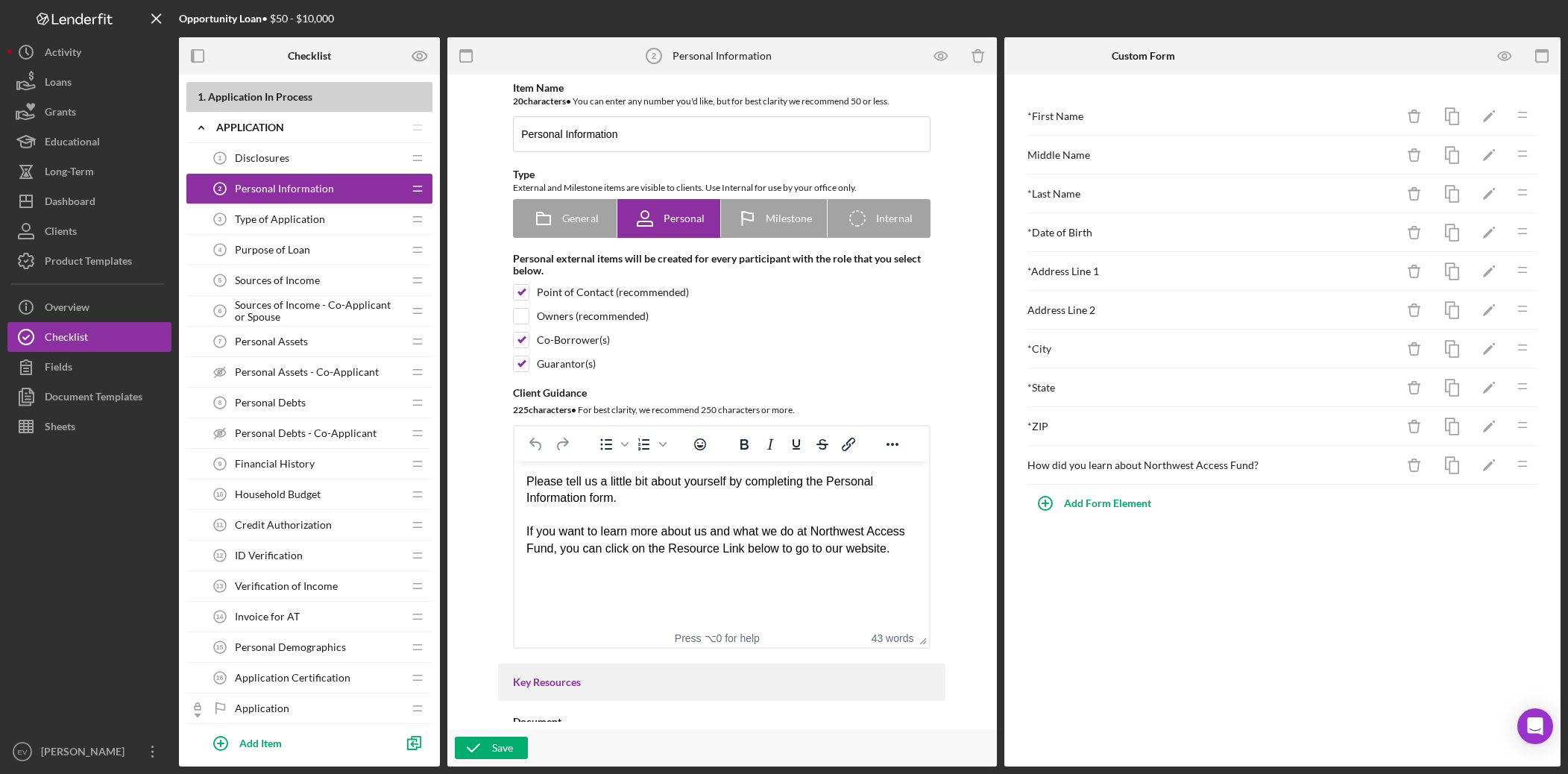
click at [258, 220] on span "Type of Application" at bounding box center [280, 219] width 90 height 12
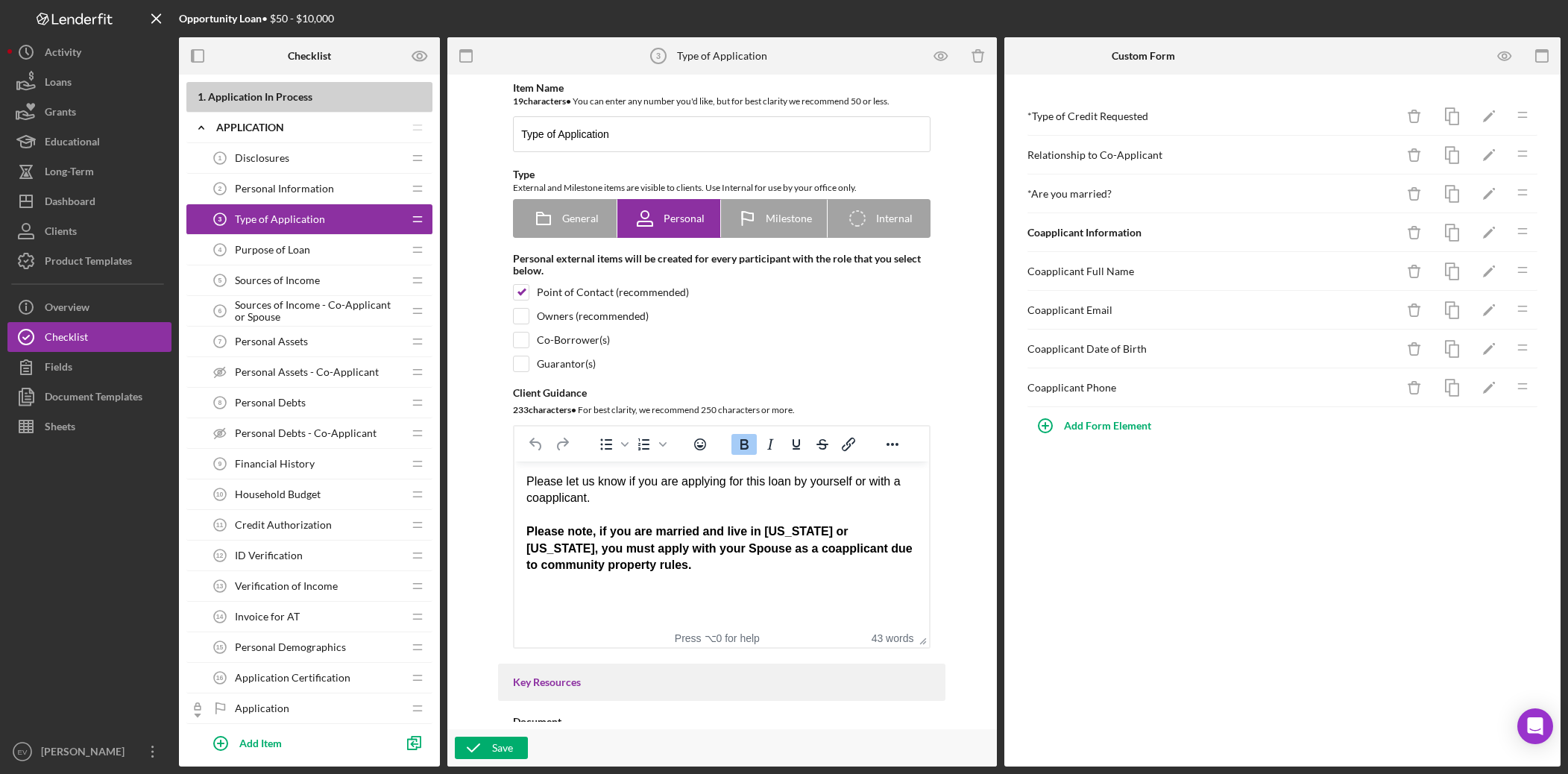
drag, startPoint x: 701, startPoint y: 587, endPoint x: 686, endPoint y: 526, distance: 62.8
click at [688, 529] on html "Please let us know if you are applying for this loan by yourself or with a coap…" at bounding box center [722, 523] width 415 height 124
drag, startPoint x: 640, startPoint y: 580, endPoint x: 539, endPoint y: 513, distance: 121.2
click at [539, 513] on html "Please let us know if you are applying for this loan by yourself or with a coap…" at bounding box center [722, 523] width 415 height 124
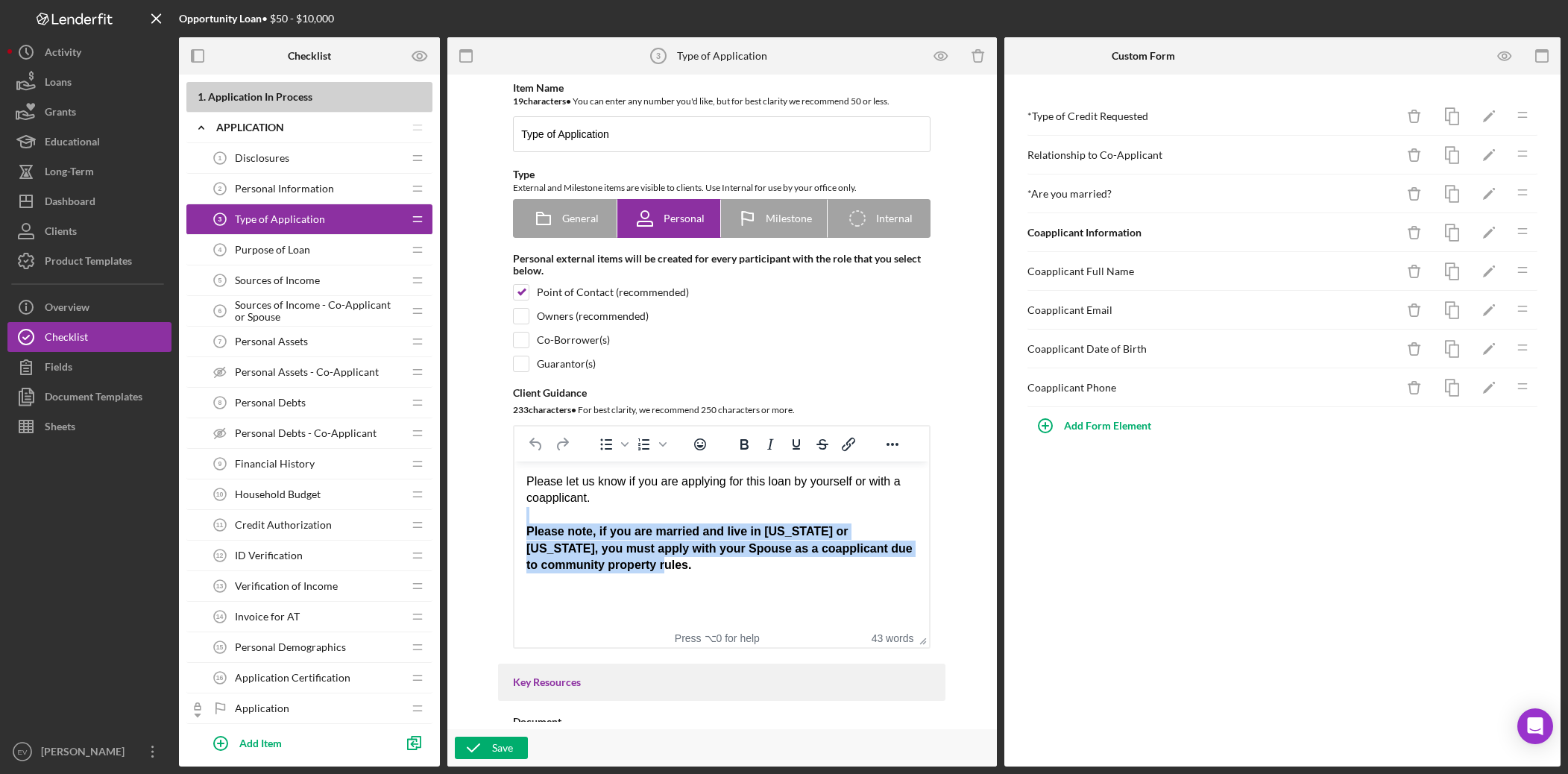
drag, startPoint x: 538, startPoint y: 515, endPoint x: 686, endPoint y: 575, distance: 159.7
click at [686, 542] on html "Please let us know if you are applying for this loan by yourself or with a coap…" at bounding box center [722, 523] width 415 height 124
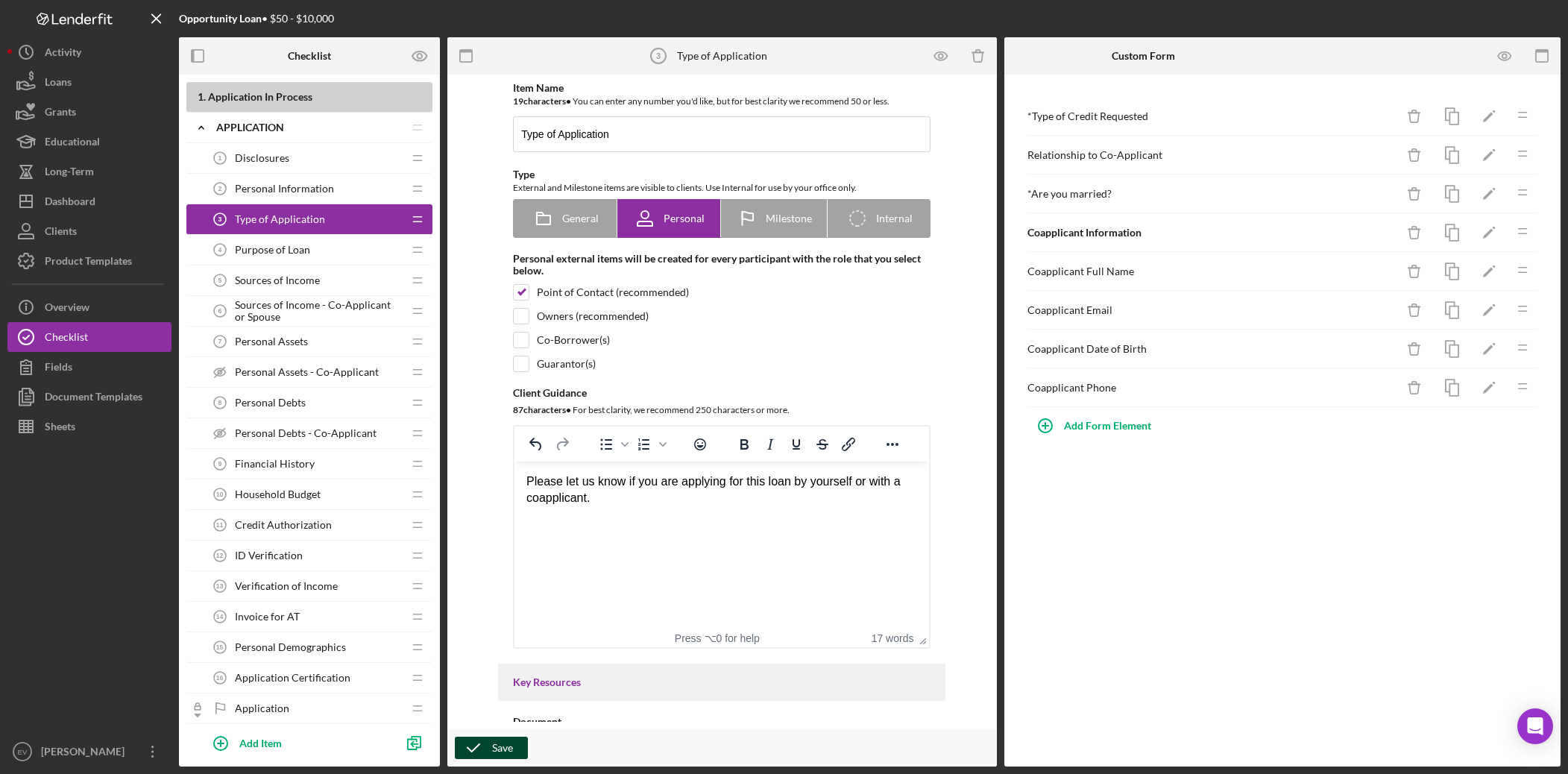
click at [506, 542] on div "Save" at bounding box center [502, 747] width 21 height 23
click at [1203, 195] on div "* Are you married?" at bounding box center [1213, 194] width 369 height 12
click at [1203, 53] on icon "button" at bounding box center [1543, 57] width 34 height 34
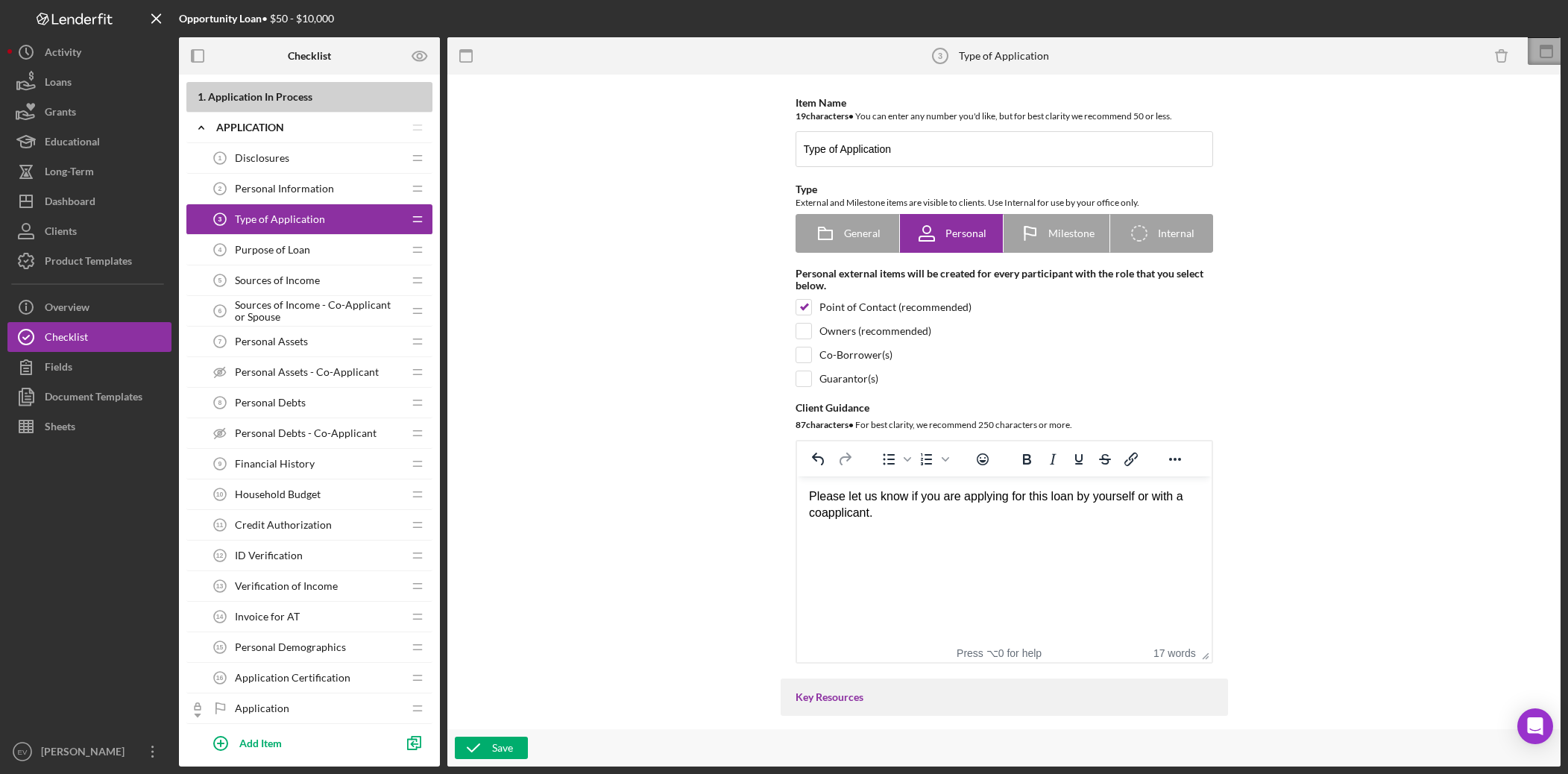
click at [1203, 45] on icon at bounding box center [1547, 47] width 14 height 5
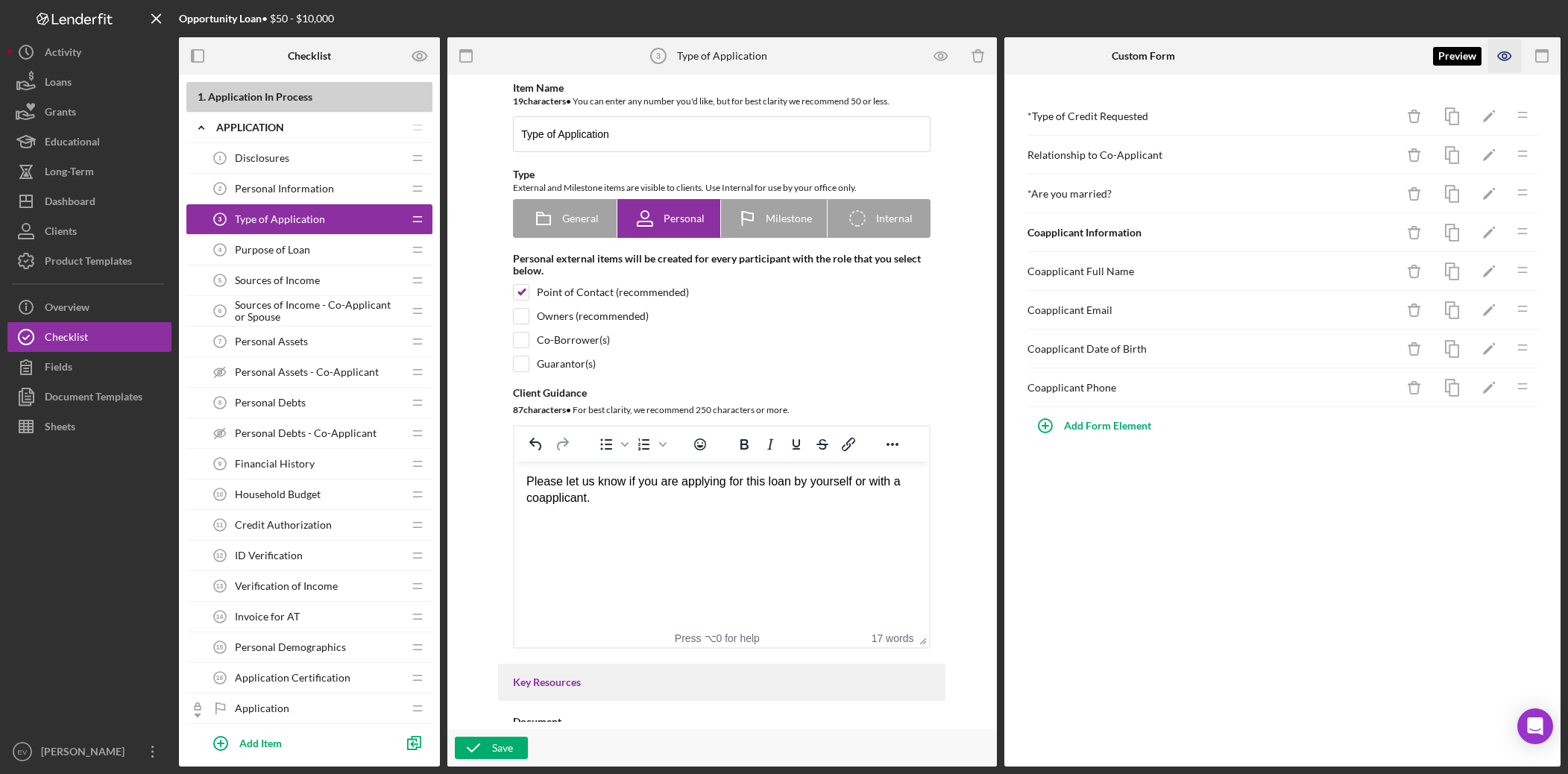
click at [1203, 58] on icon "button" at bounding box center [1505, 57] width 34 height 34
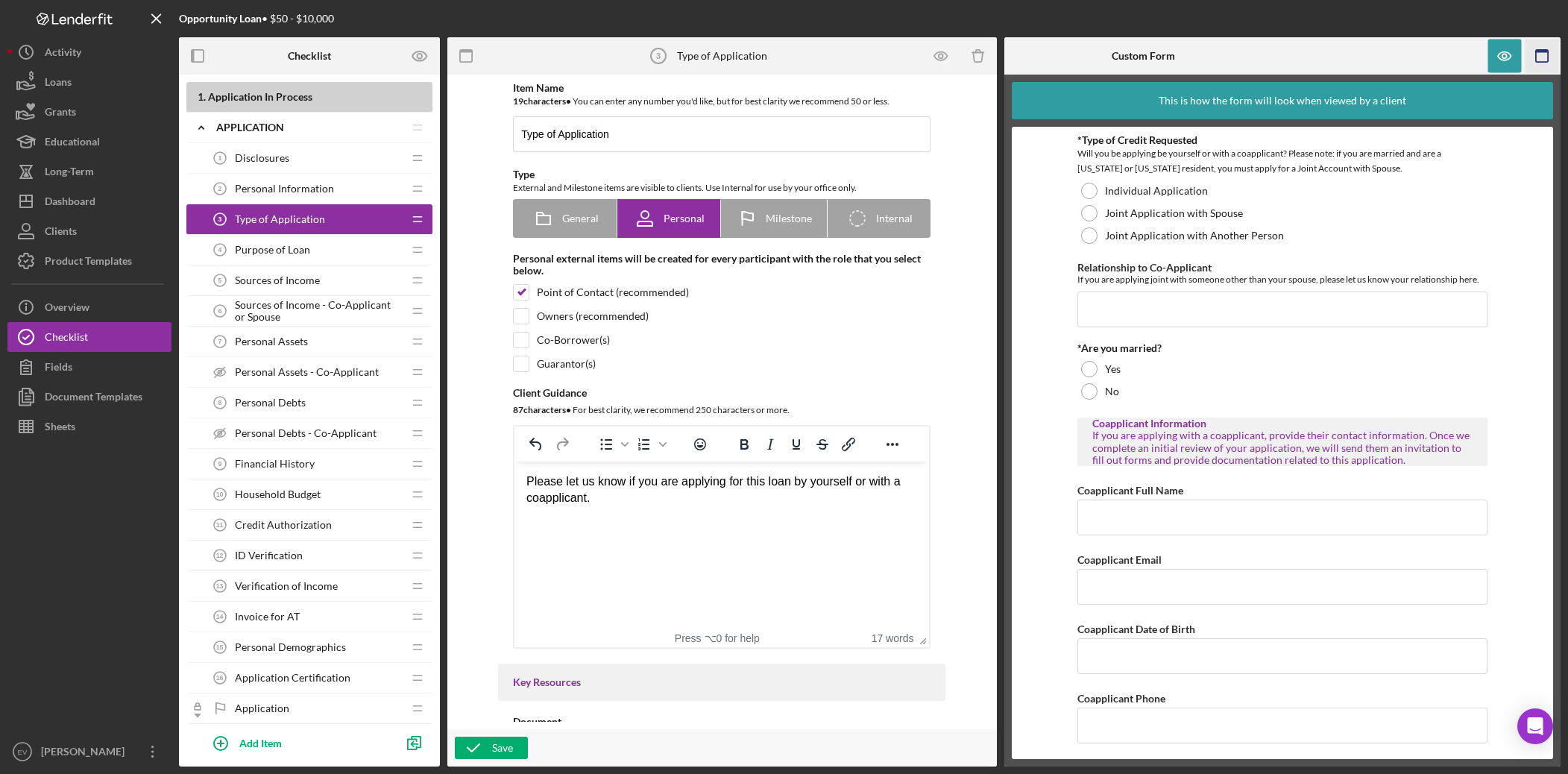
click at [1203, 53] on icon "button" at bounding box center [1543, 57] width 34 height 34
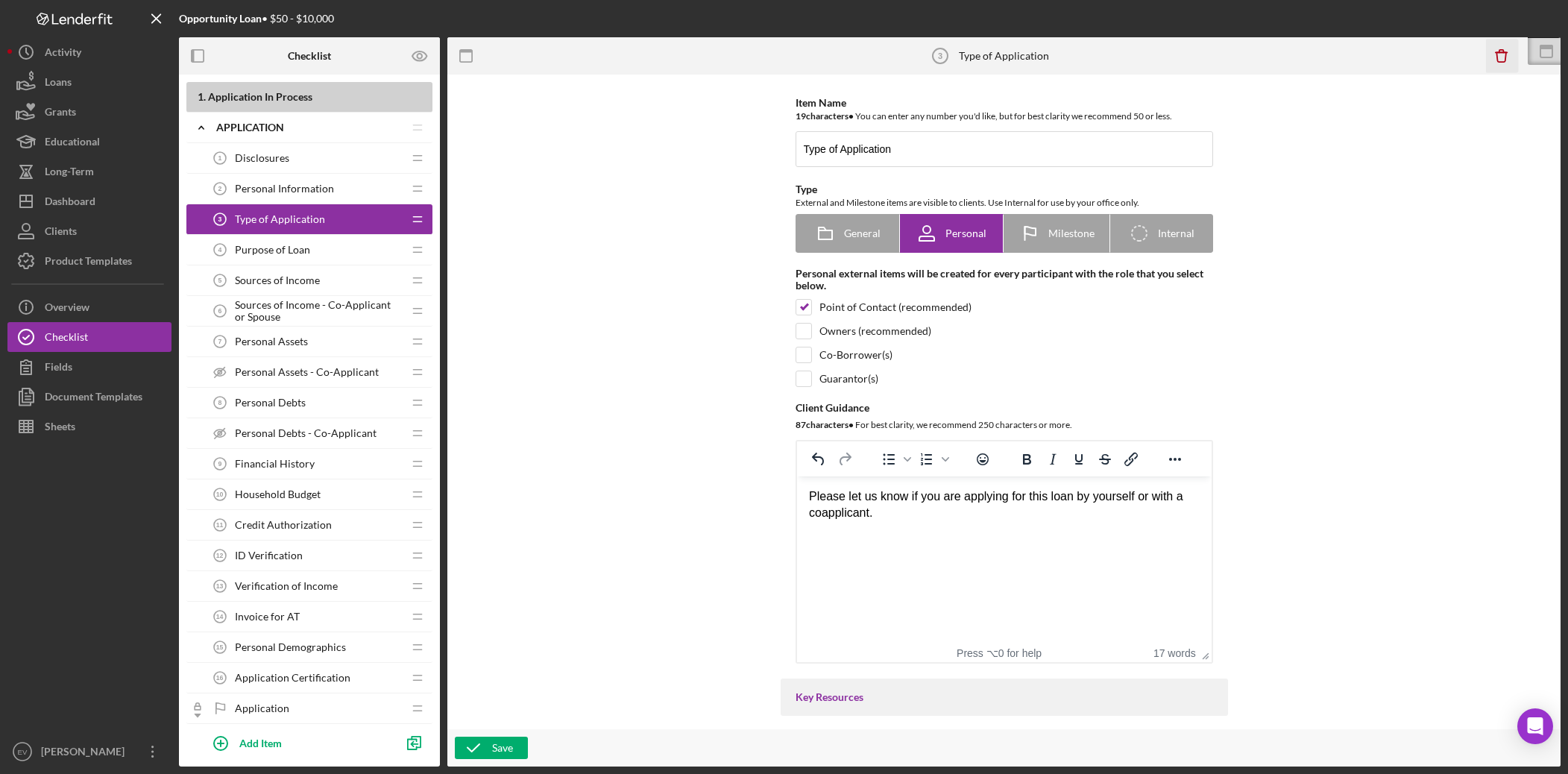
click at [1203, 57] on icon "Icon/Delete" at bounding box center [1502, 57] width 34 height 34
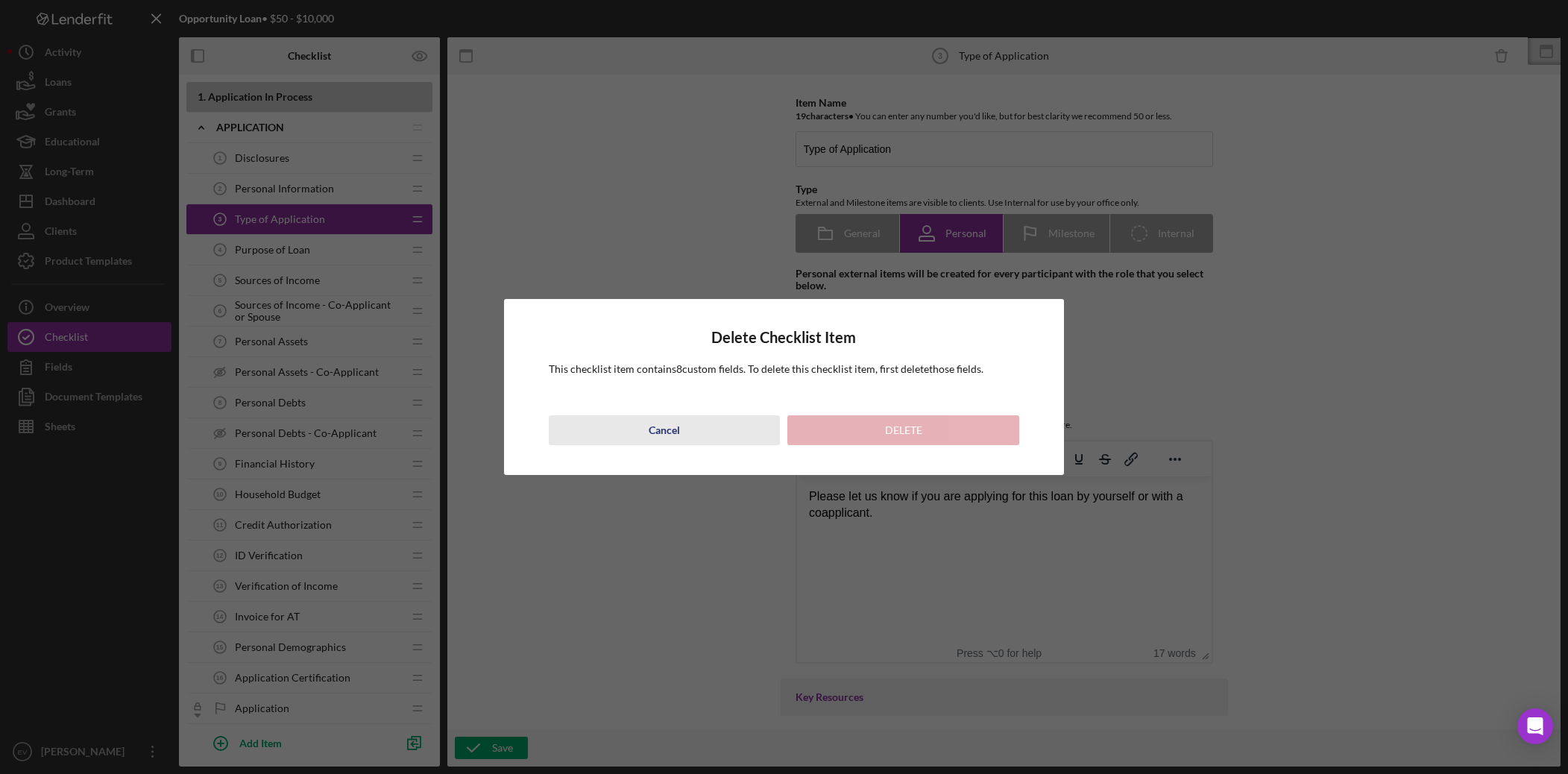
click at [677, 441] on div "Cancel" at bounding box center [665, 431] width 32 height 30
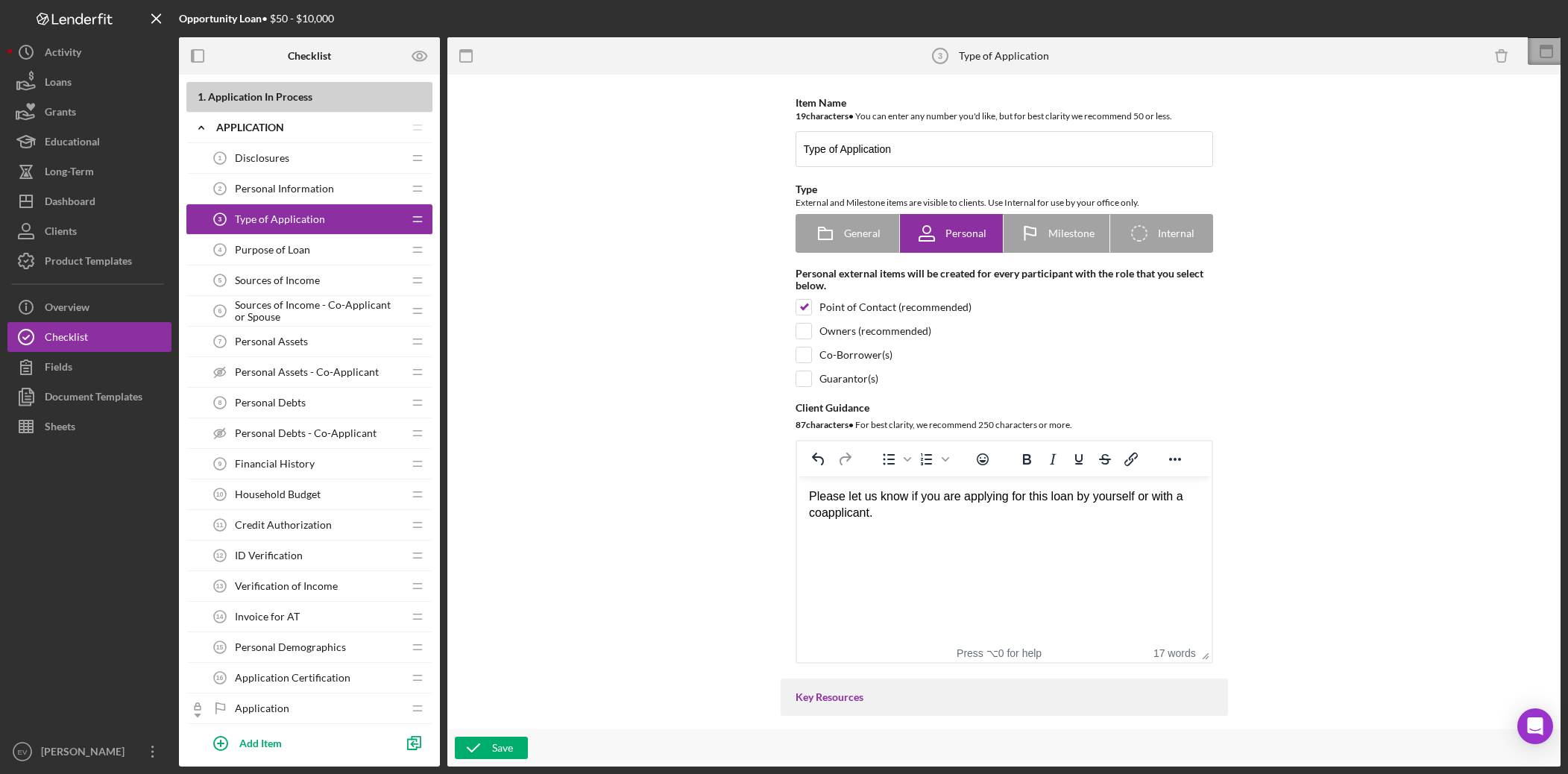
click at [1203, 54] on icon at bounding box center [1547, 52] width 38 height 38
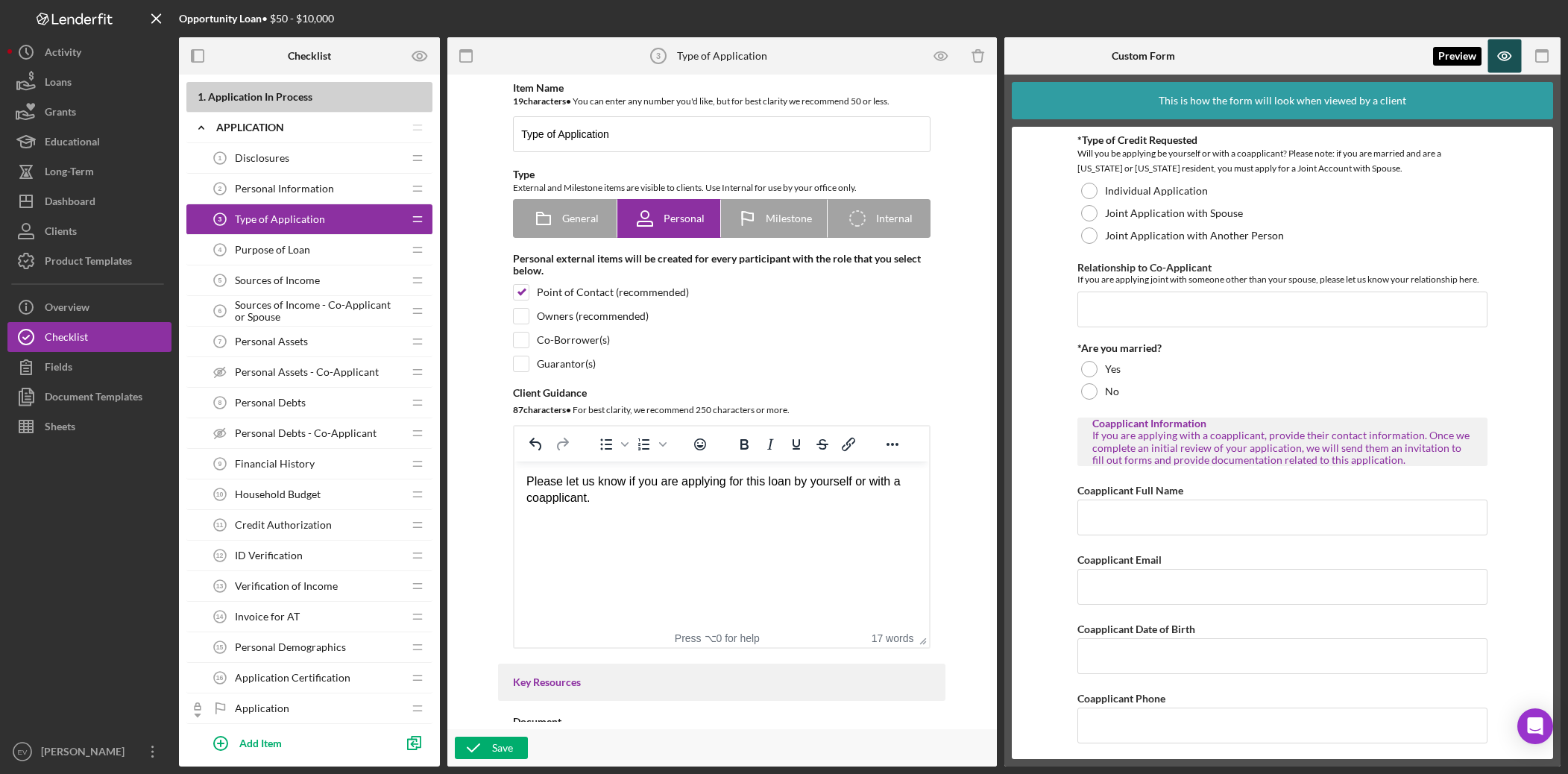
click at [1203, 61] on icon "button" at bounding box center [1505, 57] width 34 height 34
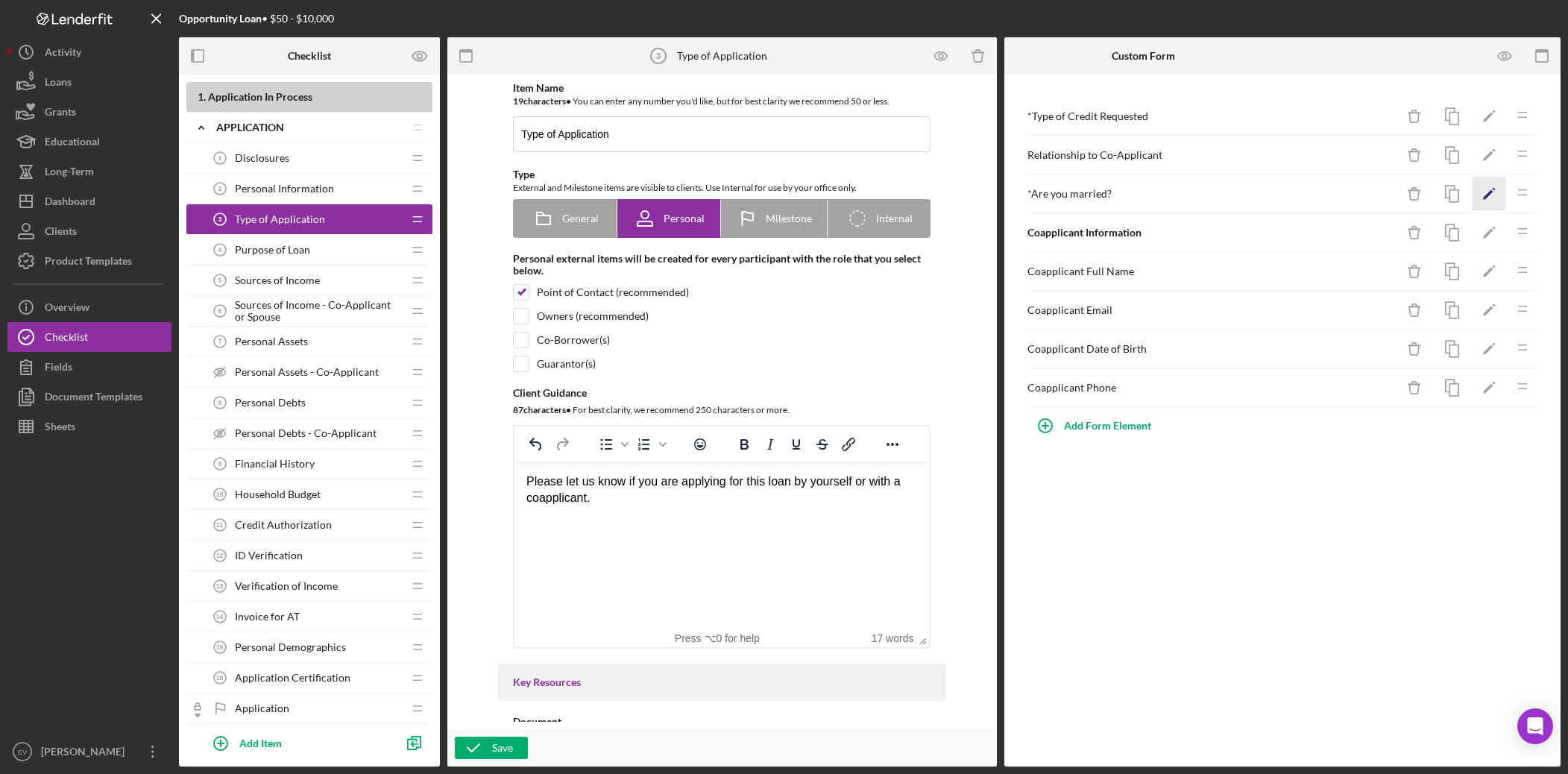
click at [1203, 195] on icon "Icon/Edit" at bounding box center [1490, 194] width 34 height 34
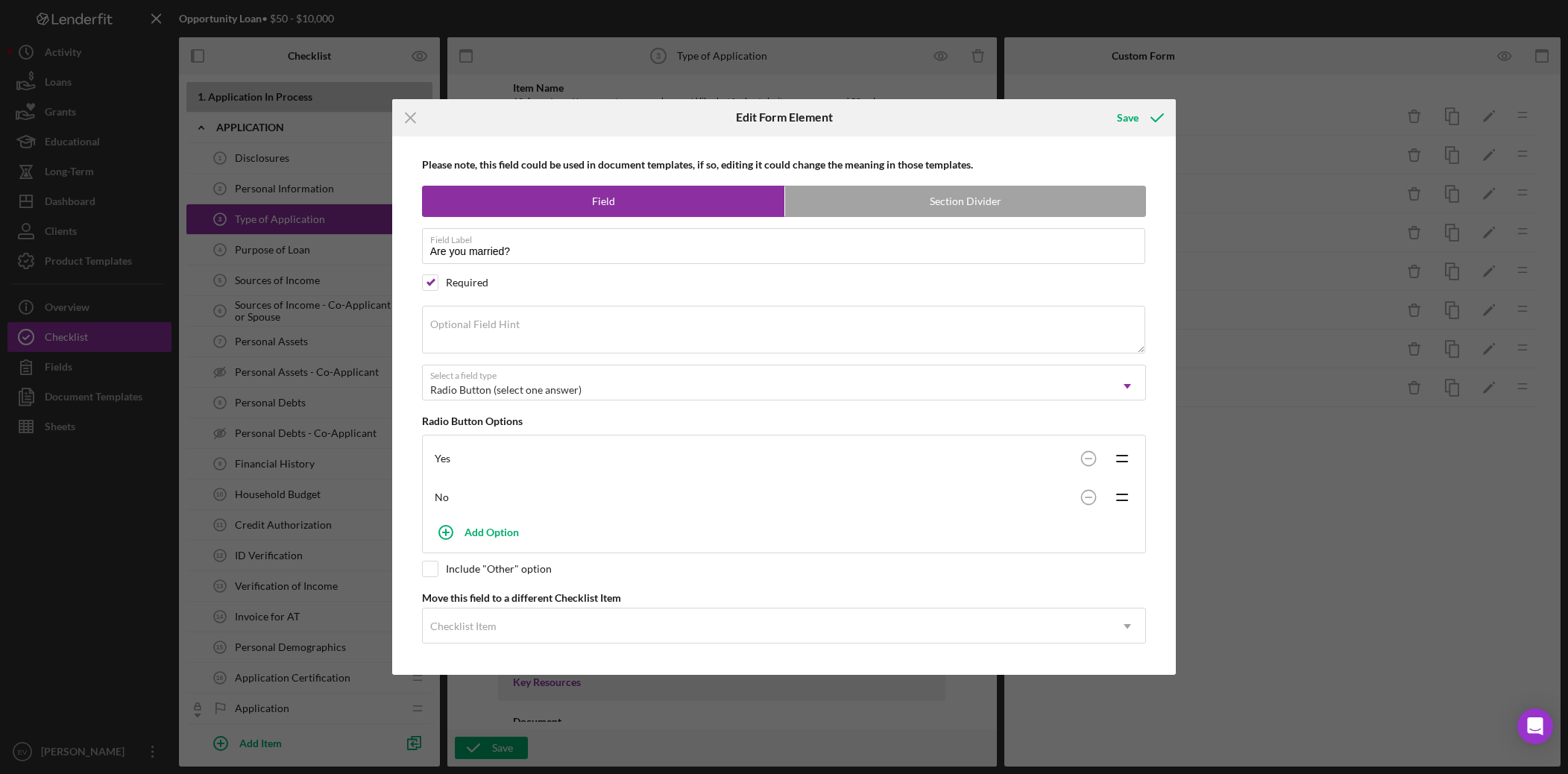
drag, startPoint x: 413, startPoint y: 114, endPoint x: 457, endPoint y: 113, distance: 44.0
click at [413, 114] on icon "Icon/Menu Close" at bounding box center [411, 118] width 38 height 38
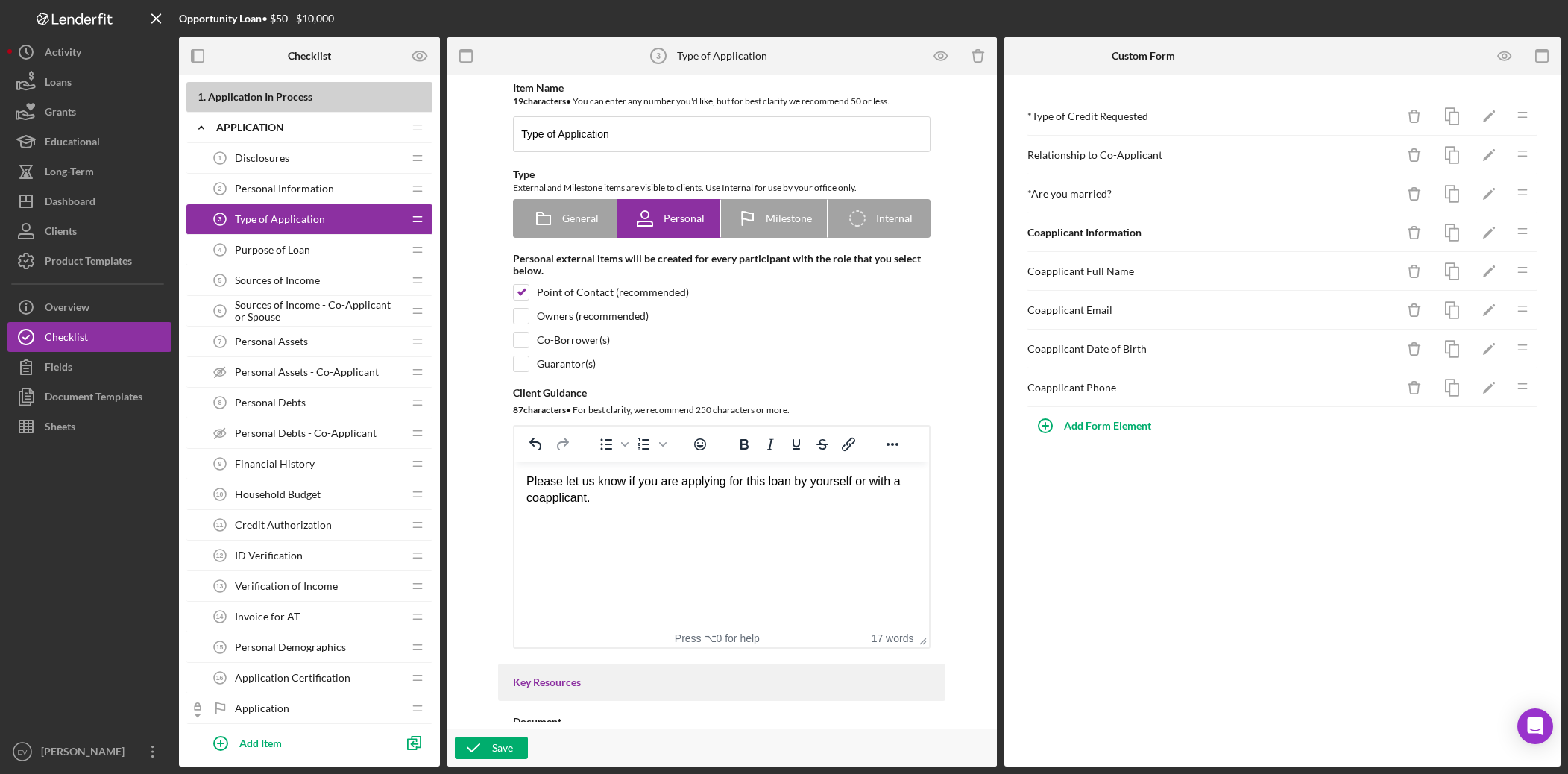
click at [1203, 191] on div "* Are you married?" at bounding box center [1213, 194] width 369 height 12
click at [1203, 194] on icon "Icon/Edit" at bounding box center [1490, 194] width 34 height 34
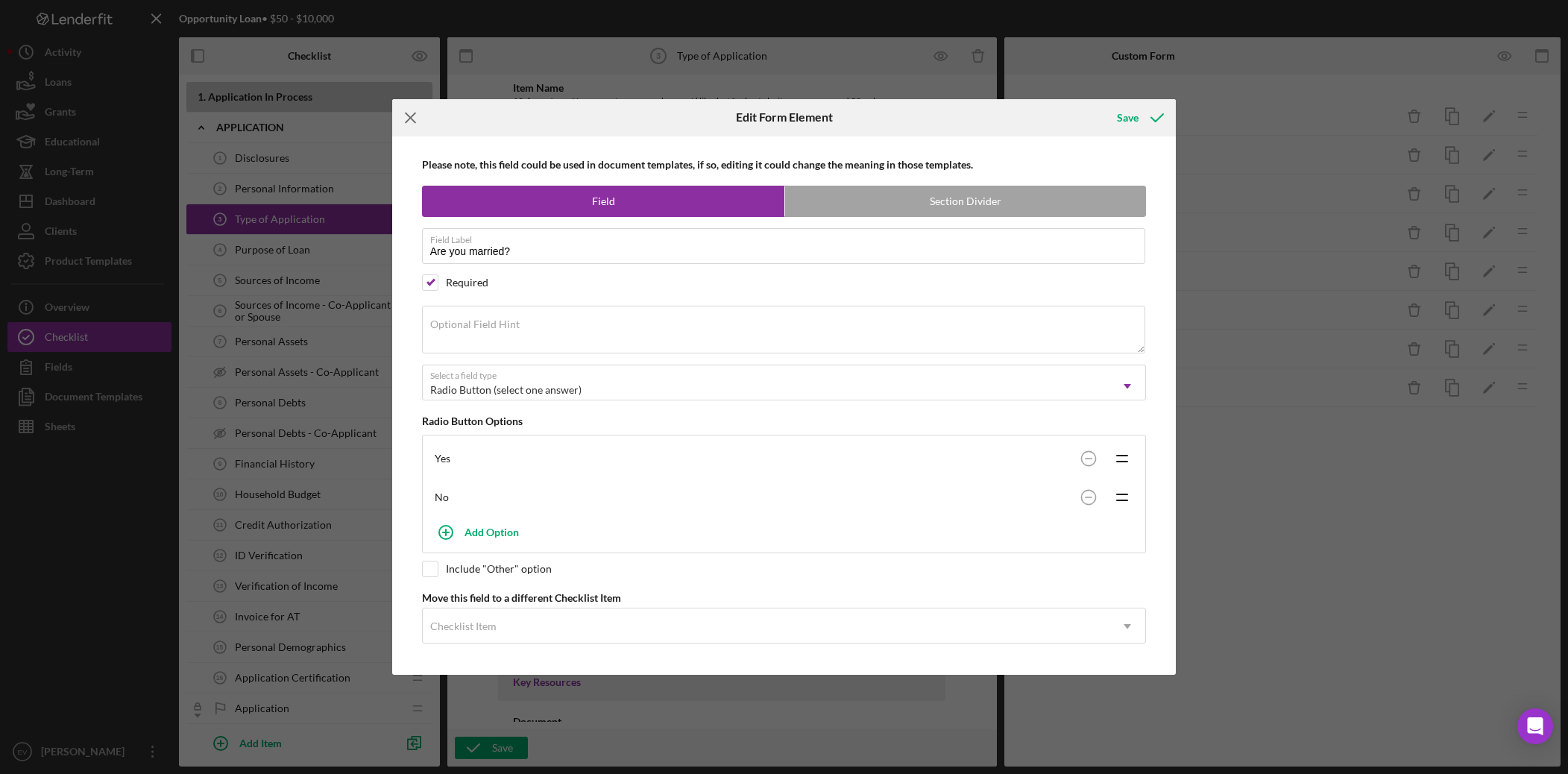
click at [413, 112] on icon "Icon/Menu Close" at bounding box center [411, 118] width 38 height 38
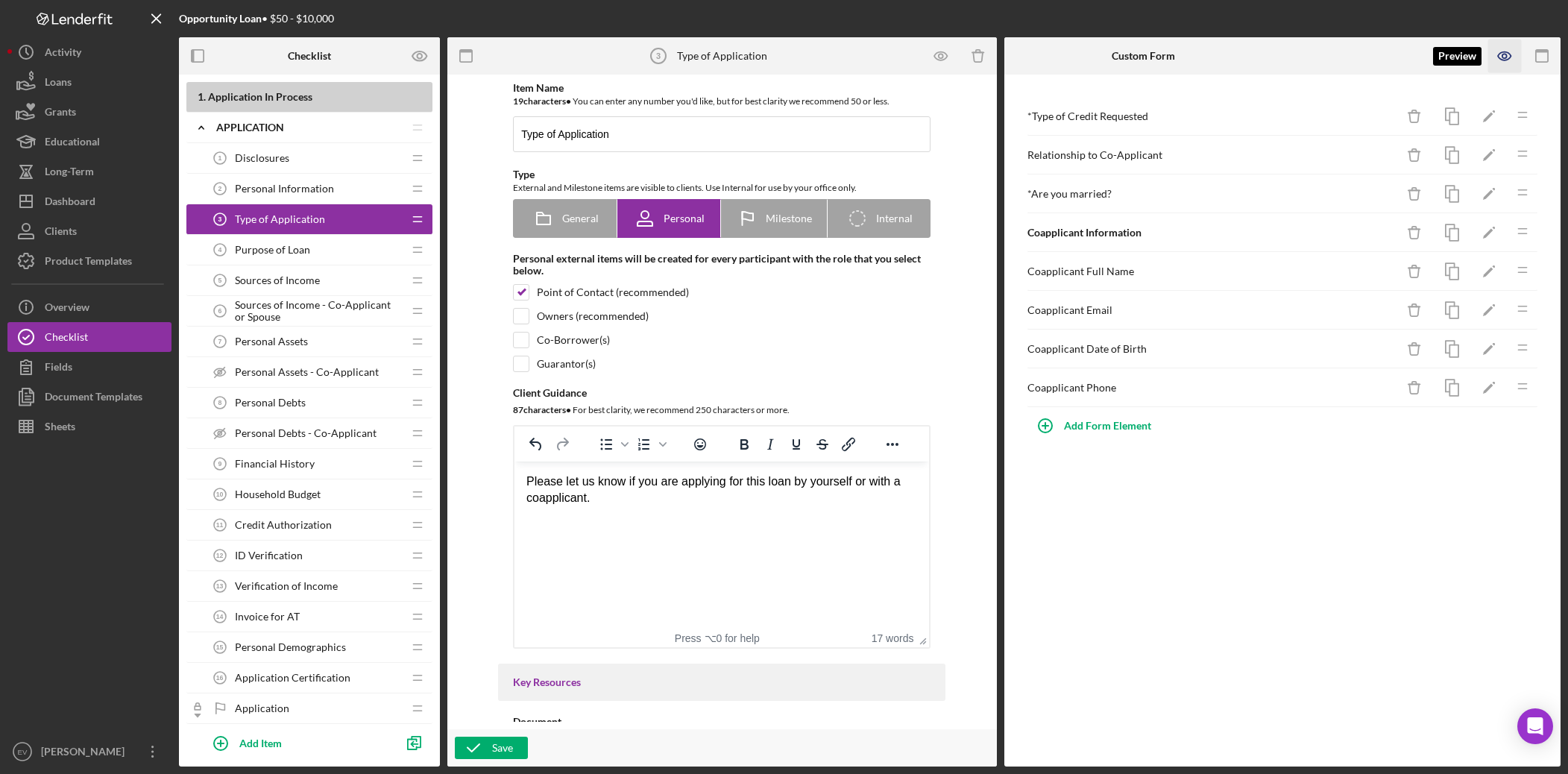
click at [1203, 51] on icon "button" at bounding box center [1505, 57] width 34 height 34
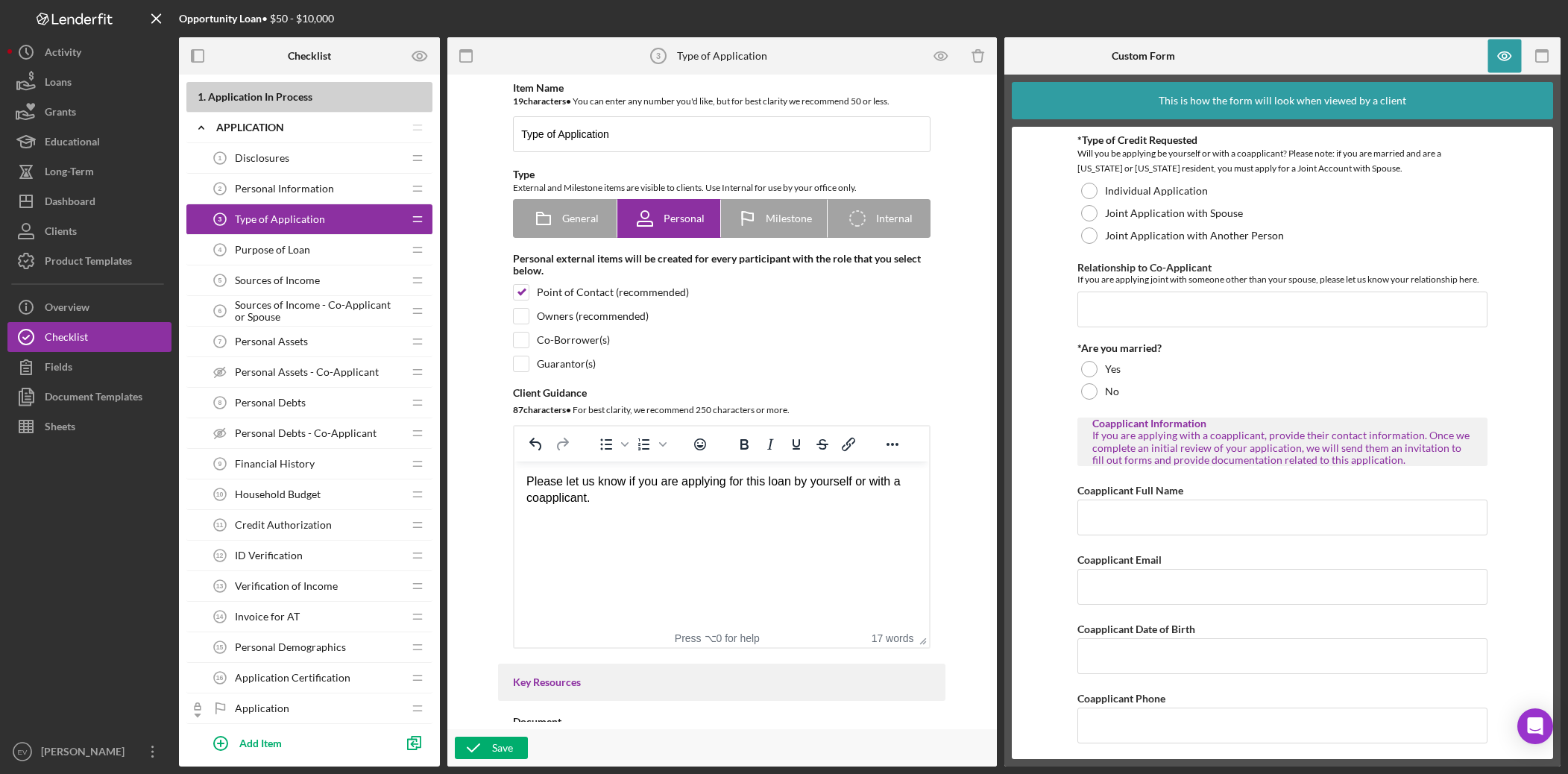
click at [1203, 449] on div "If you are applying with a coapplicant, provide their contact information. Once…" at bounding box center [1282, 448] width 380 height 36
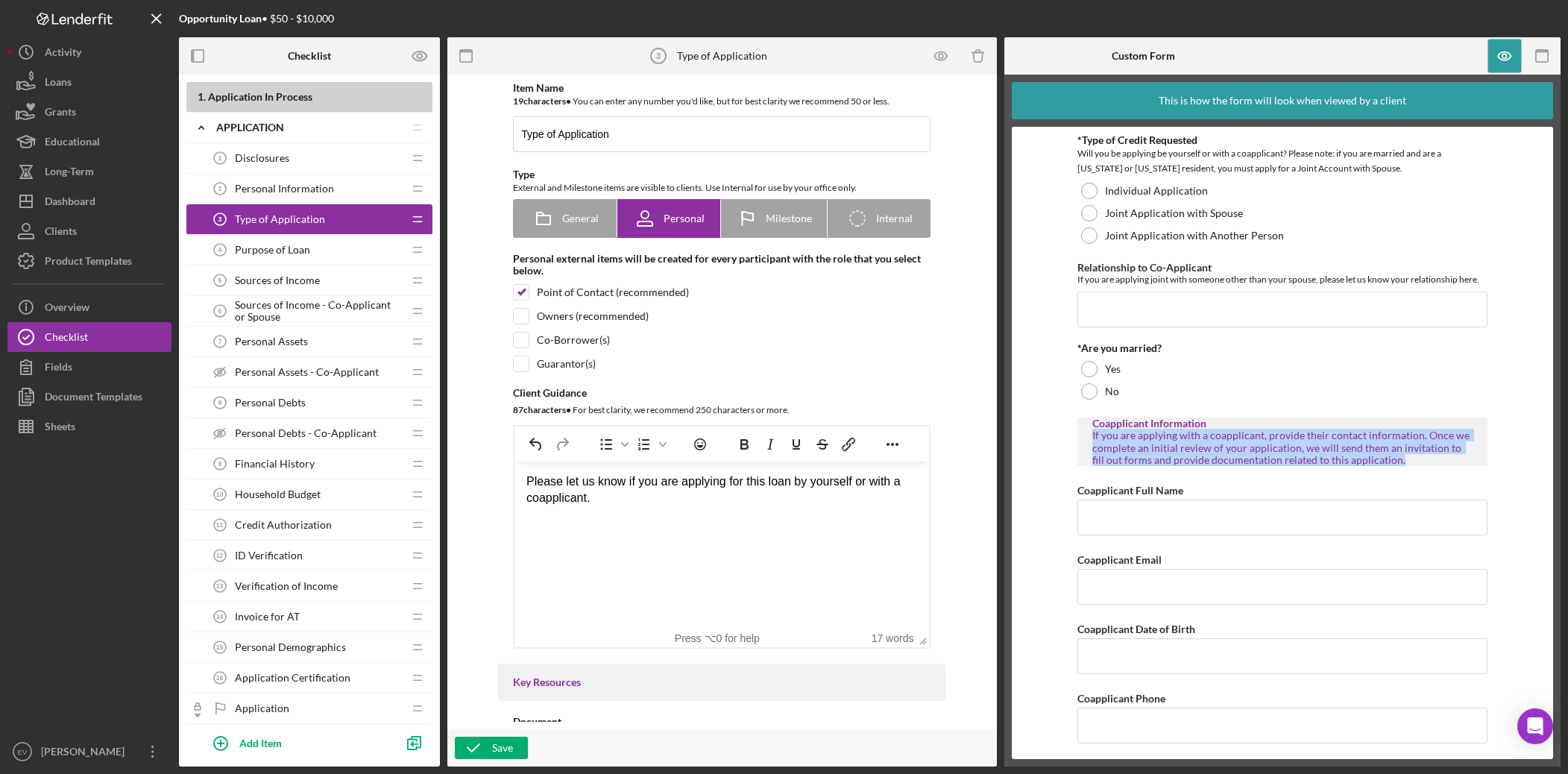
drag, startPoint x: 1310, startPoint y: 449, endPoint x: 1218, endPoint y: 451, distance: 92.0
click at [1203, 451] on div "If you are applying with a coapplicant, provide their contact information. Once…" at bounding box center [1282, 448] width 380 height 36
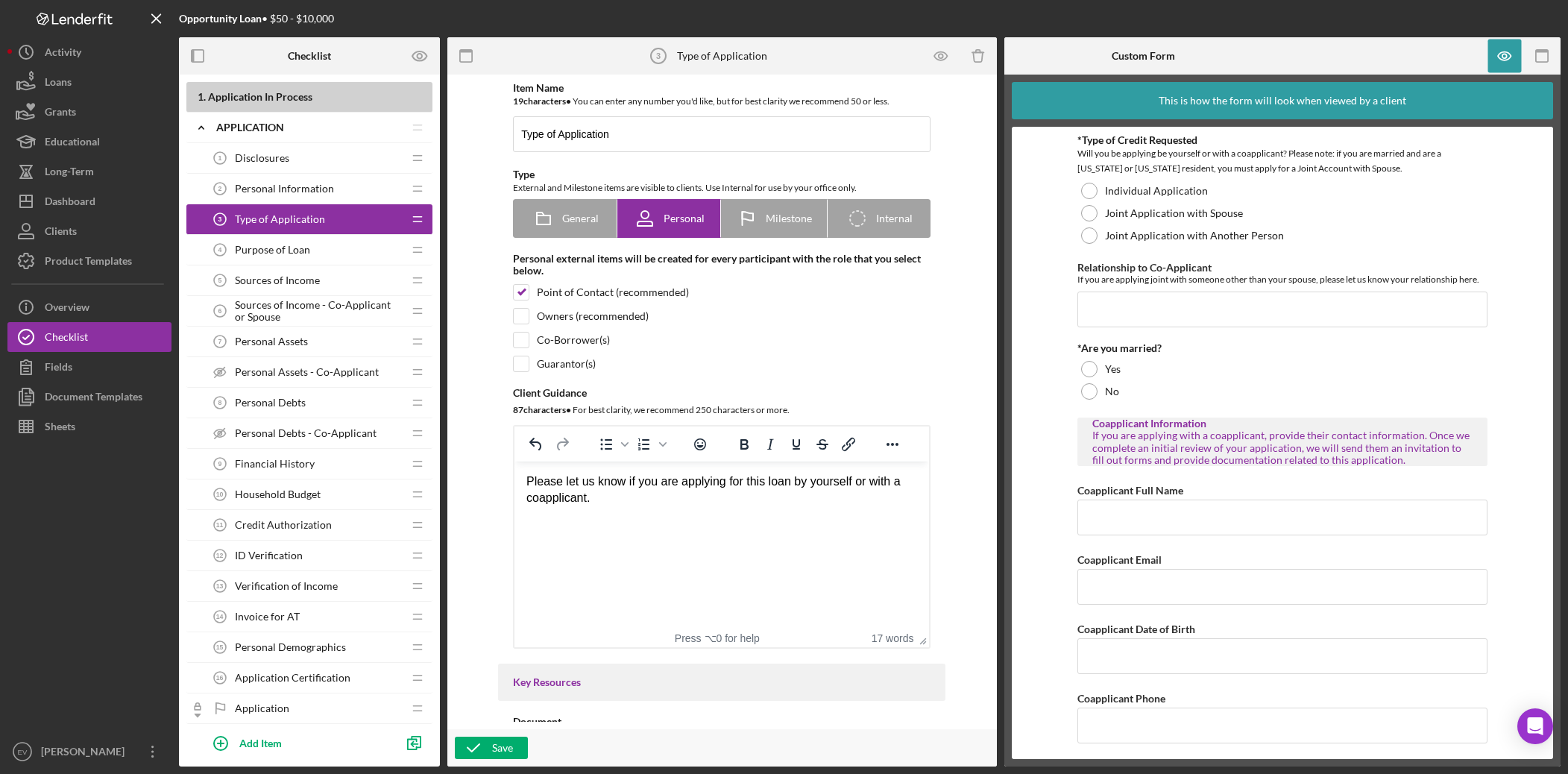
click at [338, 251] on div "Purpose of Loan 4 Purpose of Loan" at bounding box center [304, 250] width 197 height 30
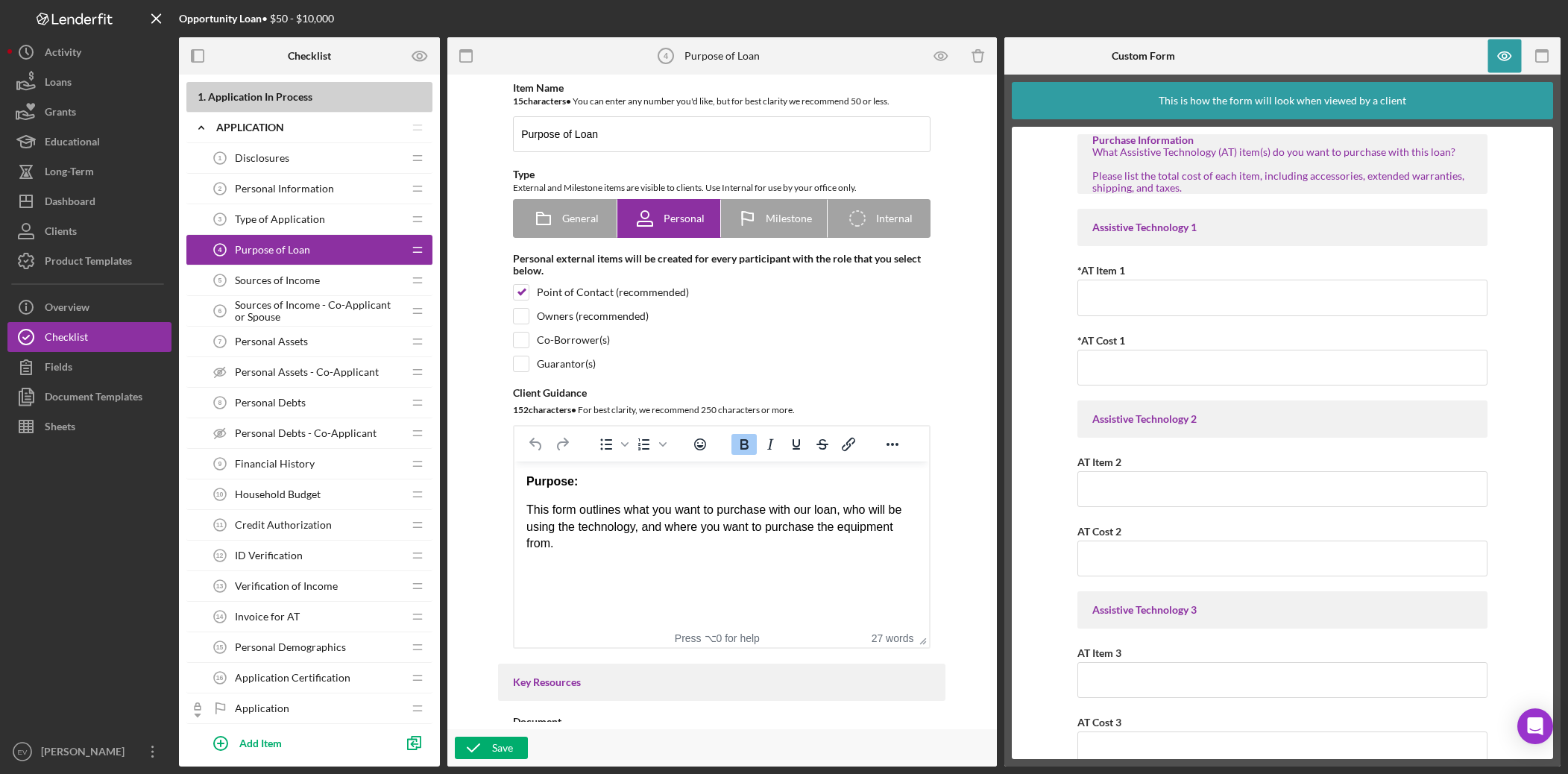
click at [1203, 156] on div "What Assistive Technology (AT) item(s) do you want to purchase with this loan? …" at bounding box center [1282, 170] width 380 height 48
click at [1203, 58] on icon "button" at bounding box center [1543, 57] width 34 height 34
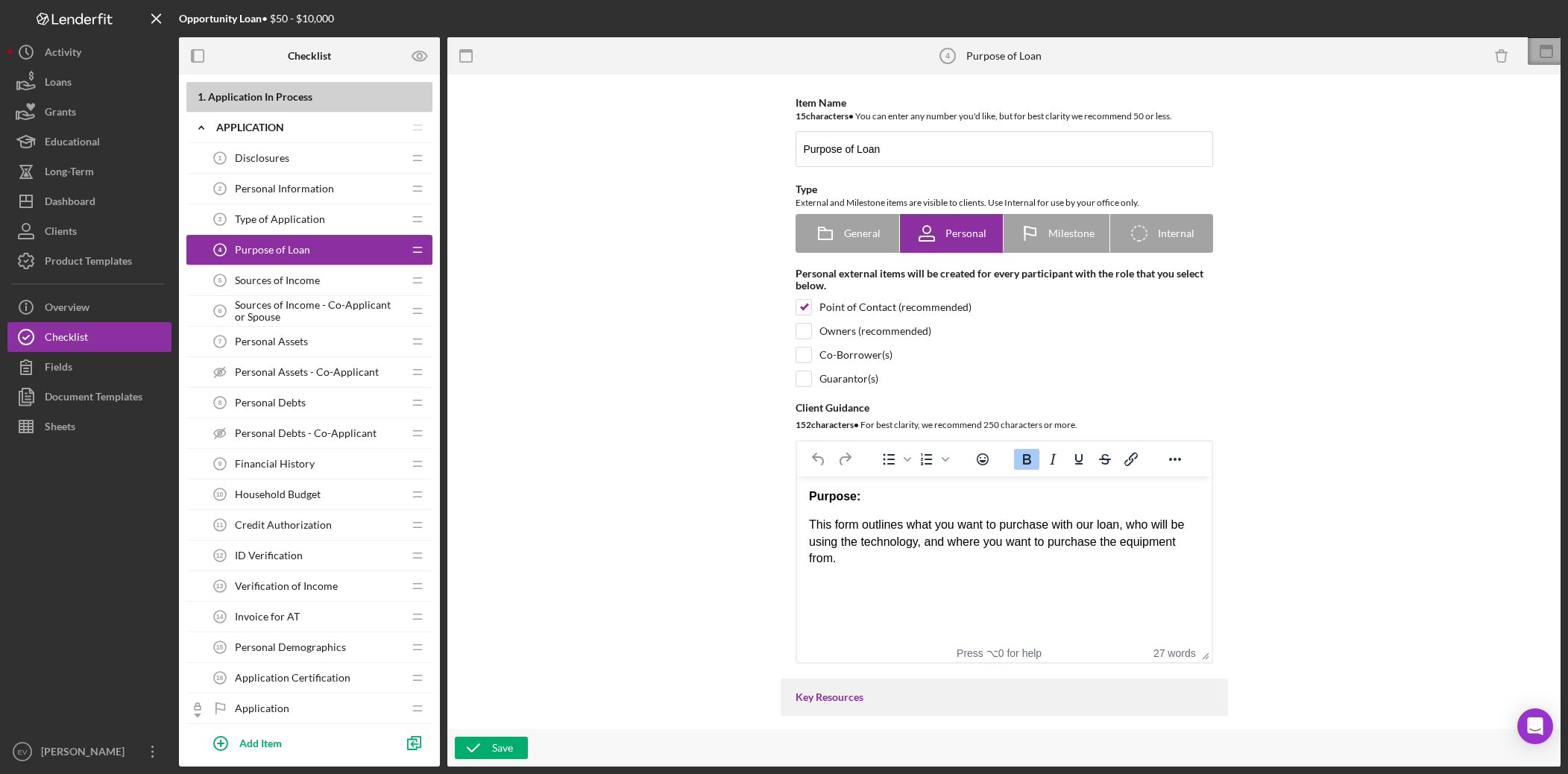
click at [1203, 55] on icon at bounding box center [1547, 52] width 38 height 38
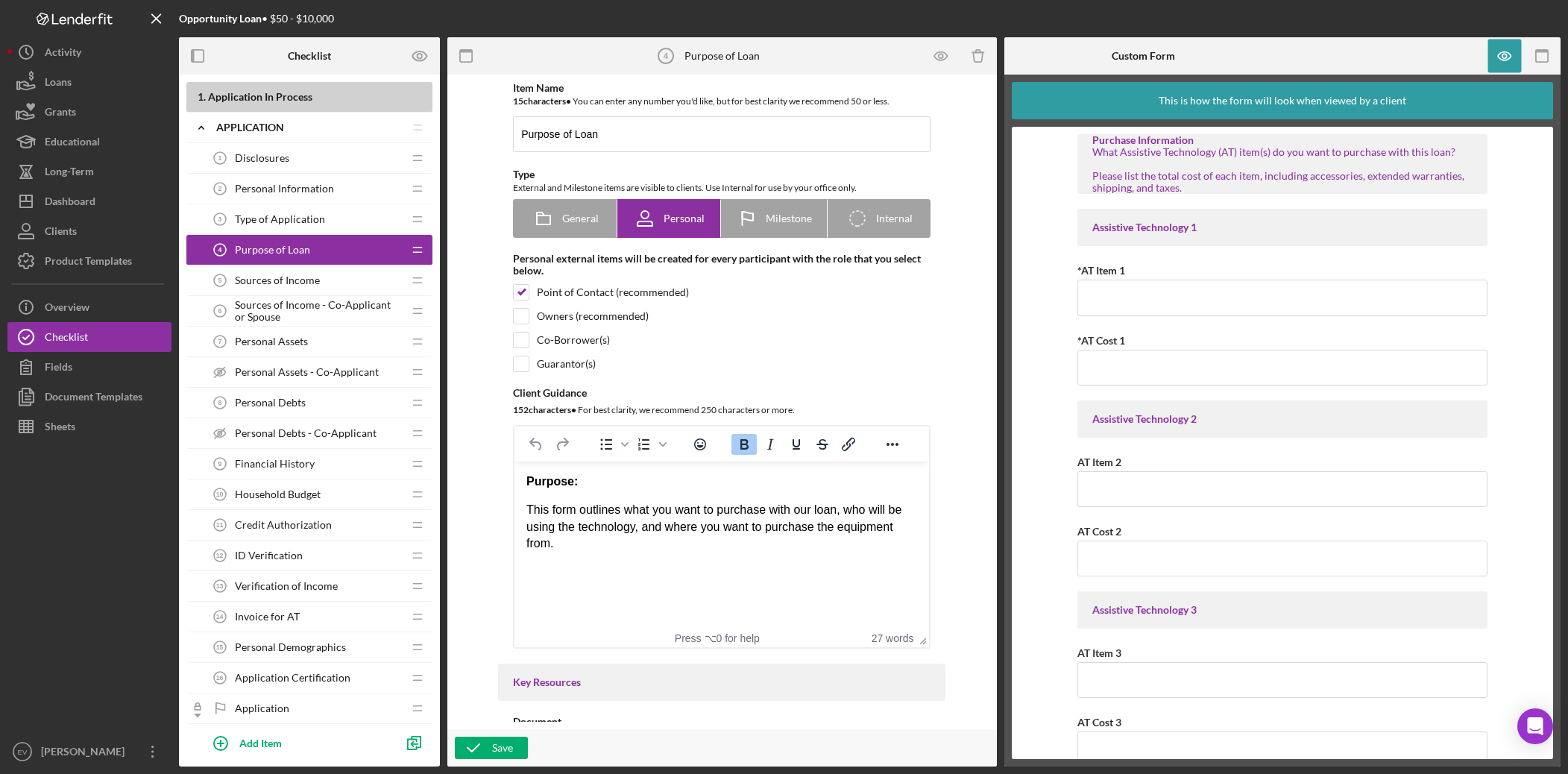
click at [1203, 151] on div "What Assistive Technology (AT) item(s) do you want to purchase with this loan? …" at bounding box center [1282, 170] width 380 height 48
drag, startPoint x: 1503, startPoint y: 54, endPoint x: 1502, endPoint y: 62, distance: 8.1
click at [1203, 54] on icon "button" at bounding box center [1504, 56] width 5 height 5
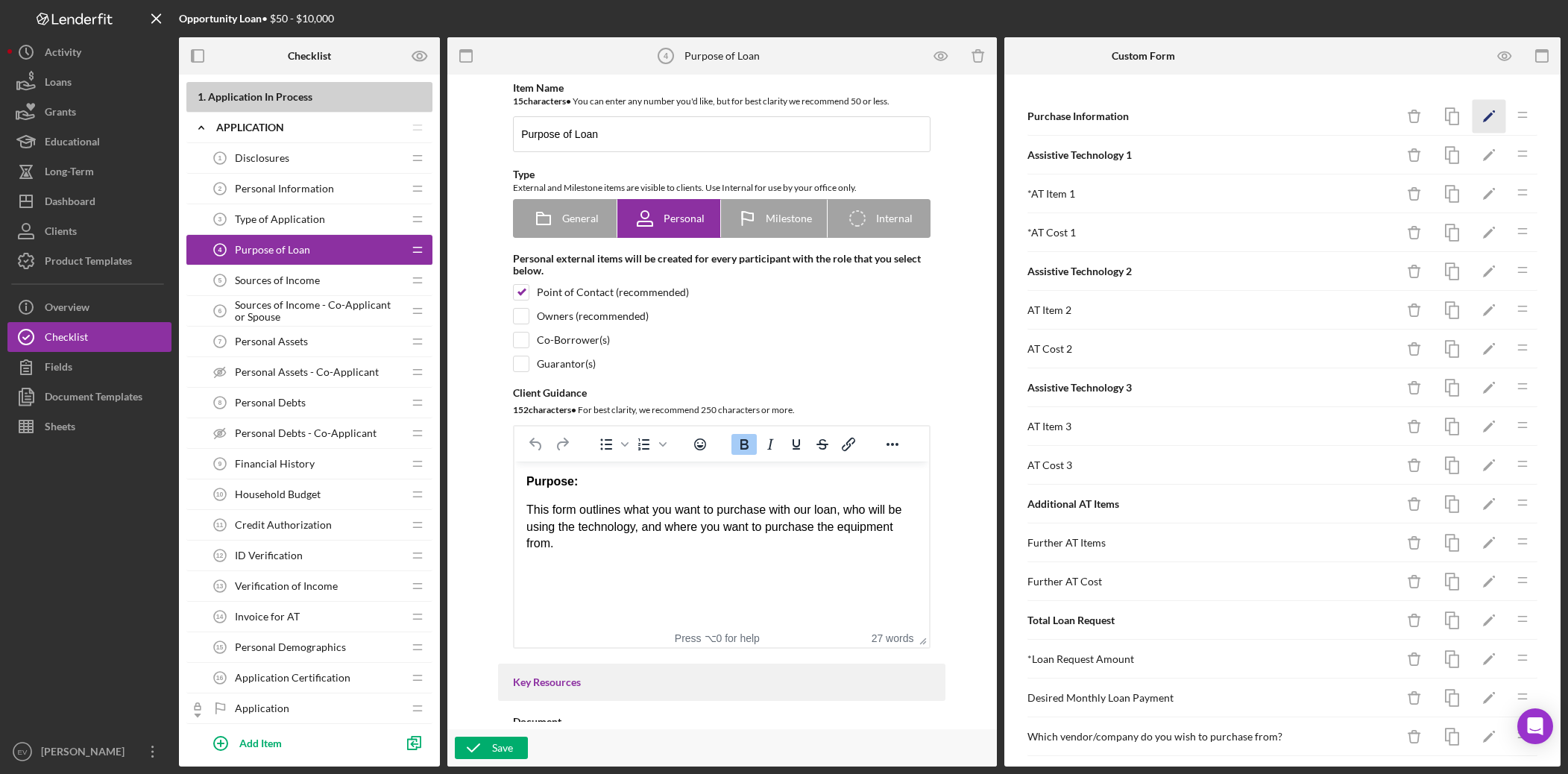
click at [1203, 119] on icon "Icon/Edit" at bounding box center [1490, 117] width 34 height 34
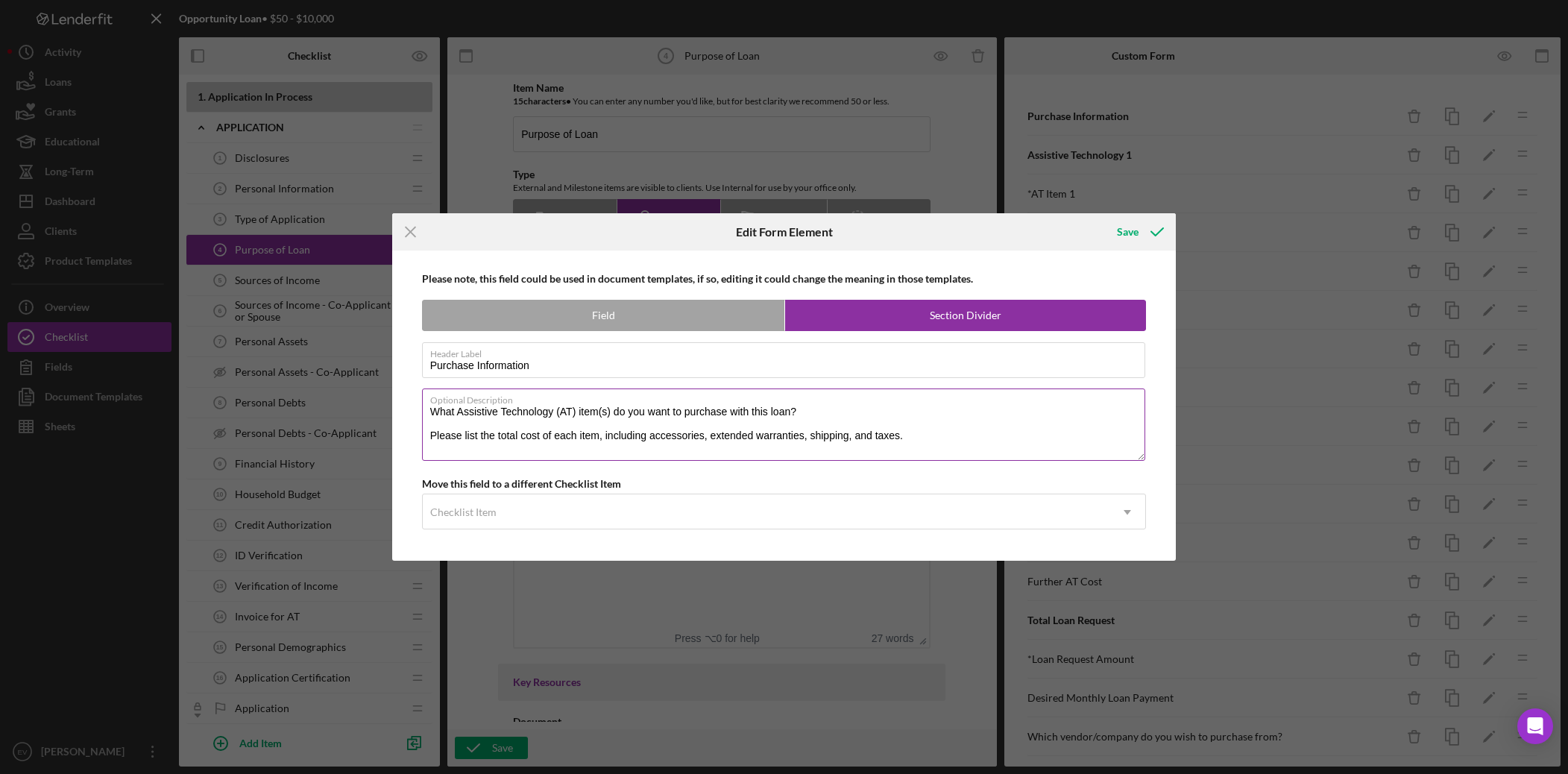
click at [542, 416] on textarea "What Assistive Technology (AT) item(s) do you want to purchase with this loan? …" at bounding box center [784, 425] width 724 height 71
click at [541, 417] on textarea "What Assistive Technology (AT) item(s) do you want to purchase with this loan? …" at bounding box center [784, 425] width 724 height 71
click at [460, 410] on textarea "What Assistive Technology (AT) item(s) do you want to purchase with this loan? …" at bounding box center [784, 425] width 724 height 71
drag, startPoint x: 460, startPoint y: 410, endPoint x: 659, endPoint y: 414, distance: 199.0
click at [659, 414] on textarea "What Assistive Technology (AT) item(s) do you want to purchase with this loan? …" at bounding box center [784, 425] width 724 height 71
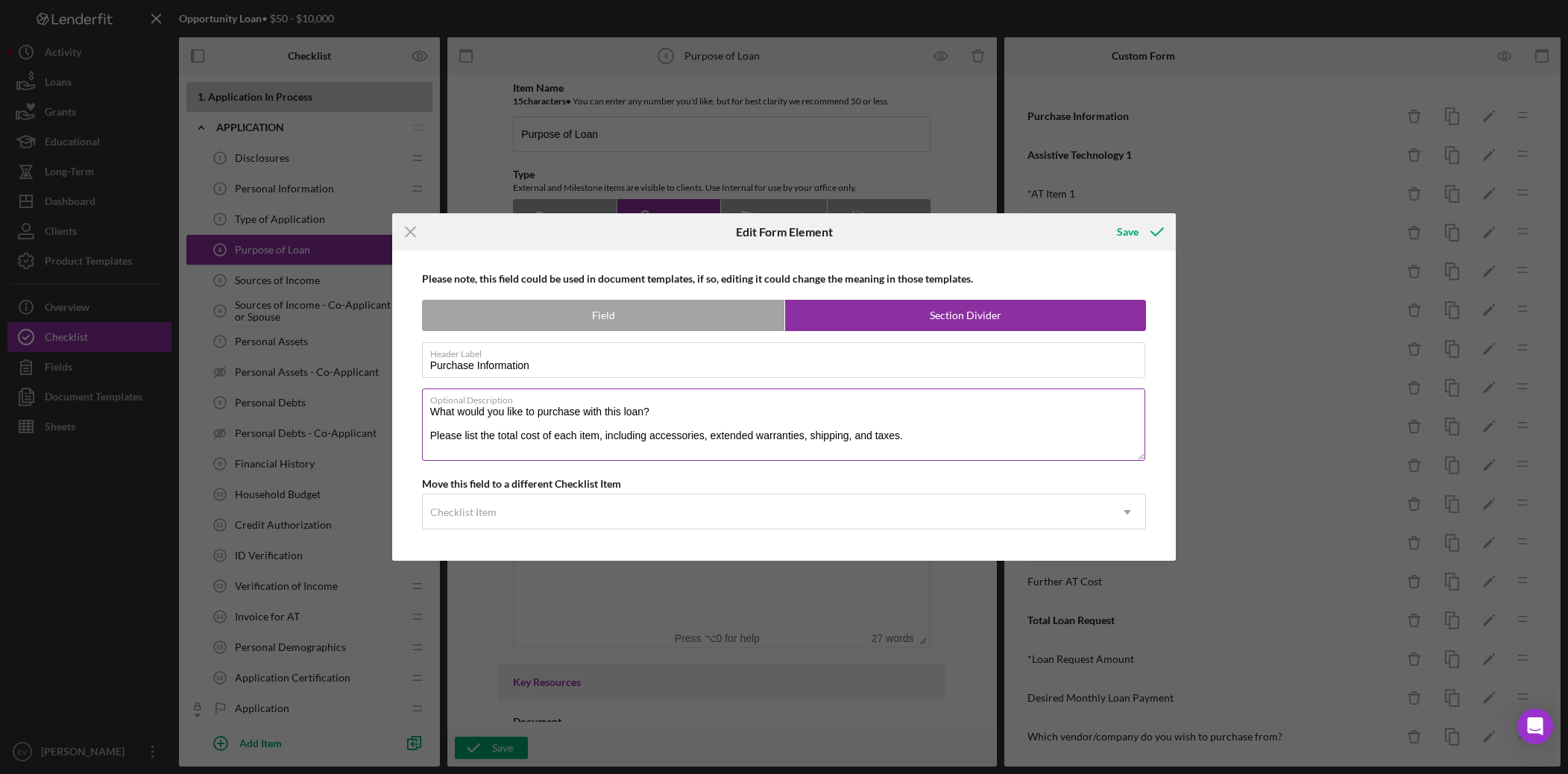
click at [432, 412] on textarea "What would you like to purchase with this loan? Please list the total cost of e…" at bounding box center [784, 425] width 724 height 71
drag, startPoint x: 433, startPoint y: 412, endPoint x: 590, endPoint y: 413, distance: 157.0
click at [590, 413] on textarea "What would you like to purchase with this loan? Please list the total cost of e…" at bounding box center [784, 425] width 724 height 71
click at [564, 434] on textarea "How do you plan to use this loan? Please list the total cost of each item, incl…" at bounding box center [784, 425] width 724 height 71
drag, startPoint x: 564, startPoint y: 434, endPoint x: 887, endPoint y: 450, distance: 323.4
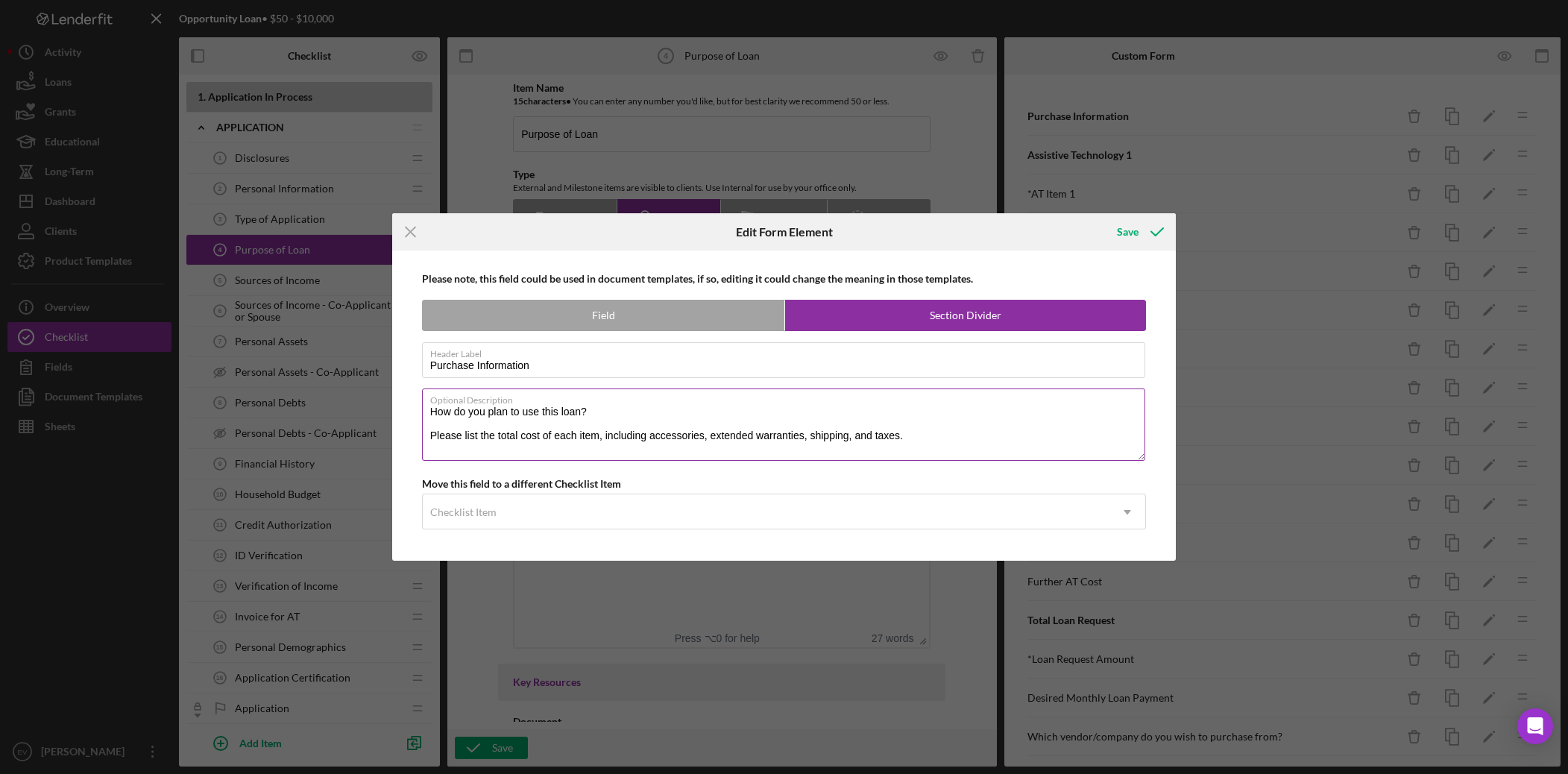
click at [886, 451] on textarea "How do you plan to use this loan? Please list the total cost of each item, incl…" at bounding box center [784, 425] width 724 height 71
click at [916, 434] on textarea "How do you plan to use this loan? Please list the total cost of each item, incl…" at bounding box center [784, 425] width 724 height 71
drag, startPoint x: 873, startPoint y: 440, endPoint x: 464, endPoint y: 431, distance: 409.1
click at [463, 432] on textarea "How do you plan to use this loan? Please list the total cost of each item, incl…" at bounding box center [784, 425] width 724 height 71
type textarea "How do you plan to use this loan? Please list the total cost of each item, incl…"
